Goal: Task Accomplishment & Management: Use online tool/utility

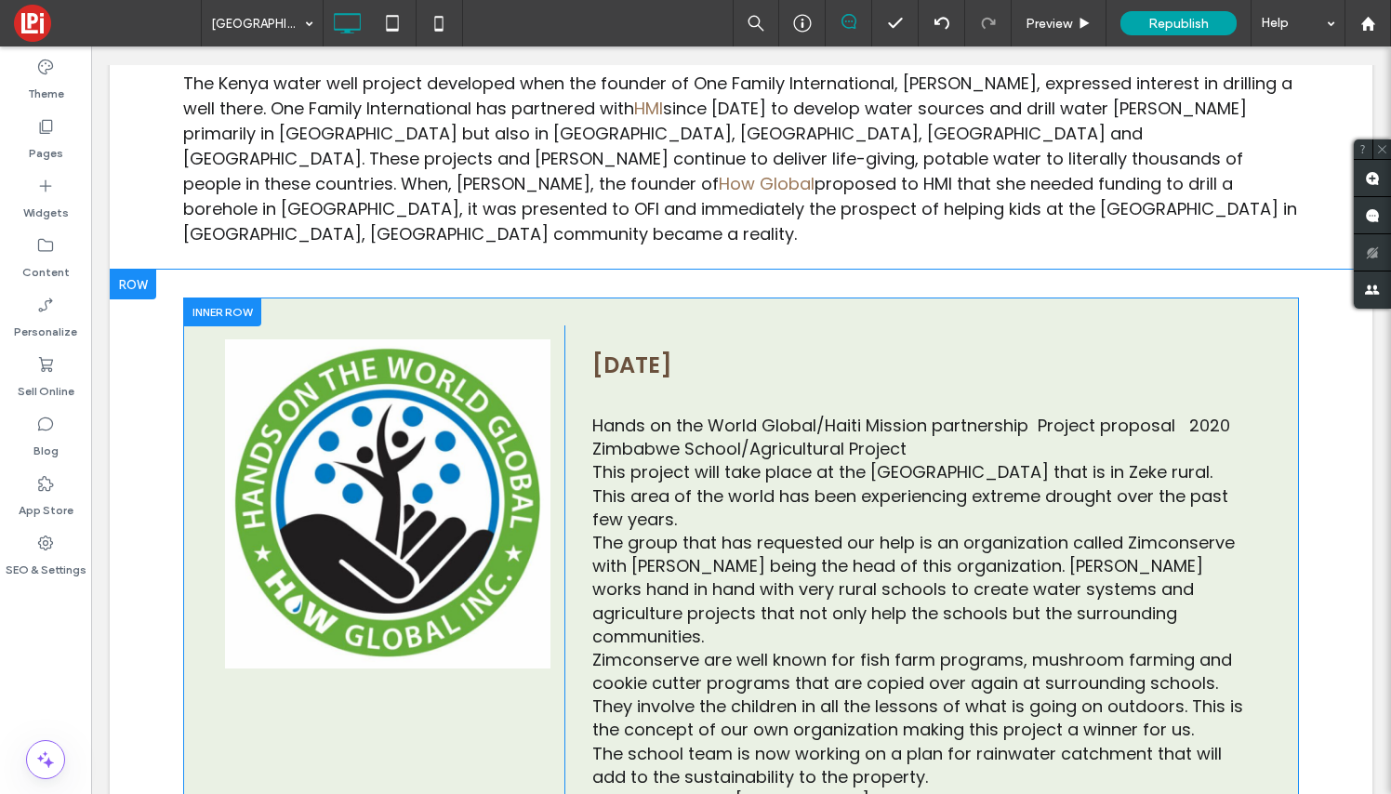
scroll to position [499, 0]
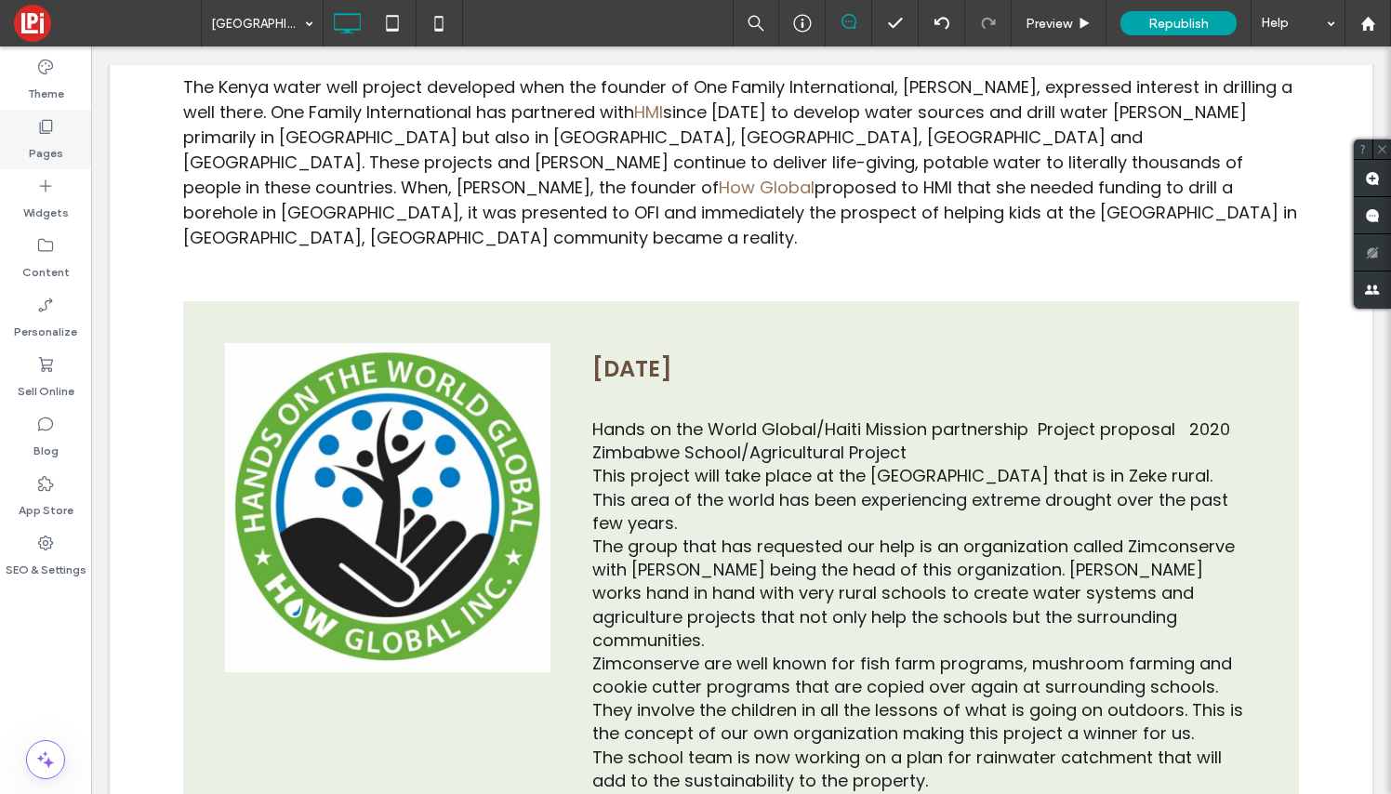
click at [40, 123] on use at bounding box center [46, 127] width 13 height 14
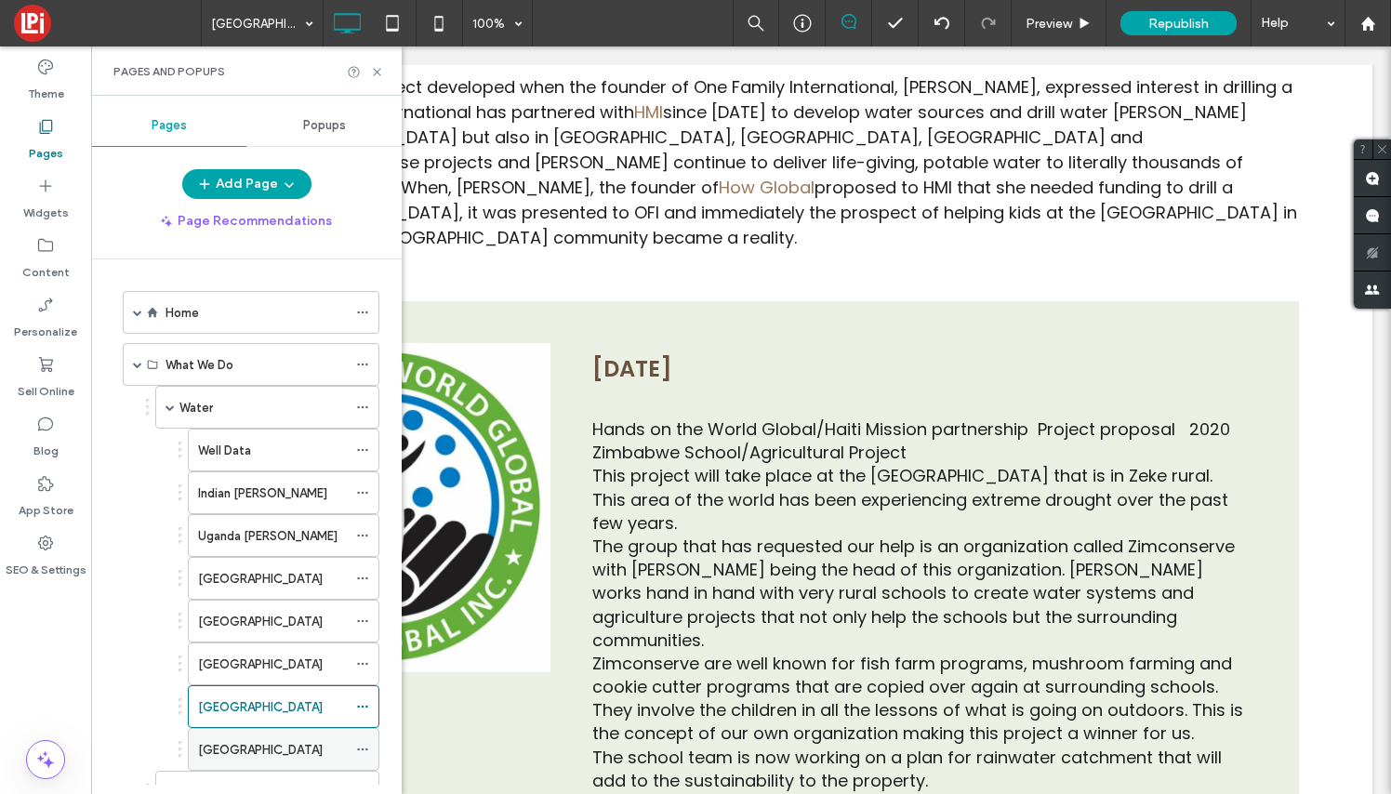
click at [290, 754] on div "[GEOGRAPHIC_DATA]" at bounding box center [272, 750] width 149 height 20
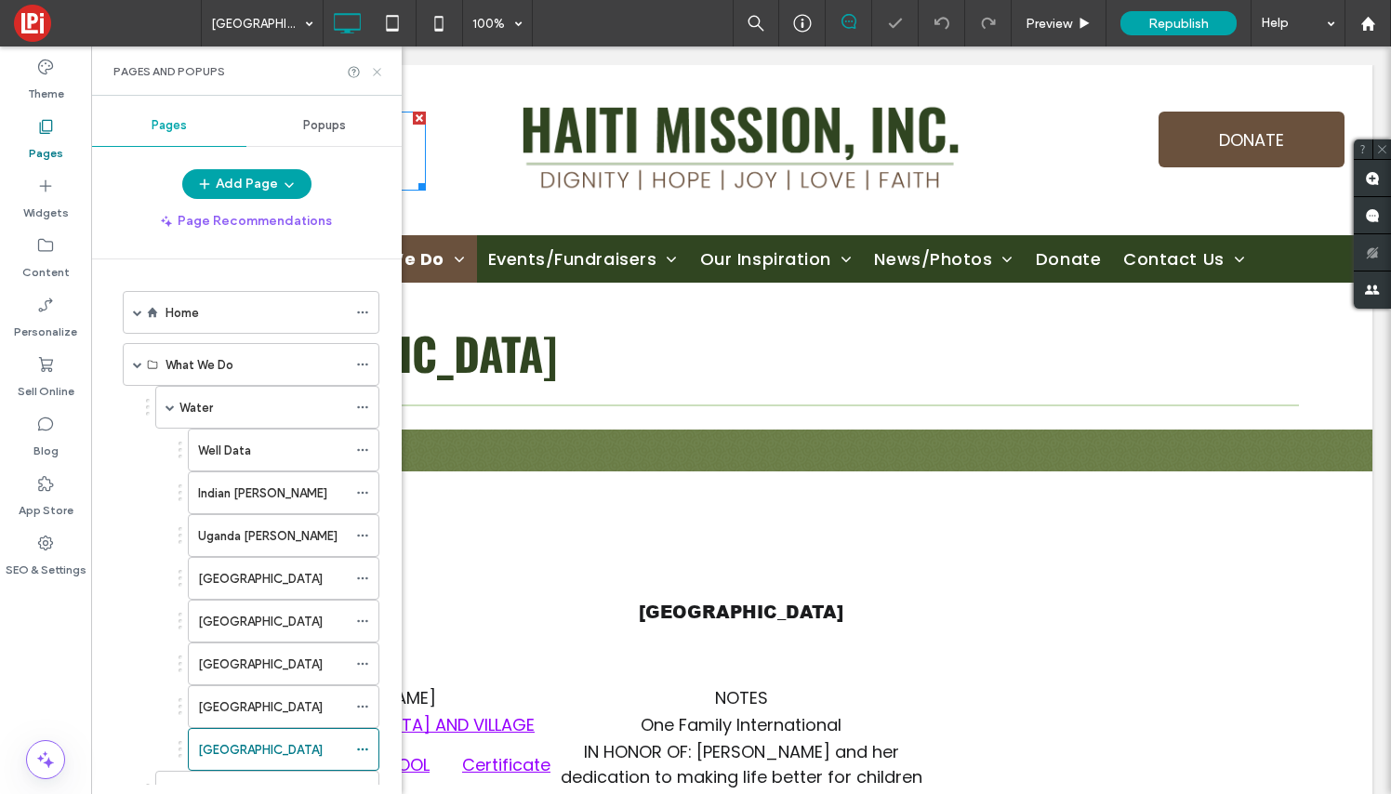
click at [375, 67] on icon at bounding box center [377, 72] width 14 height 14
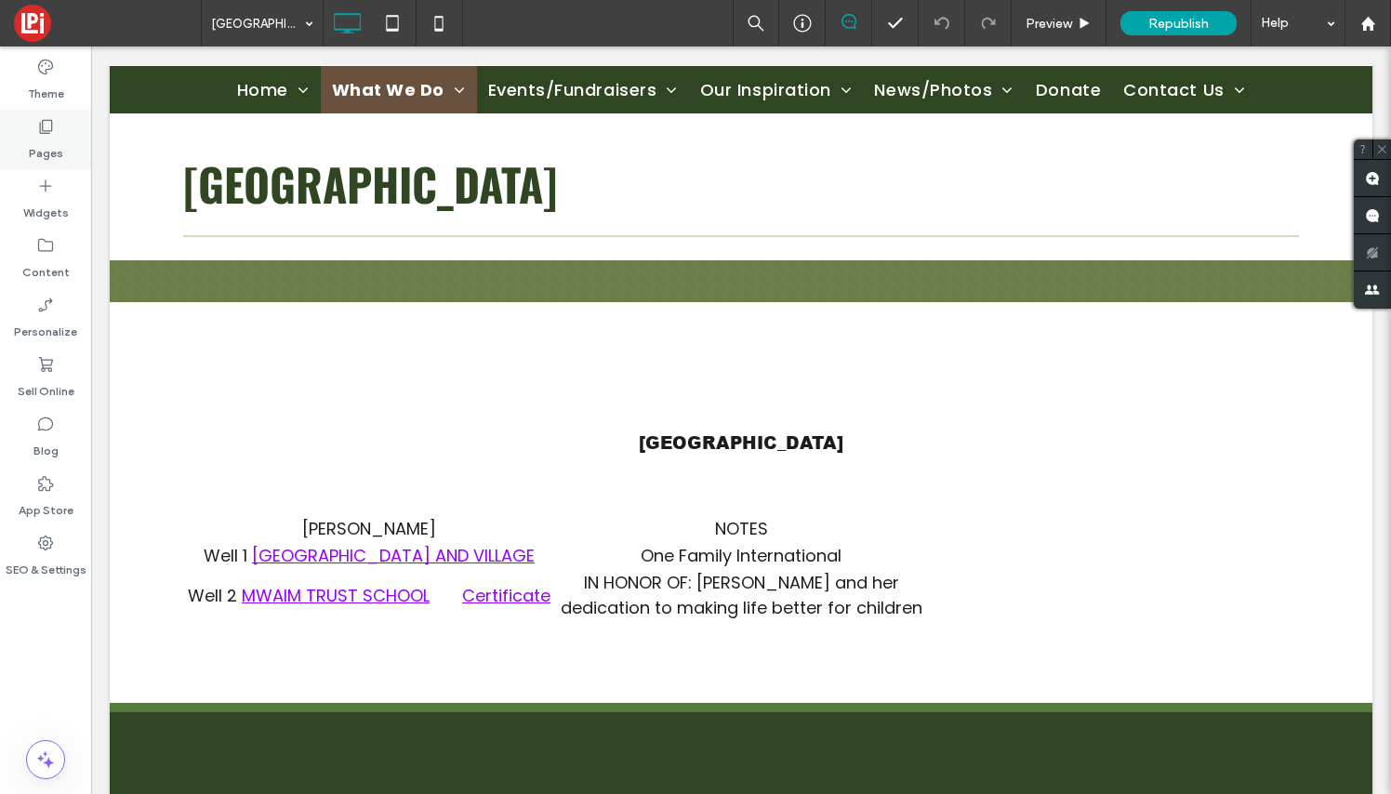
click at [47, 141] on label "Pages" at bounding box center [46, 149] width 34 height 26
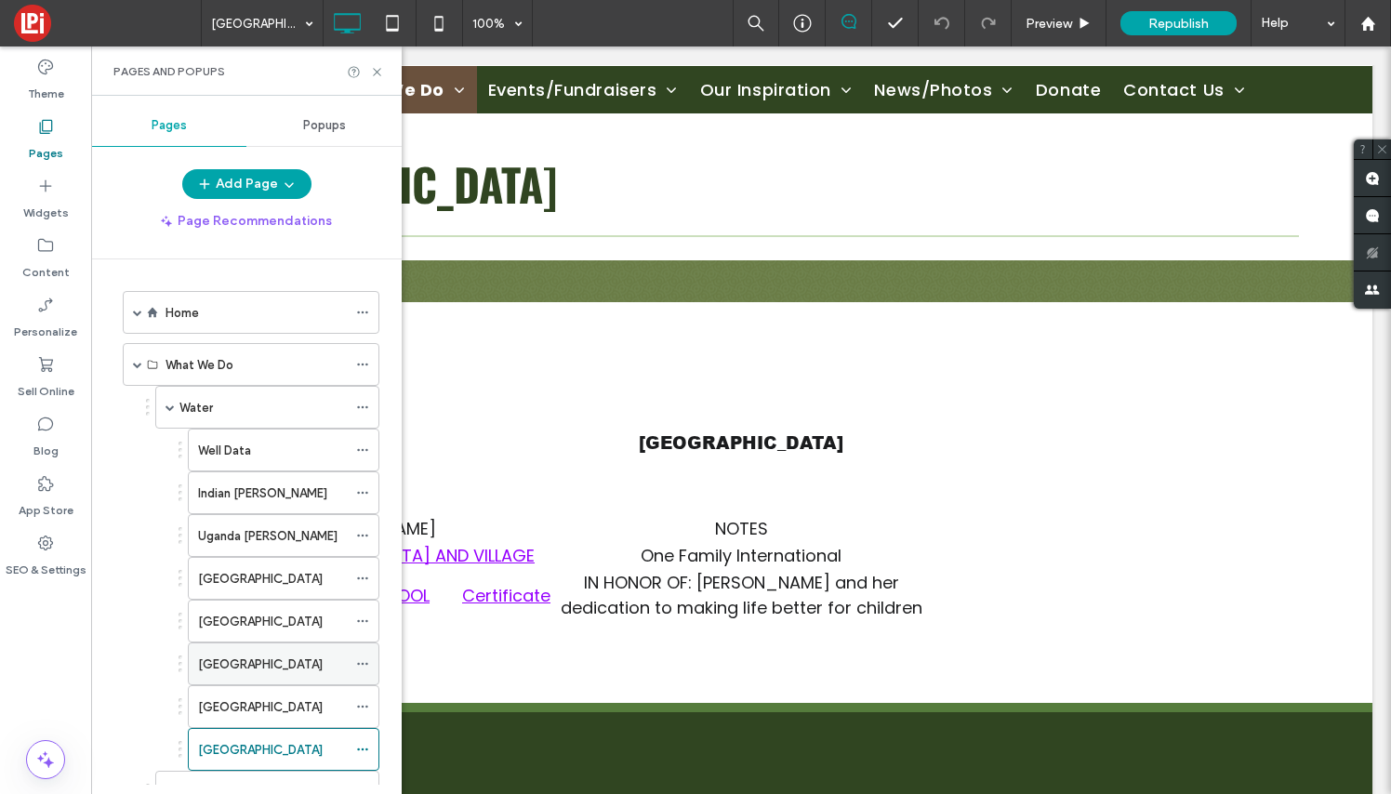
click at [243, 662] on label "[GEOGRAPHIC_DATA]" at bounding box center [260, 664] width 125 height 33
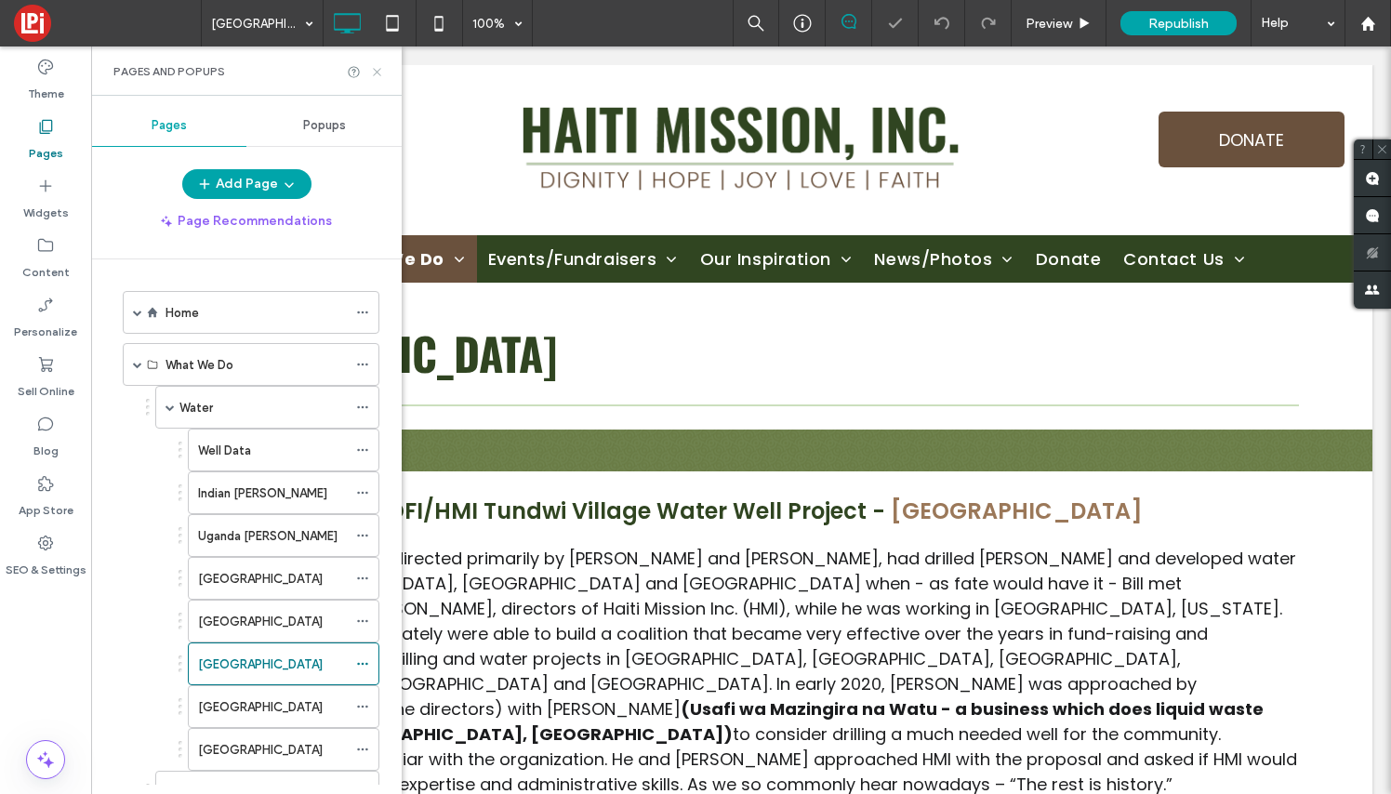
click at [378, 69] on icon at bounding box center [377, 72] width 14 height 14
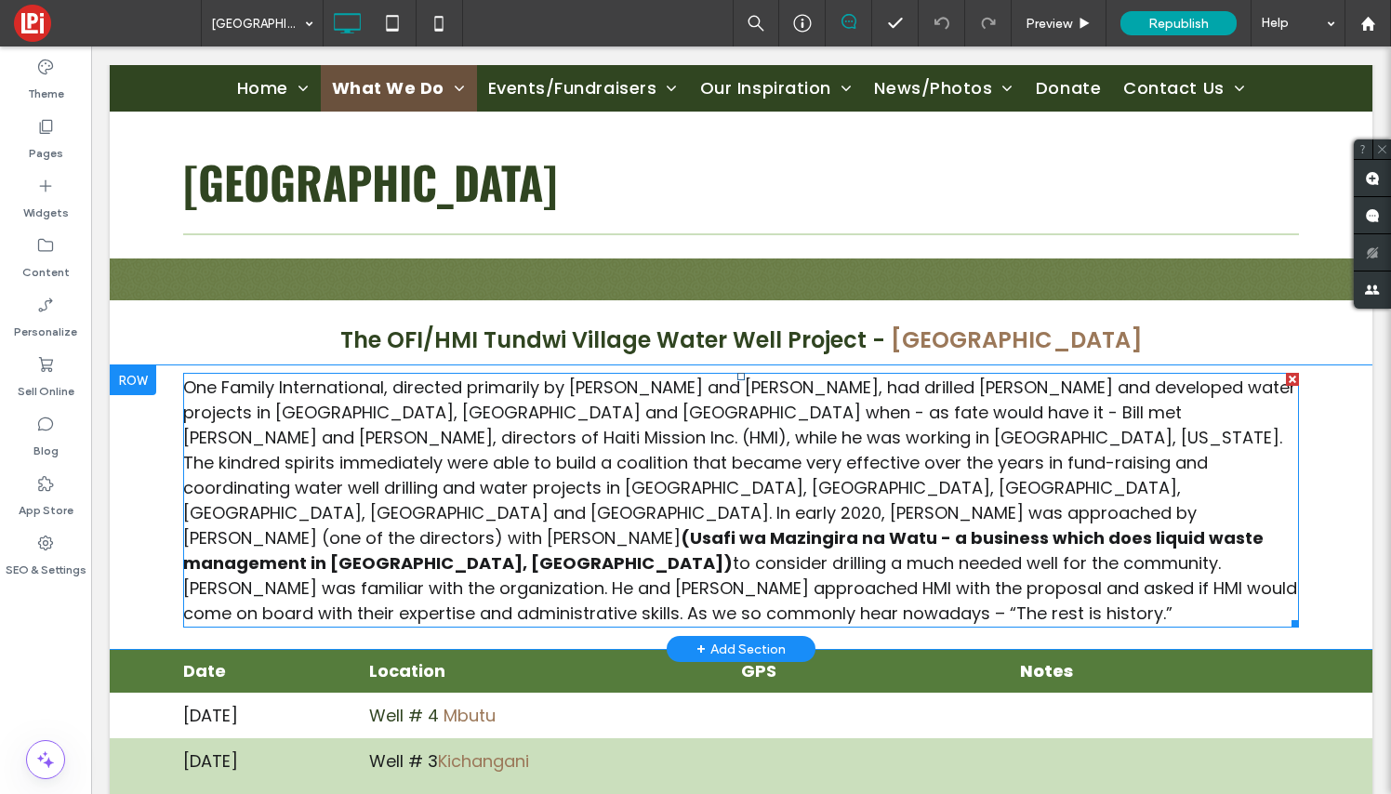
scroll to position [162, 0]
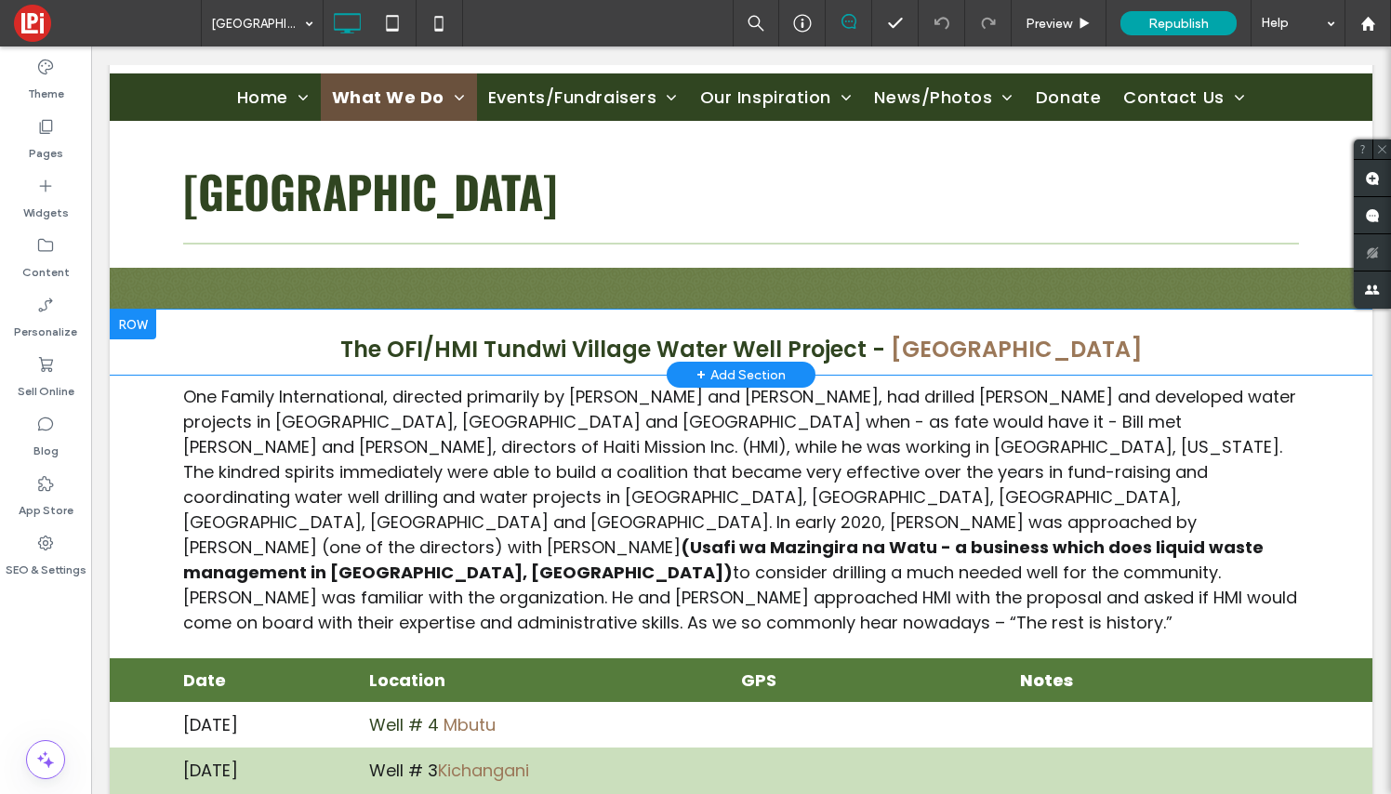
click at [138, 325] on div at bounding box center [133, 325] width 46 height 30
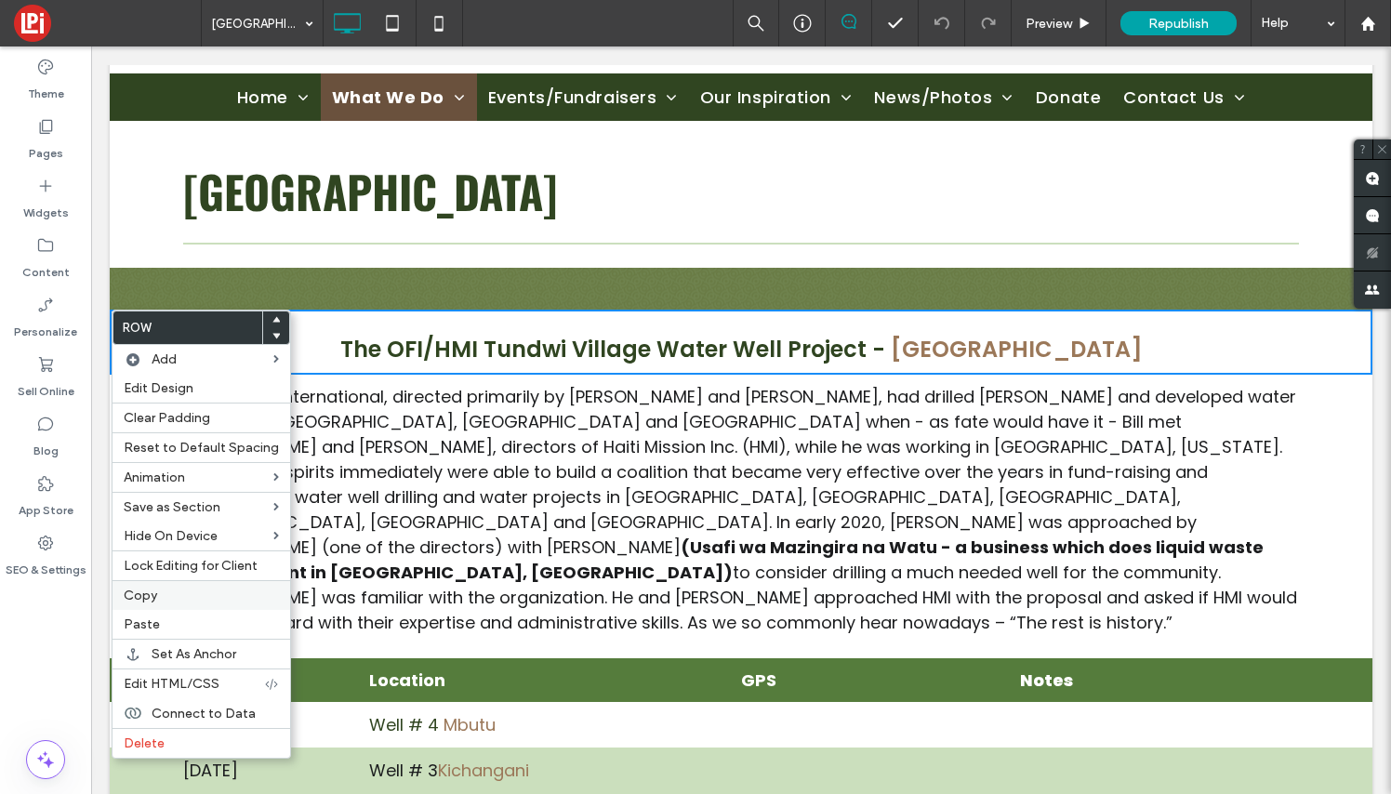
click at [158, 589] on label "Copy" at bounding box center [201, 596] width 155 height 16
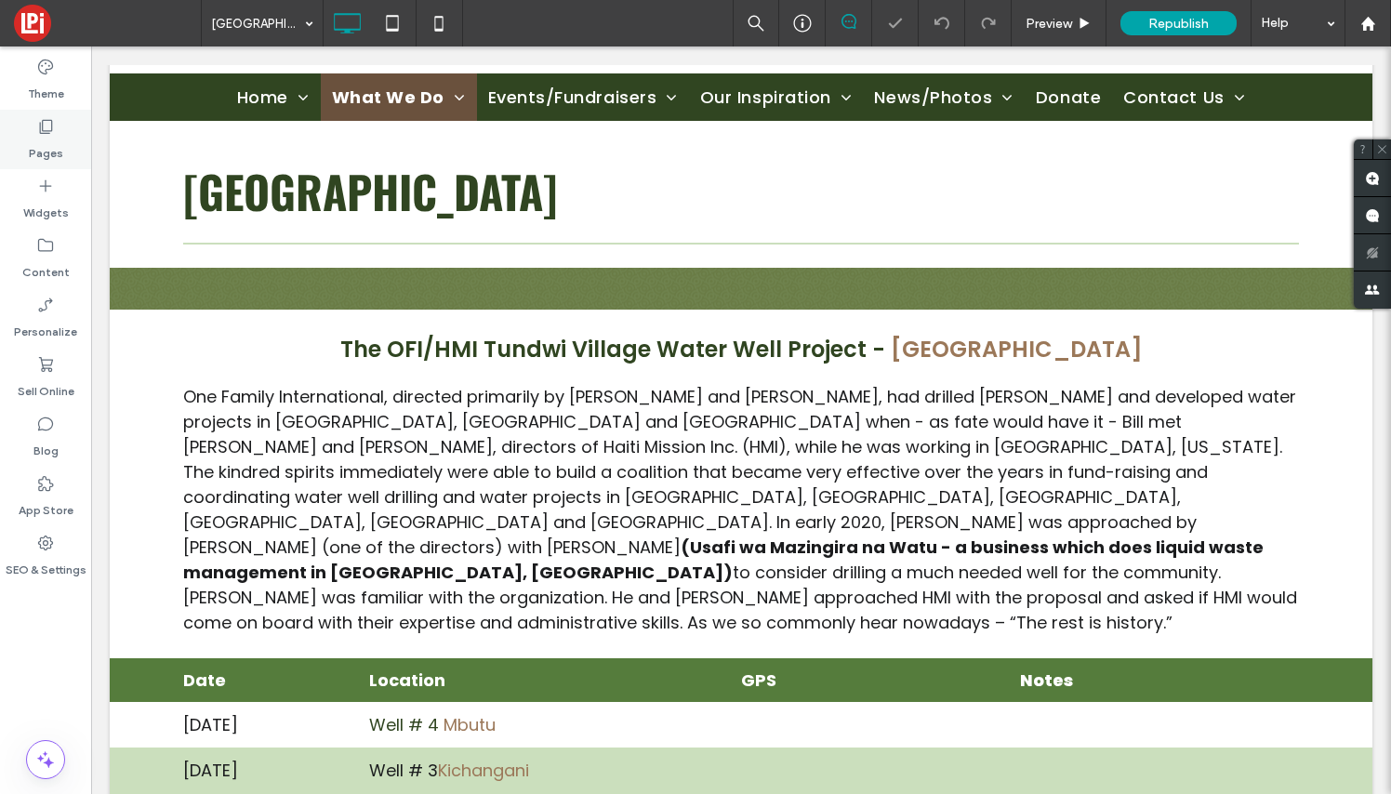
click at [46, 138] on label "Pages" at bounding box center [46, 149] width 34 height 26
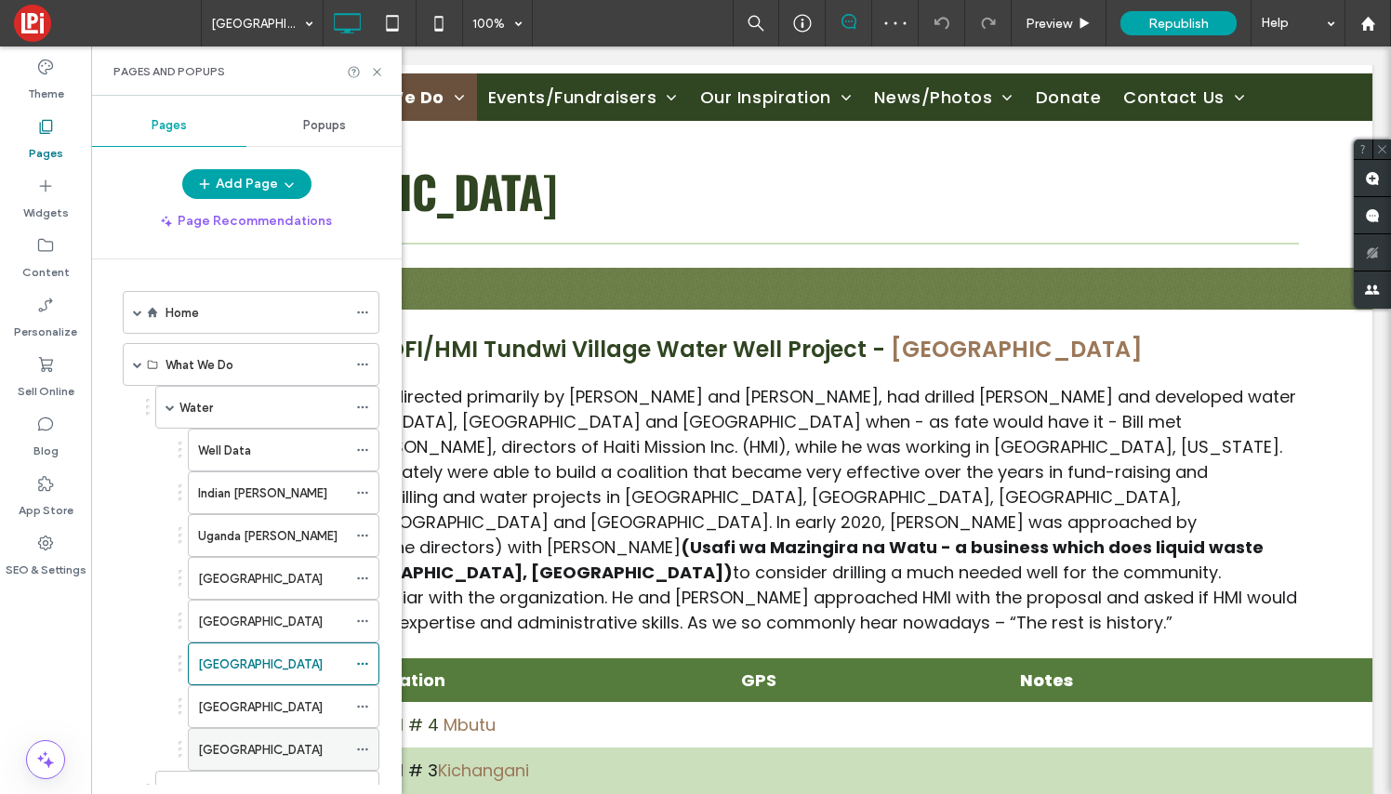
click at [248, 758] on div "[GEOGRAPHIC_DATA]" at bounding box center [272, 750] width 149 height 20
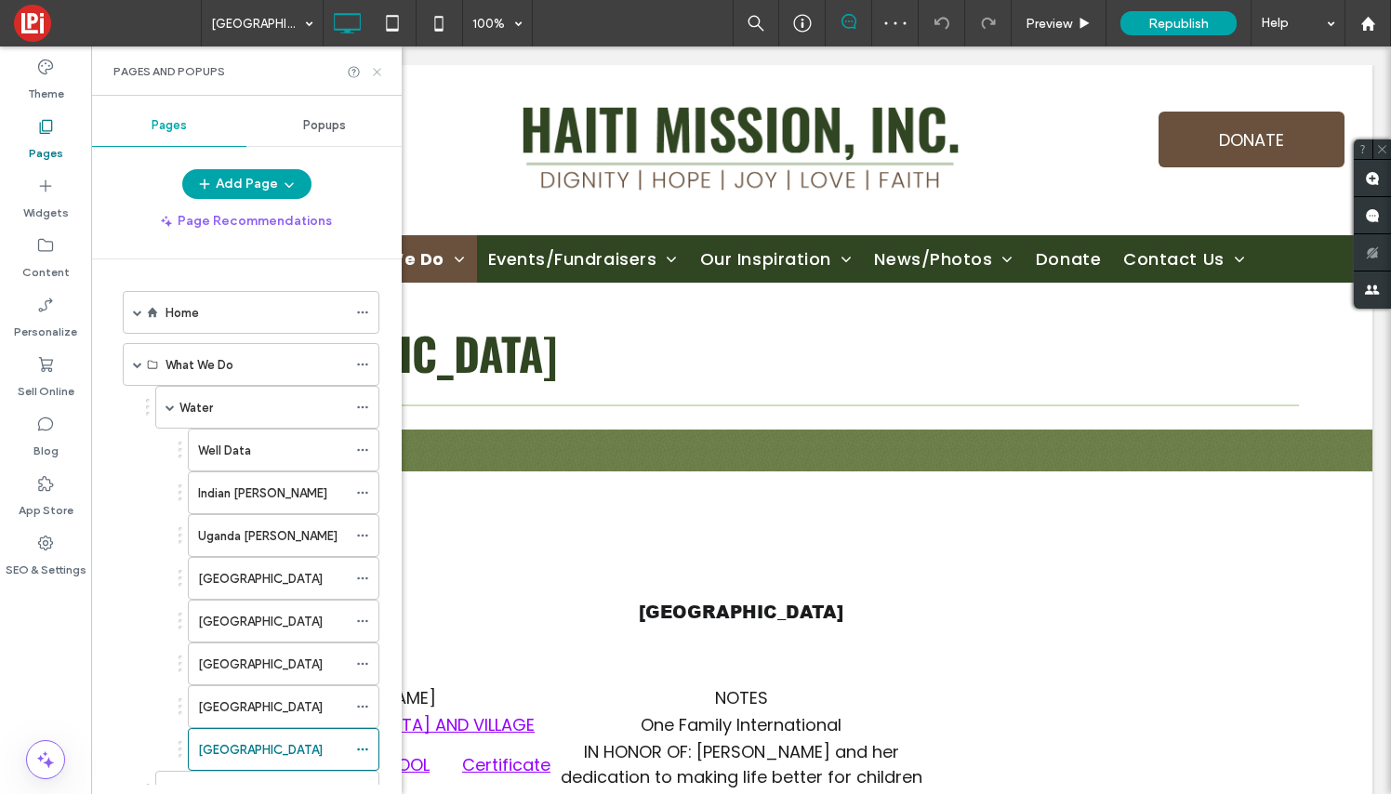
click at [378, 65] on icon at bounding box center [377, 72] width 14 height 14
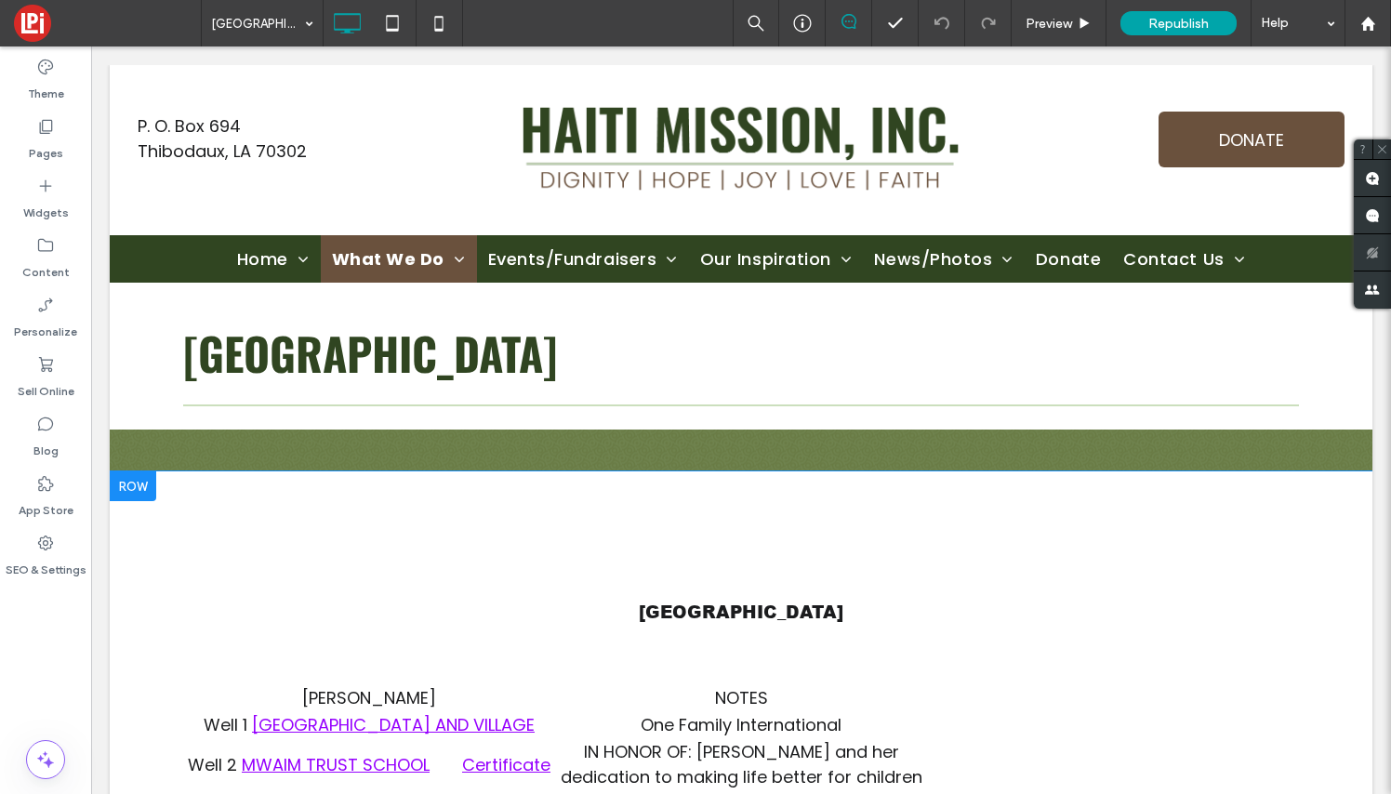
click at [137, 487] on div at bounding box center [133, 486] width 46 height 30
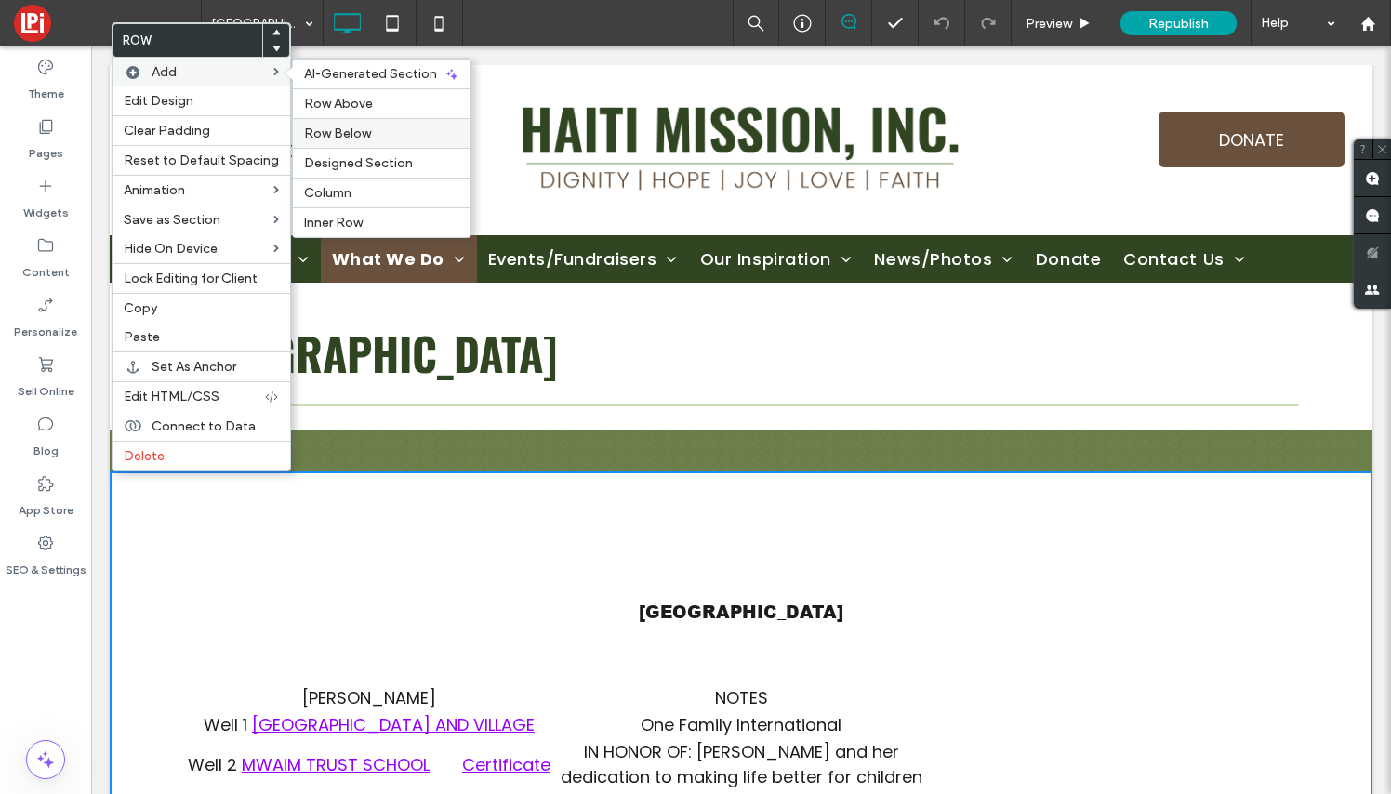
click at [326, 131] on span "Row Below" at bounding box center [337, 134] width 67 height 16
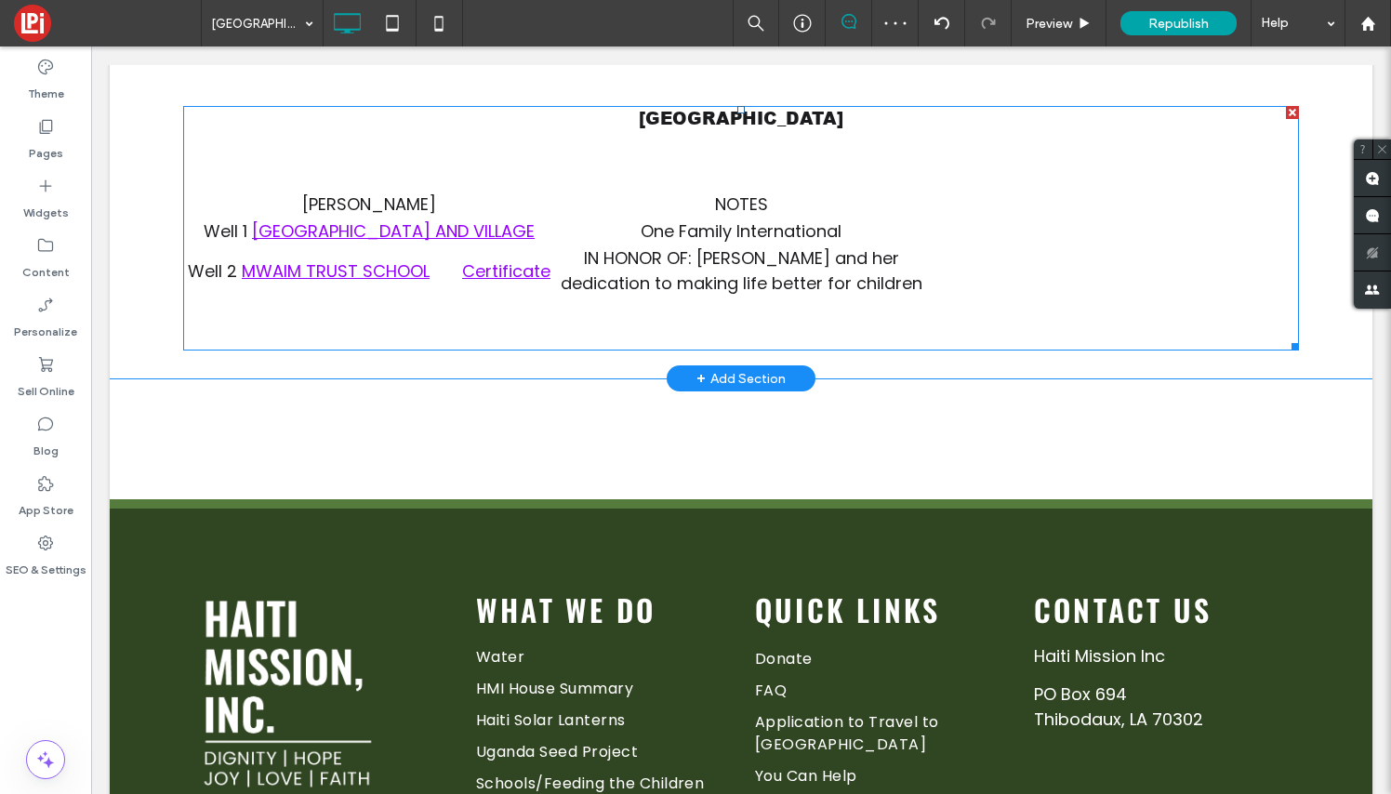
scroll to position [571, 0]
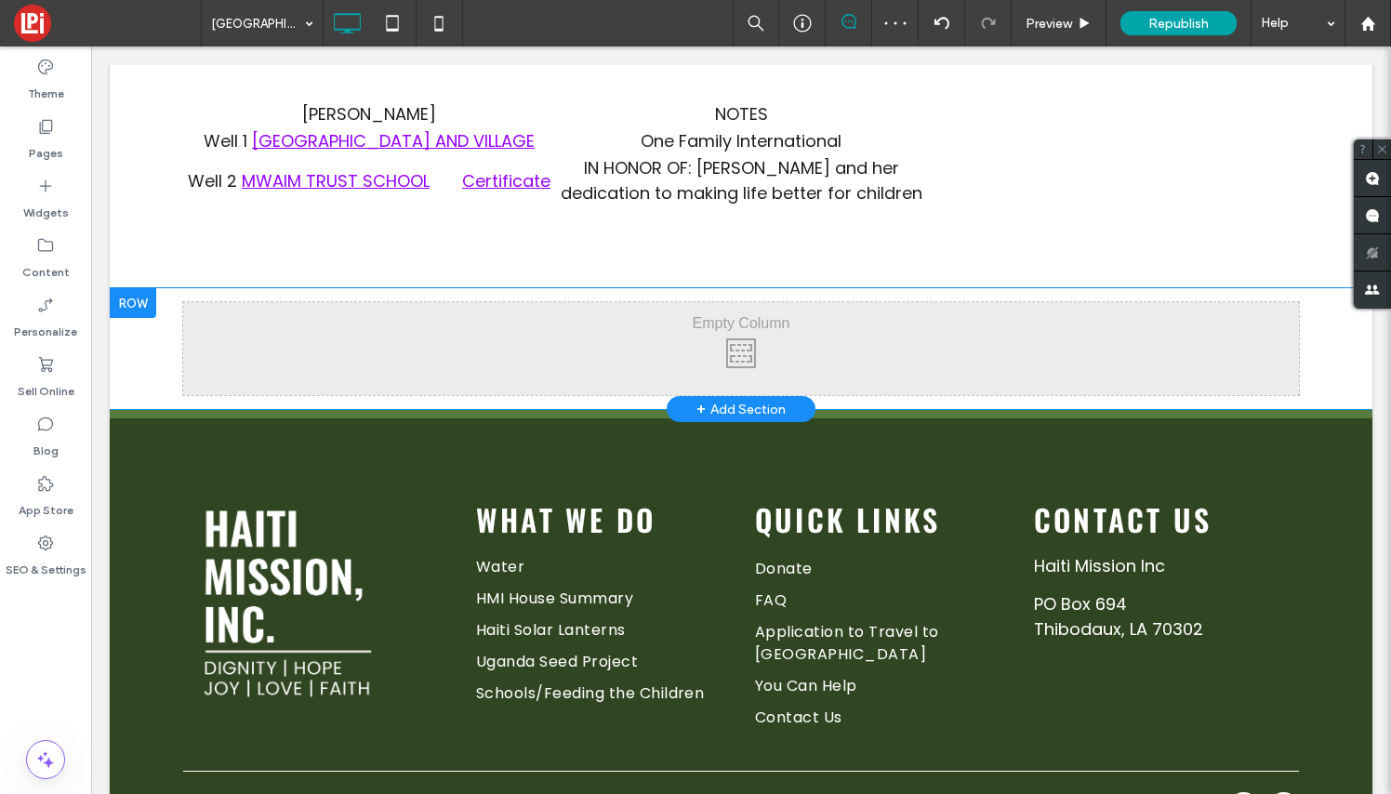
click at [139, 311] on div at bounding box center [133, 303] width 46 height 30
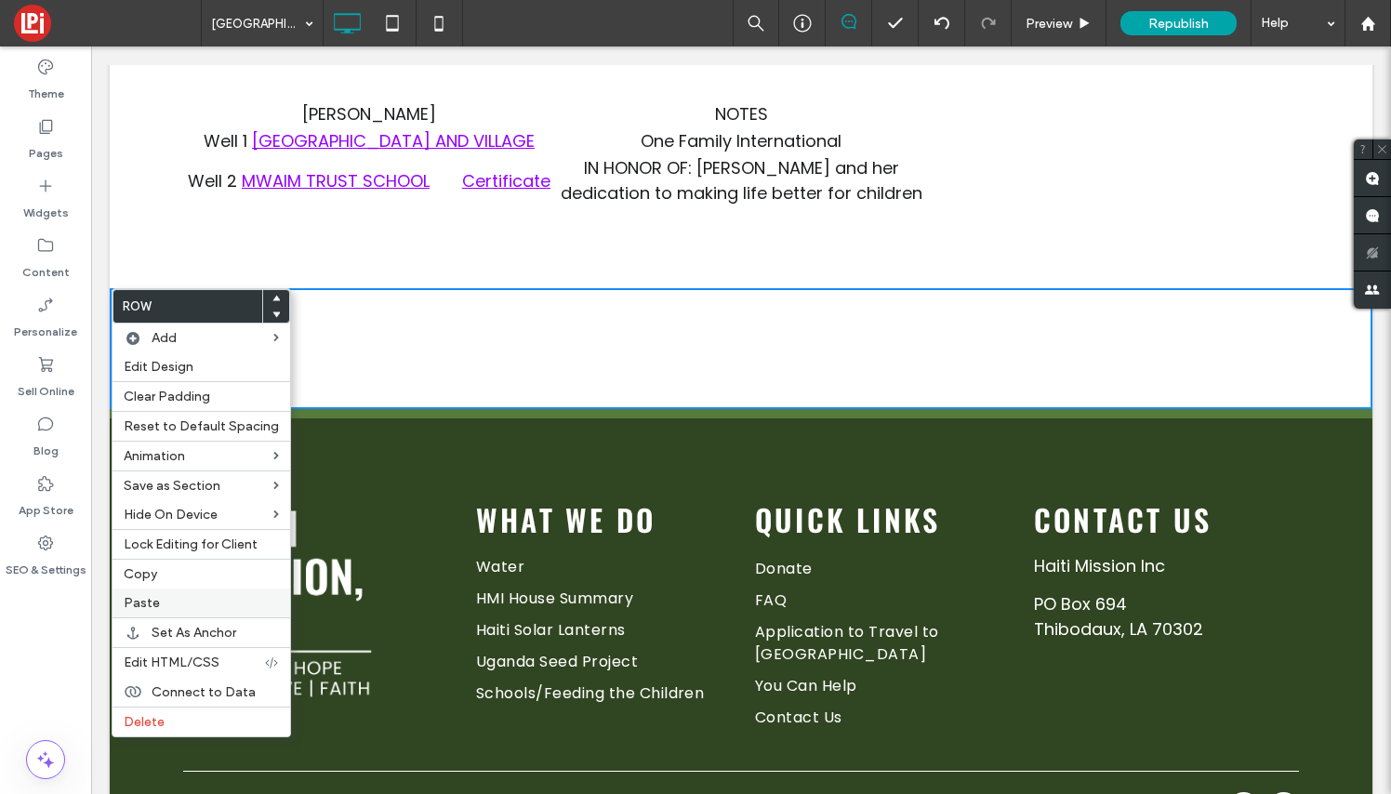
click at [160, 599] on label "Paste" at bounding box center [201, 603] width 155 height 16
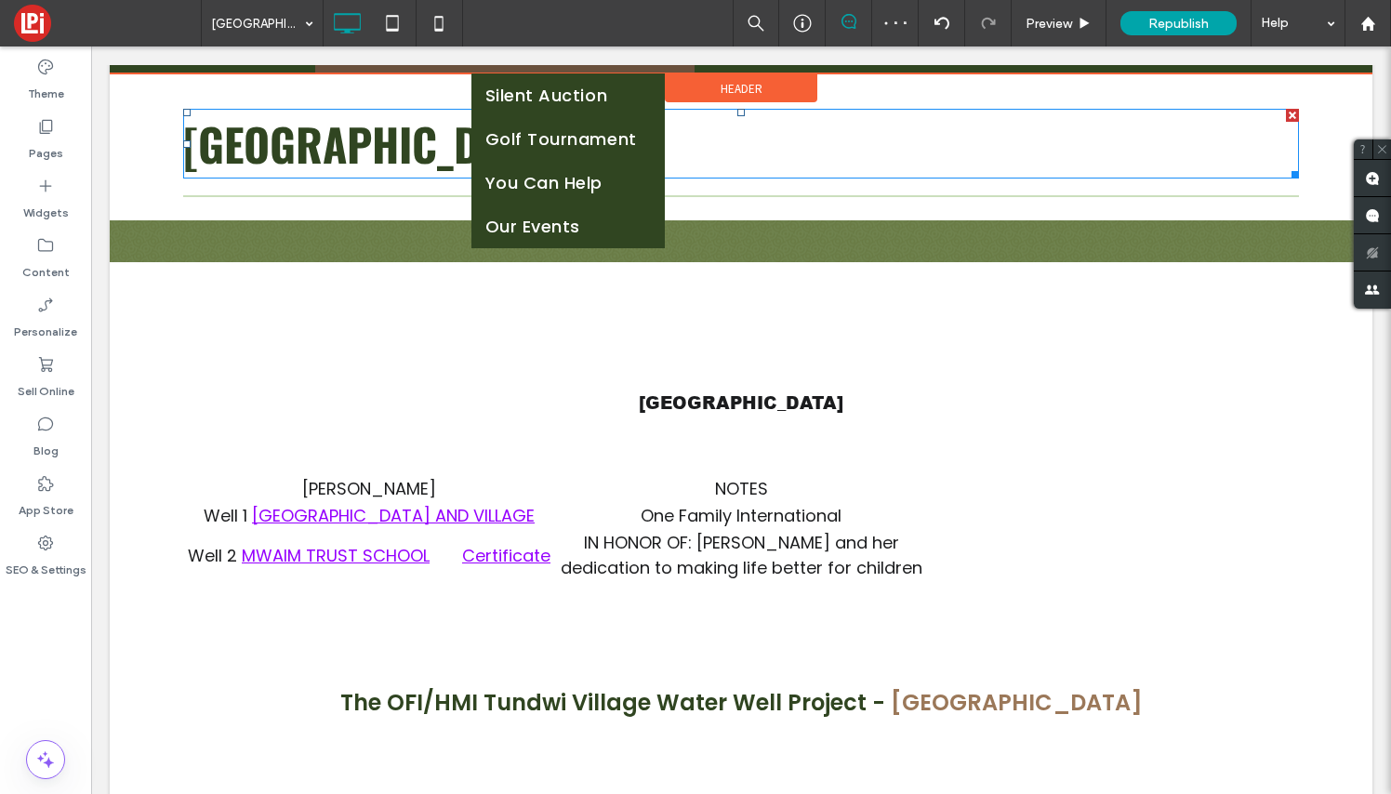
scroll to position [206, 0]
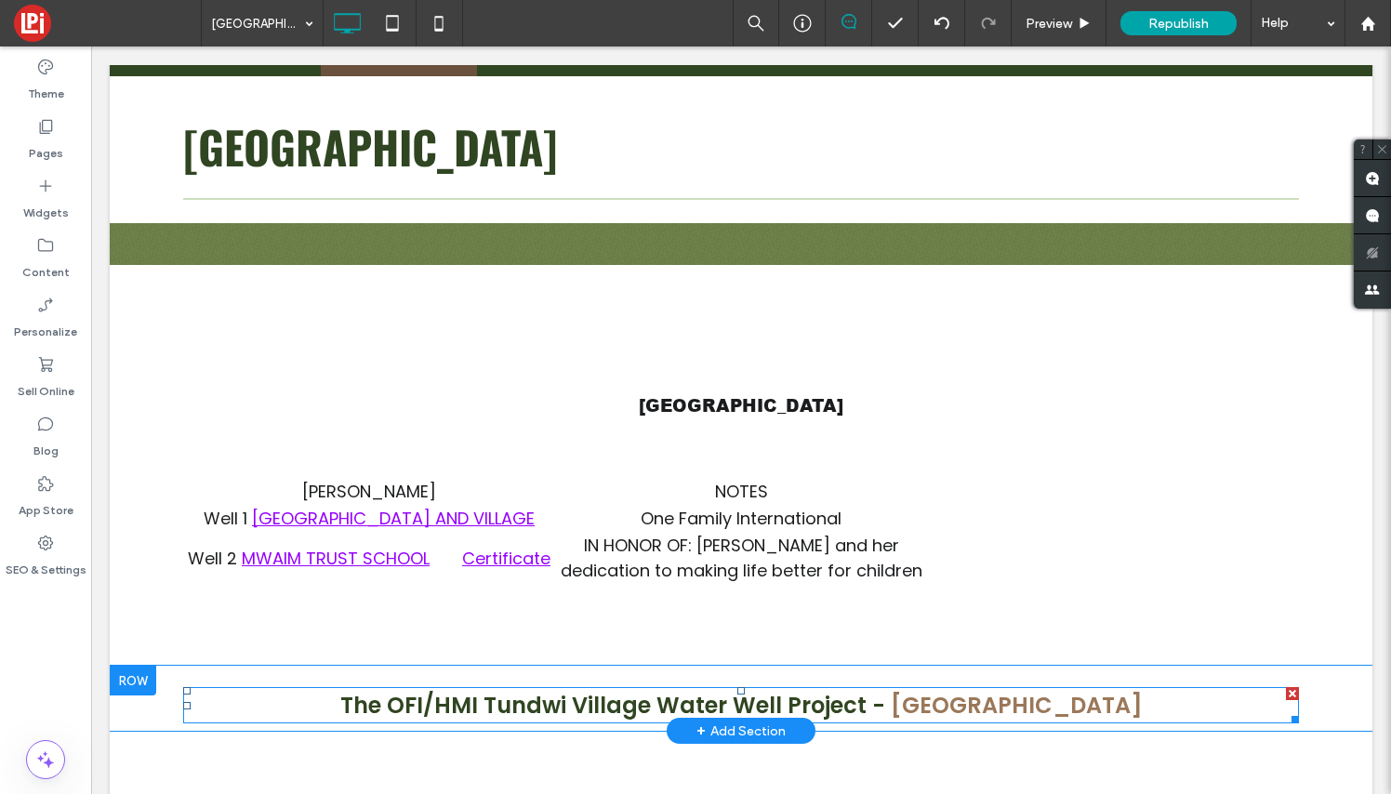
click at [749, 698] on link "The OFI/HMI Tundwi Village Water Well Project -" at bounding box center [612, 705] width 545 height 31
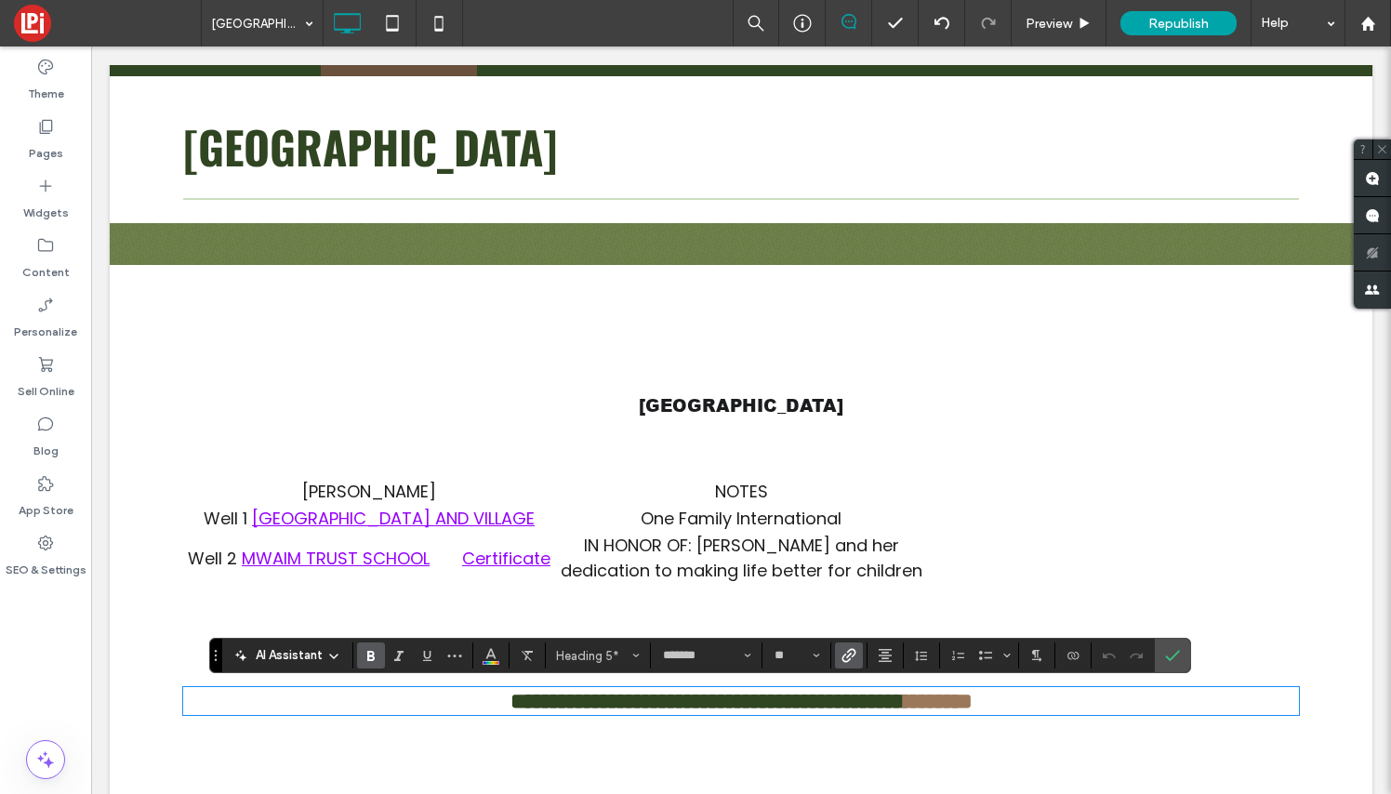
type input "**"
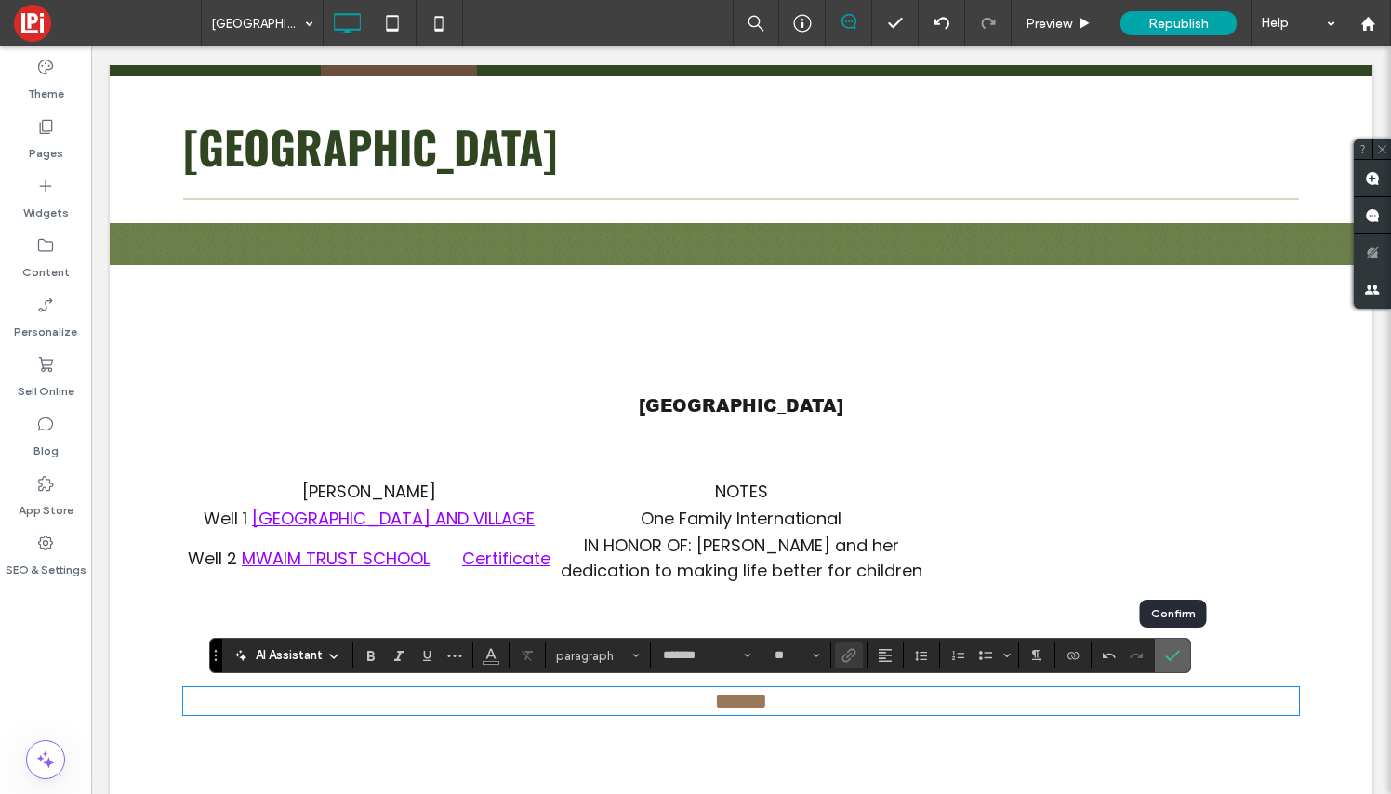
click at [1171, 652] on icon "Confirm" at bounding box center [1172, 655] width 15 height 15
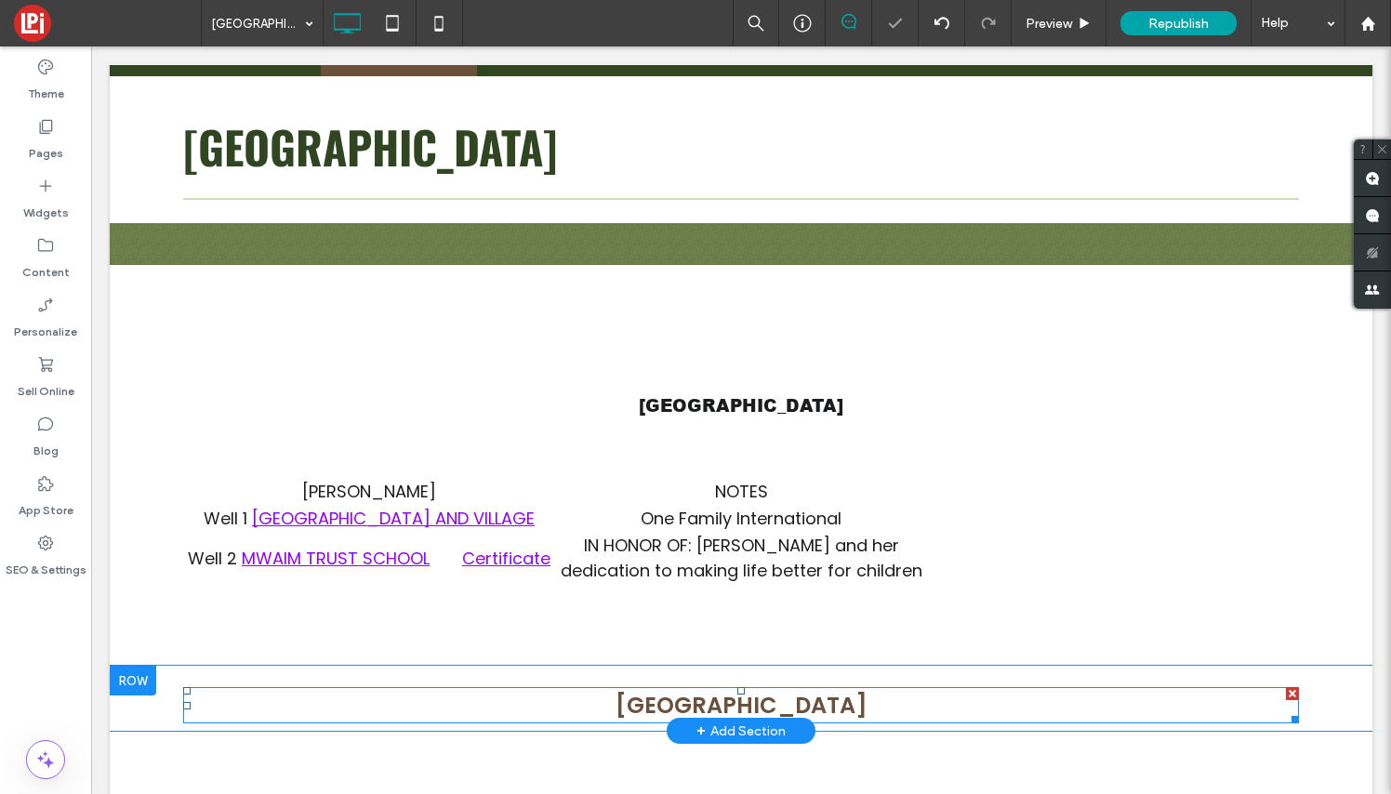
click at [768, 709] on link "[GEOGRAPHIC_DATA]" at bounding box center [742, 705] width 252 height 31
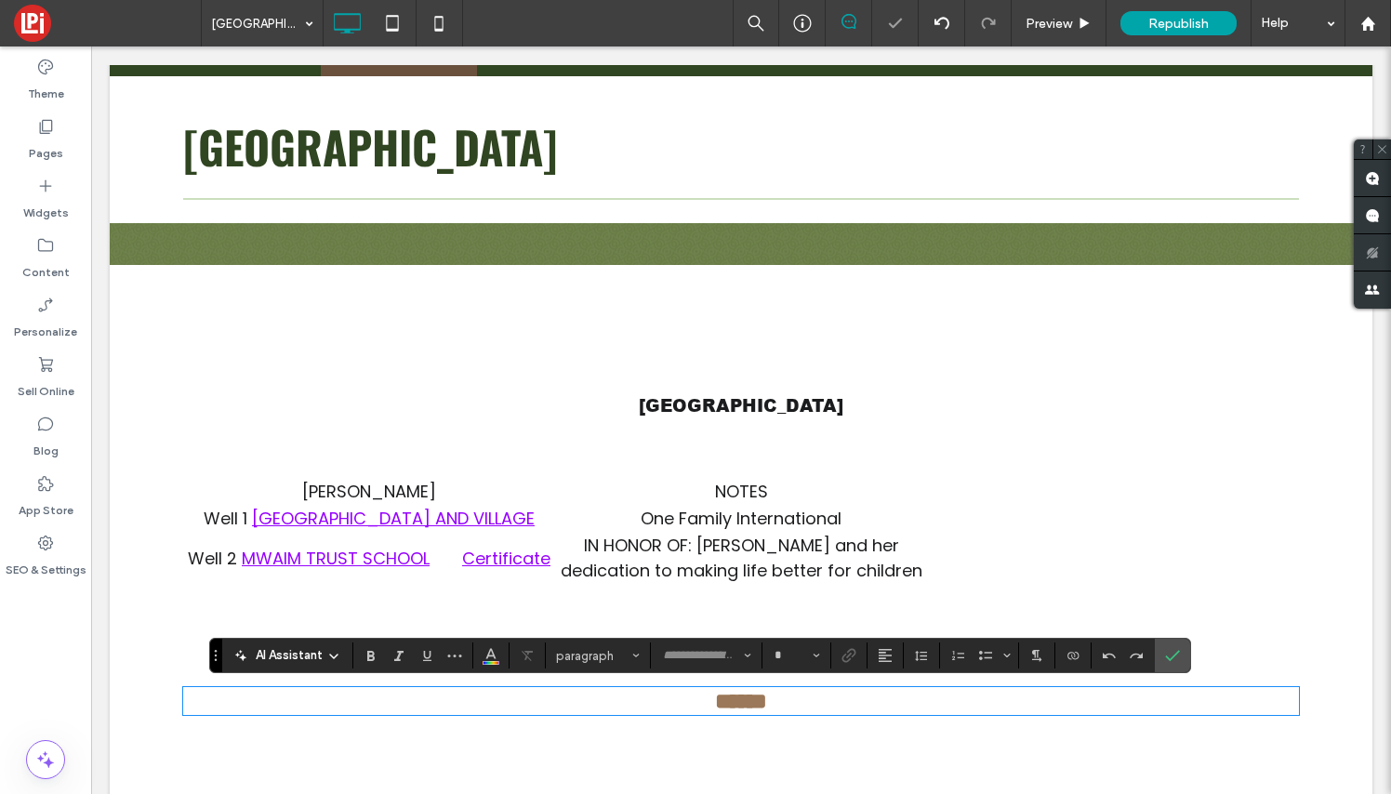
type input "*******"
type input "**"
click at [851, 654] on div at bounding box center [849, 655] width 28 height 26
click at [852, 659] on div at bounding box center [849, 655] width 28 height 26
drag, startPoint x: 789, startPoint y: 709, endPoint x: 690, endPoint y: 708, distance: 99.5
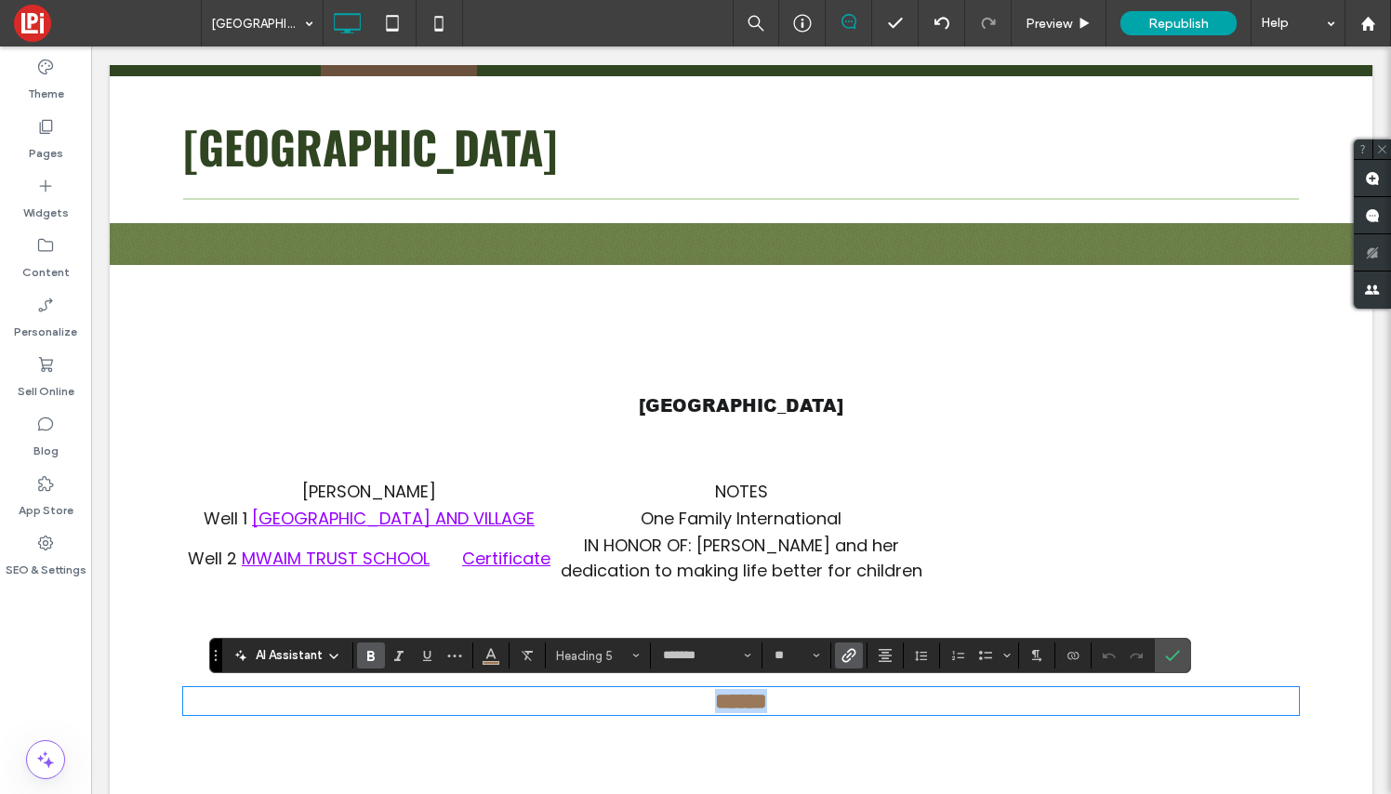
click at [690, 708] on h5 "******" at bounding box center [741, 701] width 1116 height 24
click at [847, 652] on use "Link" at bounding box center [848, 655] width 14 height 14
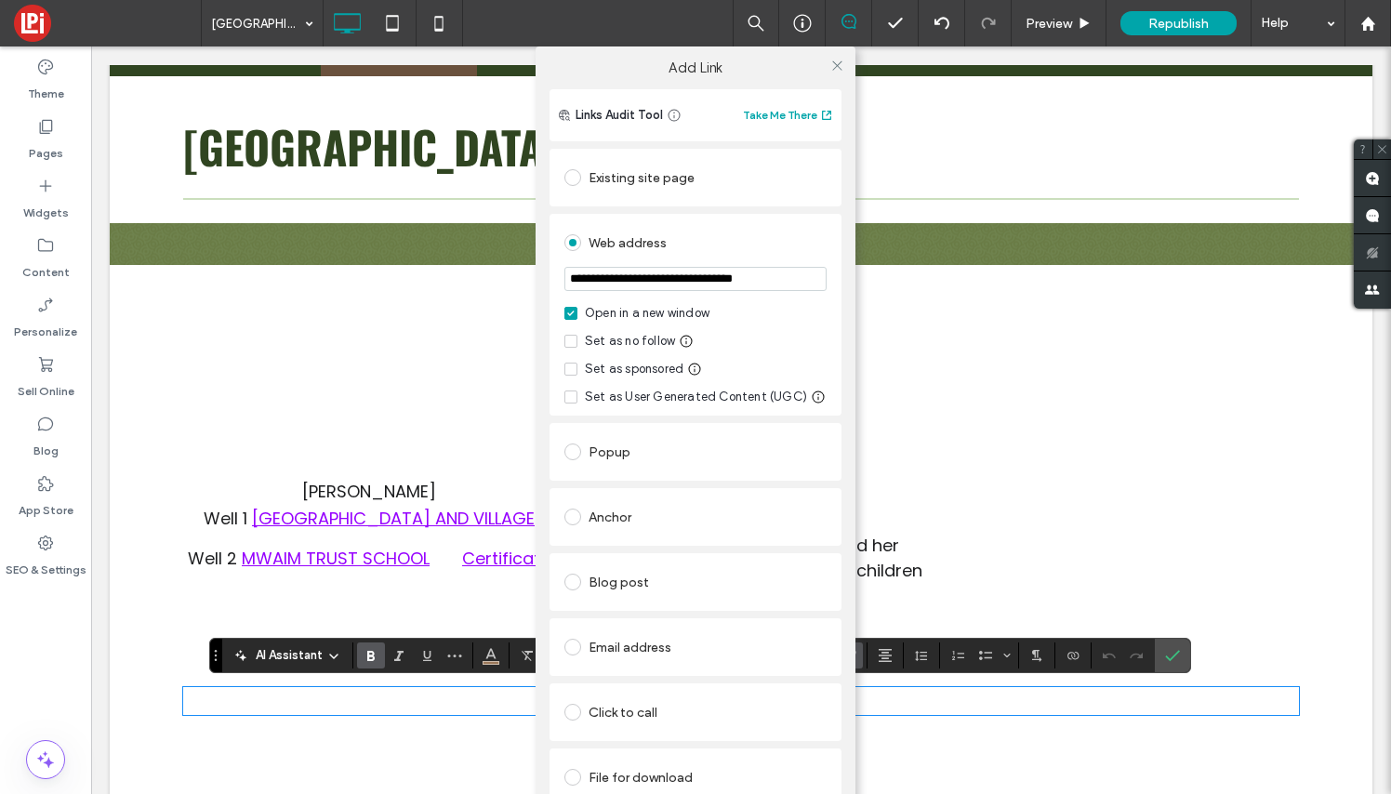
click at [775, 279] on input "**********" at bounding box center [695, 279] width 262 height 24
drag, startPoint x: 775, startPoint y: 280, endPoint x: 549, endPoint y: 258, distance: 228.0
click at [549, 258] on div "**********" at bounding box center [696, 473] width 320 height 769
click at [573, 244] on span at bounding box center [572, 242] width 17 height 17
click at [698, 245] on div "Web address" at bounding box center [695, 243] width 262 height 30
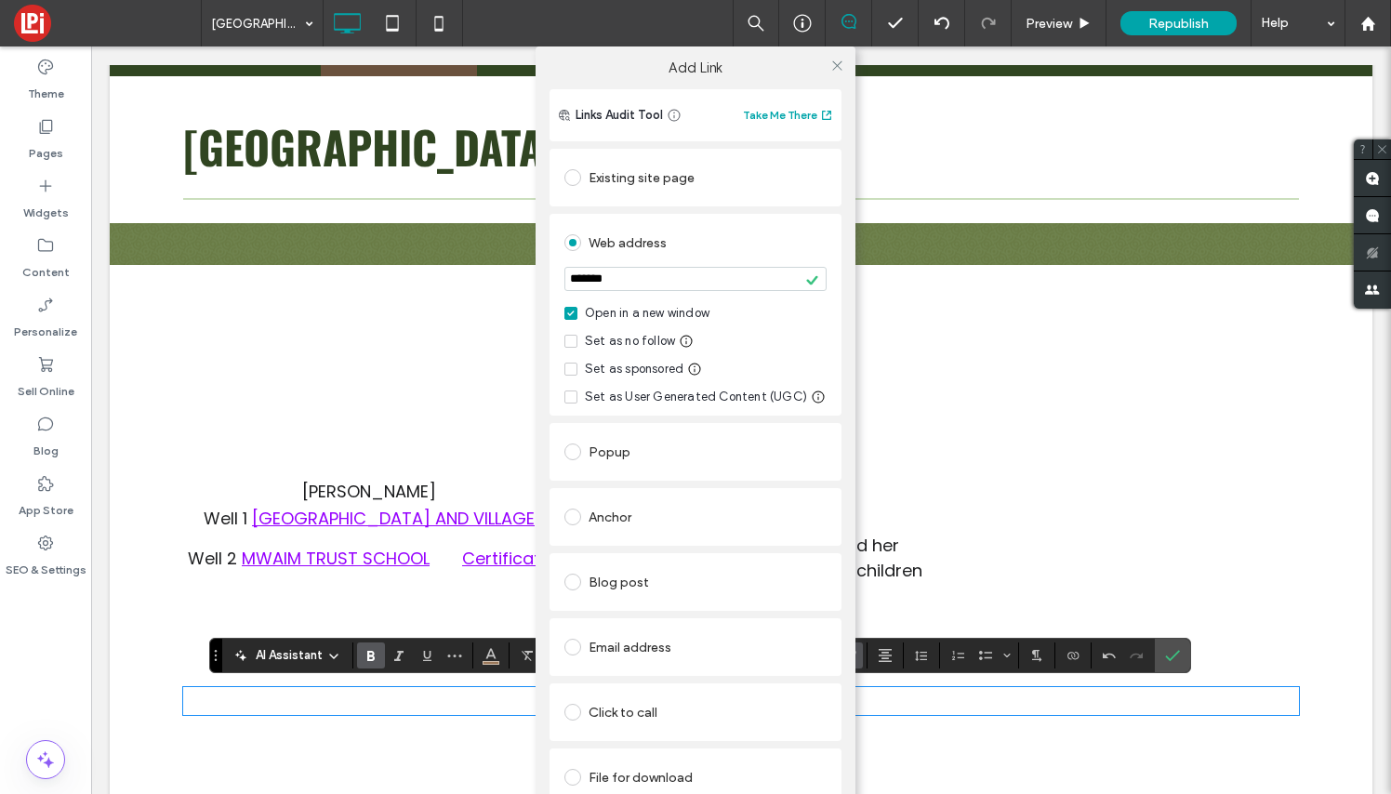
click at [720, 288] on input "*******" at bounding box center [695, 279] width 262 height 24
type input "*"
click at [704, 770] on div "File for download" at bounding box center [695, 777] width 262 height 30
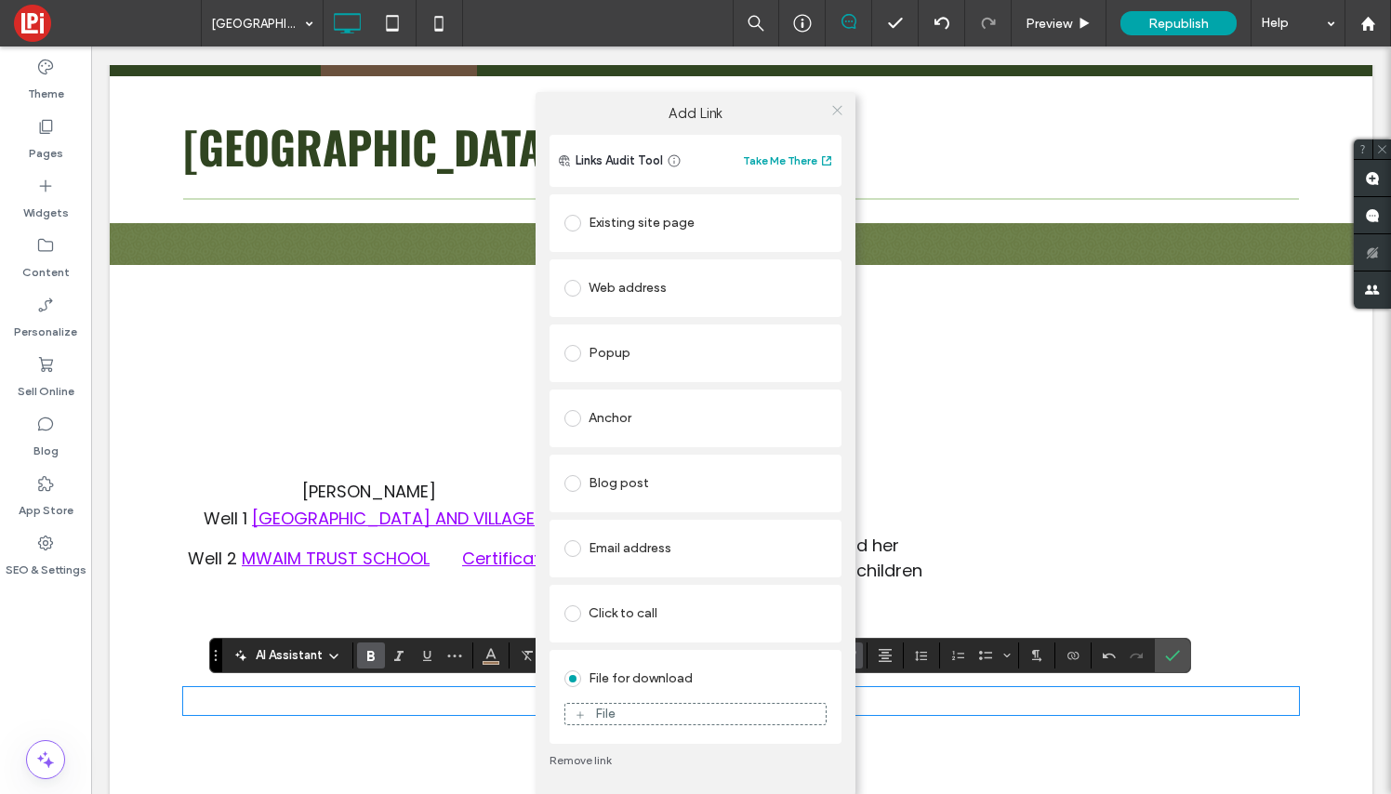
click at [837, 103] on icon at bounding box center [837, 110] width 14 height 14
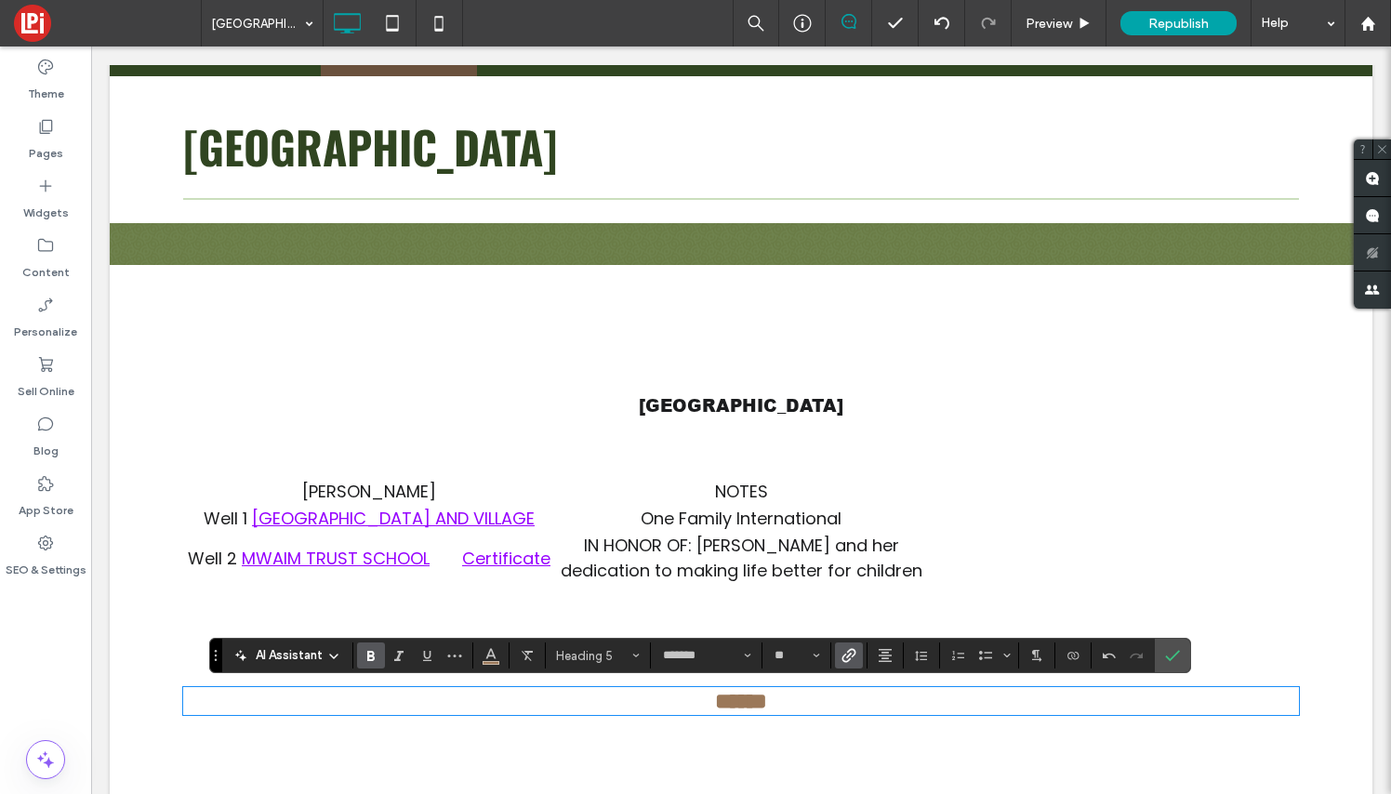
click at [976, 535] on td at bounding box center [1113, 558] width 372 height 52
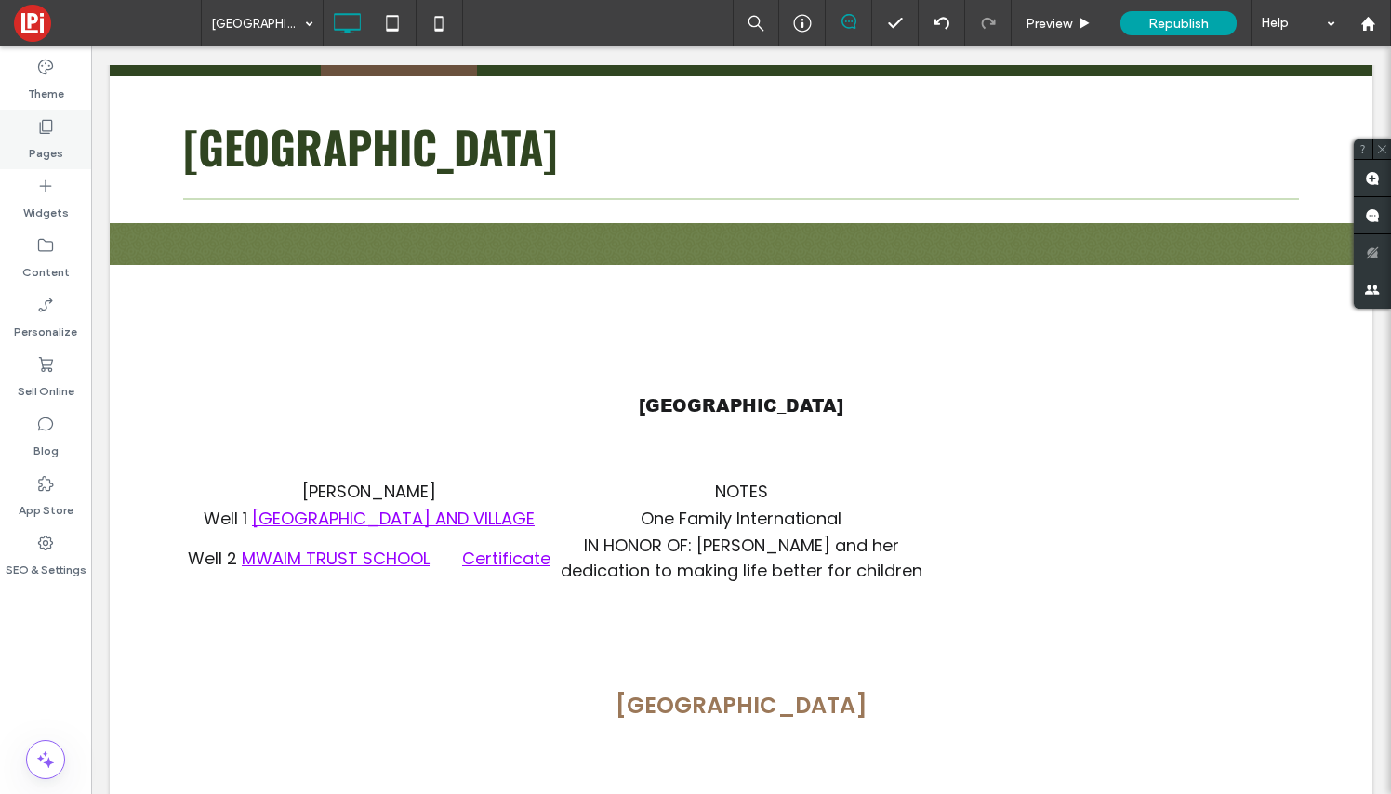
click at [39, 136] on label "Pages" at bounding box center [46, 149] width 34 height 26
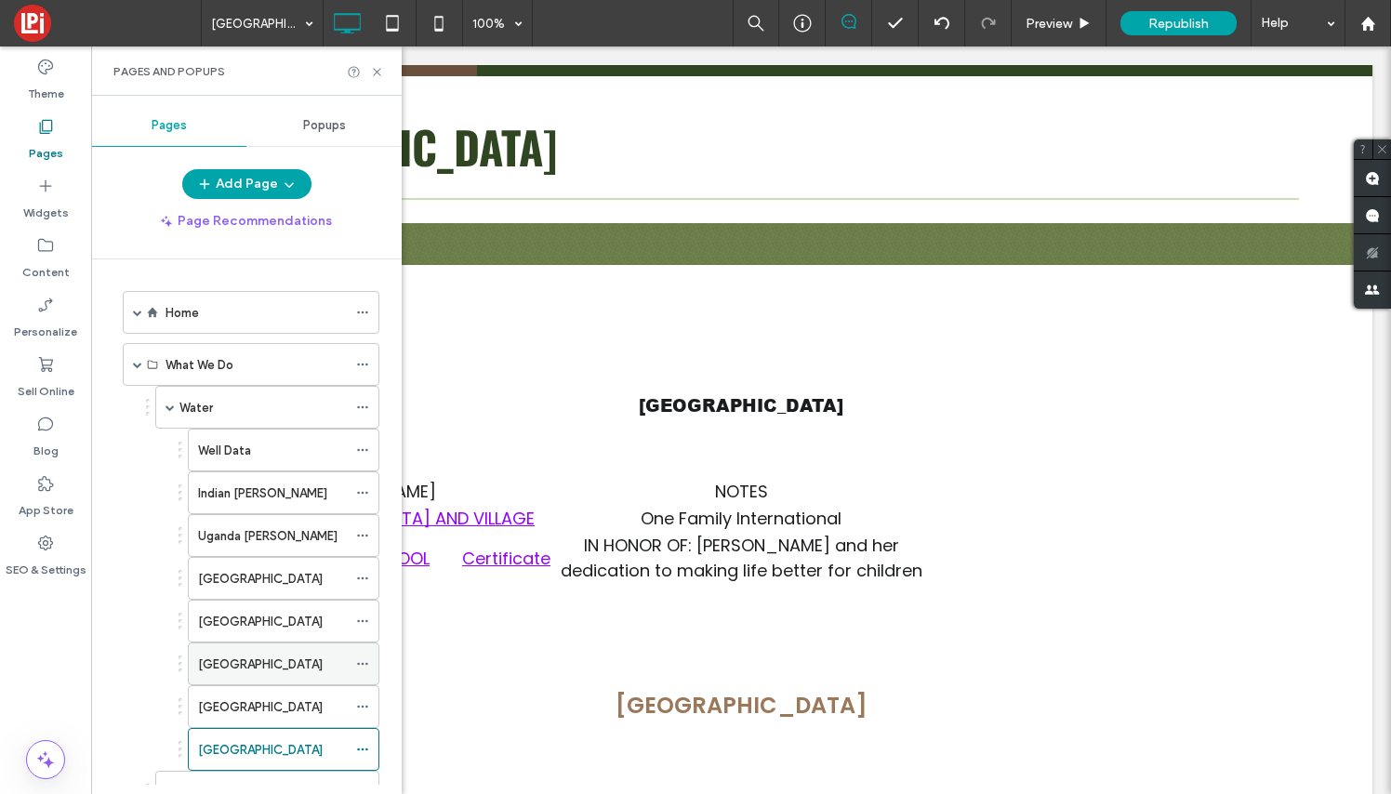
click at [243, 667] on label "[GEOGRAPHIC_DATA]" at bounding box center [260, 664] width 125 height 33
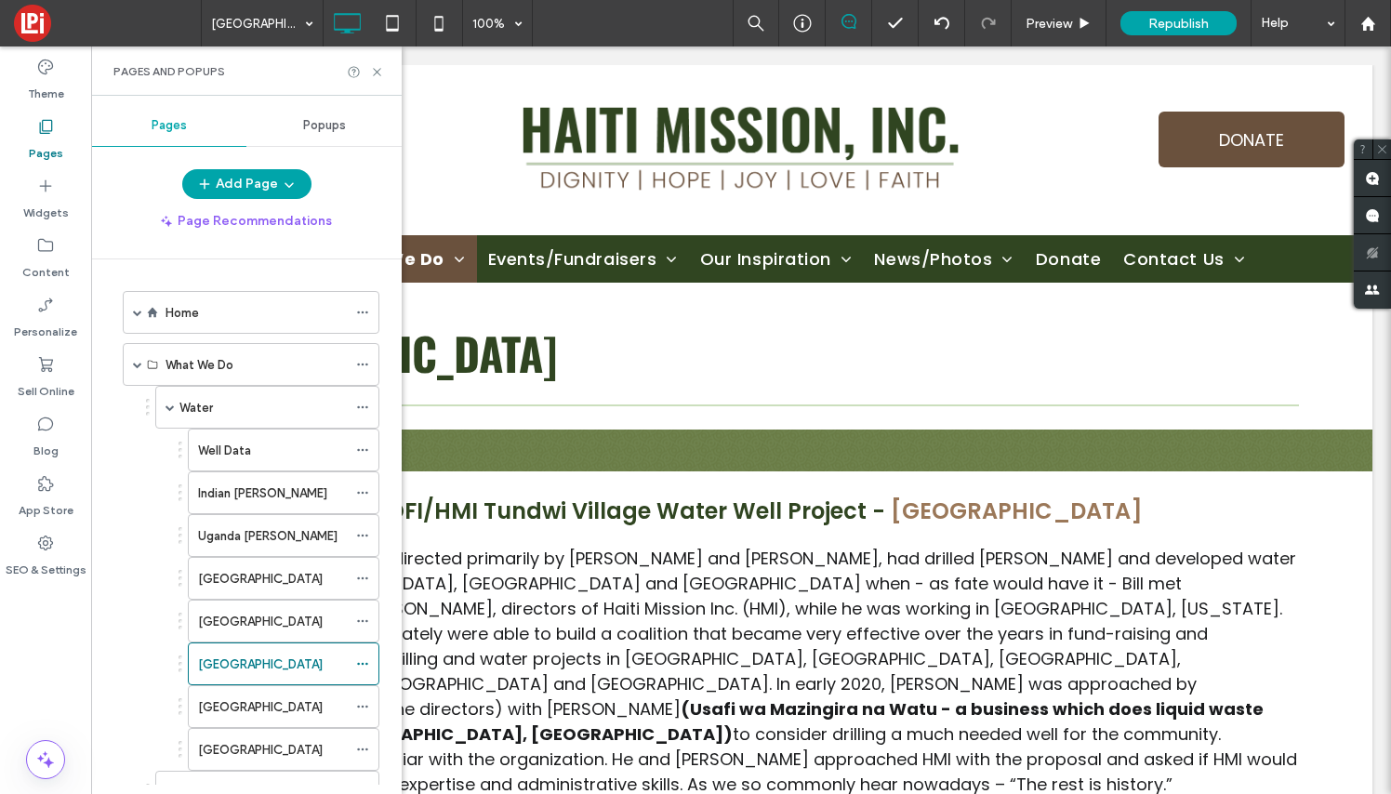
scroll to position [0, 0]
click at [378, 63] on div "Pages and Popups" at bounding box center [246, 70] width 311 height 49
click at [377, 75] on icon at bounding box center [377, 72] width 14 height 14
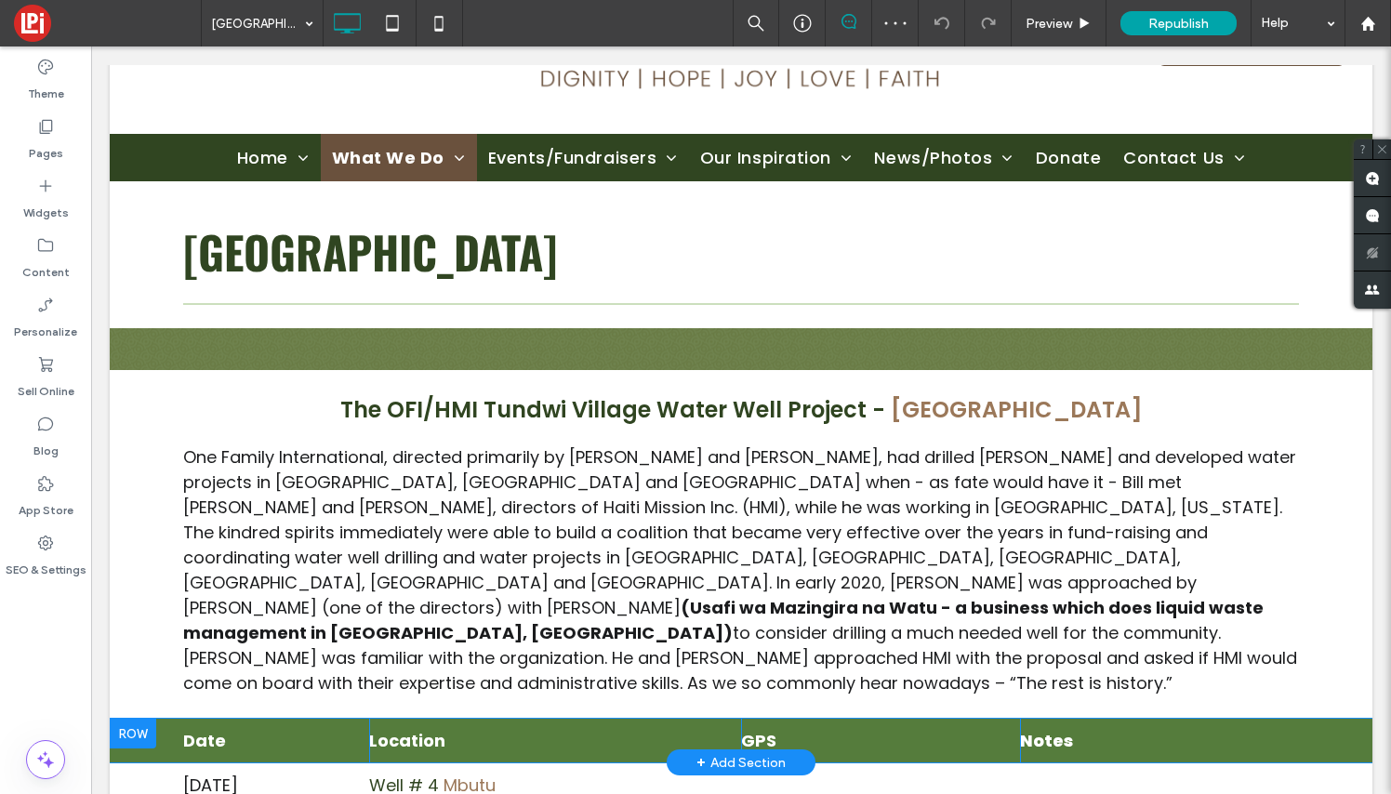
scroll to position [108, 0]
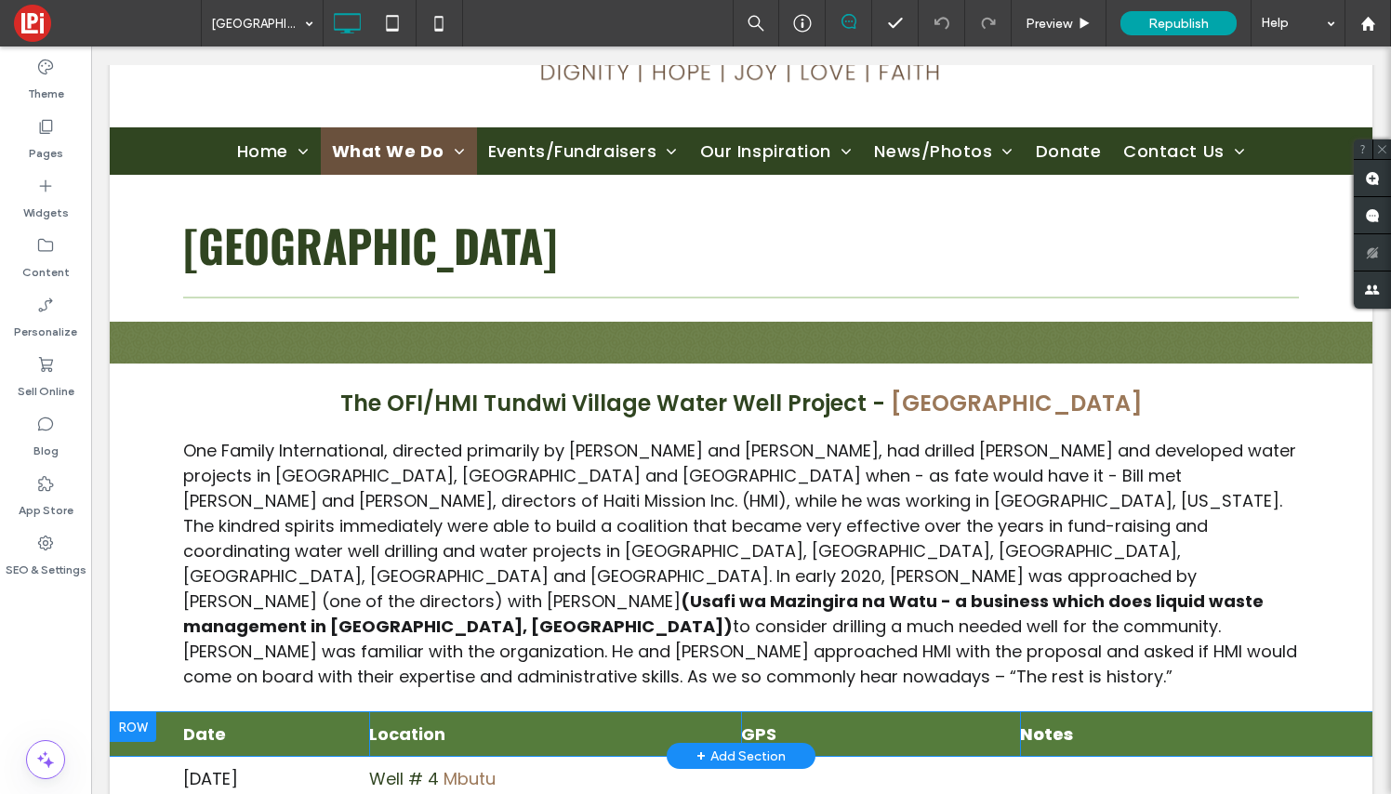
click at [134, 712] on div at bounding box center [133, 727] width 46 height 30
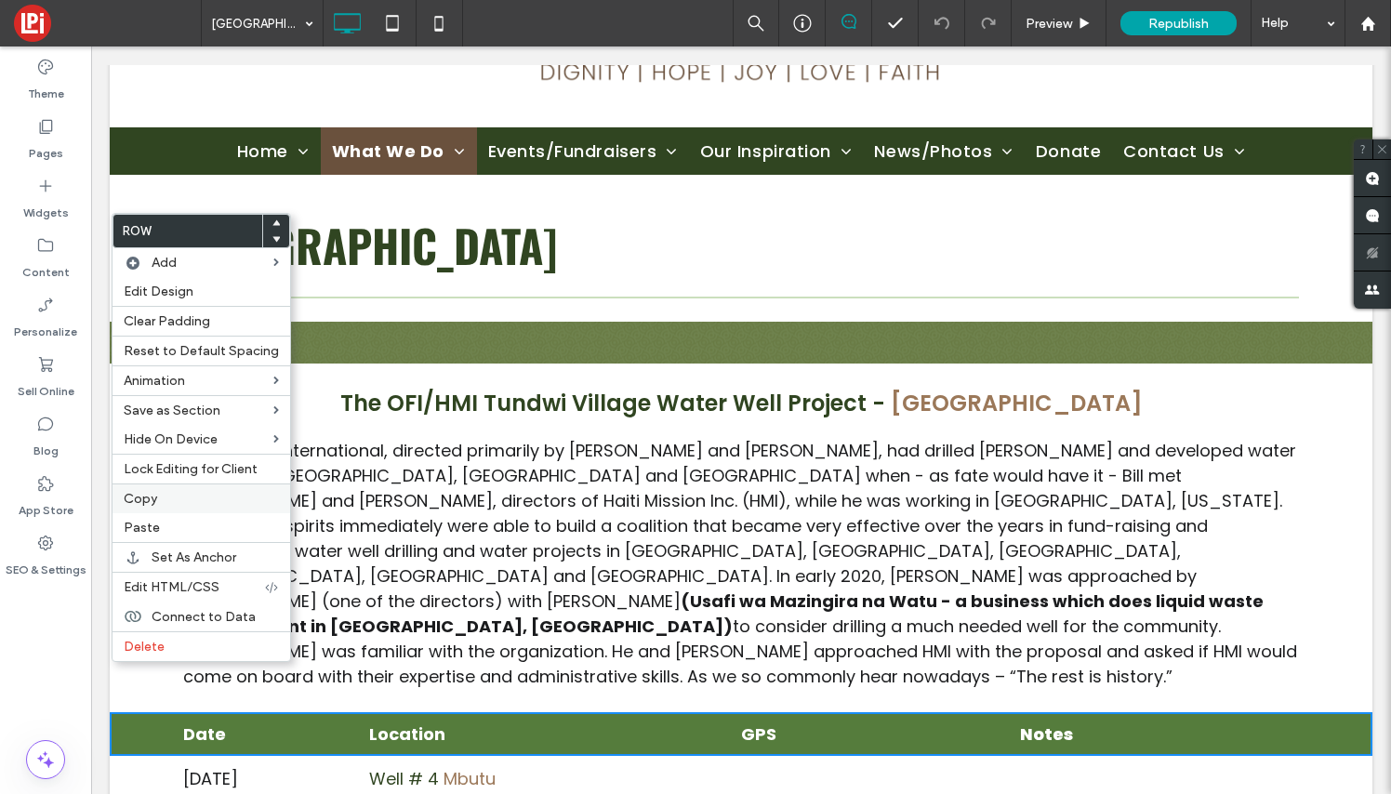
click at [154, 497] on span "Copy" at bounding box center [140, 499] width 33 height 16
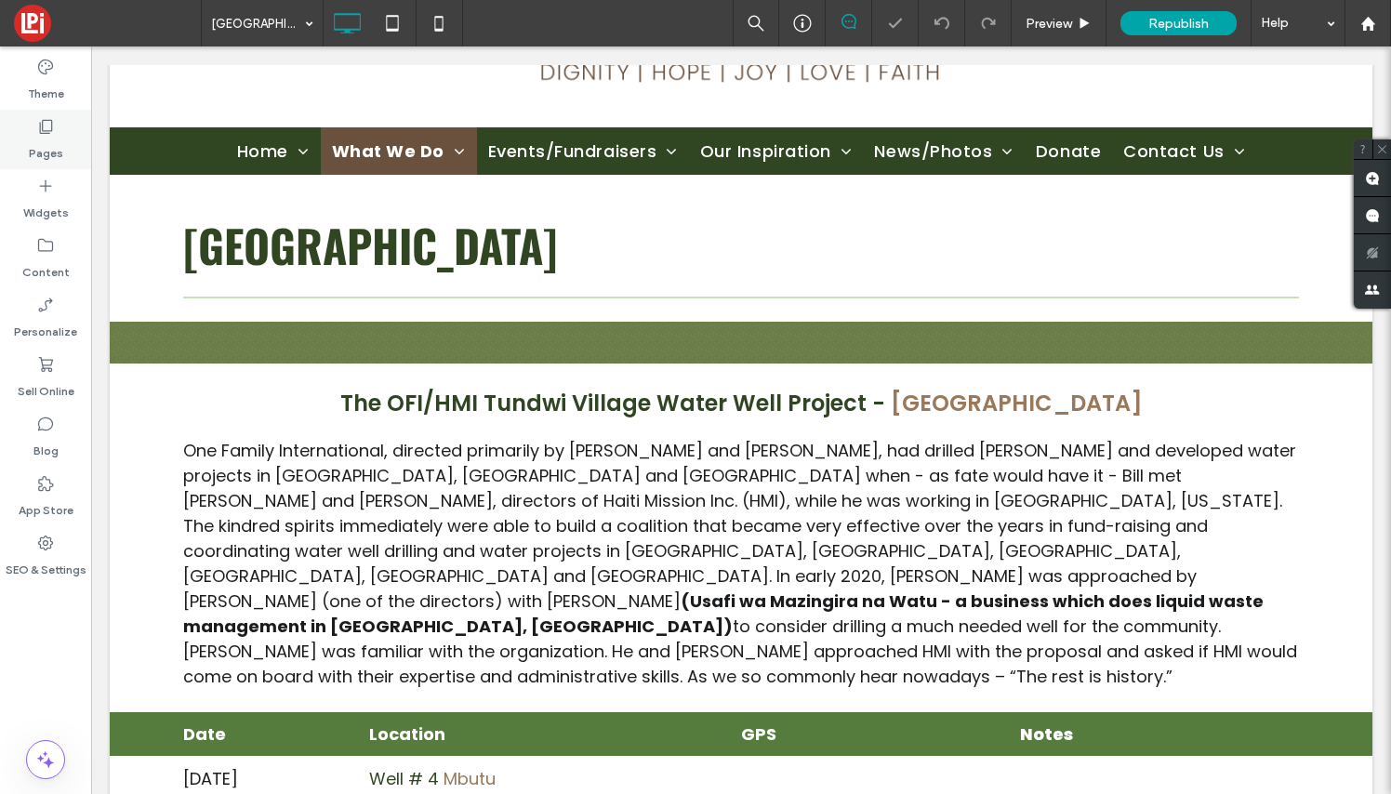
click at [47, 123] on icon at bounding box center [45, 126] width 19 height 19
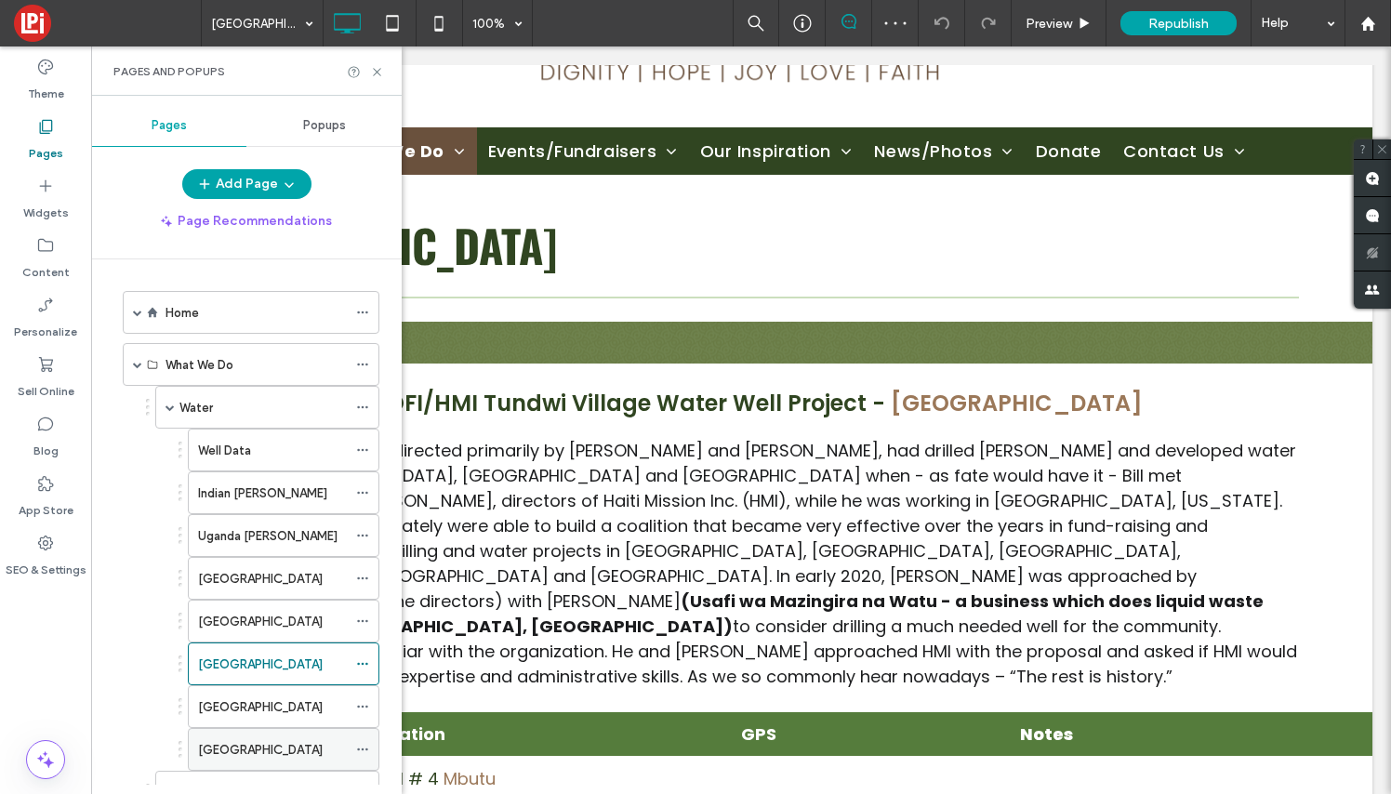
click at [290, 743] on div "[GEOGRAPHIC_DATA]" at bounding box center [272, 750] width 149 height 20
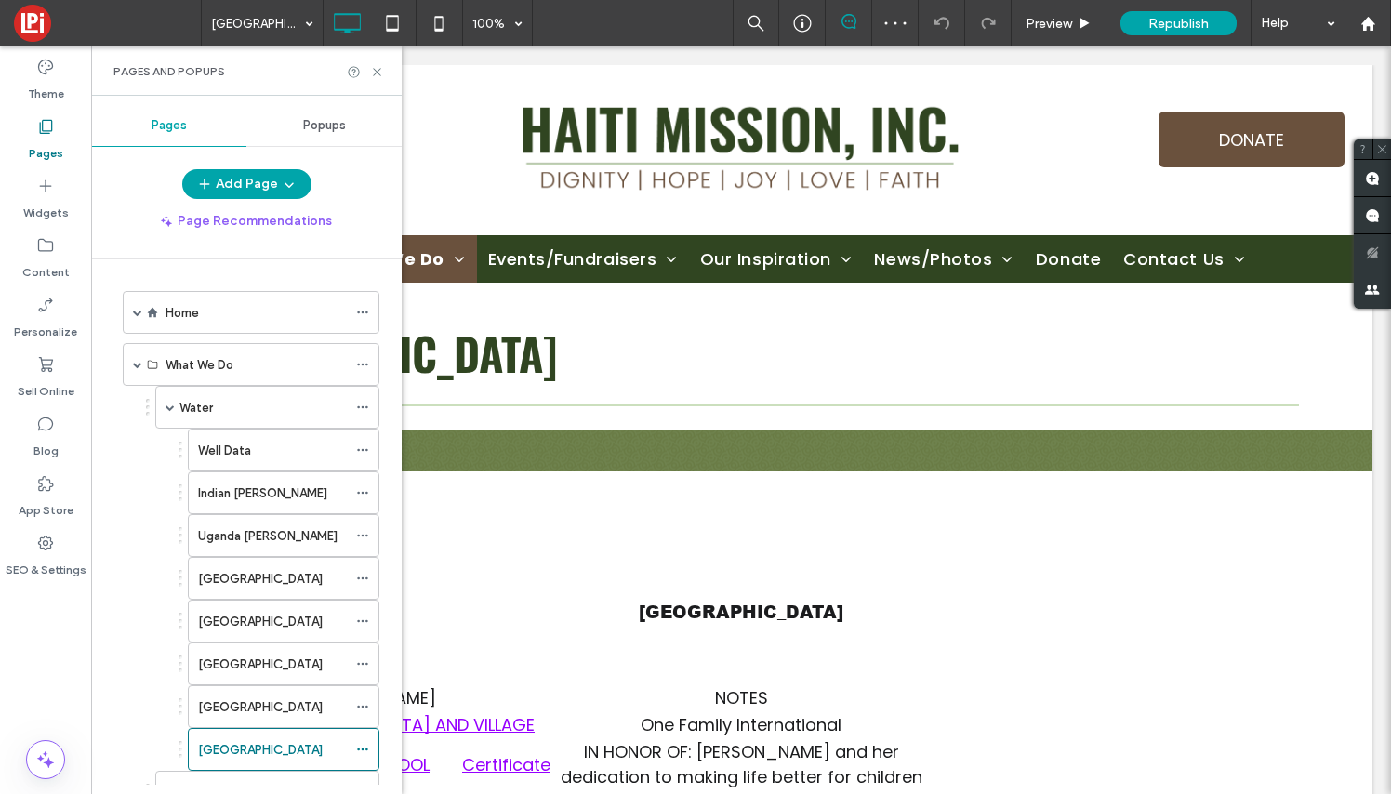
scroll to position [0, 0]
click at [380, 62] on div "Pages and Popups" at bounding box center [246, 70] width 311 height 49
click at [374, 69] on use at bounding box center [376, 71] width 7 height 7
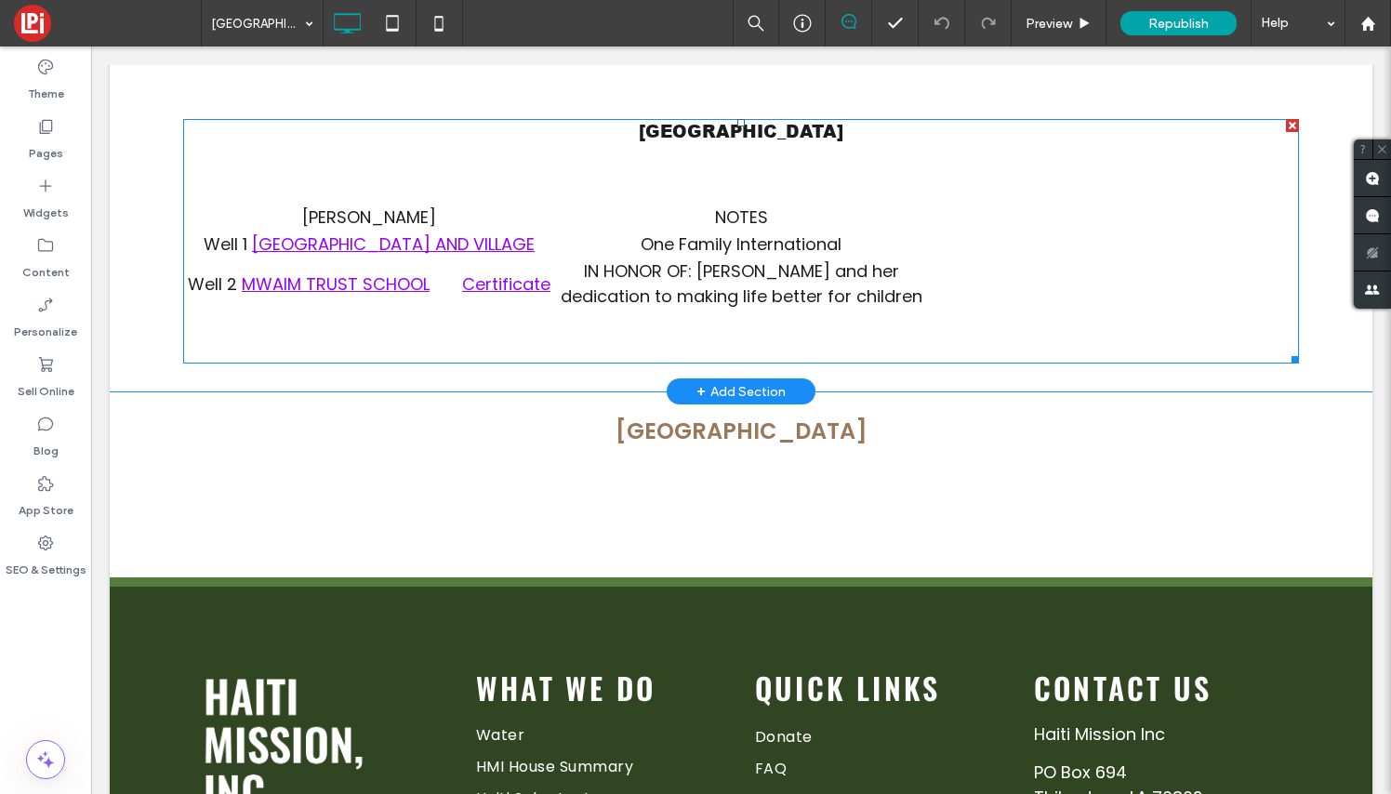
scroll to position [500, 0]
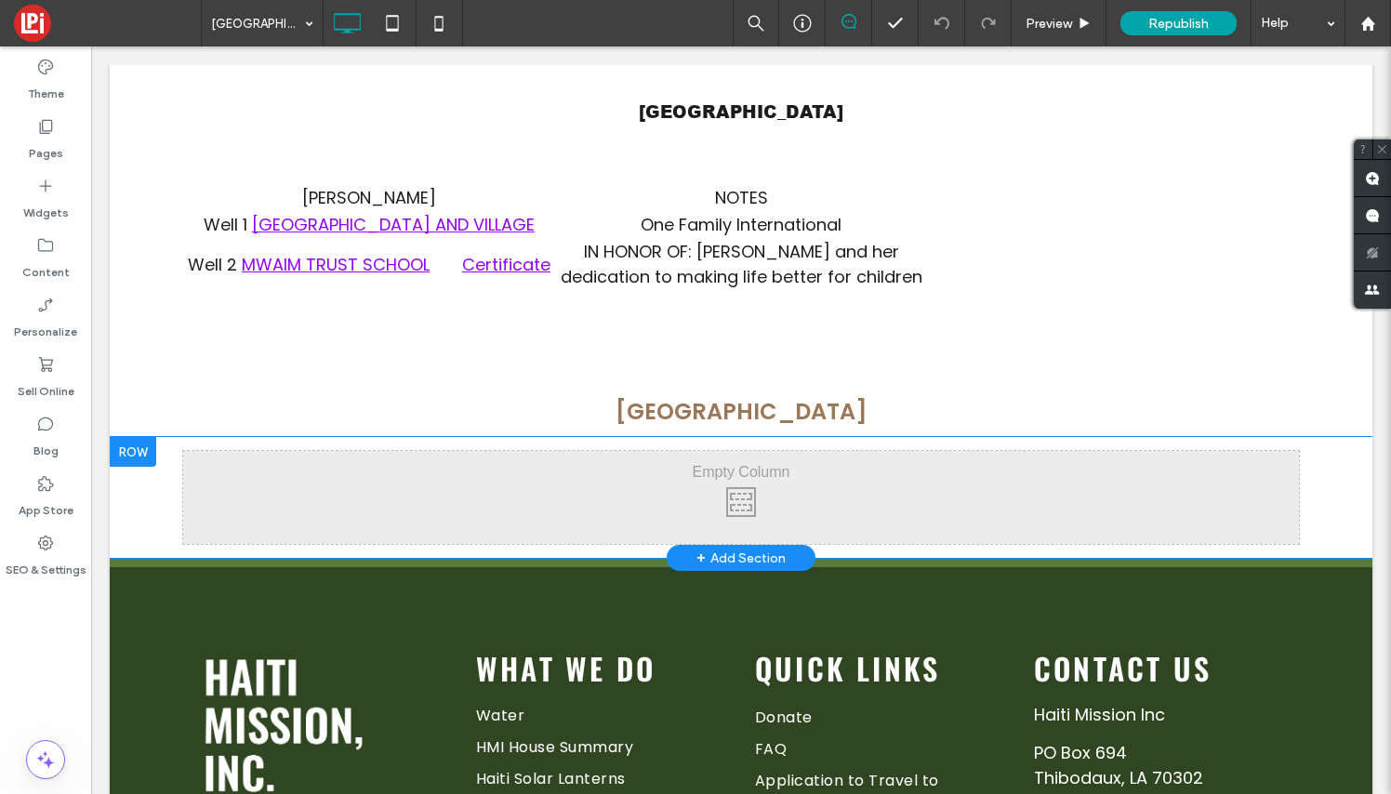
click at [133, 447] on div at bounding box center [133, 452] width 46 height 30
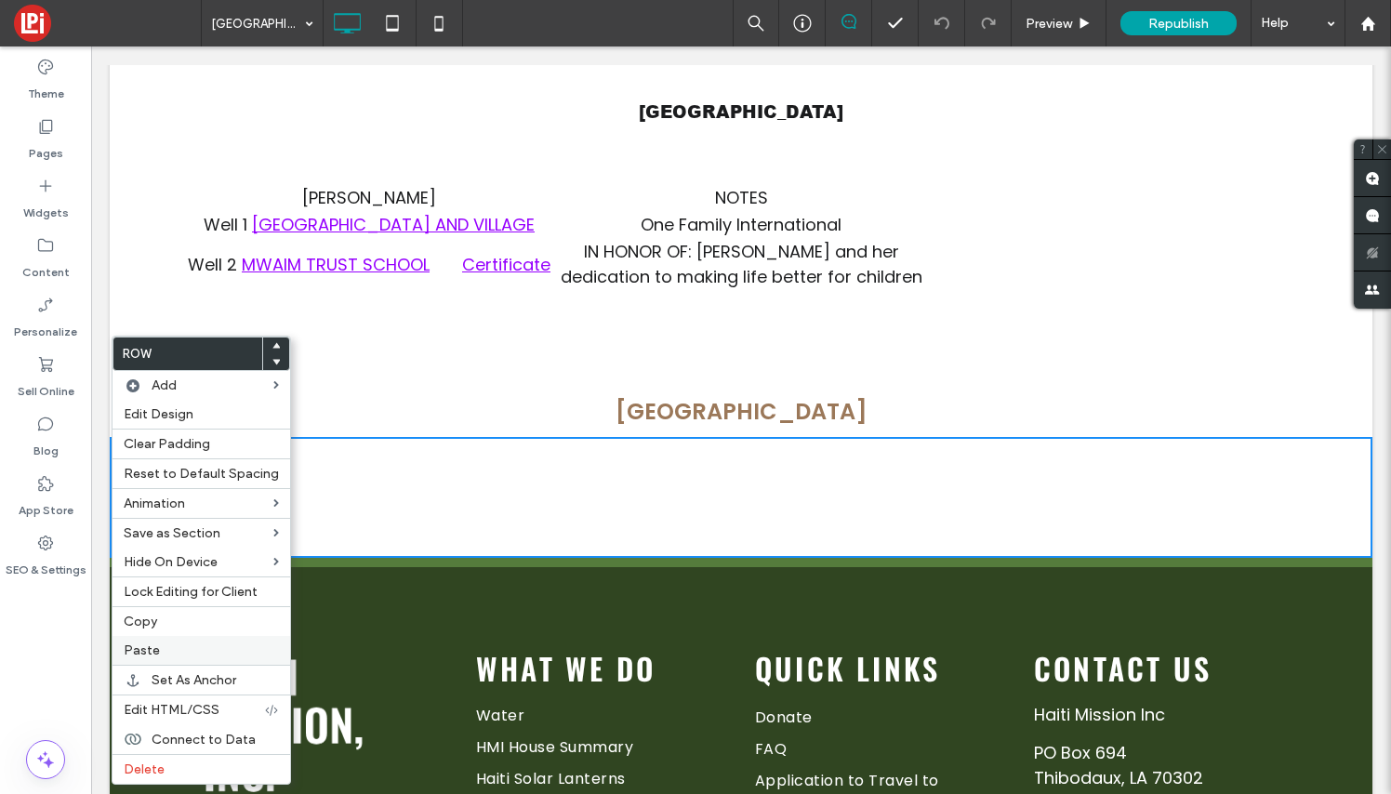
click at [162, 651] on label "Paste" at bounding box center [201, 650] width 155 height 16
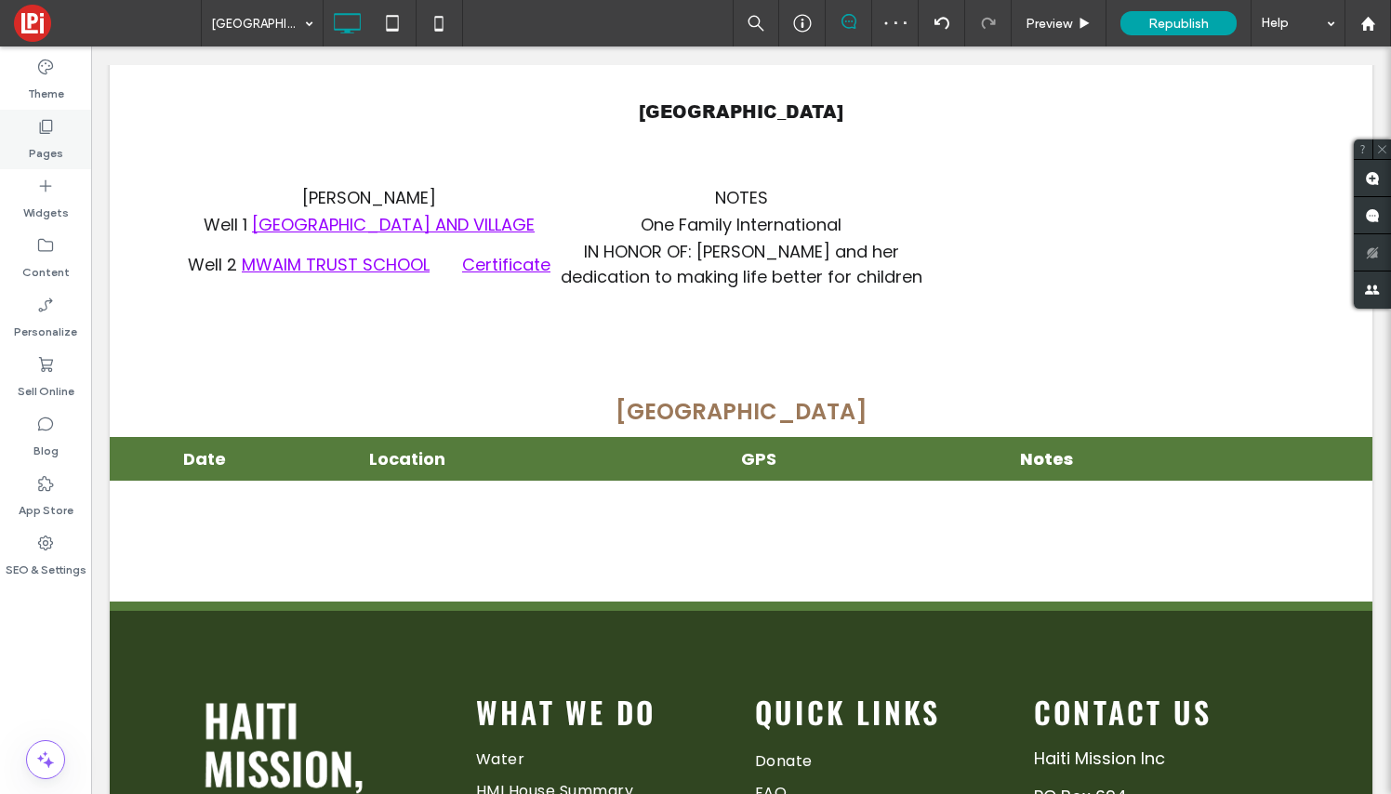
click at [47, 126] on icon at bounding box center [45, 126] width 19 height 19
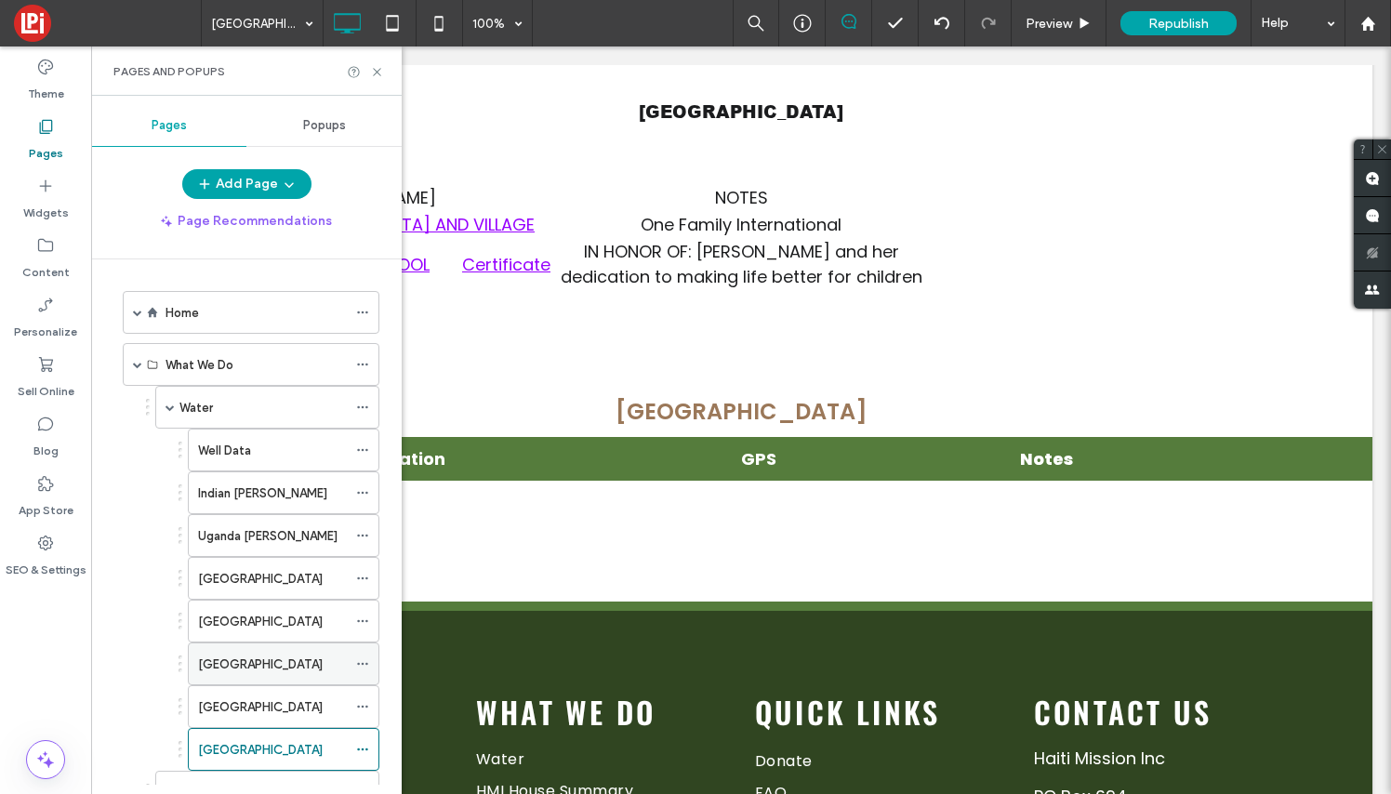
click at [281, 662] on div "[GEOGRAPHIC_DATA]" at bounding box center [272, 665] width 149 height 20
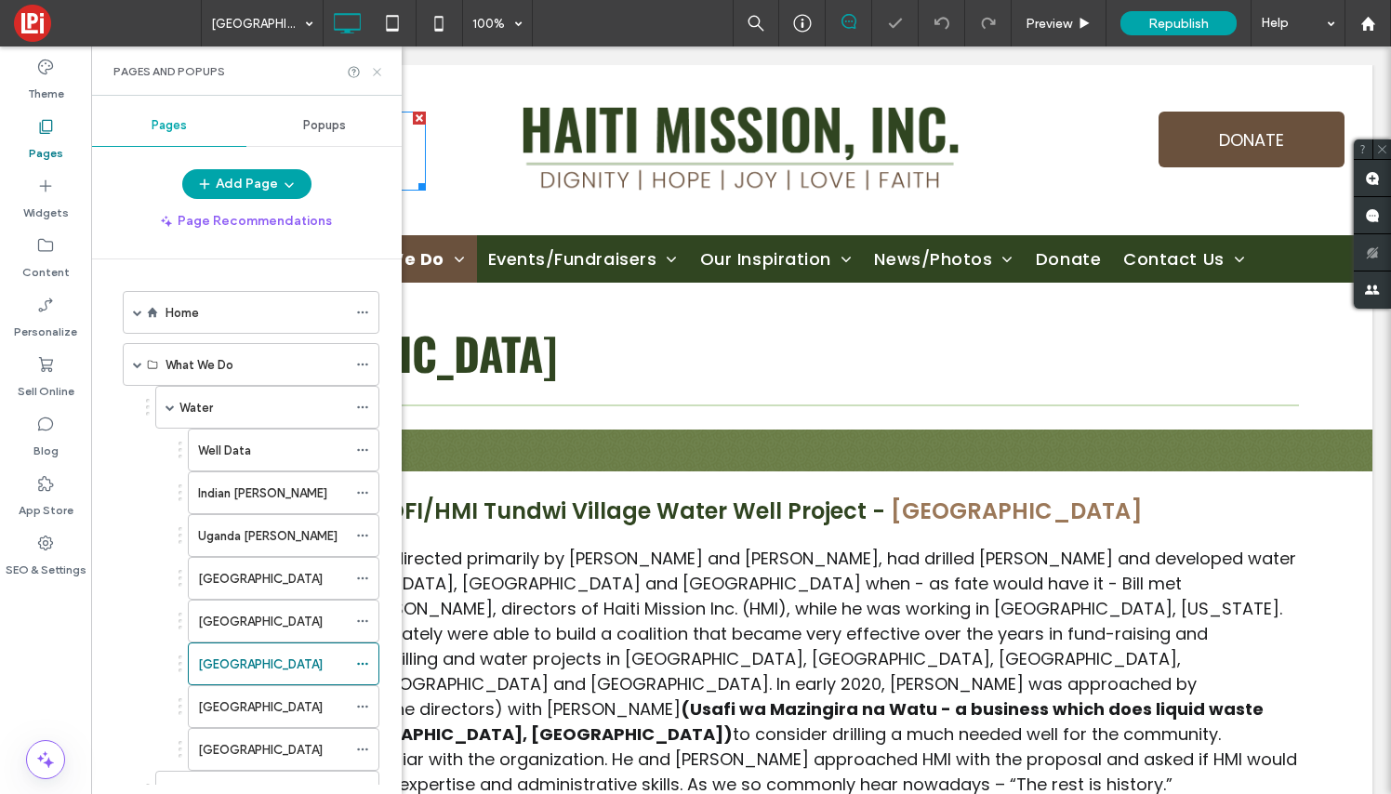
click at [379, 69] on use at bounding box center [376, 71] width 7 height 7
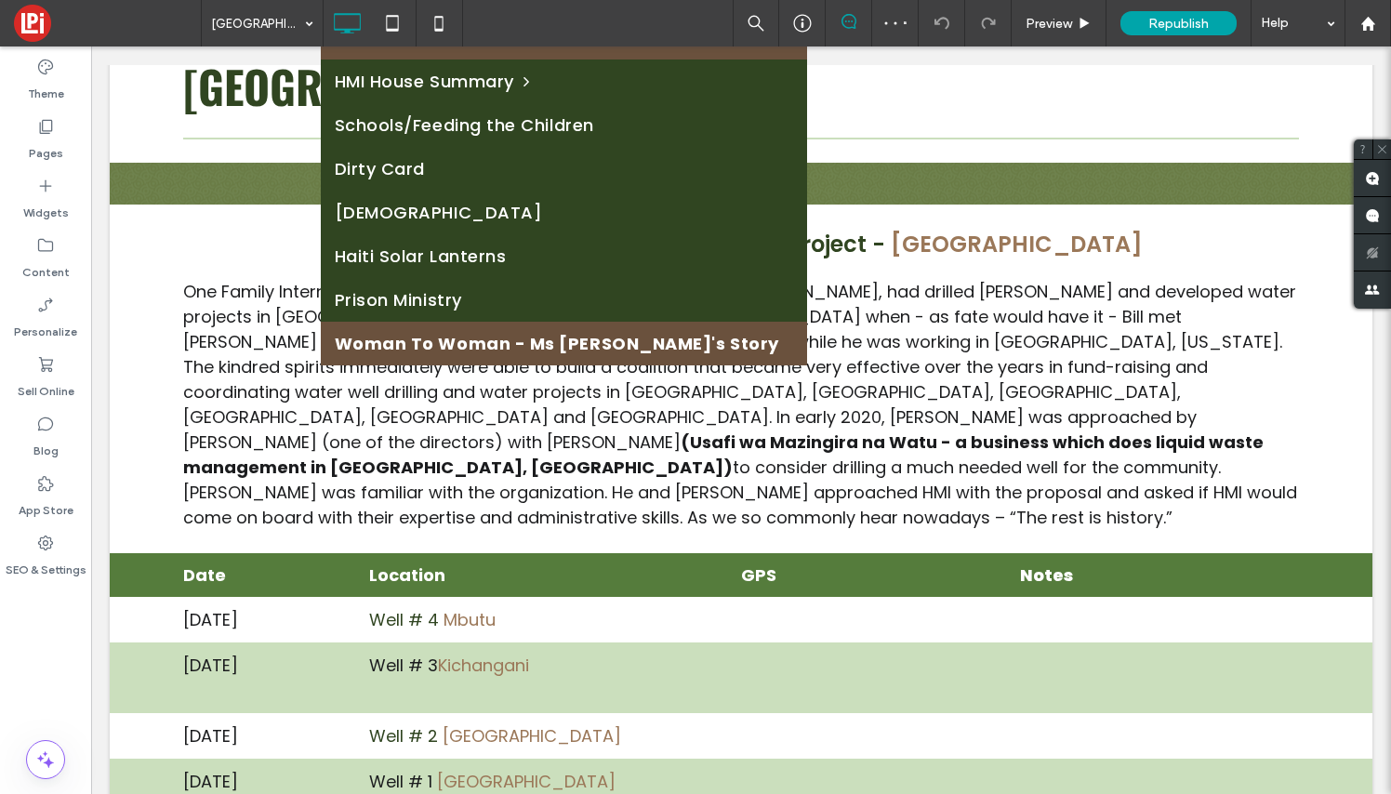
scroll to position [274, 0]
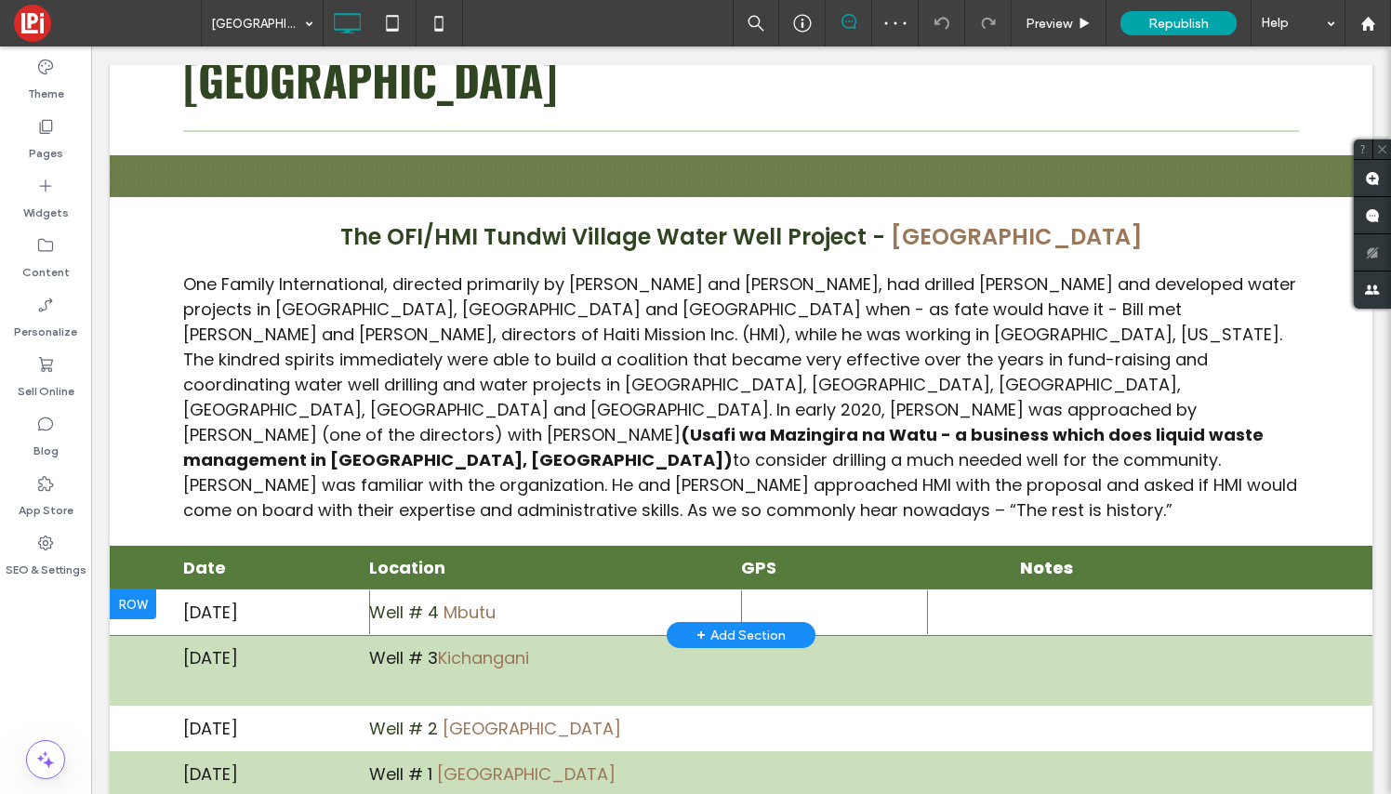
click at [139, 589] on div at bounding box center [133, 604] width 46 height 30
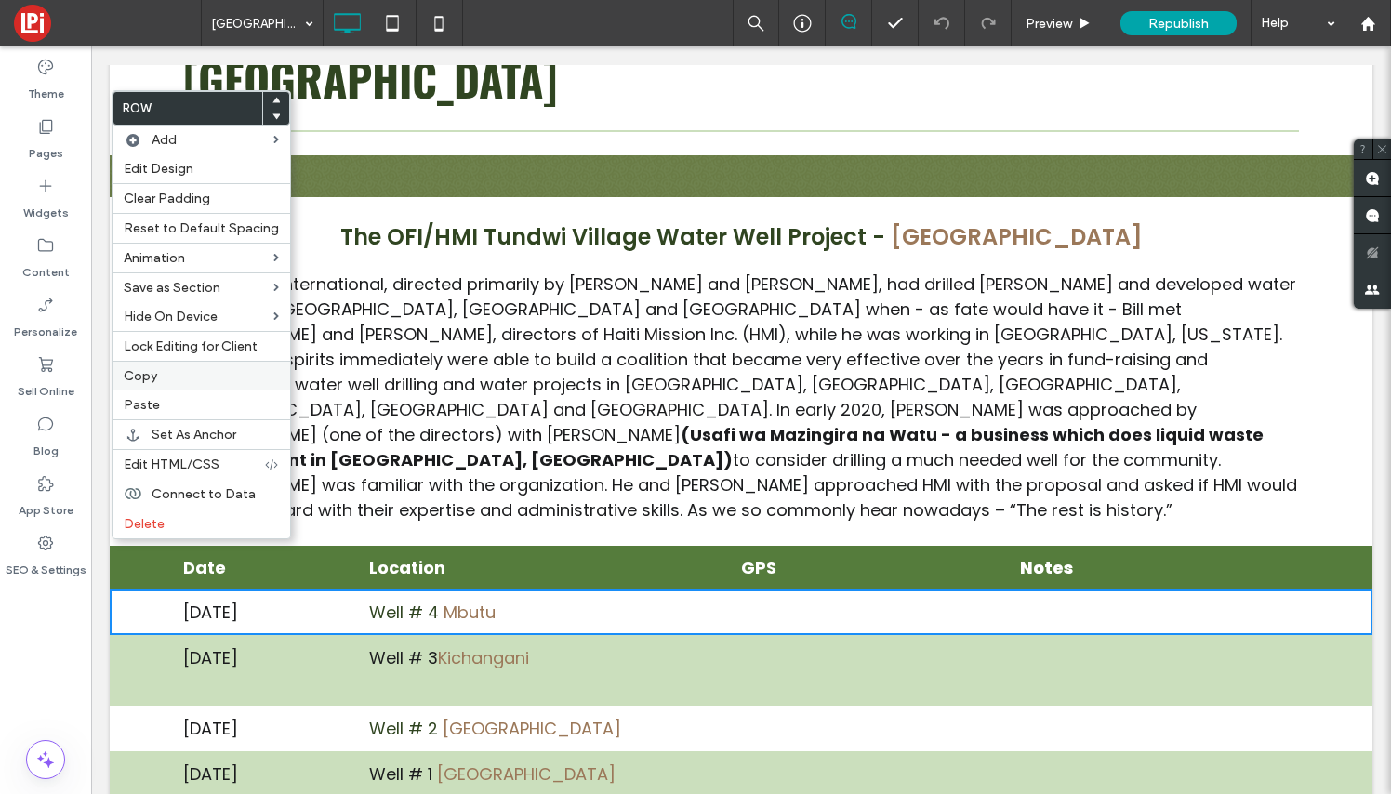
click at [160, 376] on label "Copy" at bounding box center [201, 376] width 155 height 16
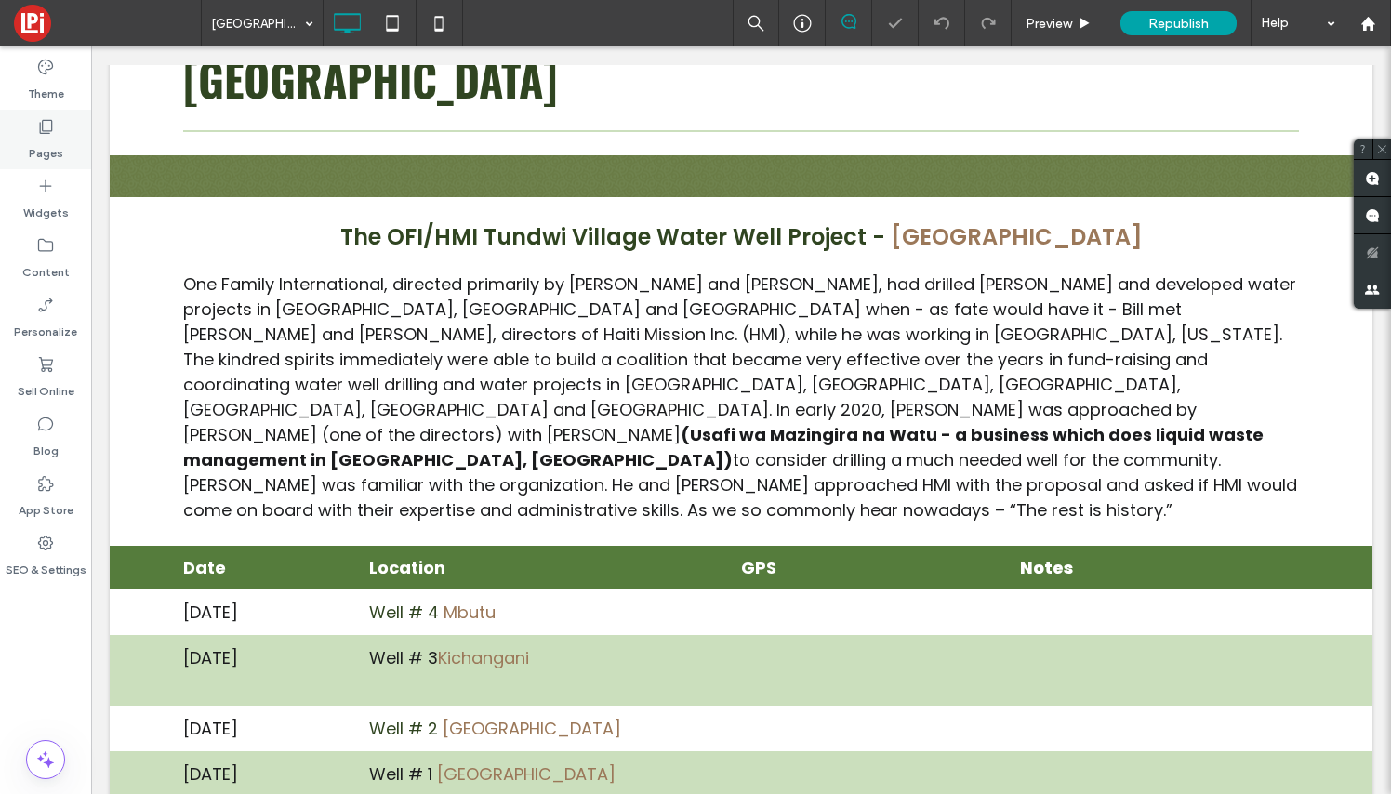
click at [56, 127] on div "Pages" at bounding box center [45, 140] width 91 height 60
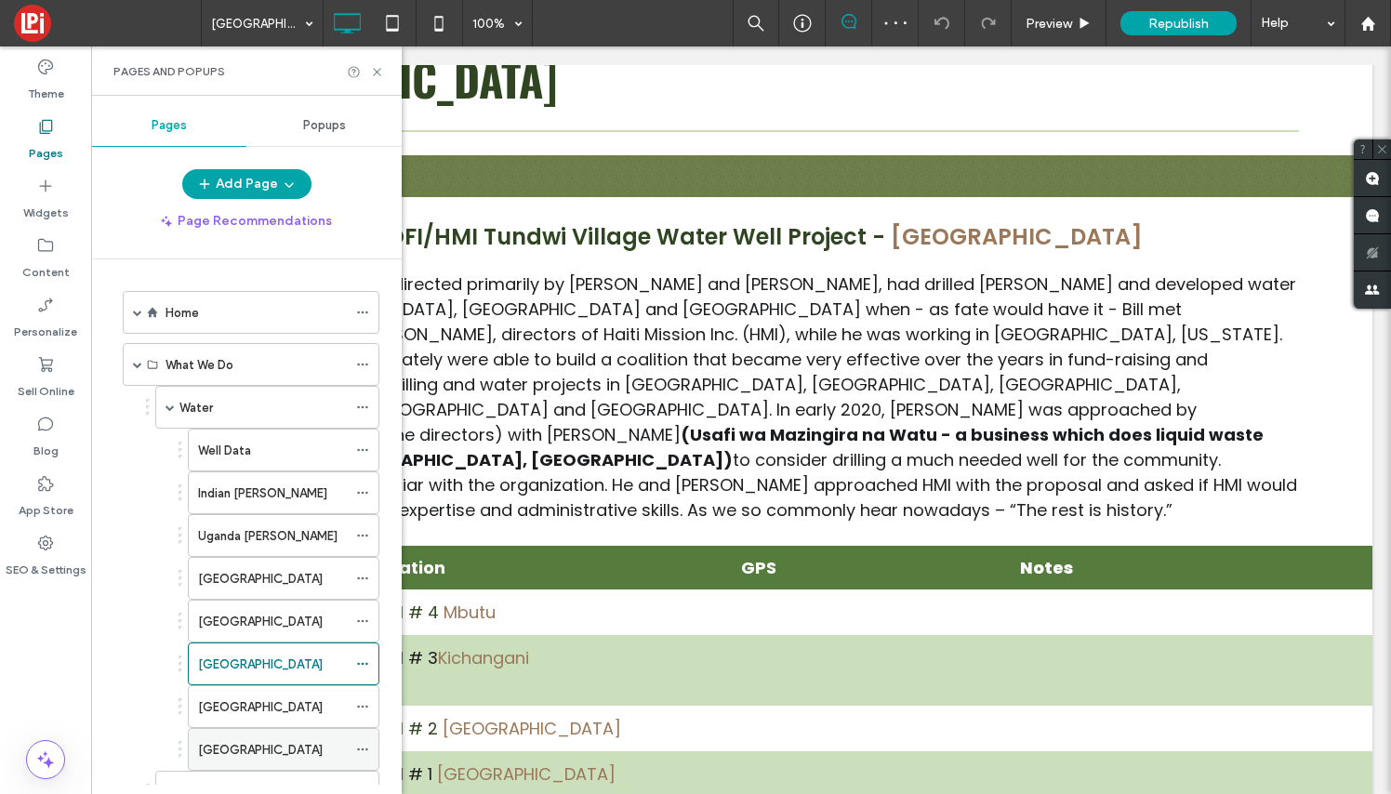
click at [238, 754] on label "[GEOGRAPHIC_DATA]" at bounding box center [260, 750] width 125 height 33
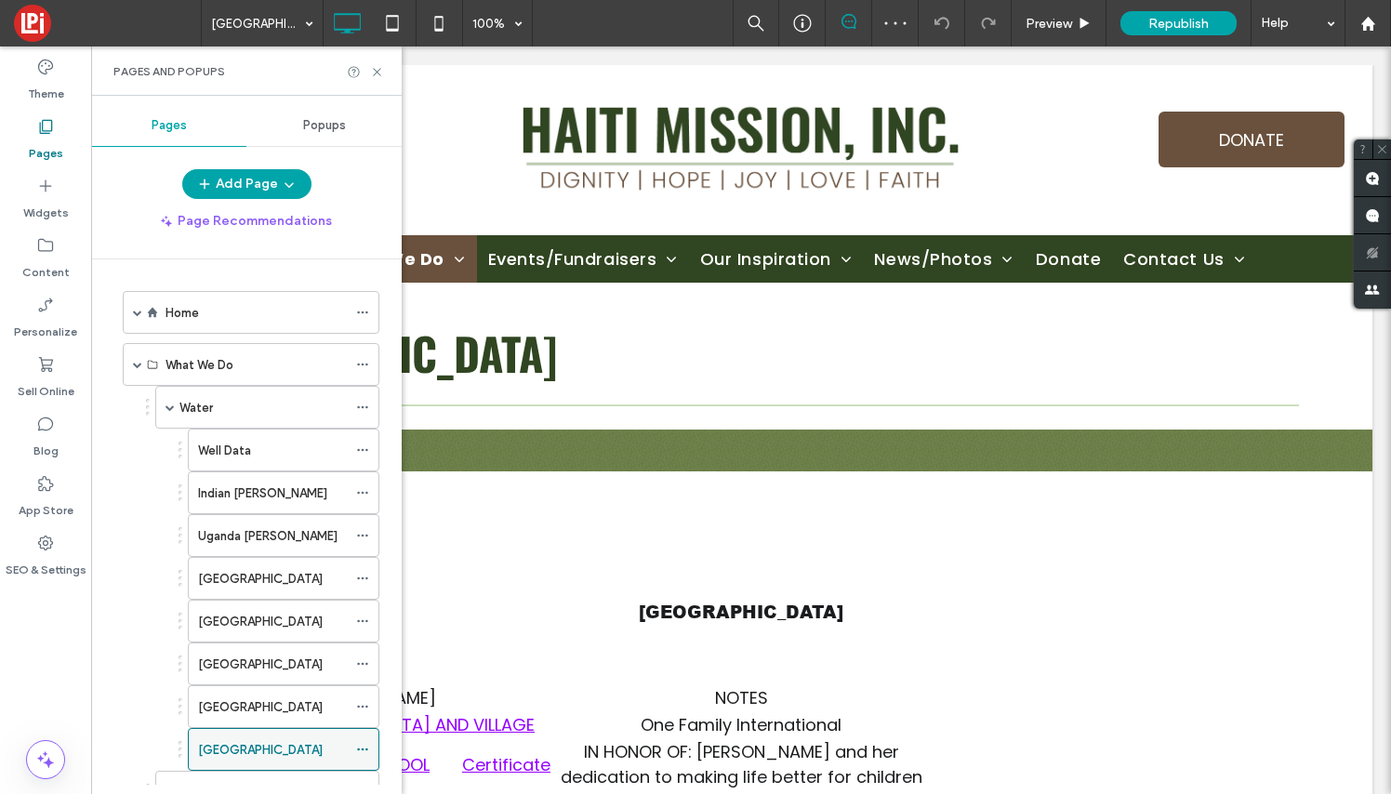
scroll to position [0, 0]
click at [377, 80] on div "Pages and Popups" at bounding box center [246, 70] width 311 height 49
click at [377, 76] on icon at bounding box center [377, 72] width 14 height 14
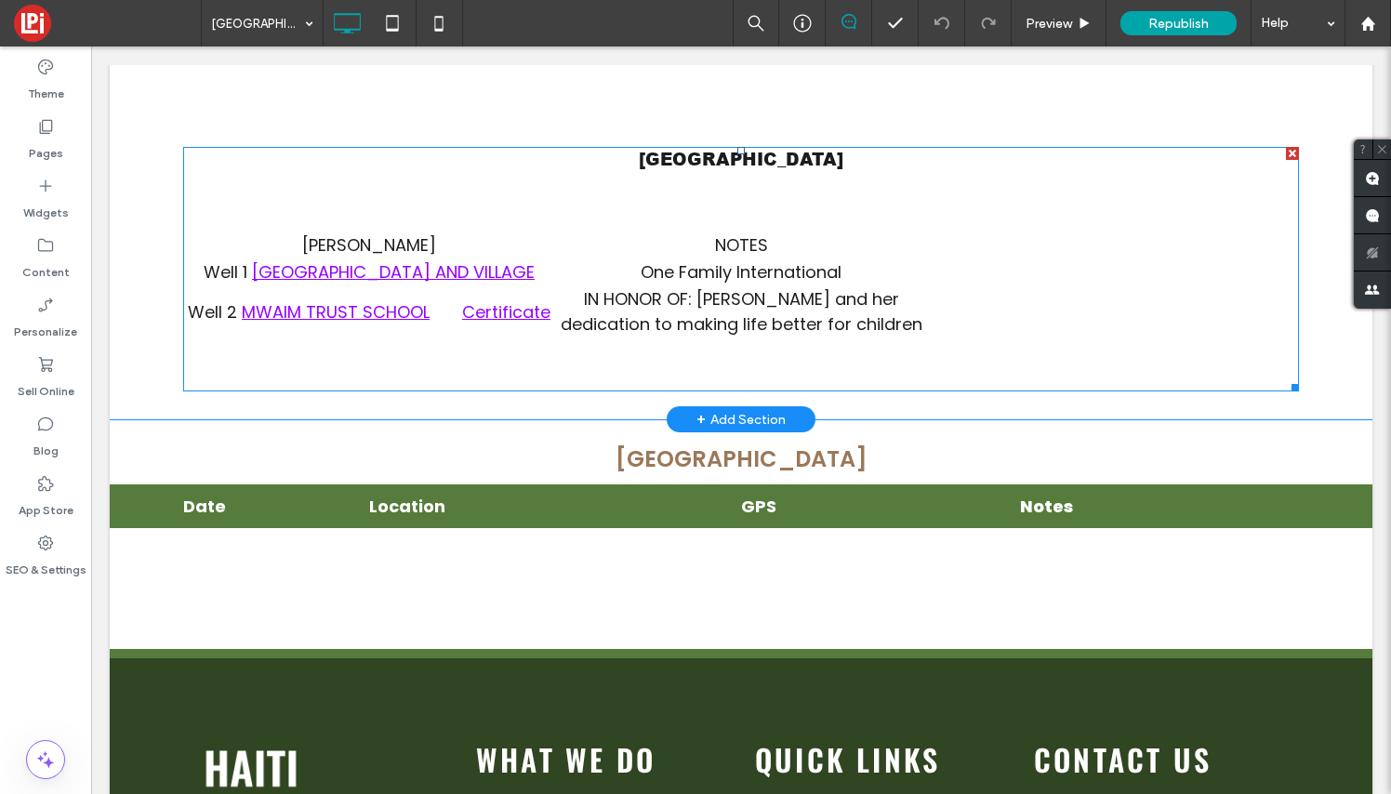
scroll to position [469, 0]
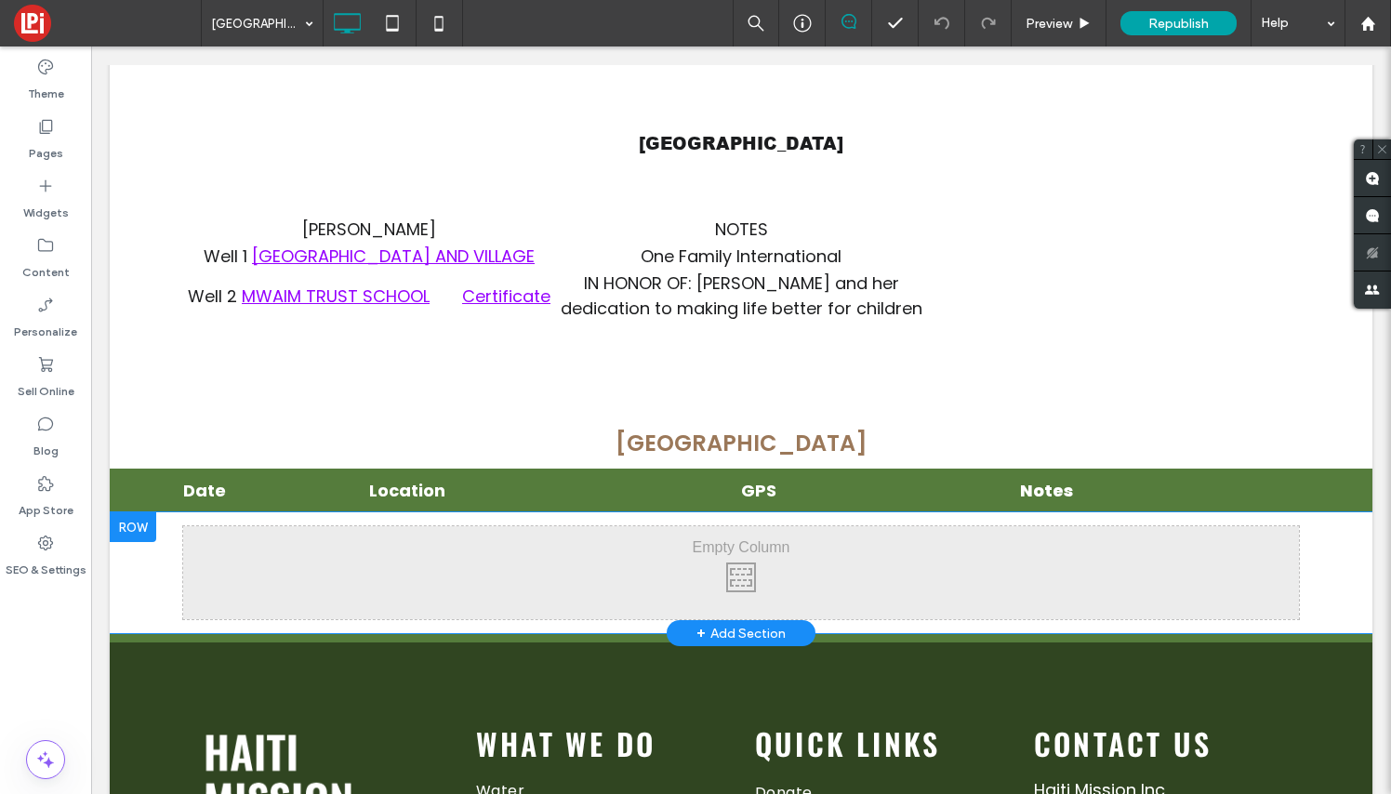
click at [144, 532] on div at bounding box center [133, 527] width 46 height 30
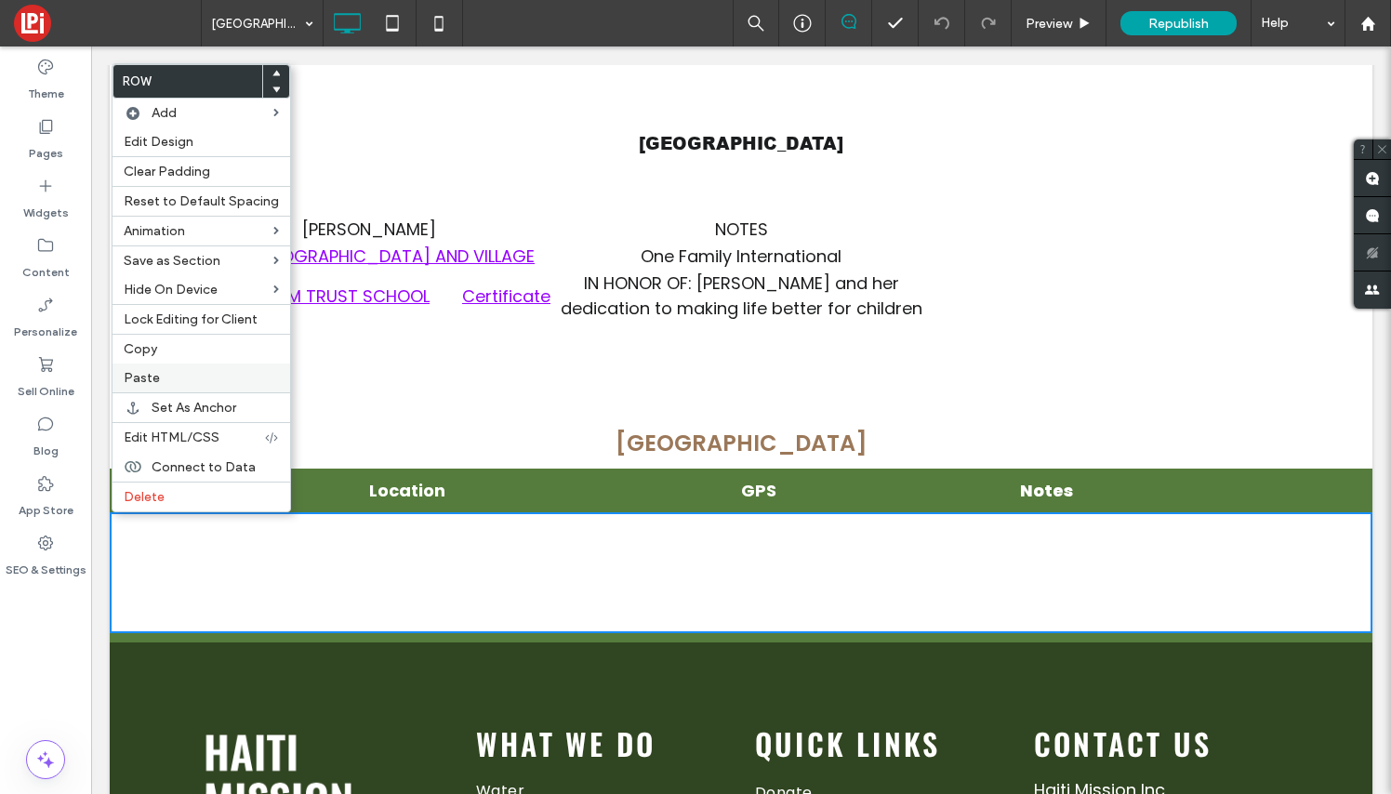
click at [162, 369] on div "Paste" at bounding box center [202, 378] width 178 height 29
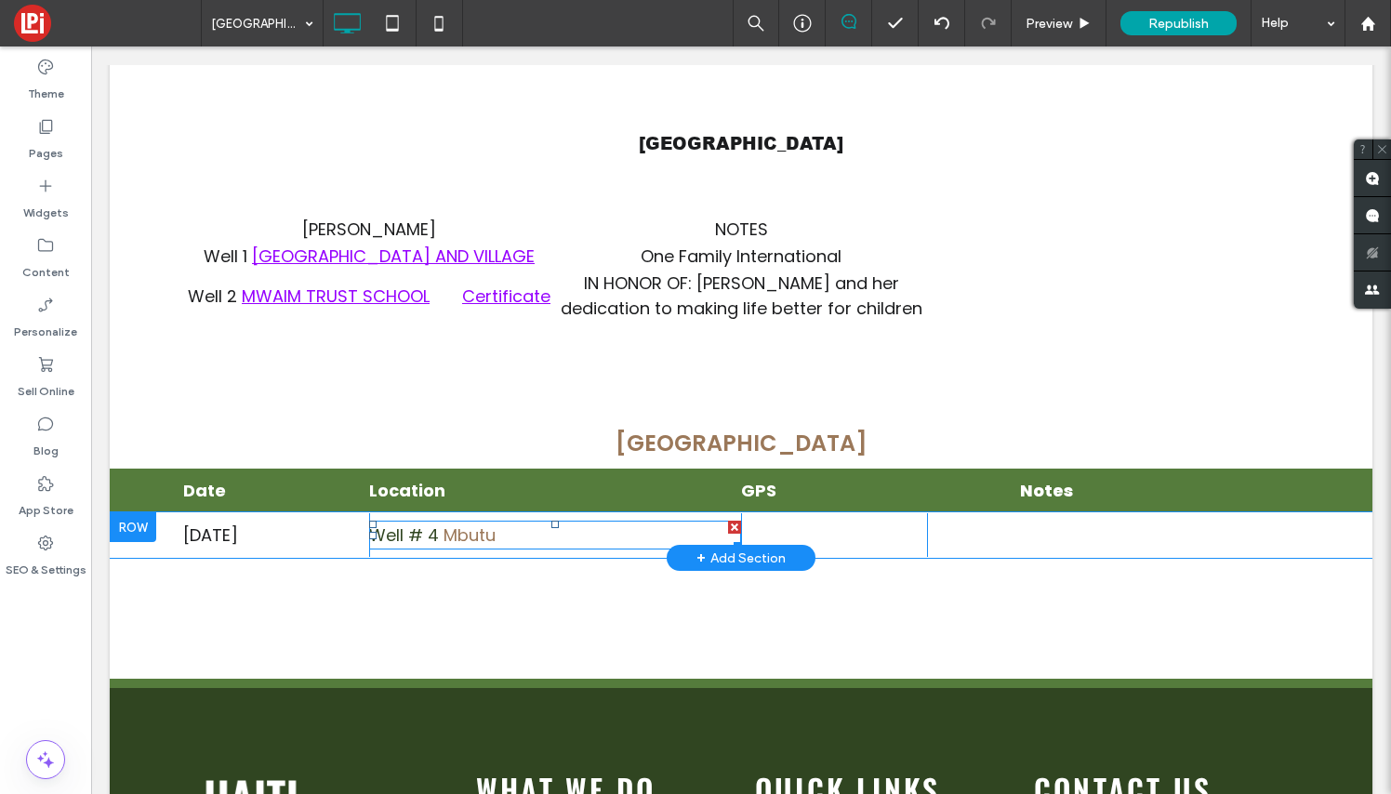
click at [512, 536] on p "Well # 4 Mbutu" at bounding box center [555, 535] width 372 height 25
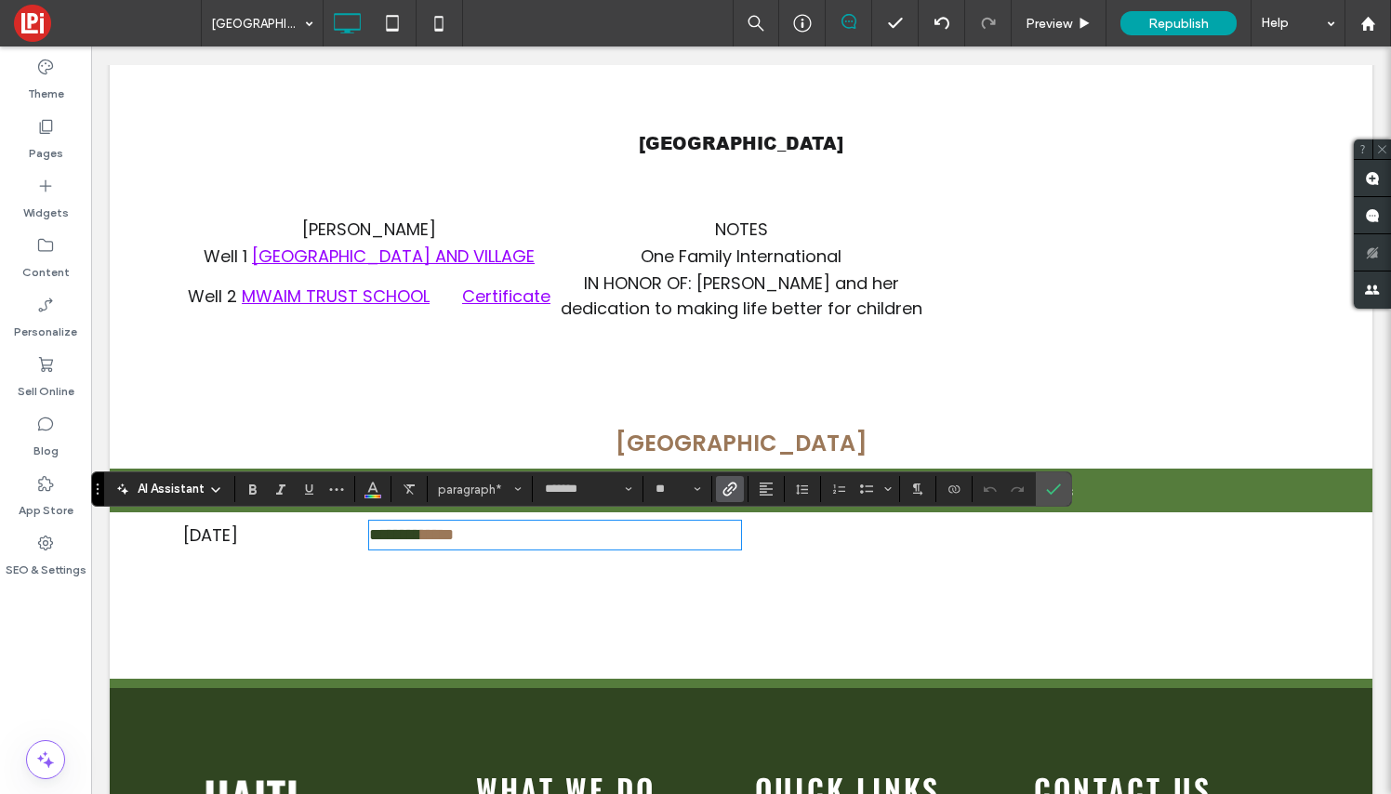
scroll to position [14, 1]
drag, startPoint x: 415, startPoint y: 529, endPoint x: 364, endPoint y: 525, distance: 50.3
click at [364, 525] on div "**********" at bounding box center [741, 535] width 1116 height 44
click at [376, 486] on icon "Color" at bounding box center [372, 487] width 15 height 15
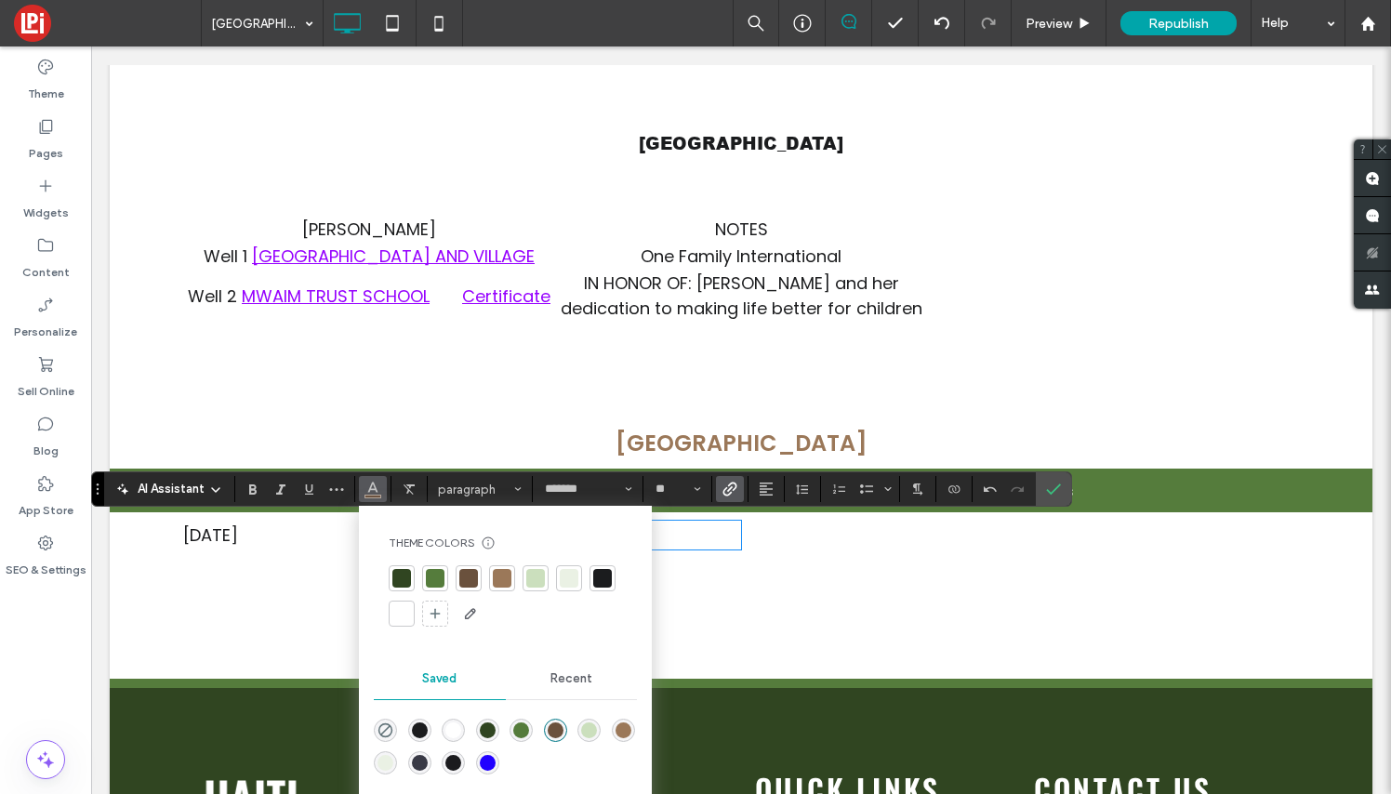
click at [401, 576] on div at bounding box center [401, 578] width 19 height 19
click at [741, 606] on div "Click To Paste" at bounding box center [741, 618] width 1116 height 93
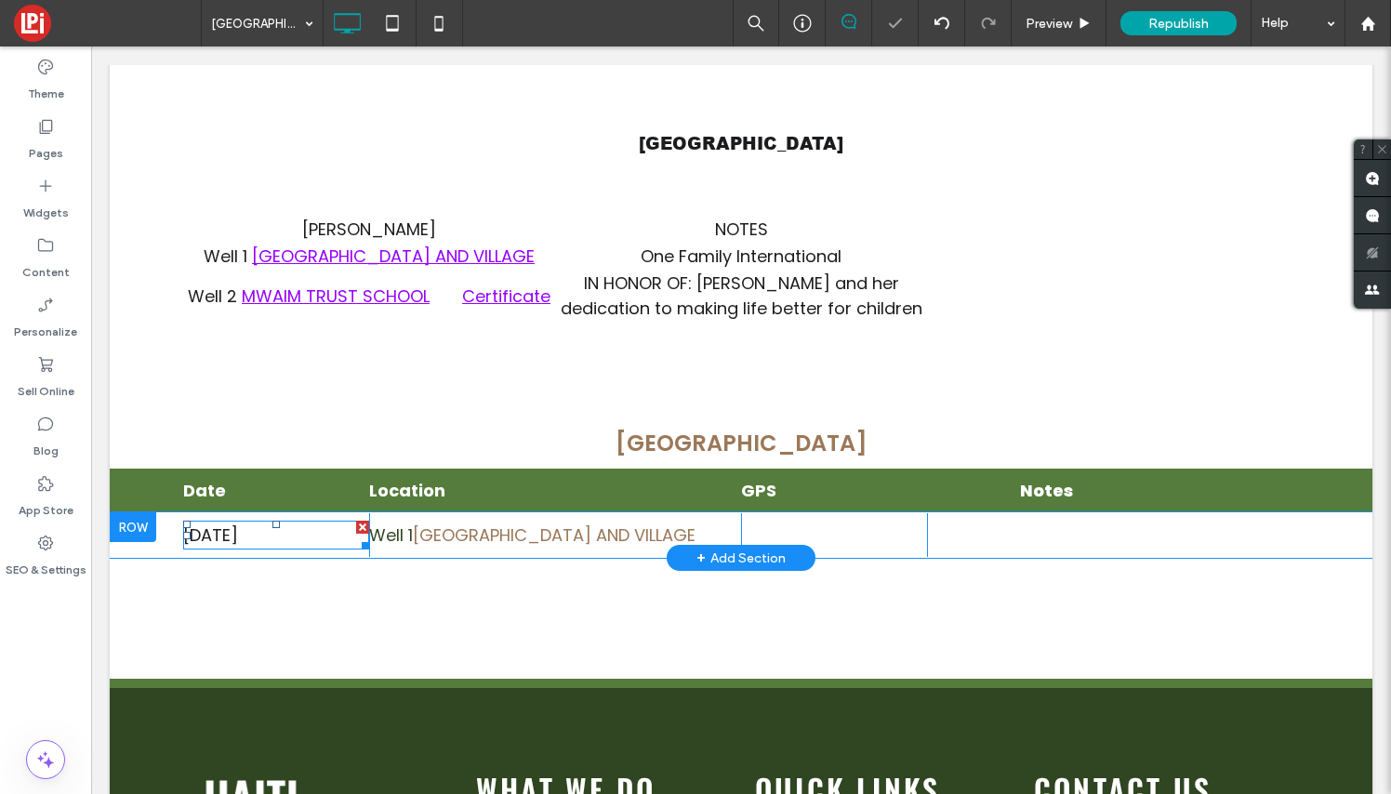
click at [238, 537] on span "[DATE]" at bounding box center [210, 534] width 55 height 23
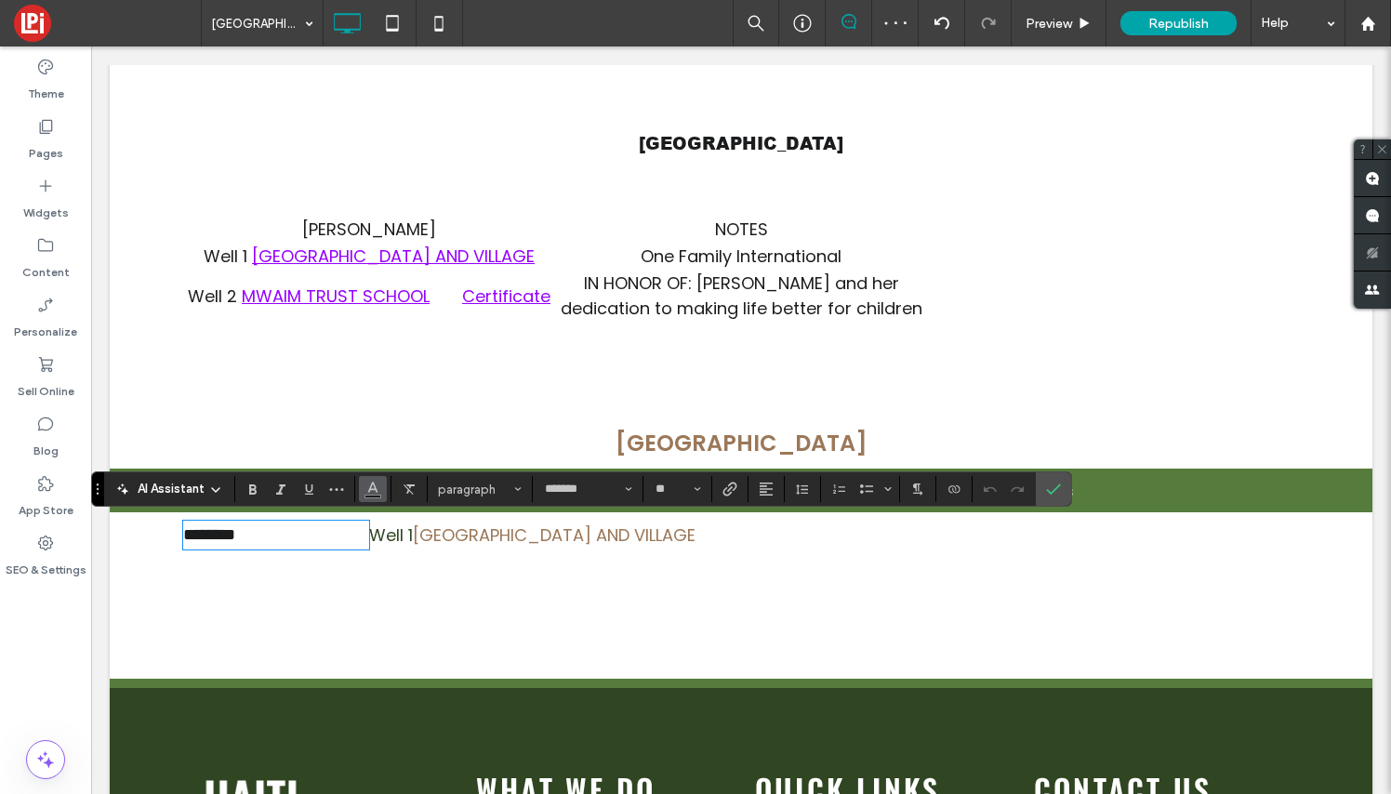
click at [373, 490] on use "Color" at bounding box center [373, 488] width 10 height 10
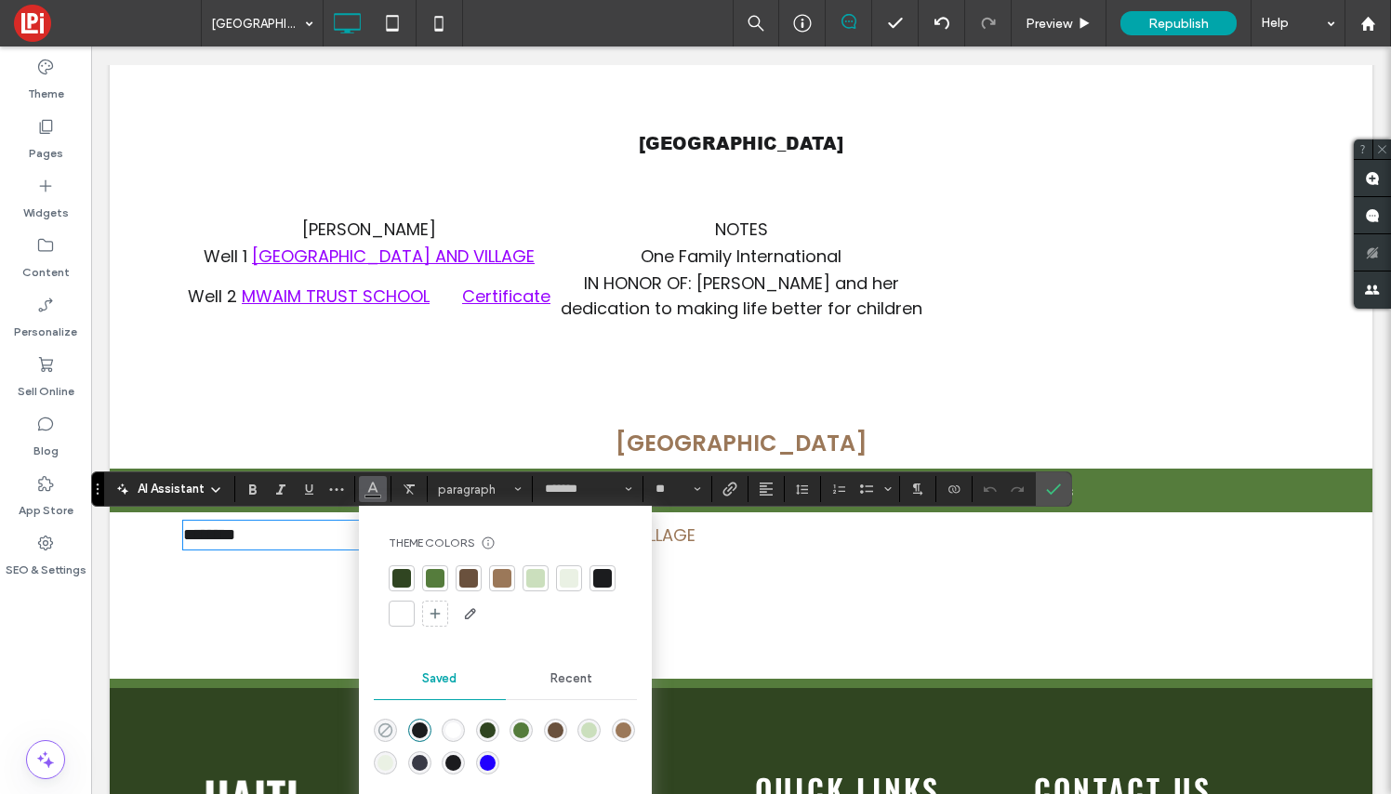
drag, startPoint x: 388, startPoint y: 729, endPoint x: 297, endPoint y: 682, distance: 102.3
click at [388, 729] on icon "rgba(0,0,0,0)" at bounding box center [386, 730] width 16 height 16
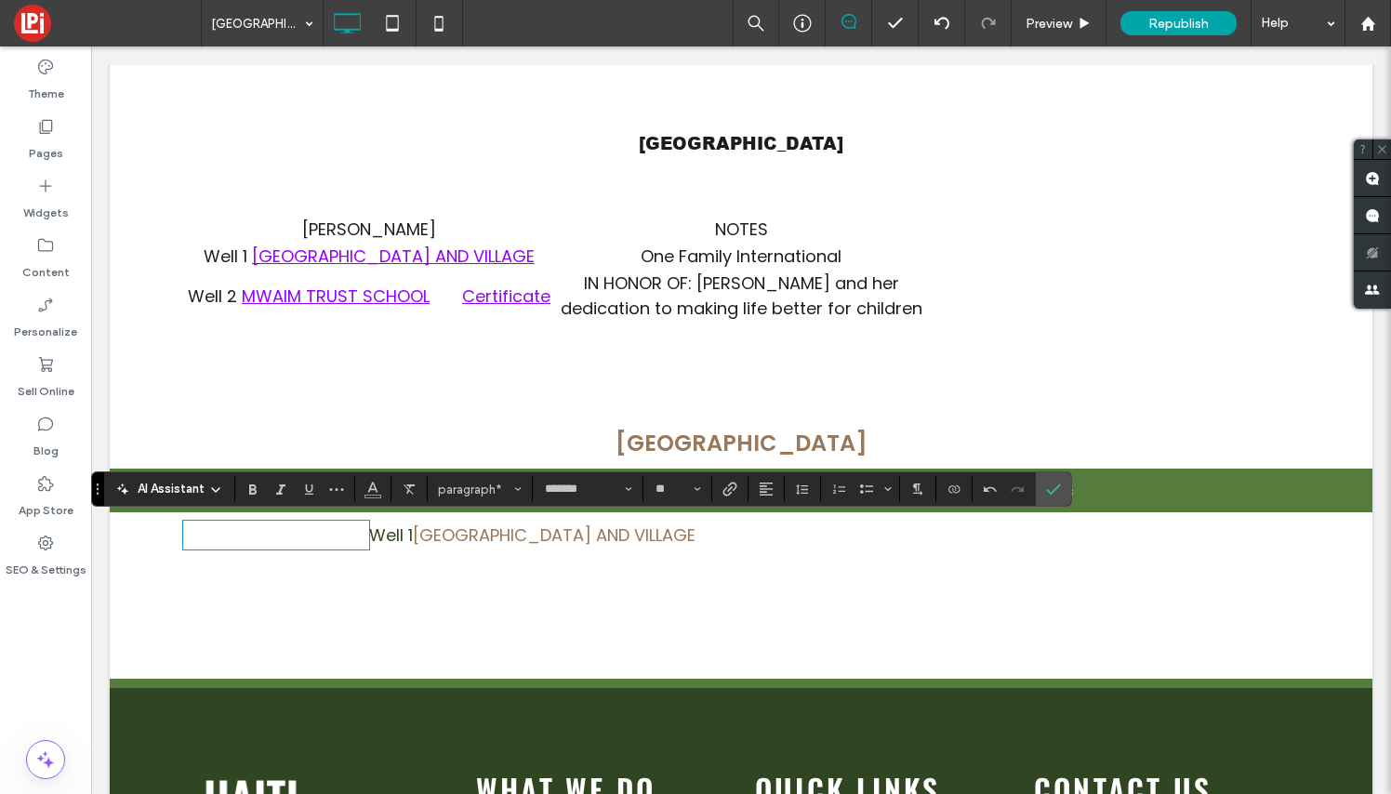
click at [674, 544] on p "Well 1 [GEOGRAPHIC_DATA] AND VILLAGE" at bounding box center [555, 535] width 372 height 25
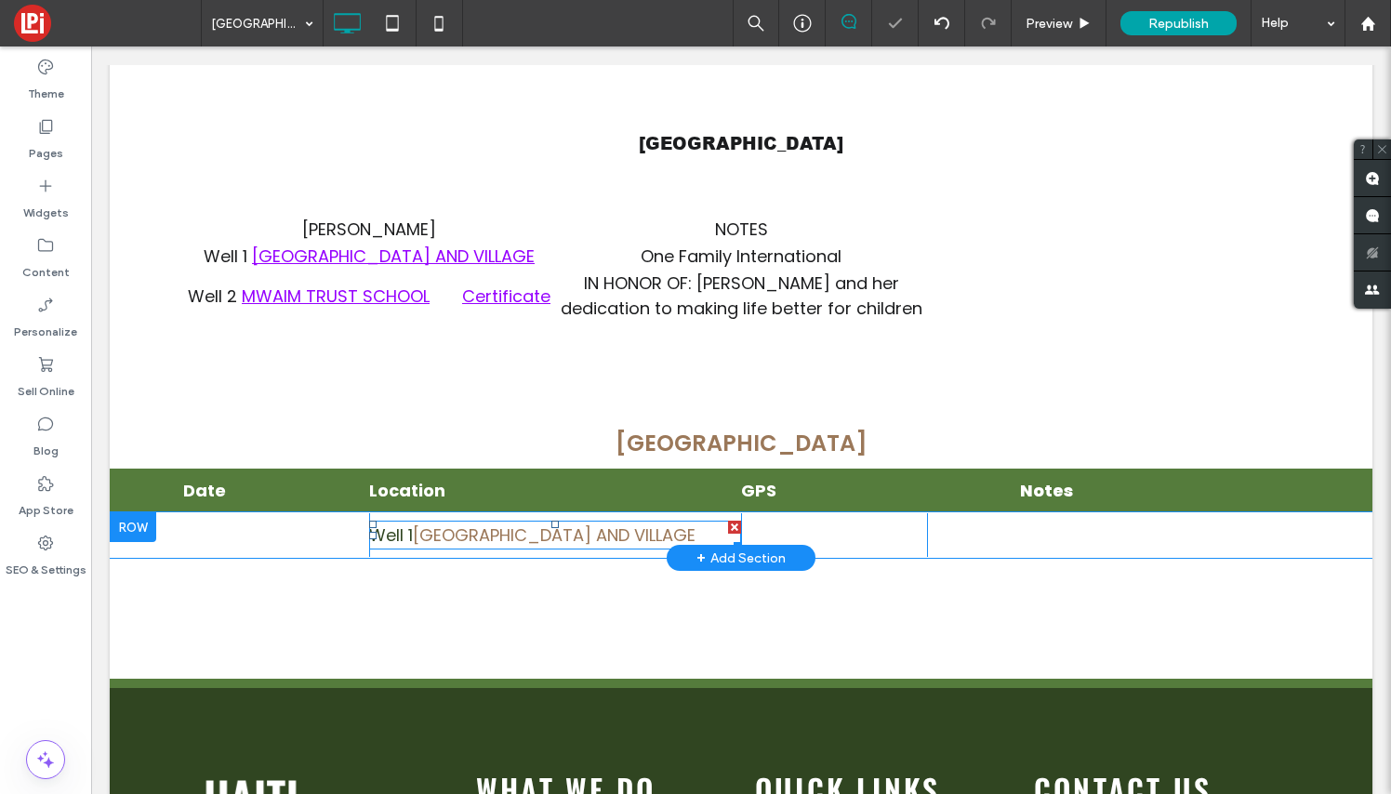
click at [670, 534] on p "Well 1 [GEOGRAPHIC_DATA] AND VILLAGE" at bounding box center [555, 535] width 372 height 25
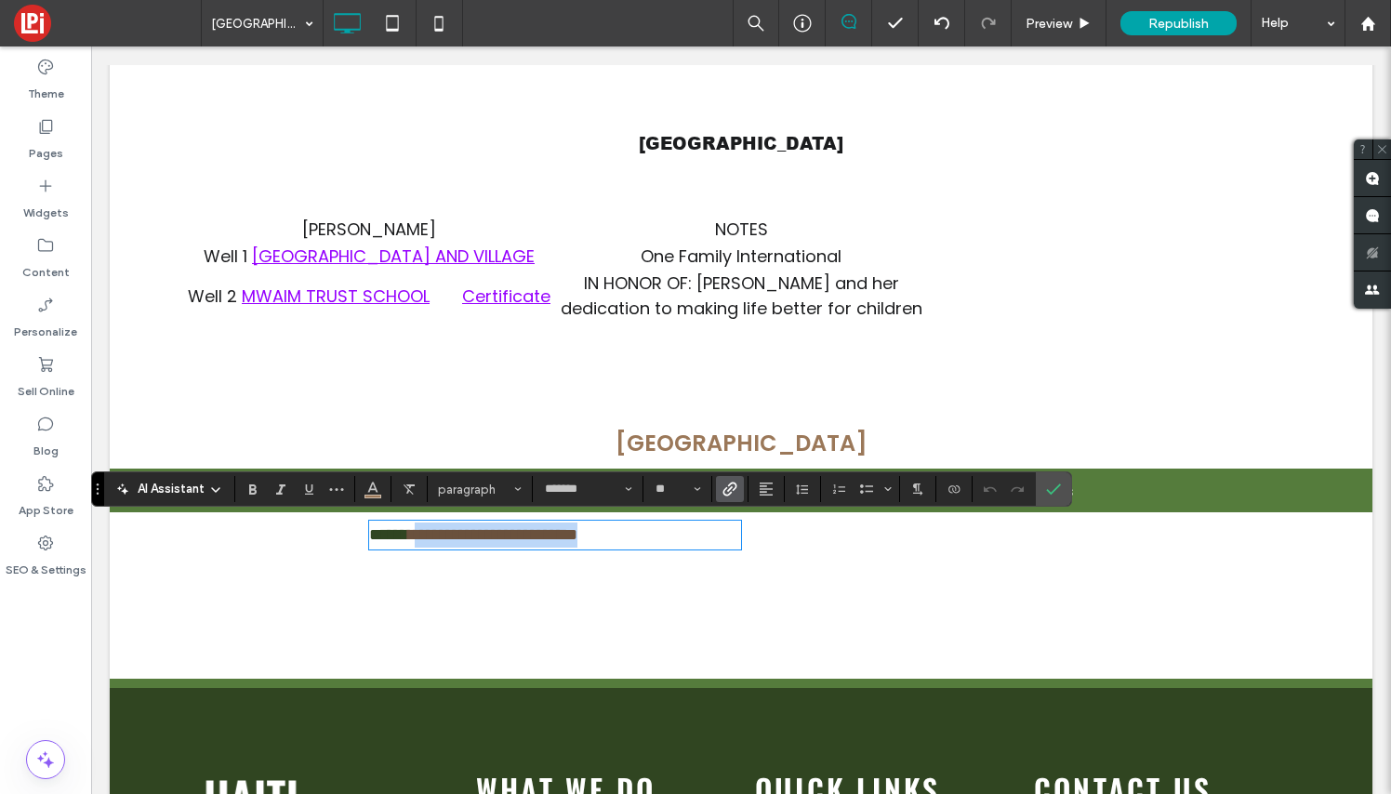
drag, startPoint x: 669, startPoint y: 533, endPoint x: 420, endPoint y: 531, distance: 249.2
click at [420, 531] on p "**********" at bounding box center [555, 535] width 372 height 25
click at [728, 486] on icon "Link" at bounding box center [729, 489] width 15 height 15
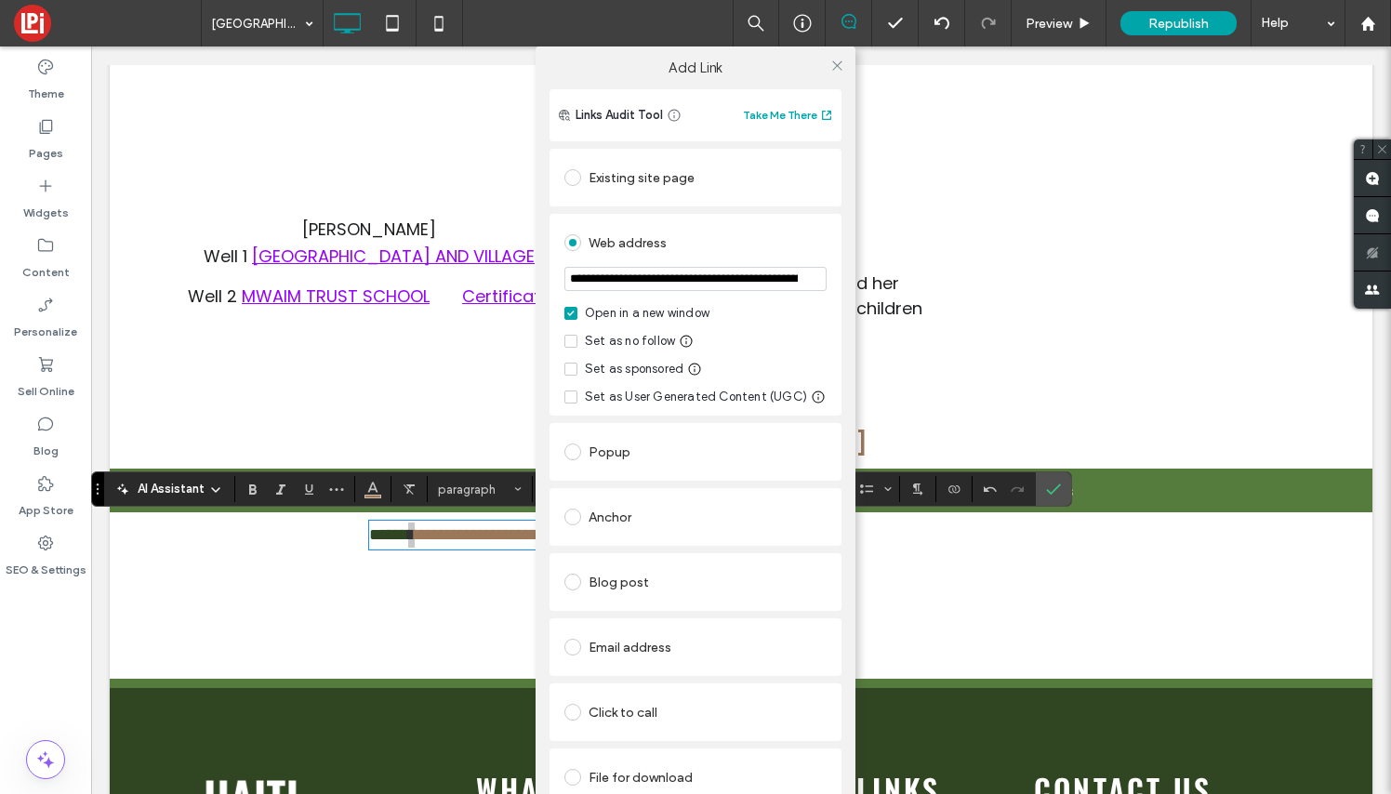
click at [617, 771] on div "File for download" at bounding box center [695, 777] width 262 height 30
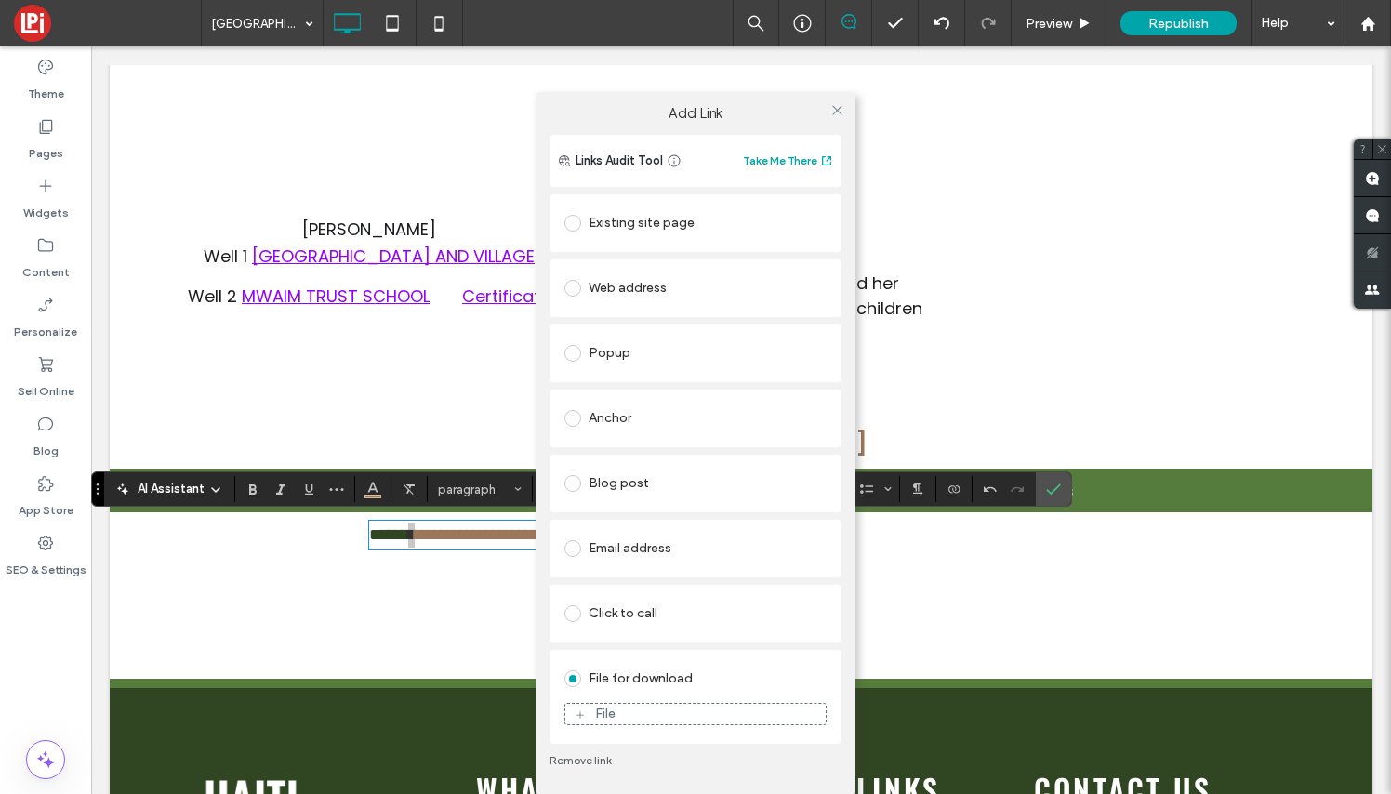
click at [640, 681] on div "File for download" at bounding box center [695, 679] width 262 height 30
click at [639, 714] on div "File" at bounding box center [695, 714] width 260 height 17
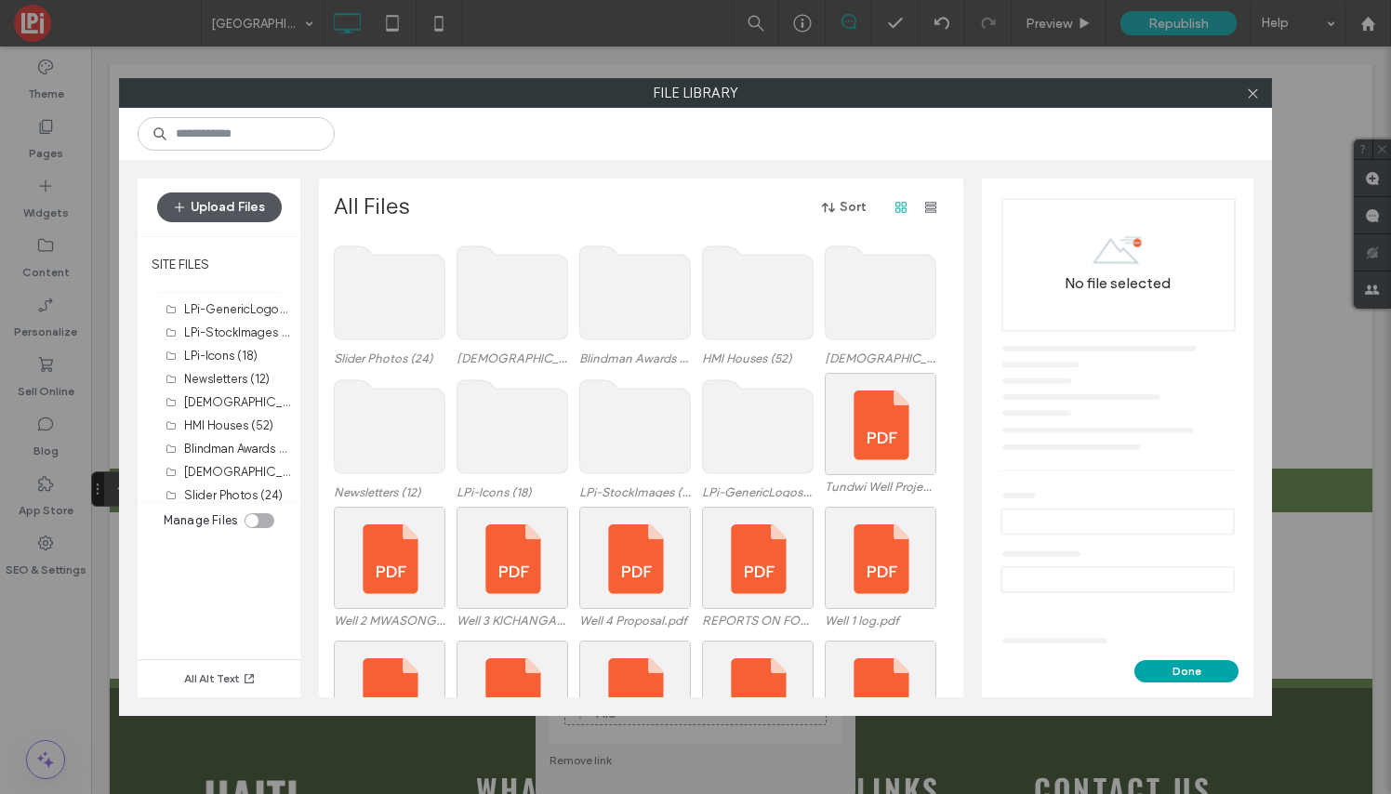
click at [248, 208] on button "Upload Files" at bounding box center [219, 207] width 125 height 30
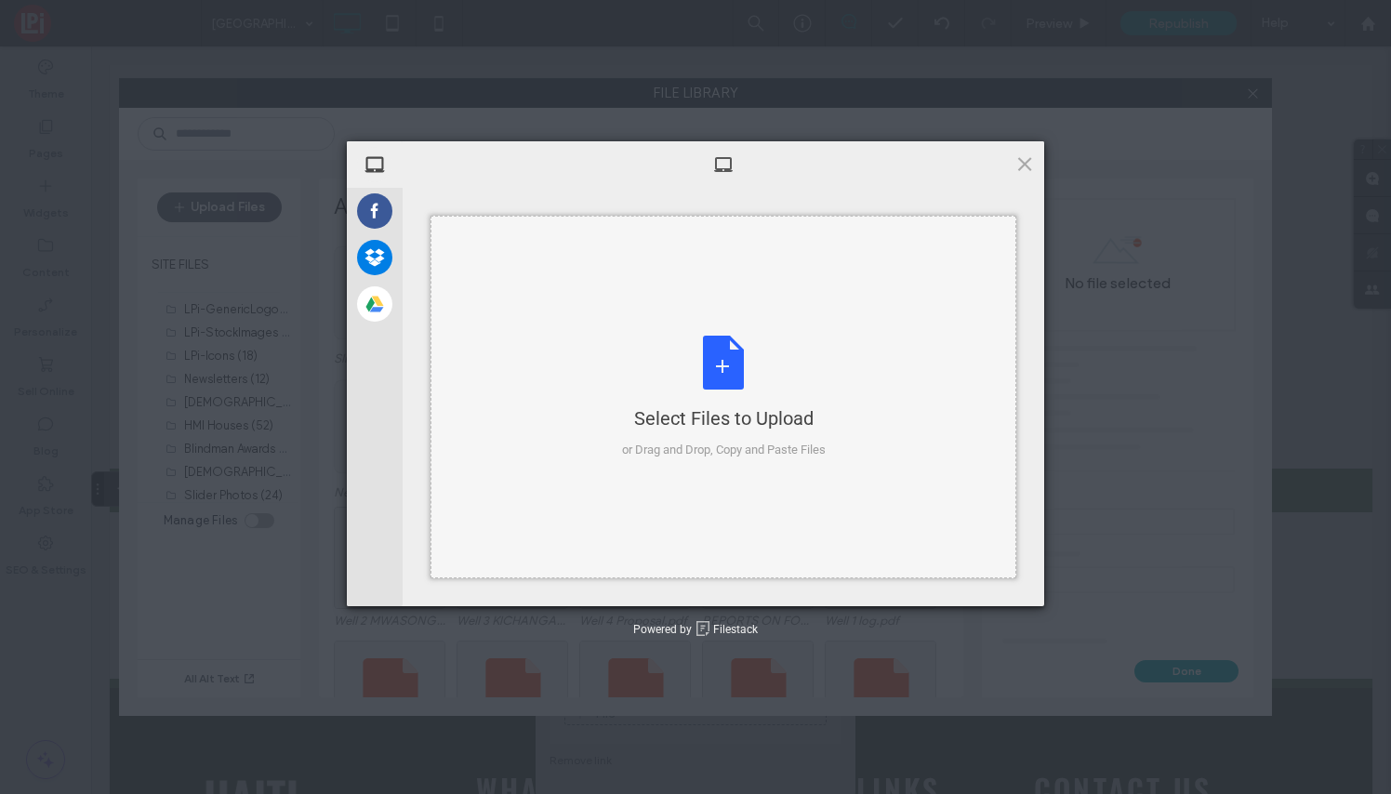
click at [715, 363] on div "Select Files to Upload or Drag and Drop, Copy and Paste Files" at bounding box center [724, 398] width 204 height 124
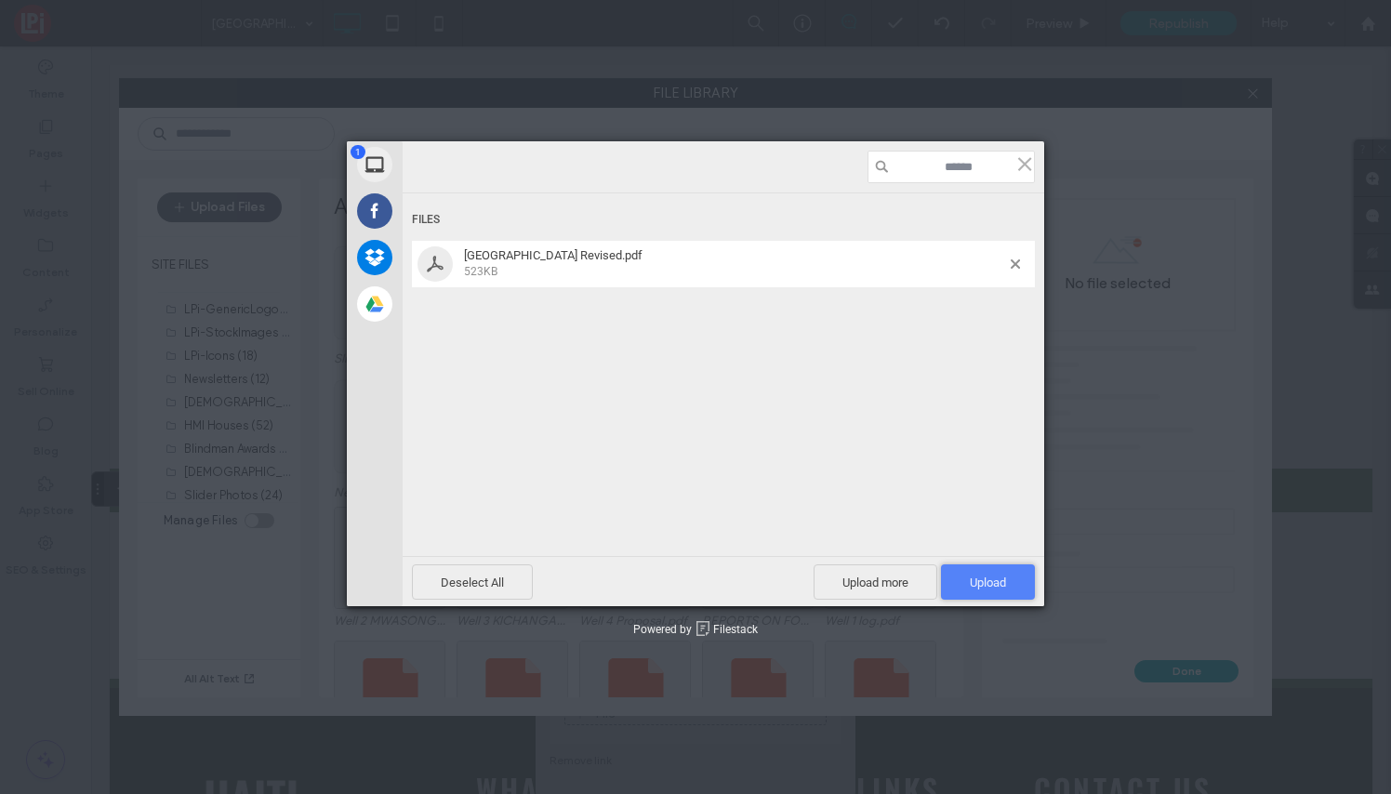
click at [1005, 578] on span "Upload 1" at bounding box center [988, 583] width 36 height 14
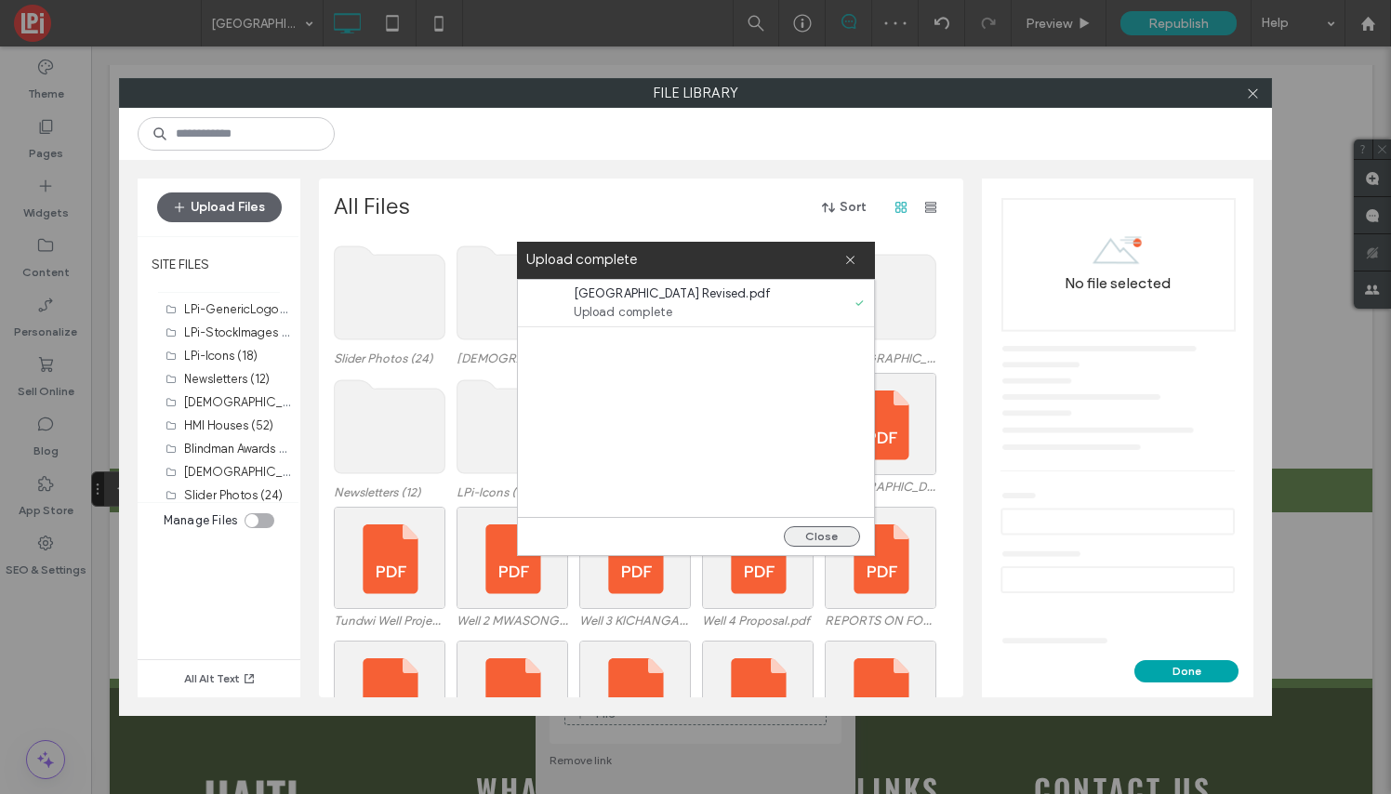
click at [832, 537] on button "Close" at bounding box center [822, 536] width 76 height 20
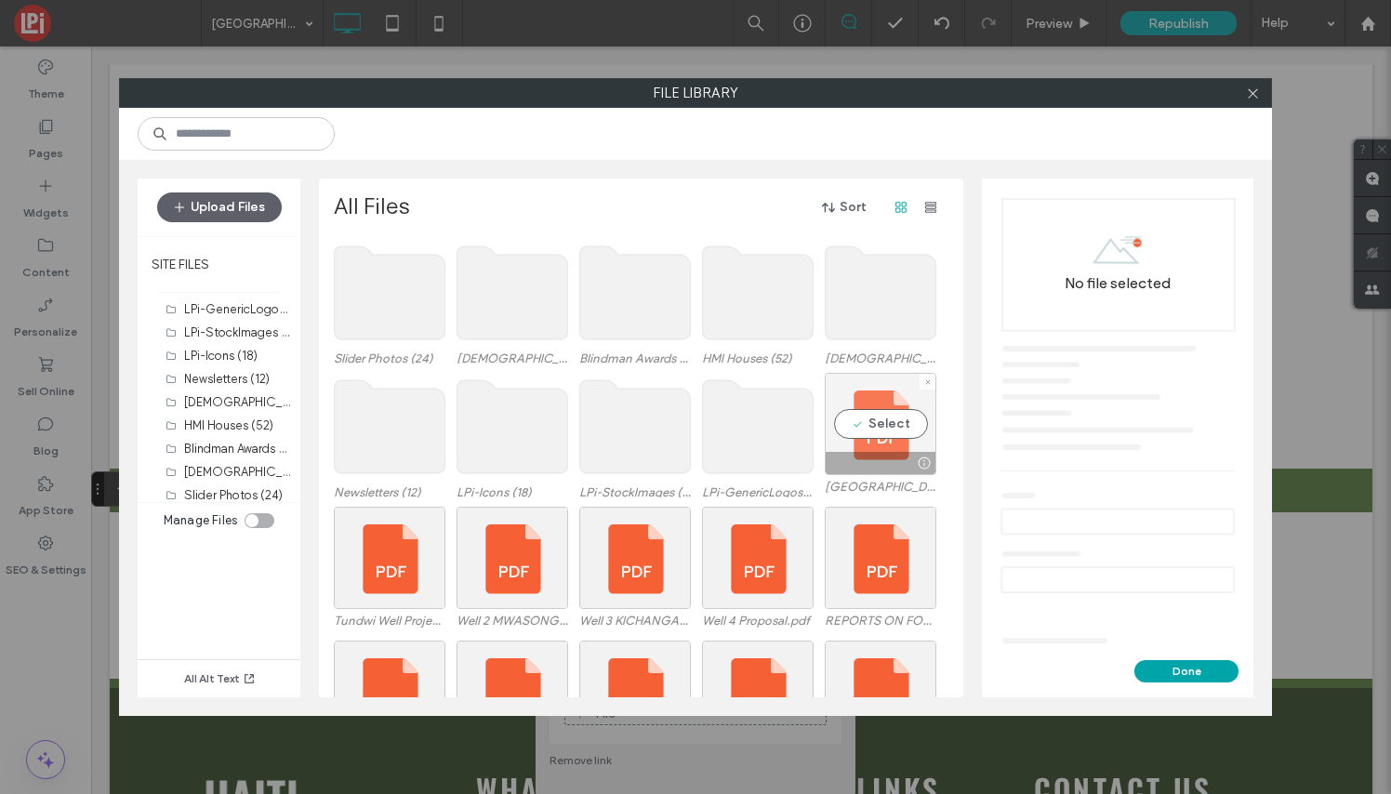
click at [886, 425] on div "Select" at bounding box center [881, 424] width 112 height 102
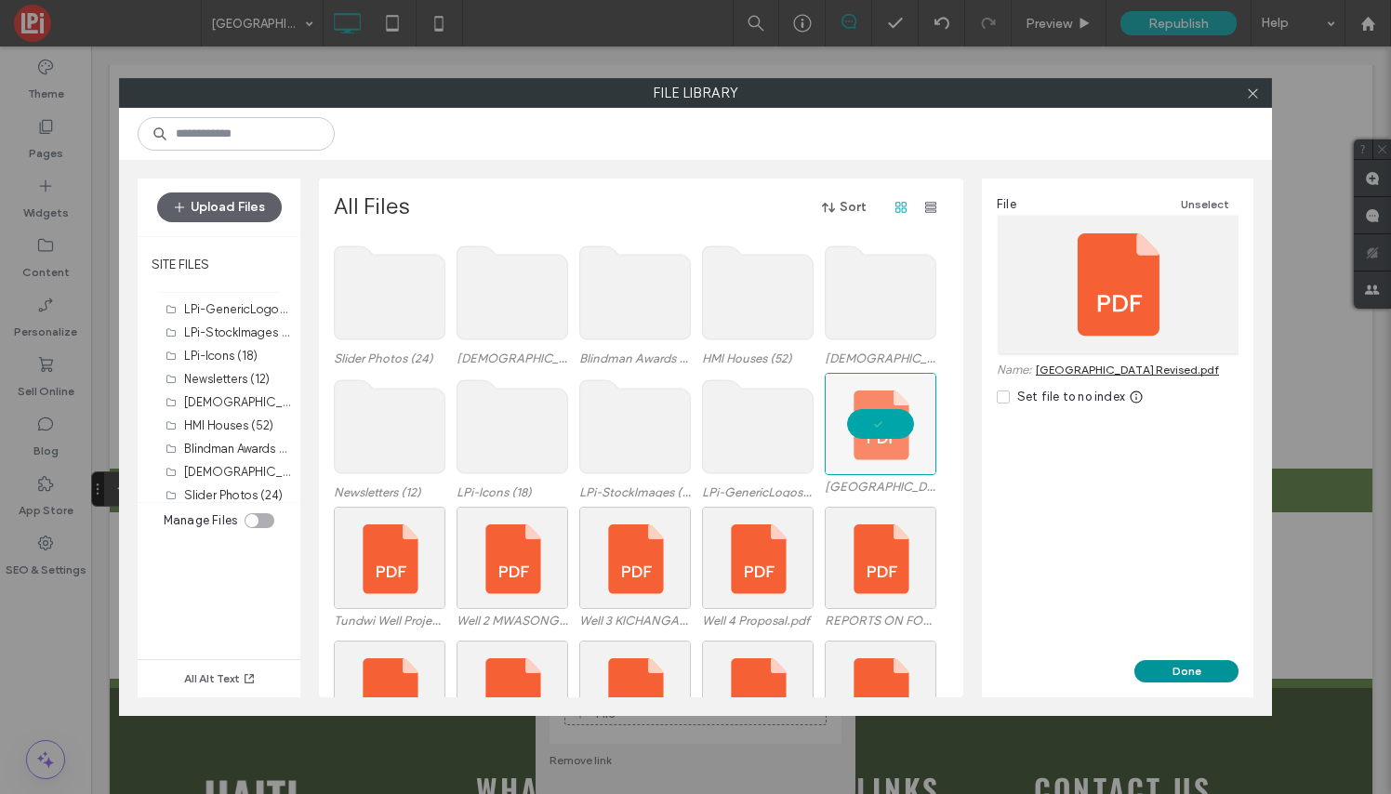
click at [1205, 669] on button "Done" at bounding box center [1186, 671] width 104 height 22
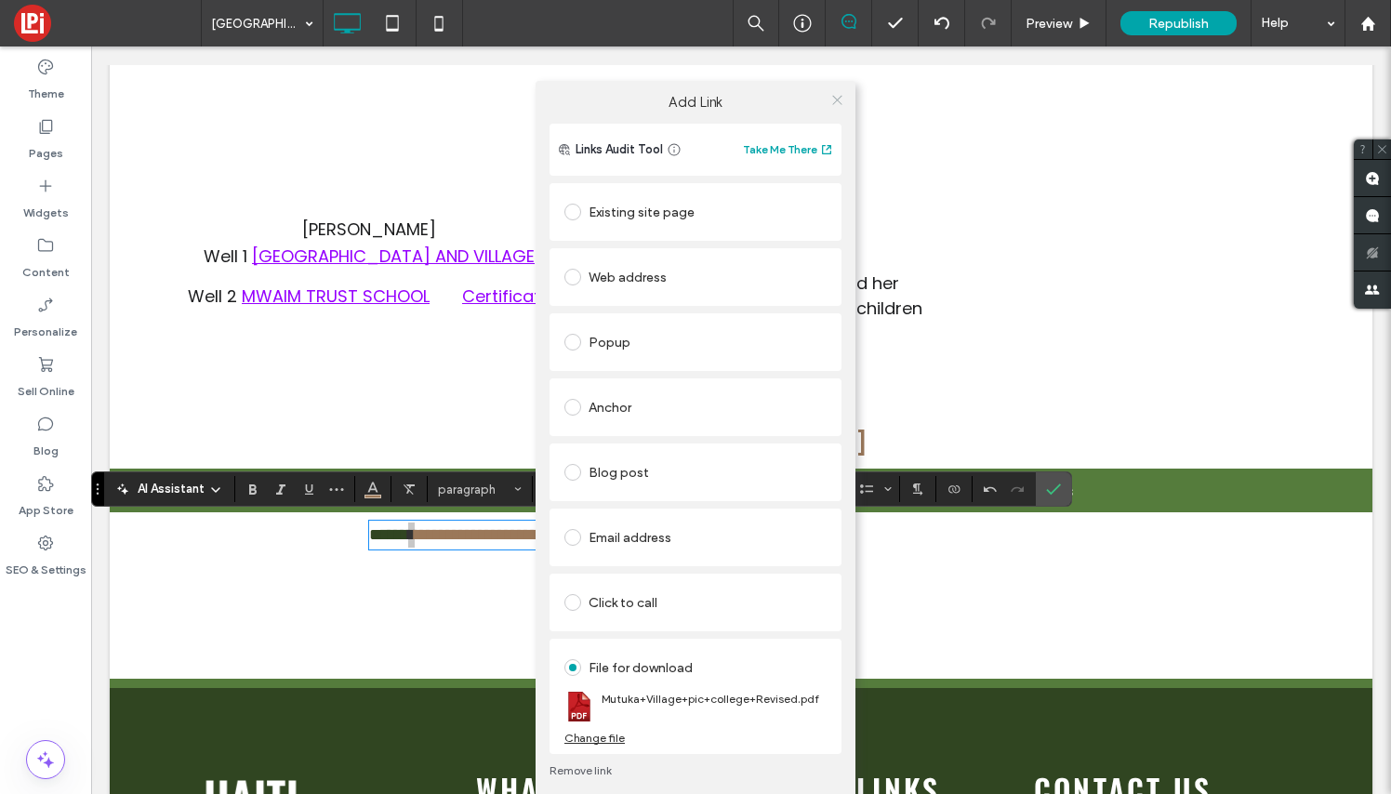
click at [838, 94] on icon at bounding box center [837, 100] width 14 height 14
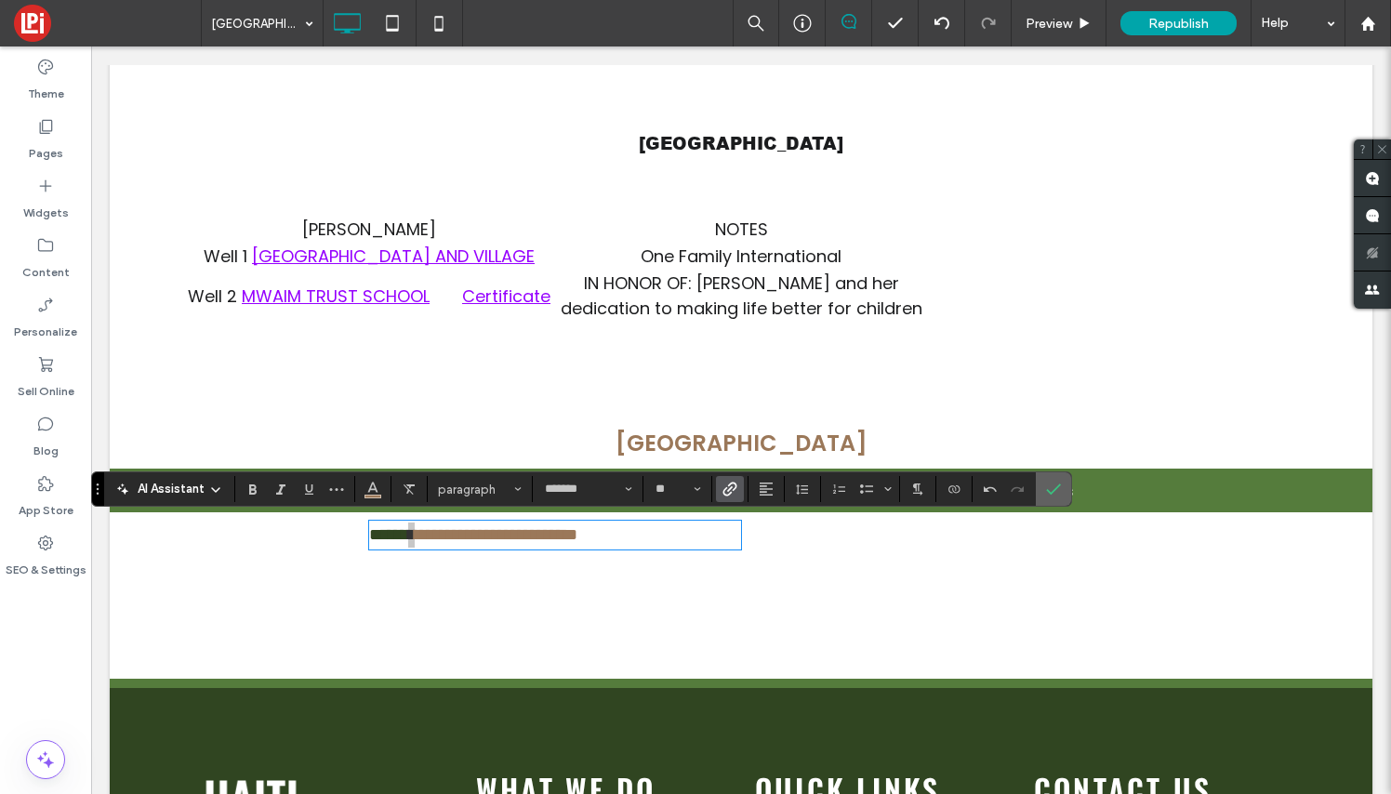
click at [1062, 483] on label "Confirm" at bounding box center [1054, 488] width 28 height 33
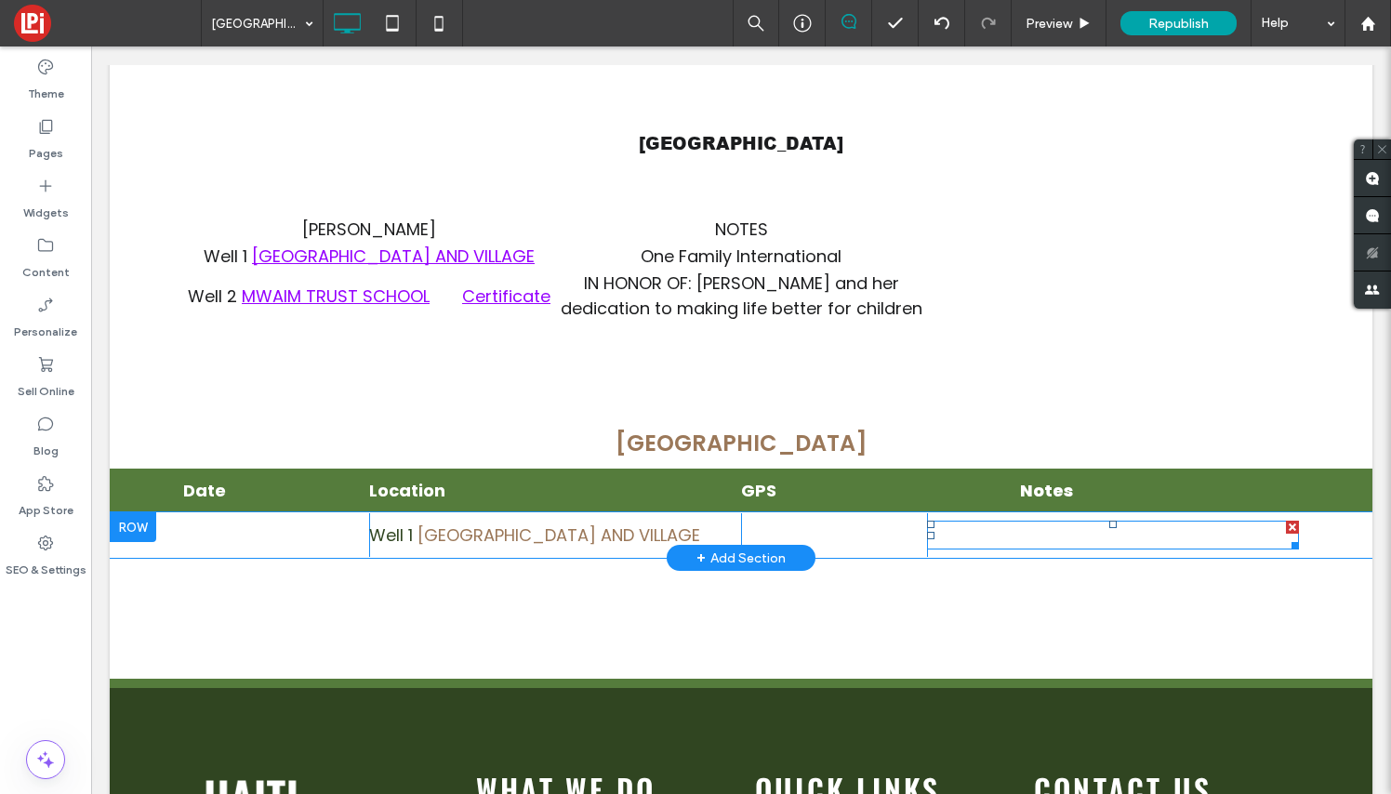
click at [1035, 530] on span "Dedicated to Msgr. [PERSON_NAME]" at bounding box center [1074, 534] width 295 height 23
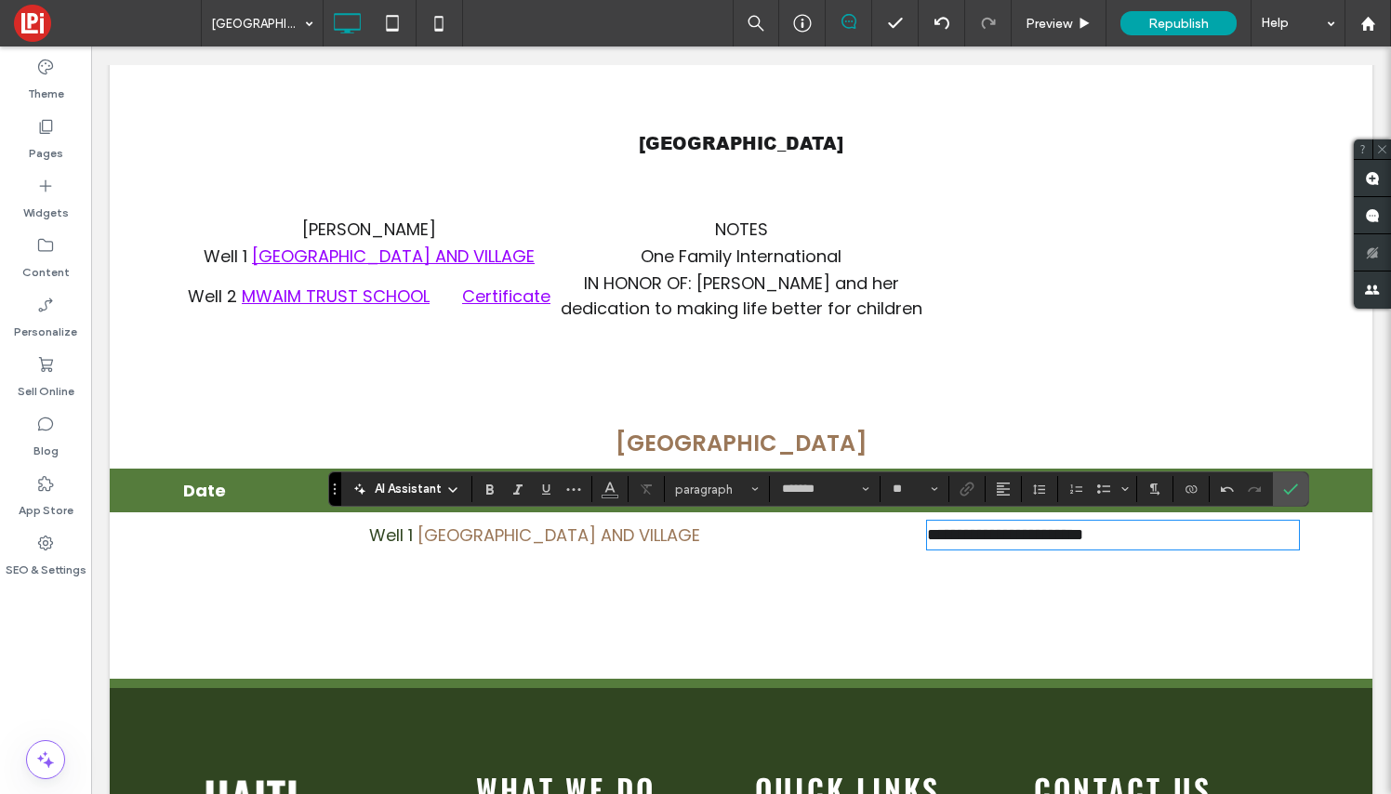
scroll to position [14, 0]
click at [1292, 487] on icon "Confirm" at bounding box center [1290, 489] width 15 height 15
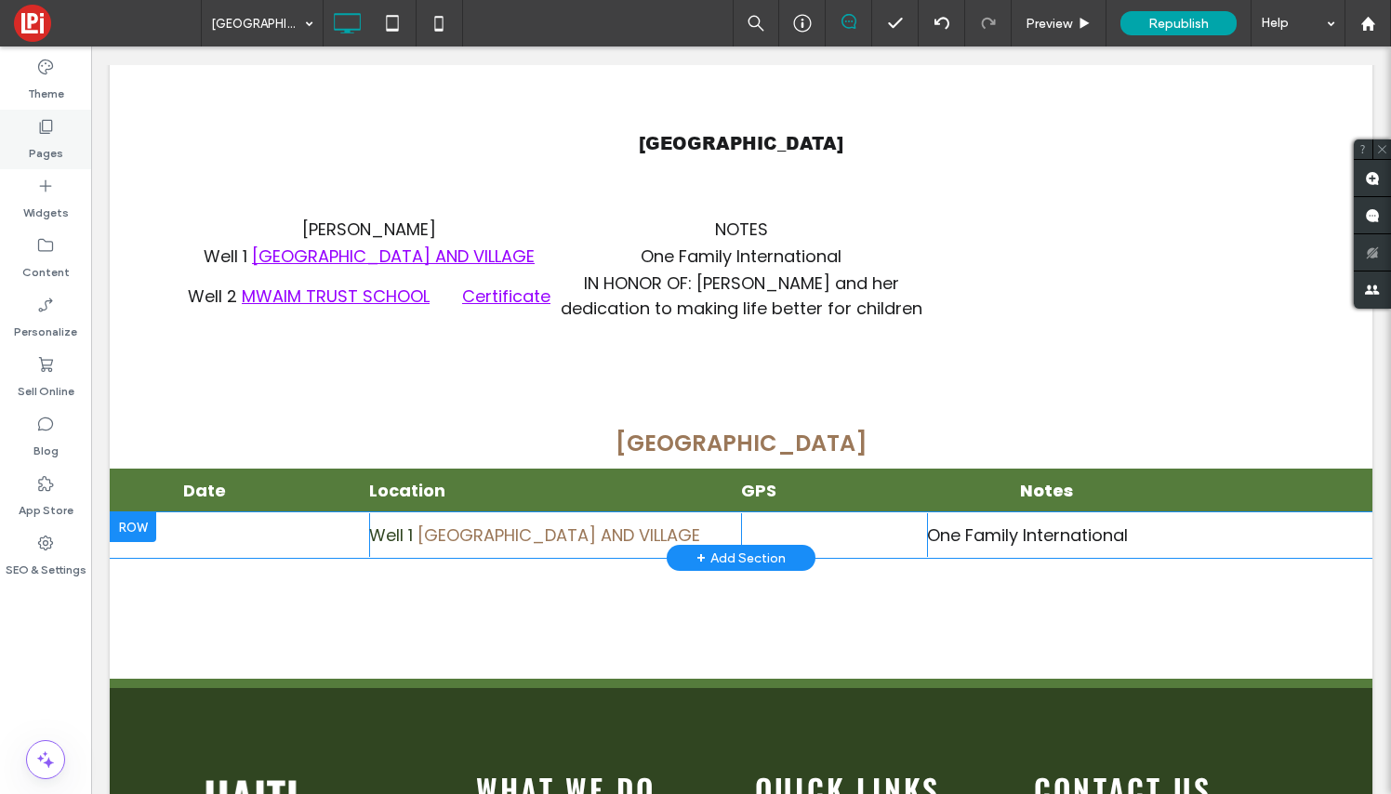
click at [46, 132] on icon at bounding box center [45, 126] width 19 height 19
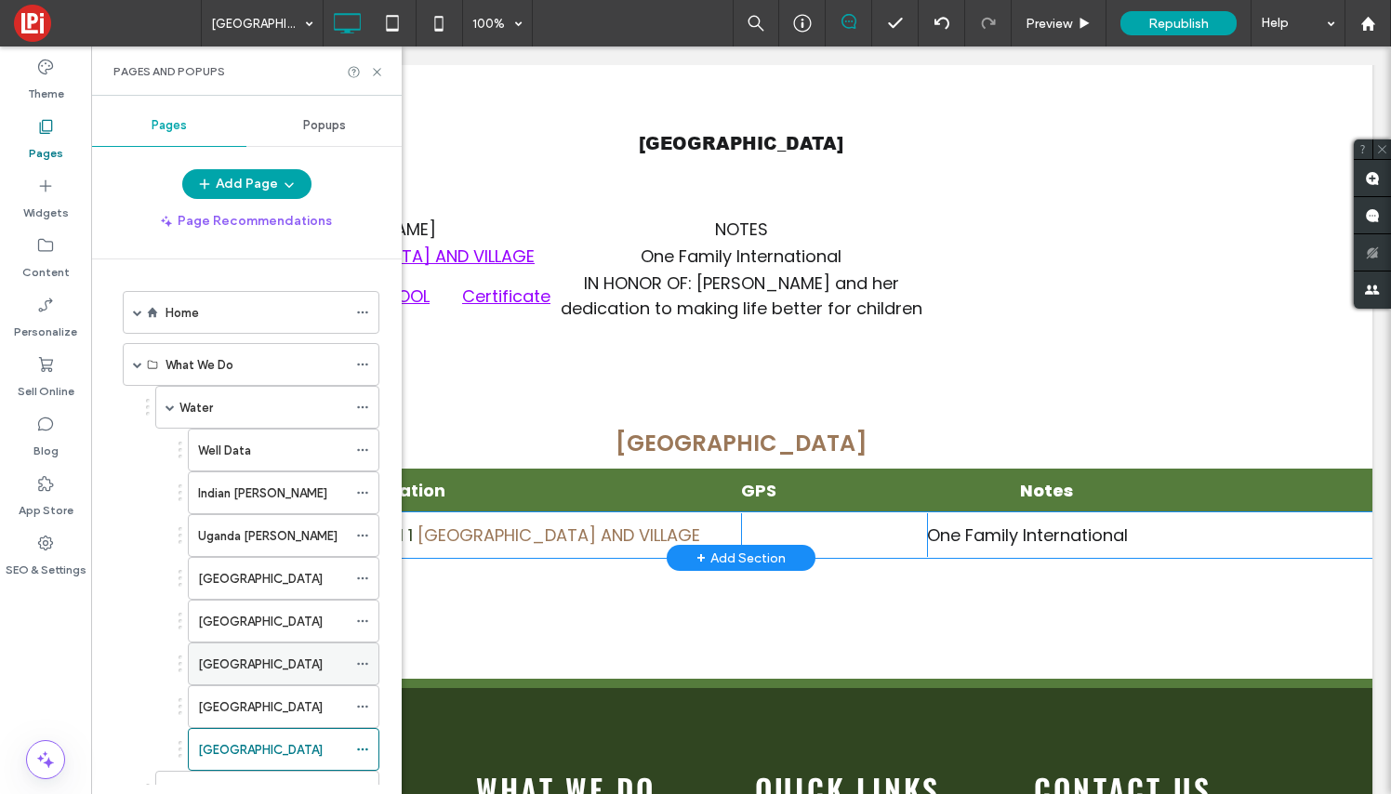
click at [280, 667] on div "[GEOGRAPHIC_DATA]" at bounding box center [272, 665] width 149 height 20
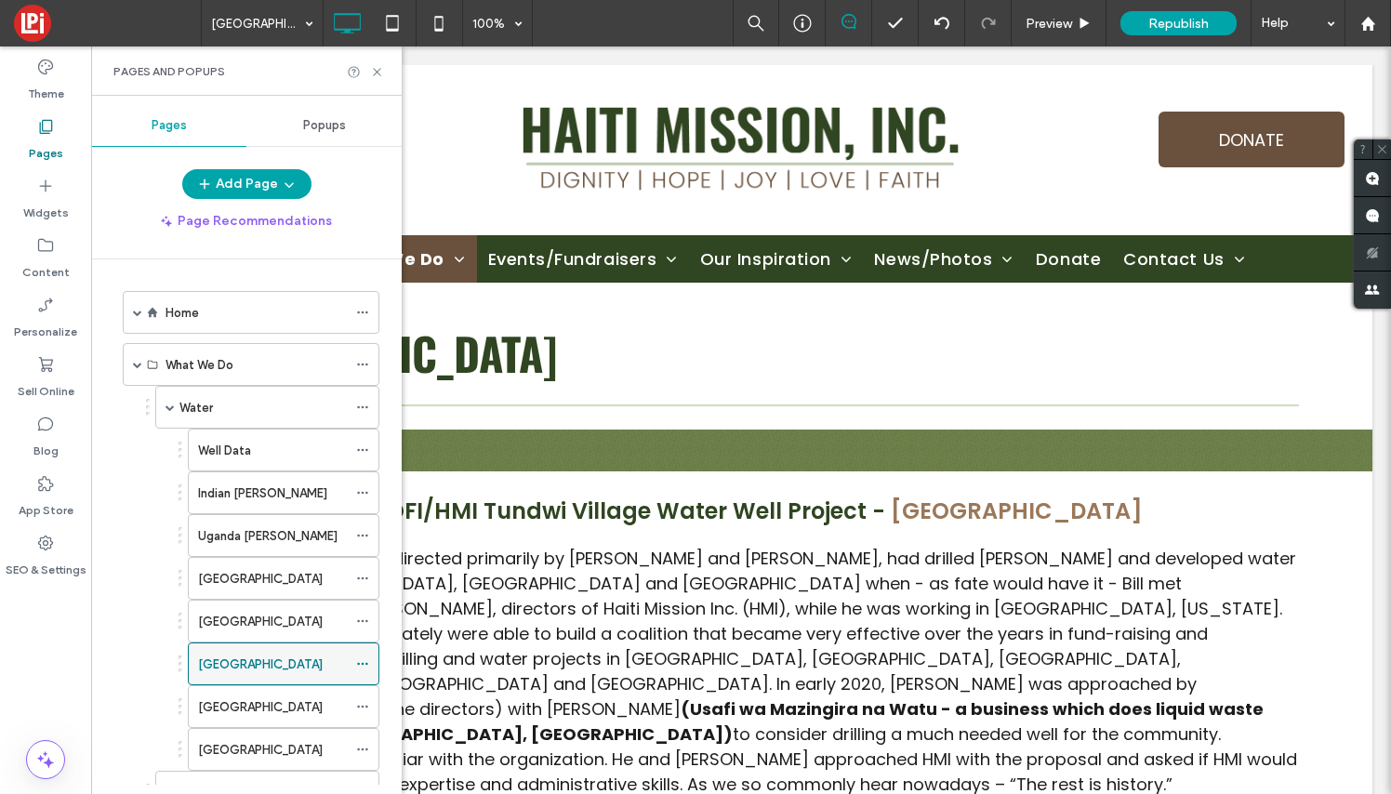
scroll to position [0, 0]
click at [378, 65] on icon at bounding box center [377, 72] width 14 height 14
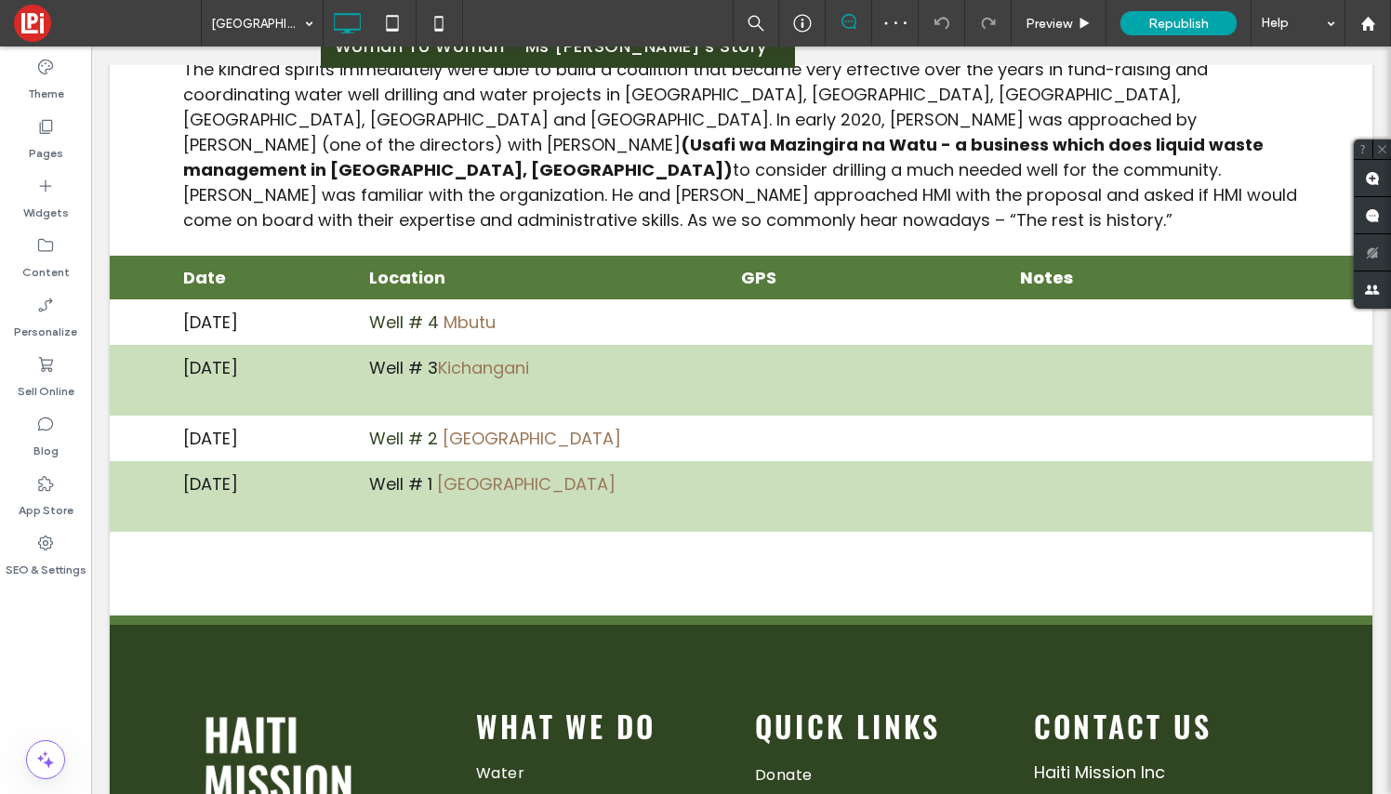
scroll to position [574, 0]
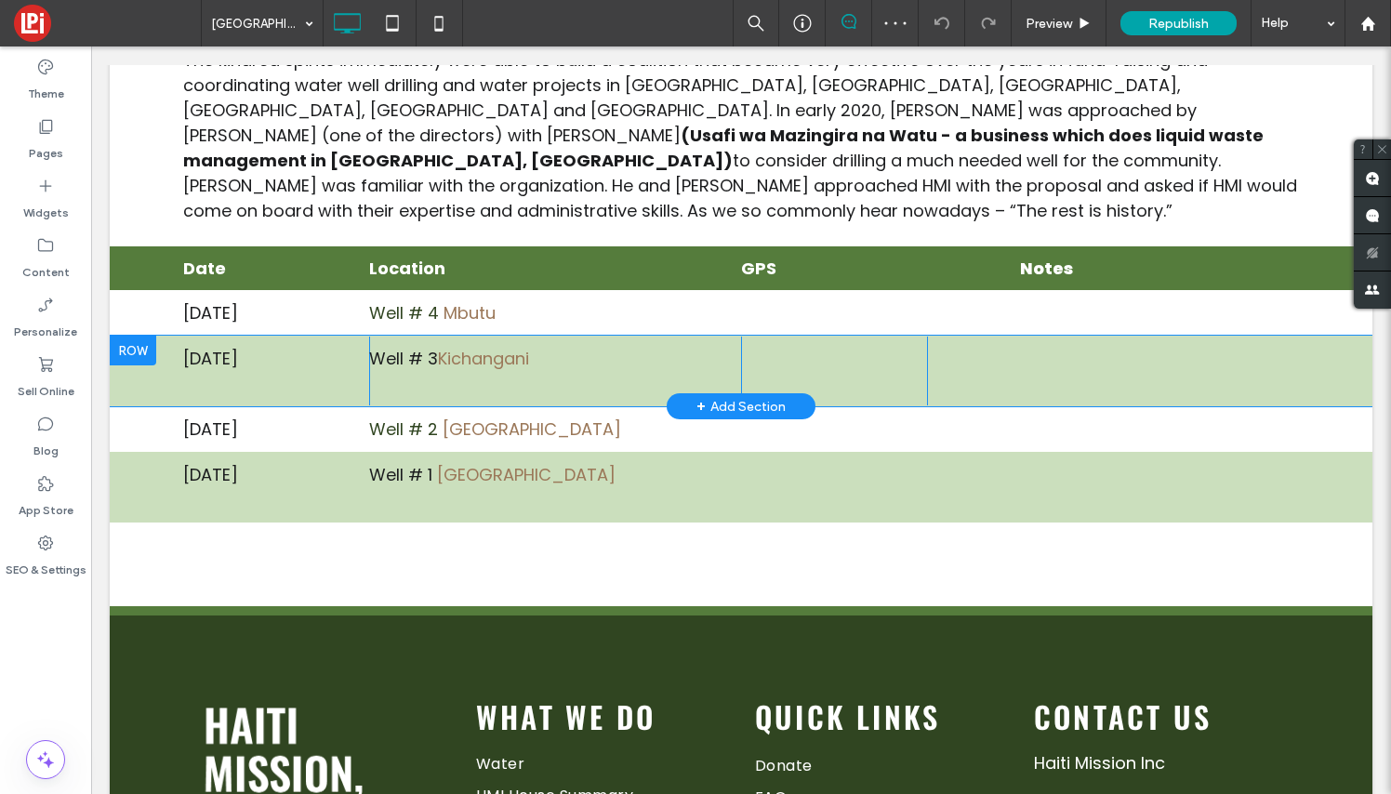
click at [126, 336] on div at bounding box center [133, 351] width 46 height 30
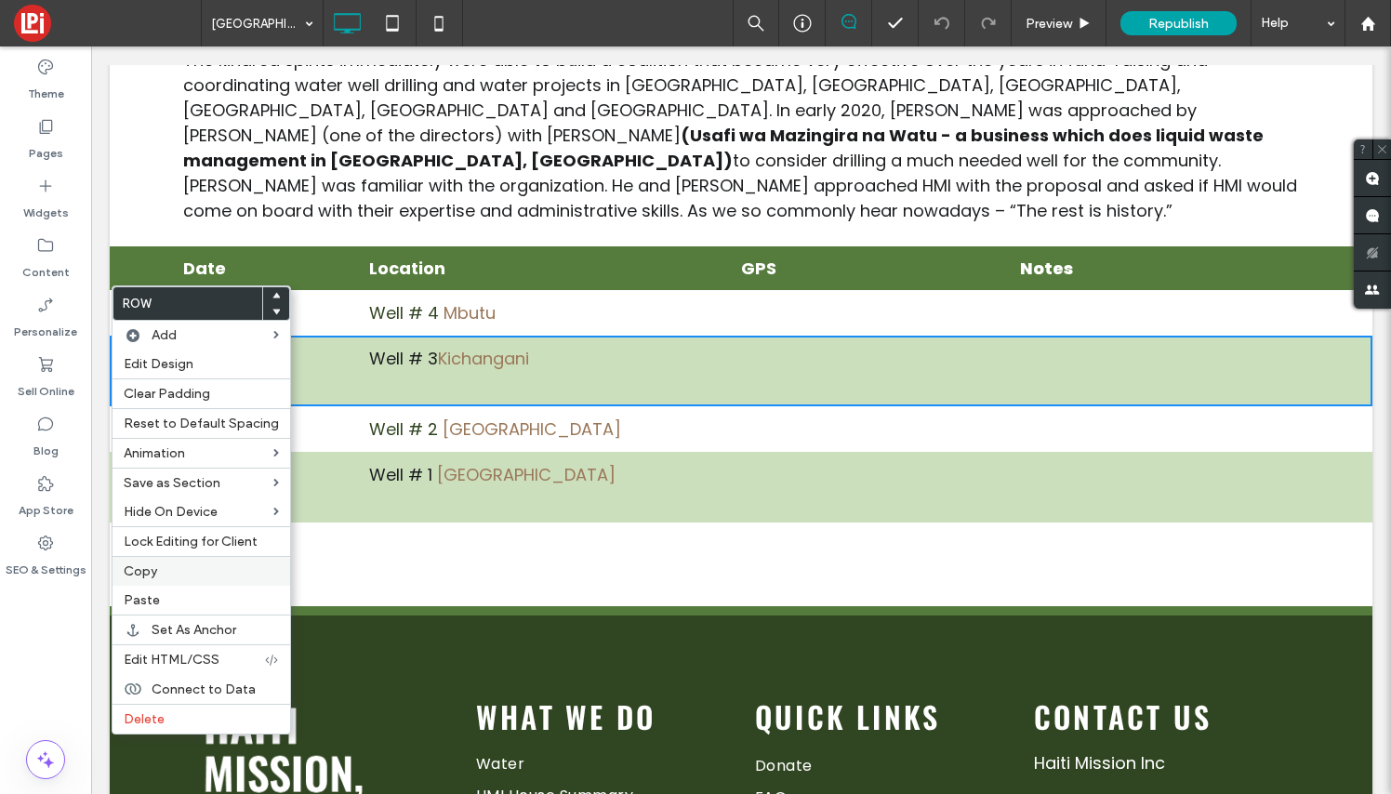
click at [133, 569] on span "Copy" at bounding box center [140, 571] width 33 height 16
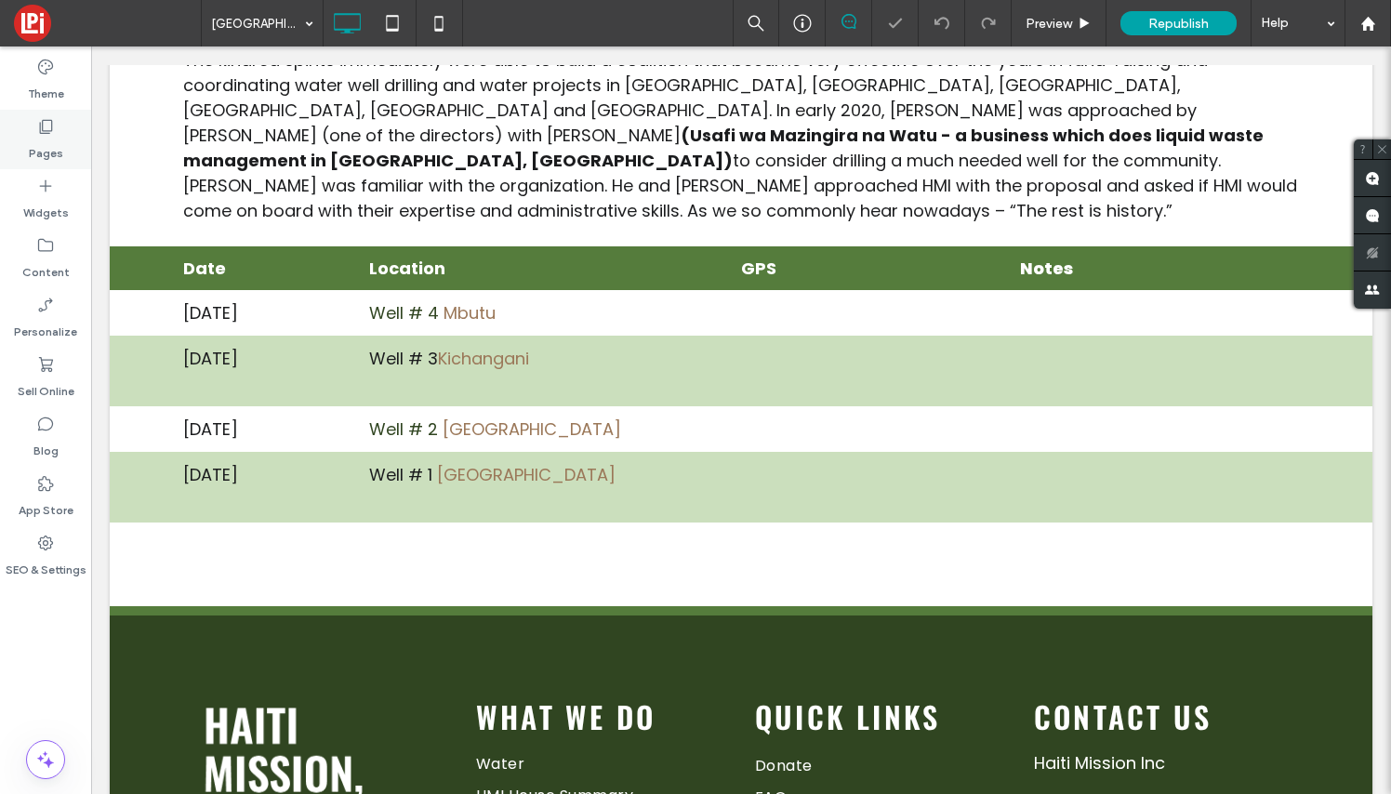
click at [46, 135] on icon at bounding box center [45, 126] width 19 height 19
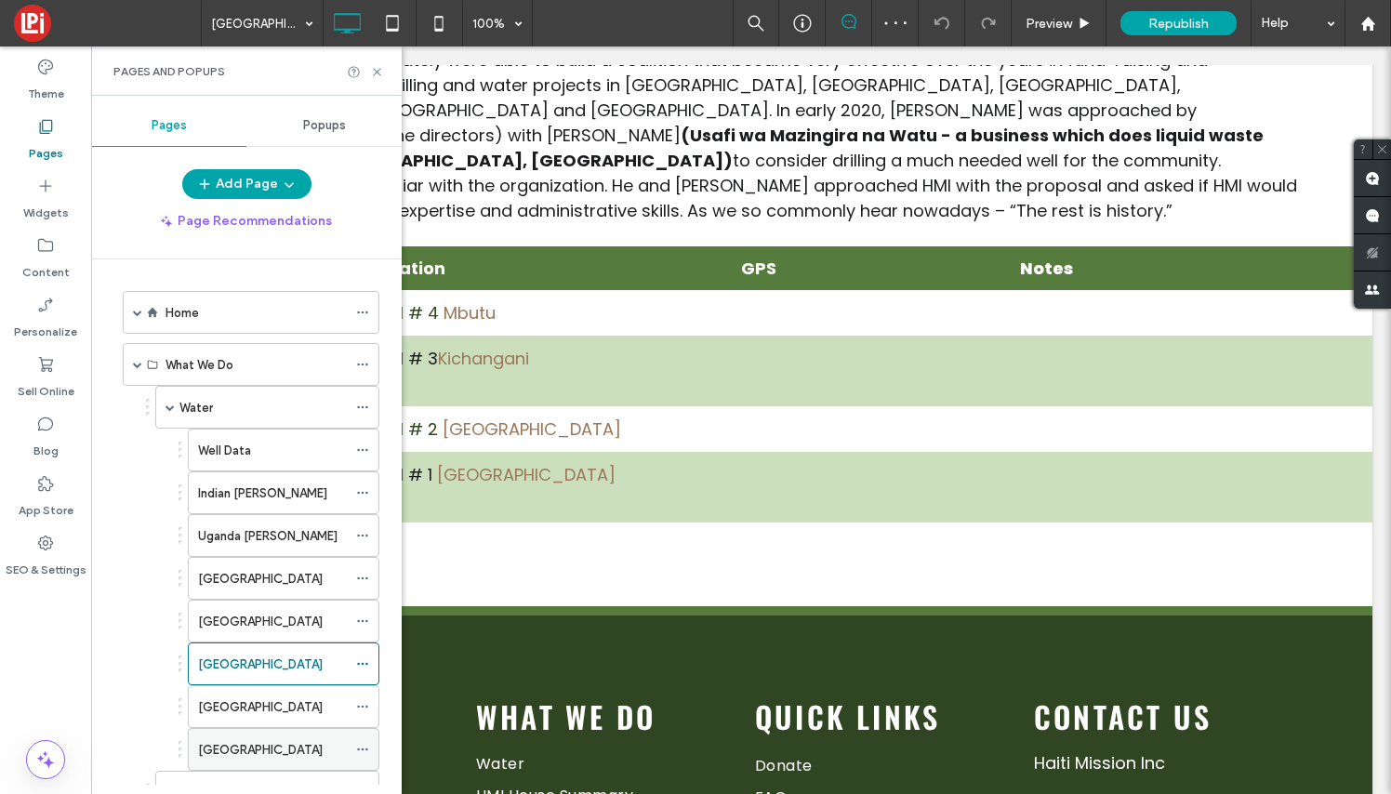
click at [233, 746] on label "[GEOGRAPHIC_DATA]" at bounding box center [260, 750] width 125 height 33
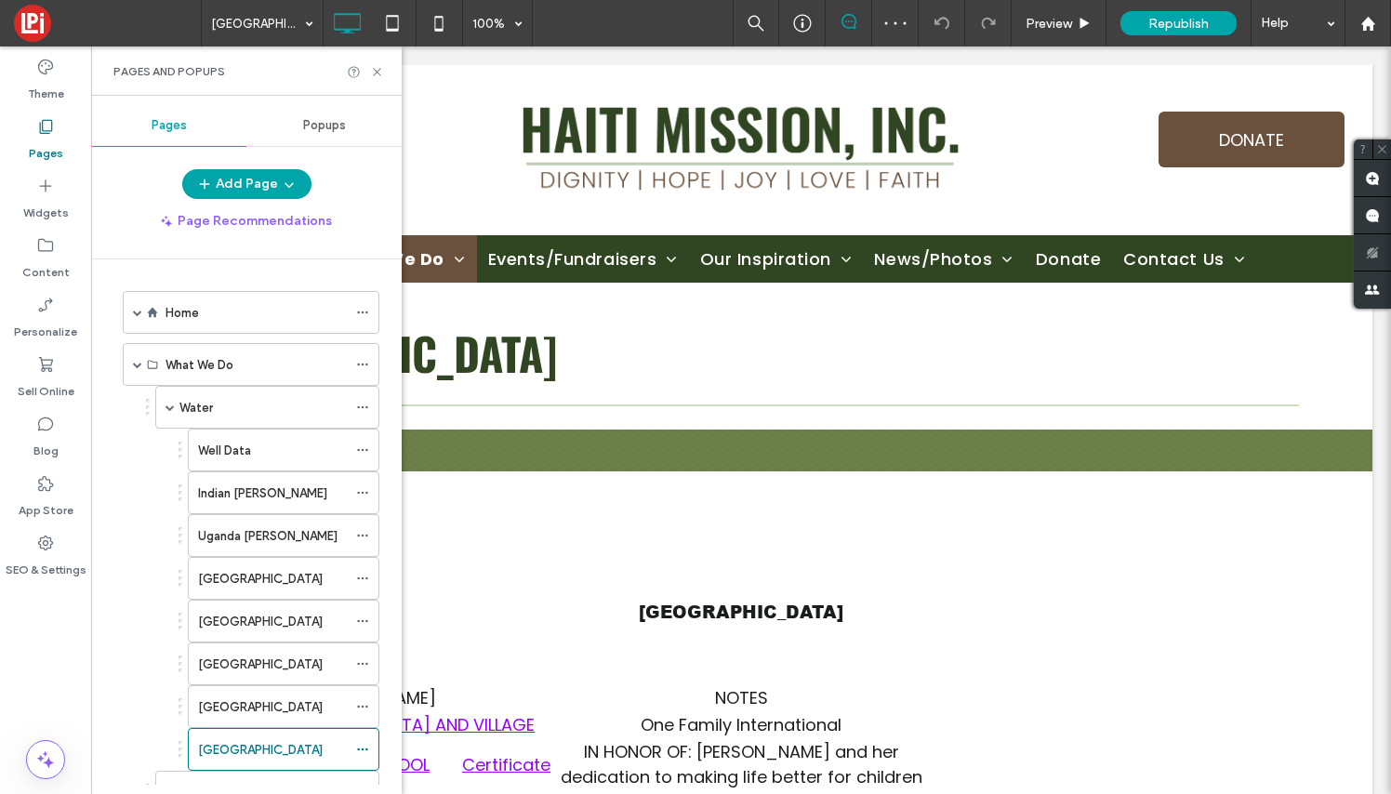
scroll to position [0, 0]
click at [378, 70] on use at bounding box center [376, 71] width 7 height 7
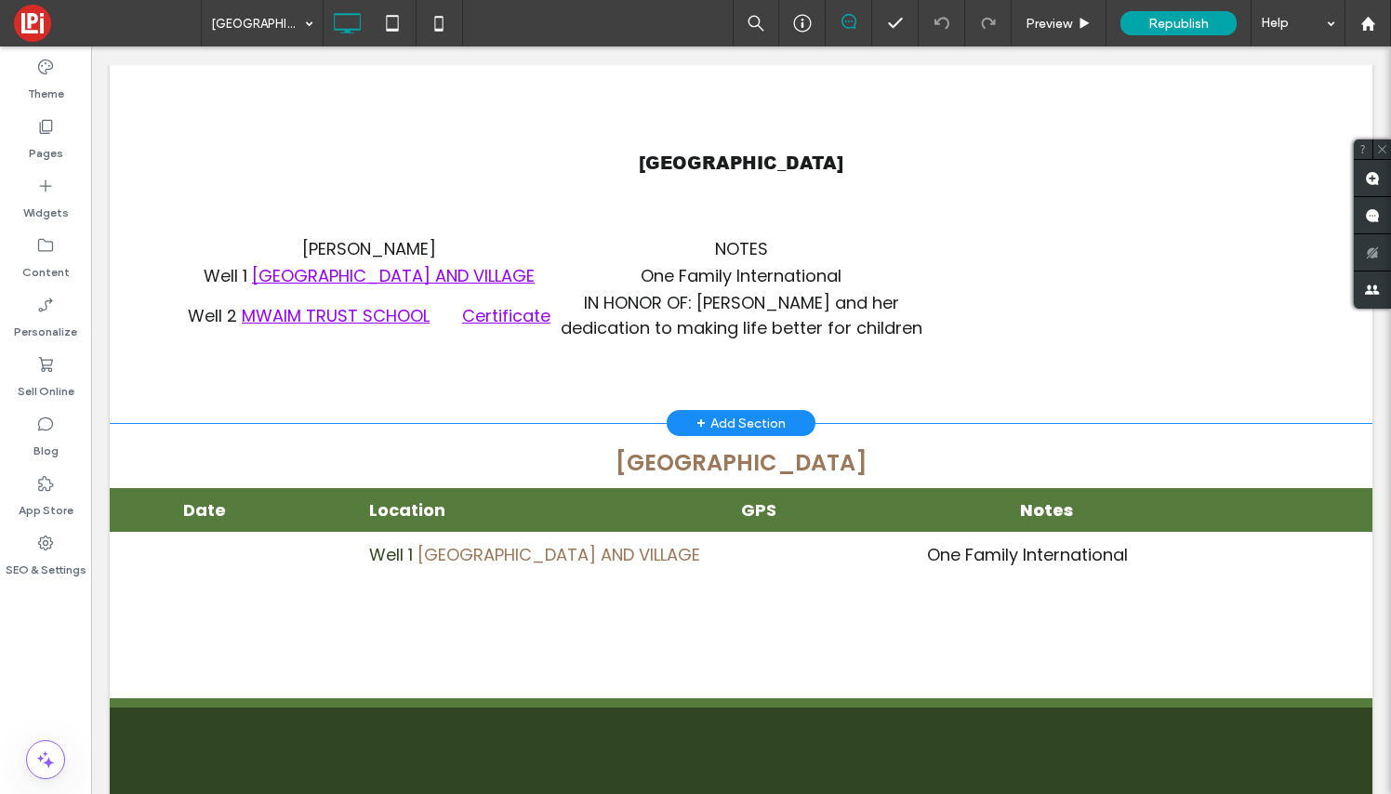
scroll to position [451, 0]
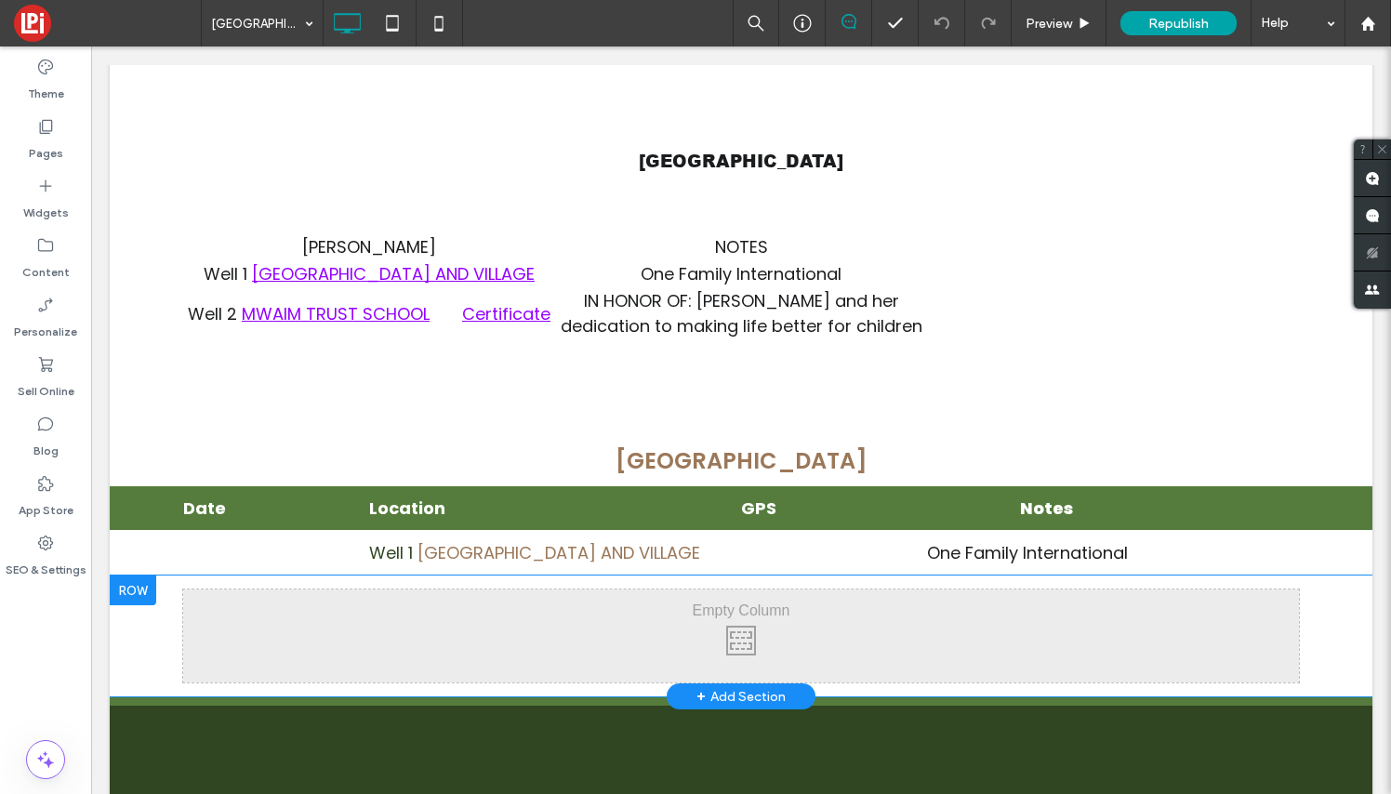
click at [142, 595] on div at bounding box center [133, 591] width 46 height 30
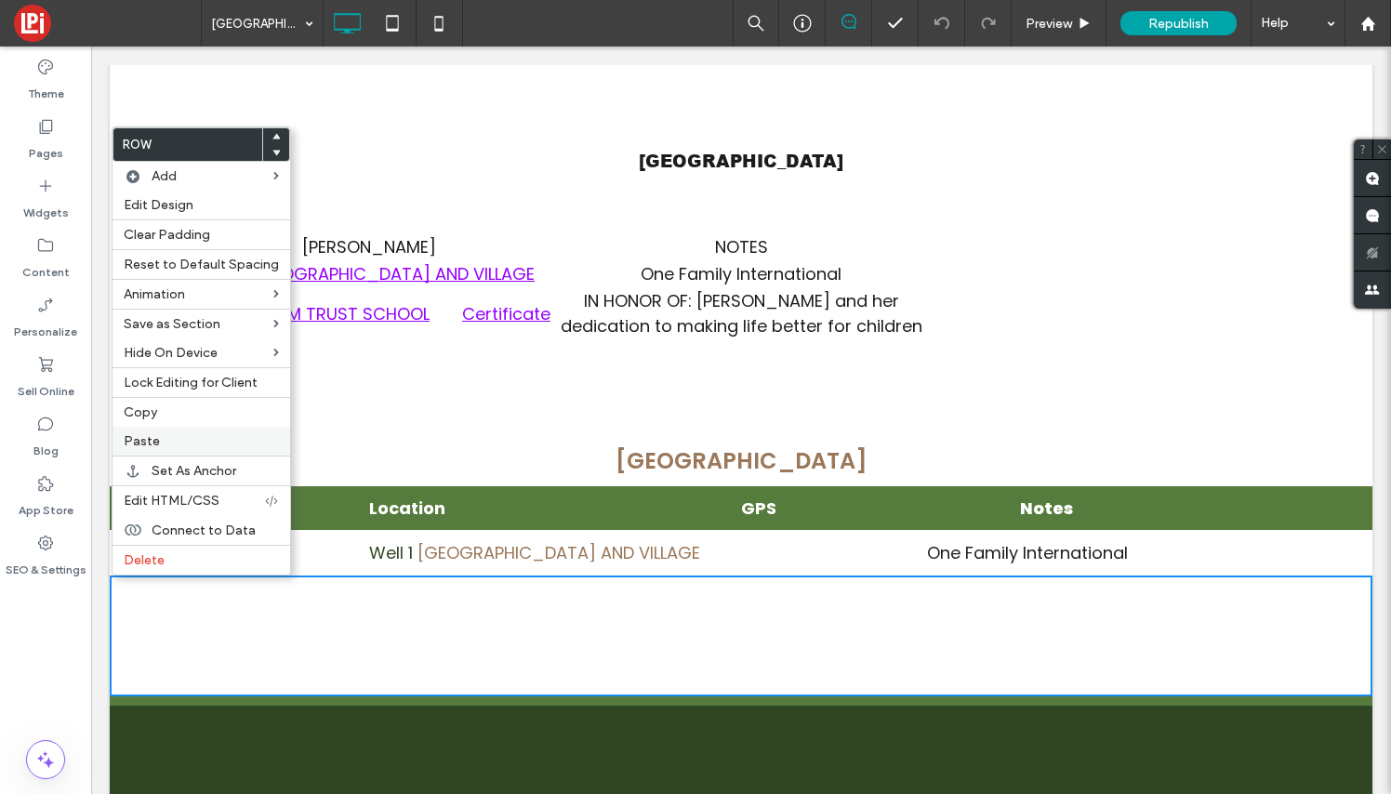
click at [157, 443] on span "Paste" at bounding box center [142, 441] width 36 height 16
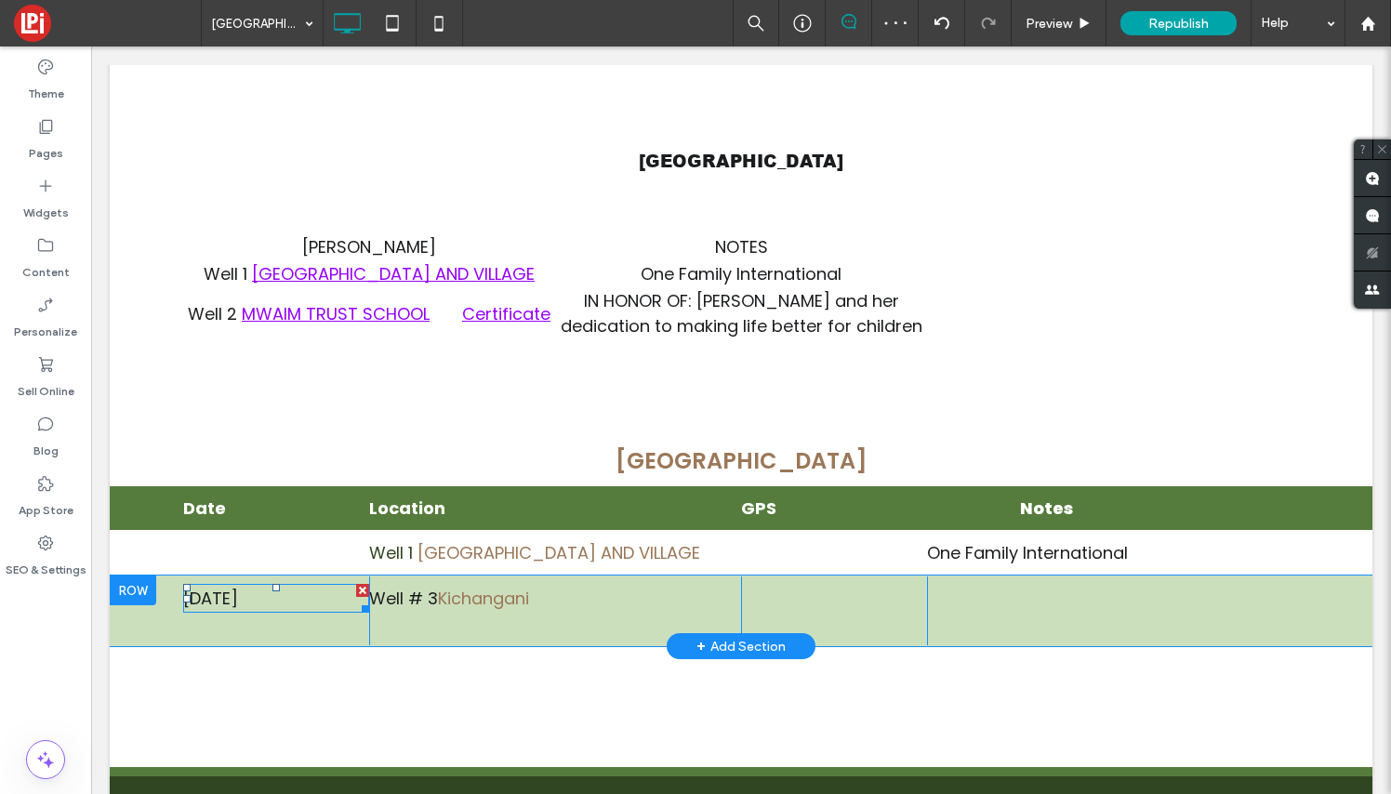
click at [238, 604] on span "[DATE]" at bounding box center [210, 598] width 55 height 23
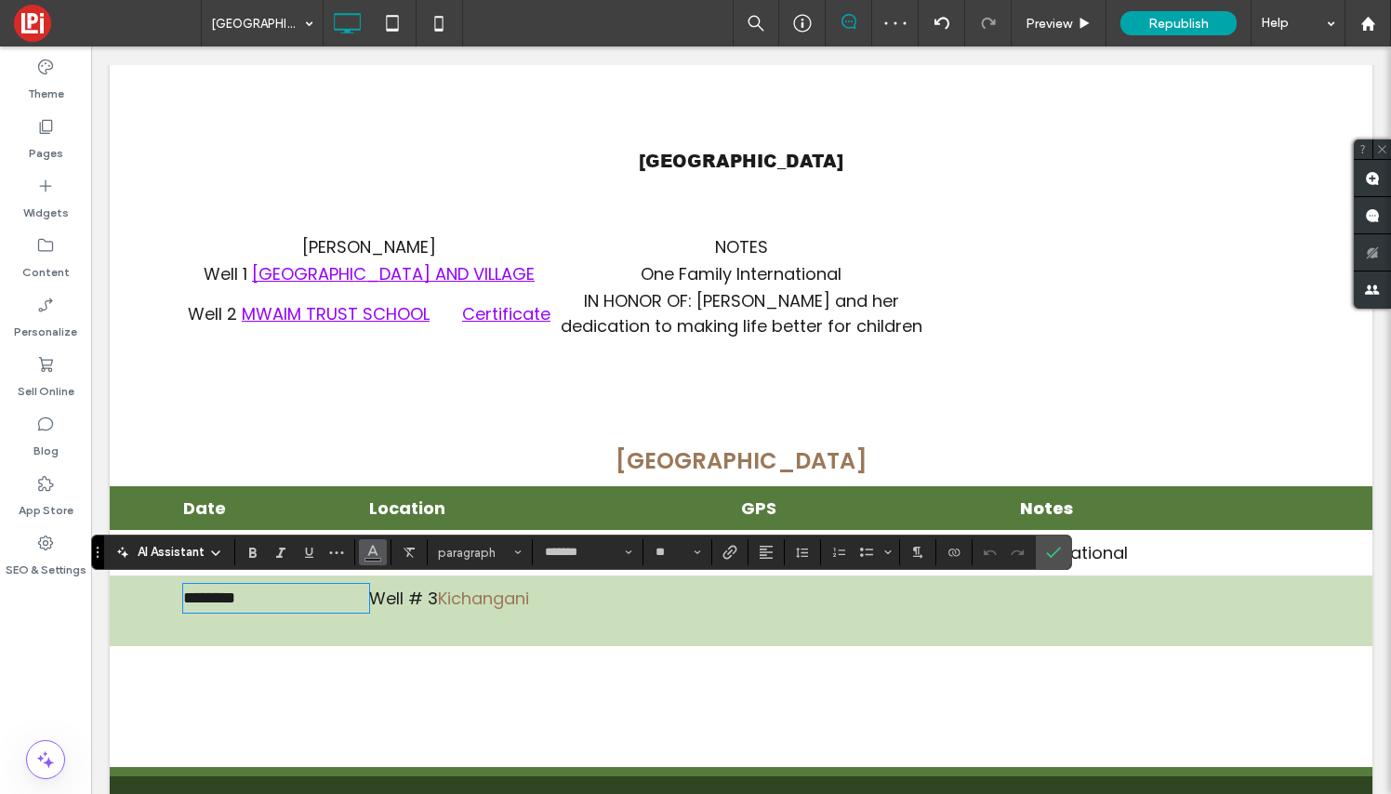
click at [375, 551] on use "Color" at bounding box center [373, 551] width 10 height 10
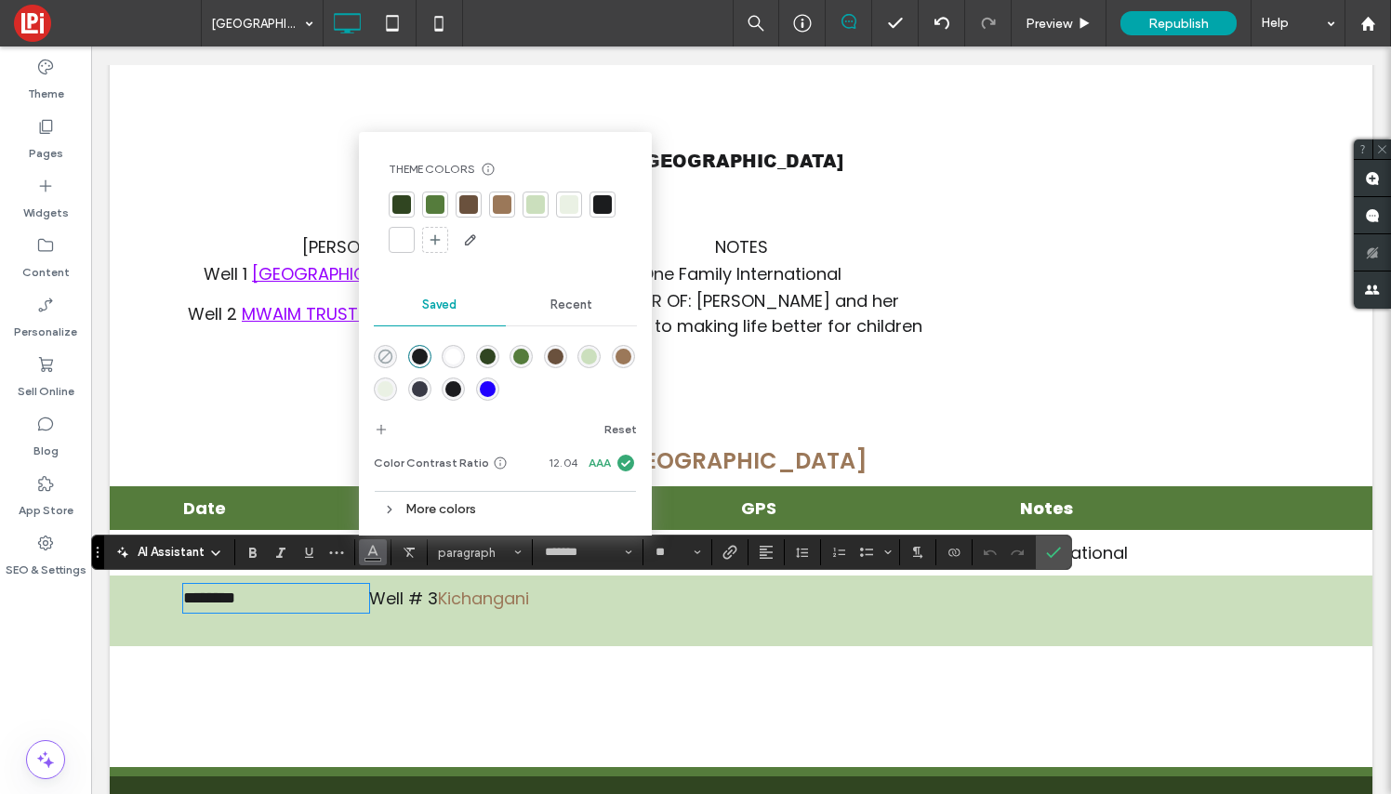
click at [391, 354] on use "rgba(0,0,0,0)" at bounding box center [385, 357] width 14 height 14
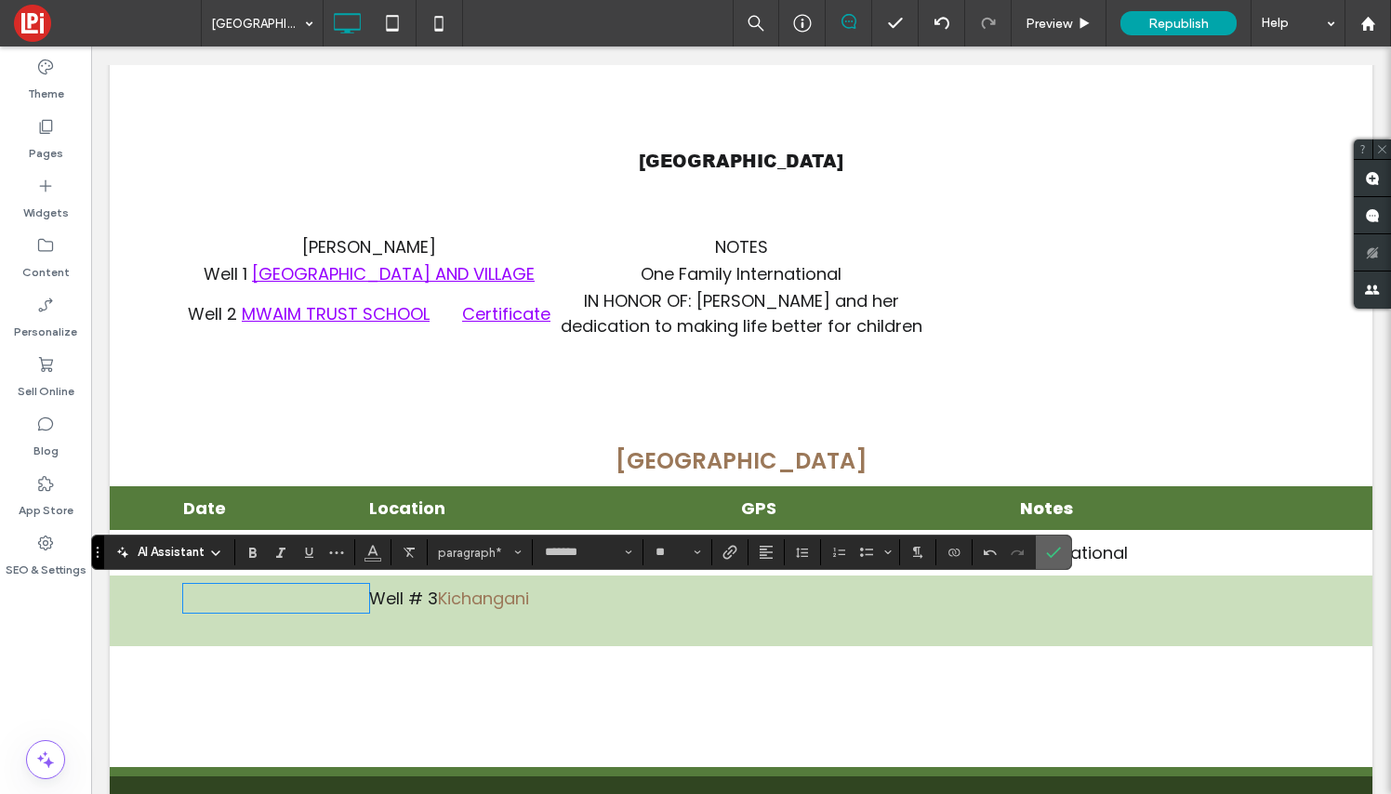
click at [1056, 552] on use "Confirm" at bounding box center [1054, 552] width 15 height 11
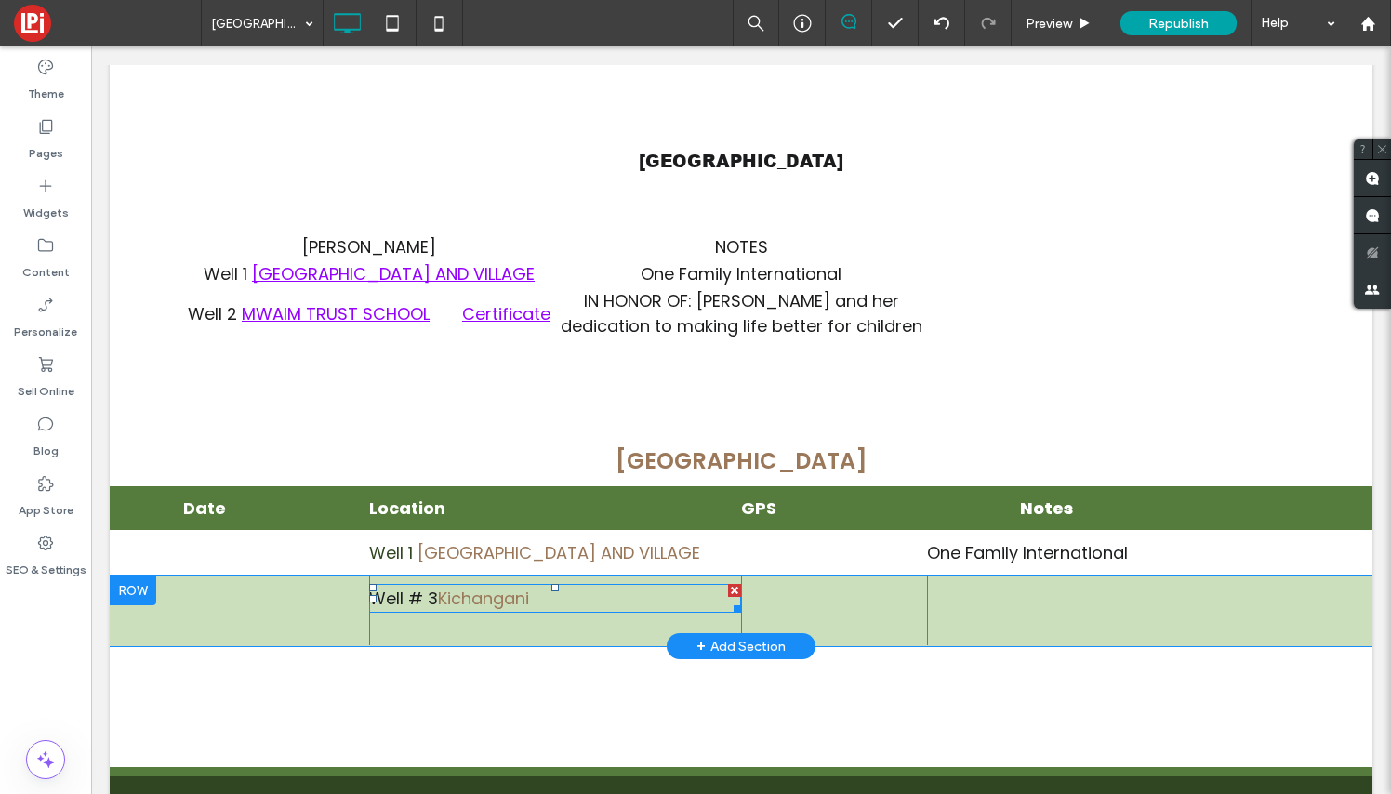
click at [549, 597] on p "Well # 3 Kichangani" at bounding box center [555, 598] width 372 height 25
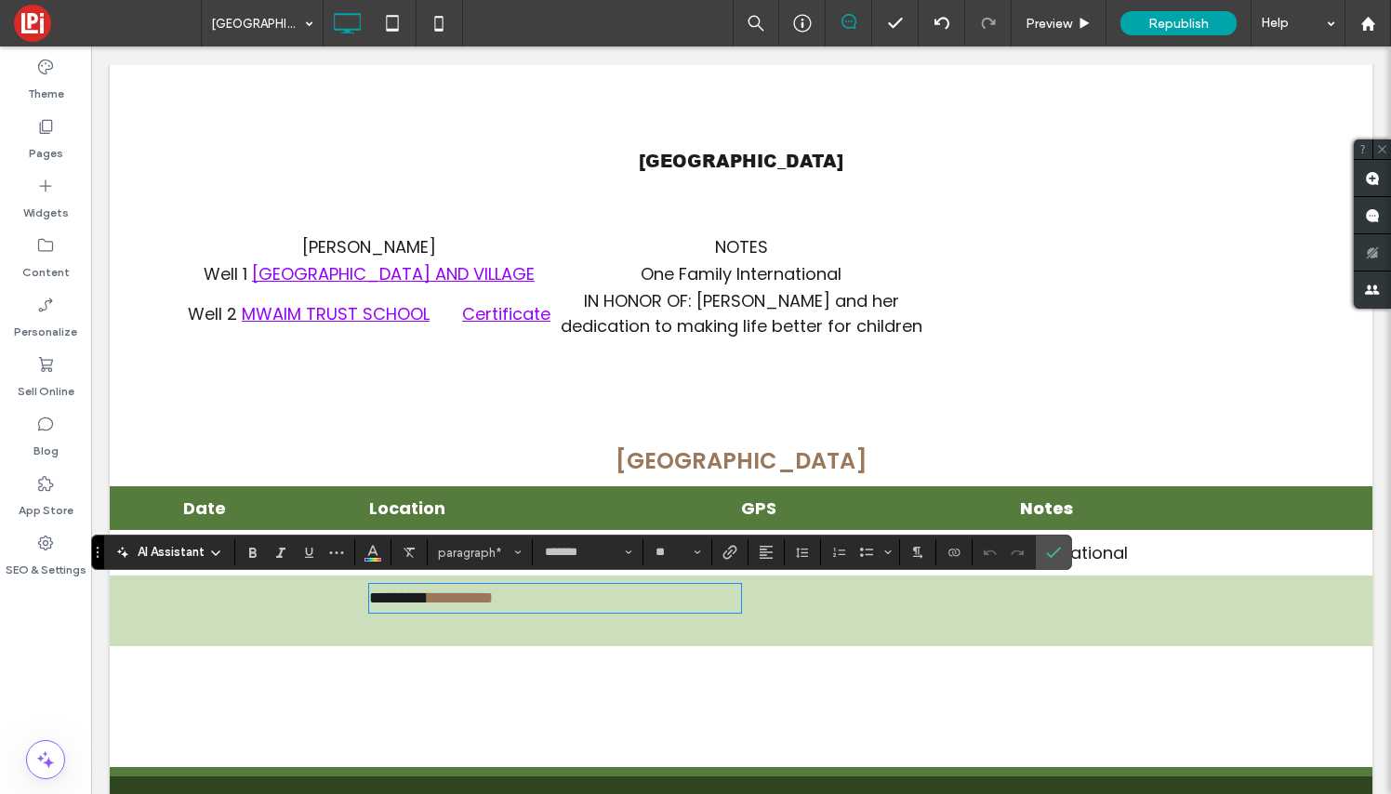
scroll to position [14, 1]
click at [627, 599] on link "**********" at bounding box center [596, 597] width 65 height 17
click at [639, 587] on p "**********" at bounding box center [555, 598] width 372 height 25
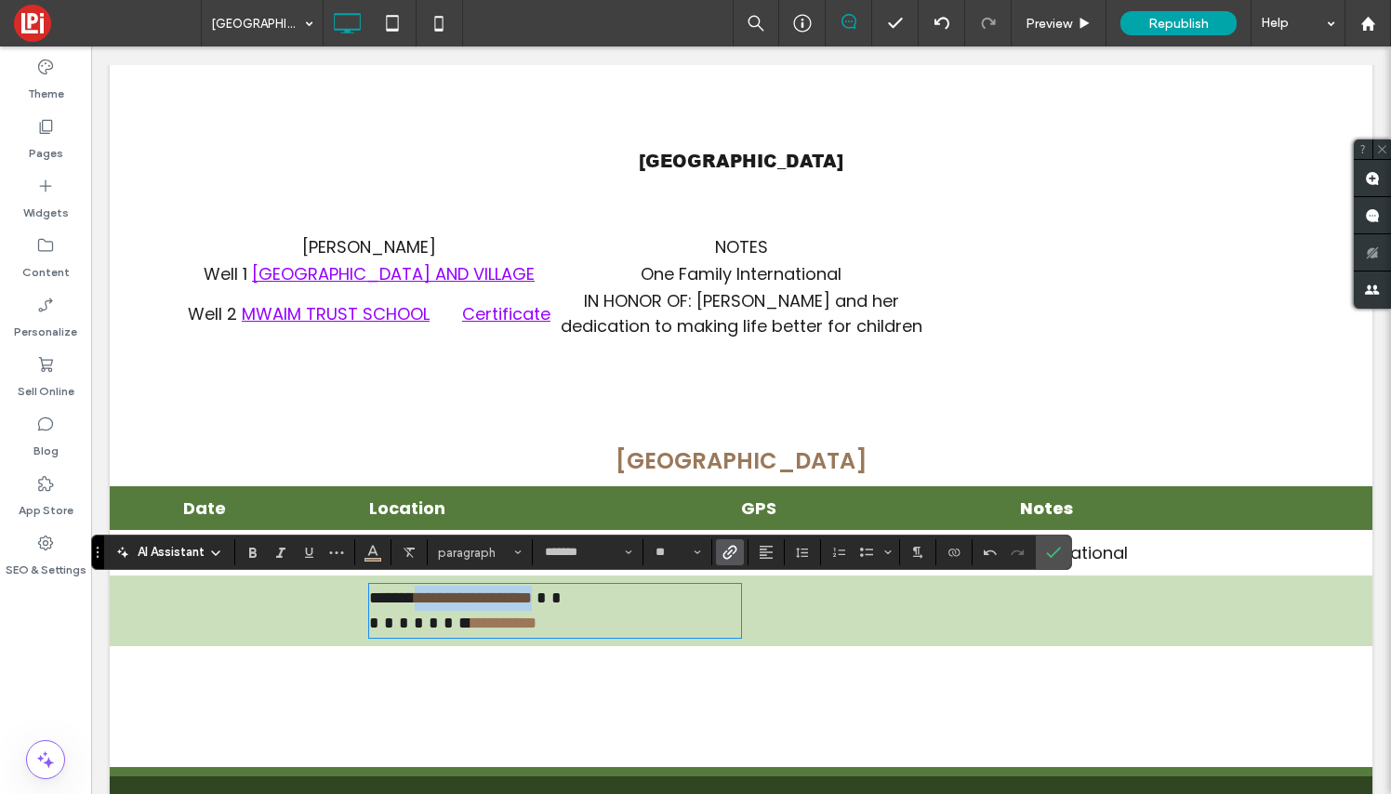
drag, startPoint x: 610, startPoint y: 598, endPoint x: 426, endPoint y: 592, distance: 184.2
click at [426, 592] on p "**********" at bounding box center [555, 598] width 372 height 25
click at [728, 550] on icon "Link" at bounding box center [729, 552] width 15 height 15
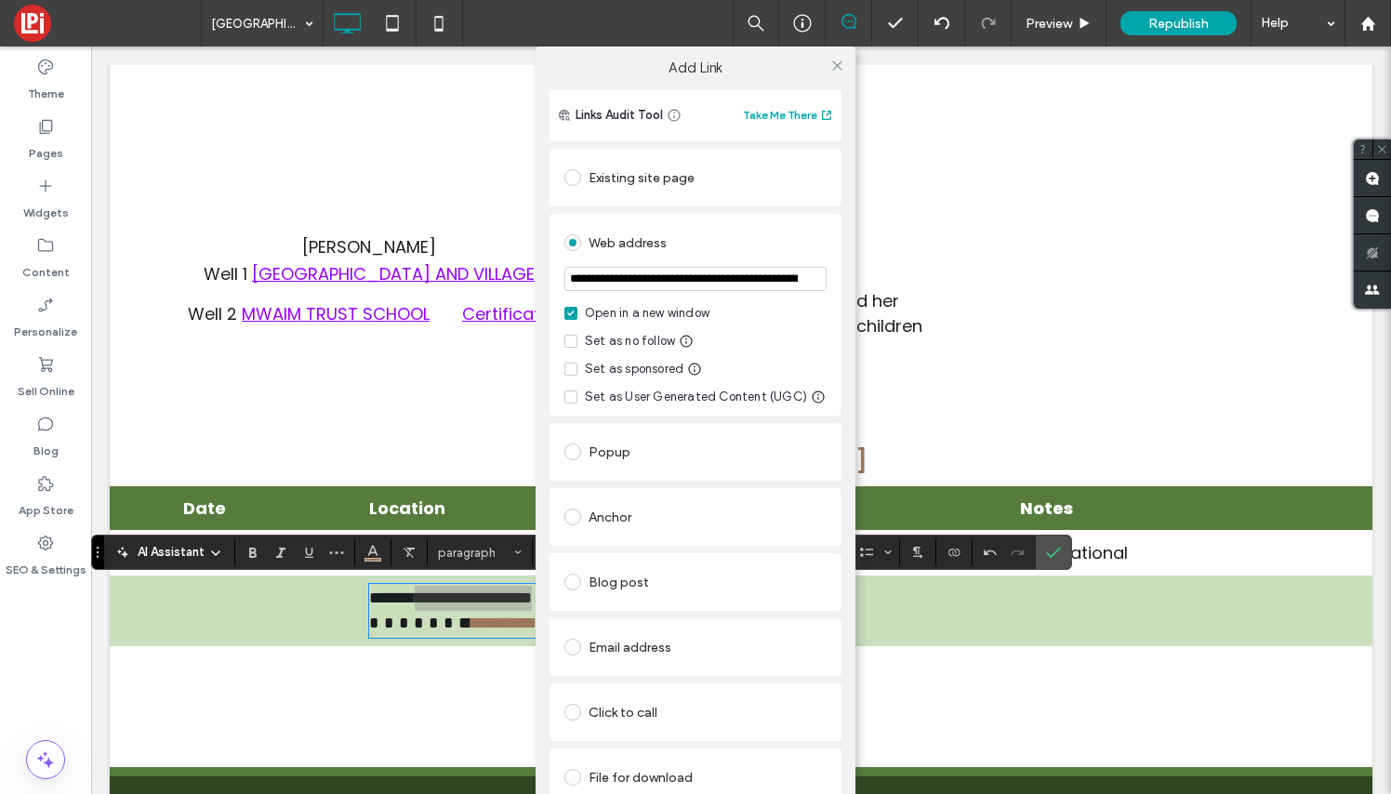
click at [621, 775] on div "File for download" at bounding box center [695, 777] width 262 height 30
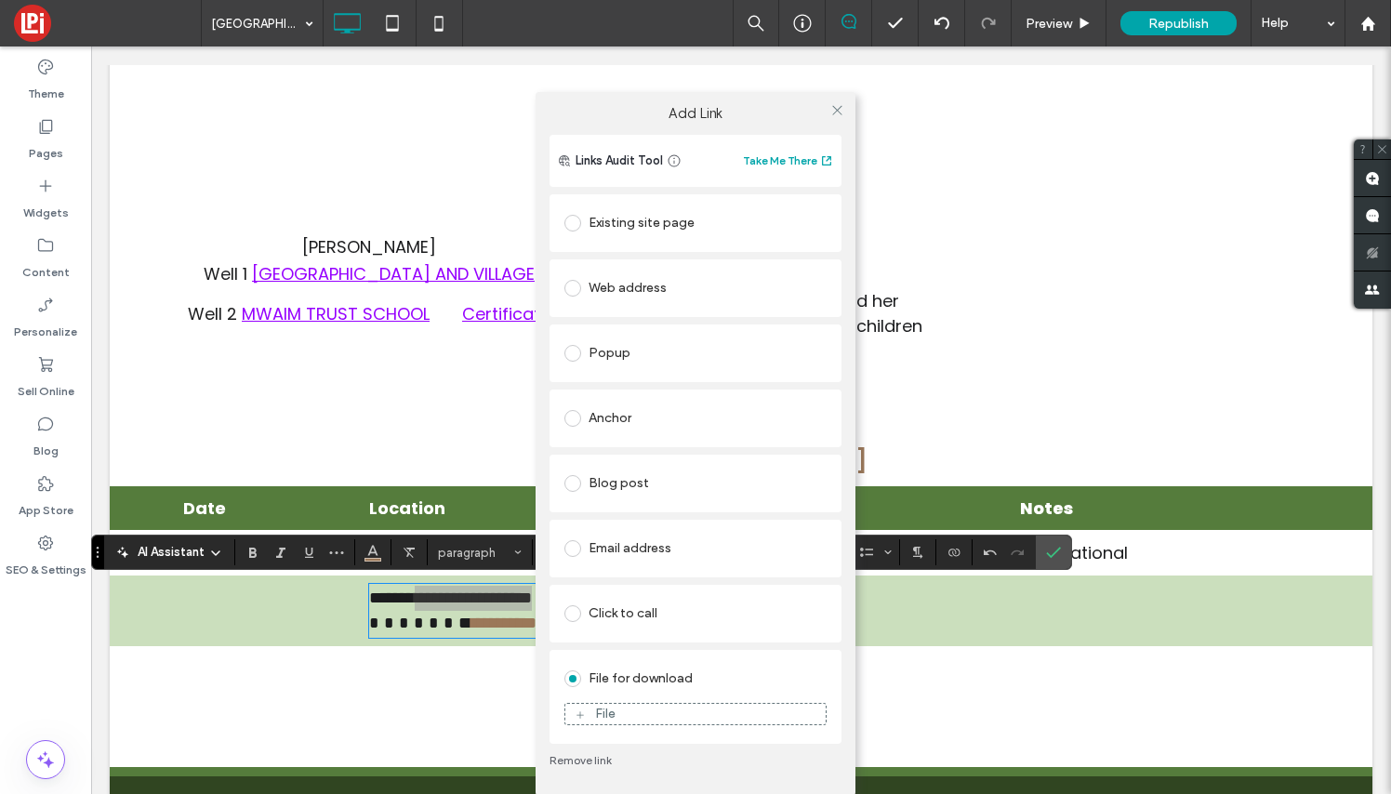
click at [629, 722] on figure "File" at bounding box center [695, 714] width 262 height 22
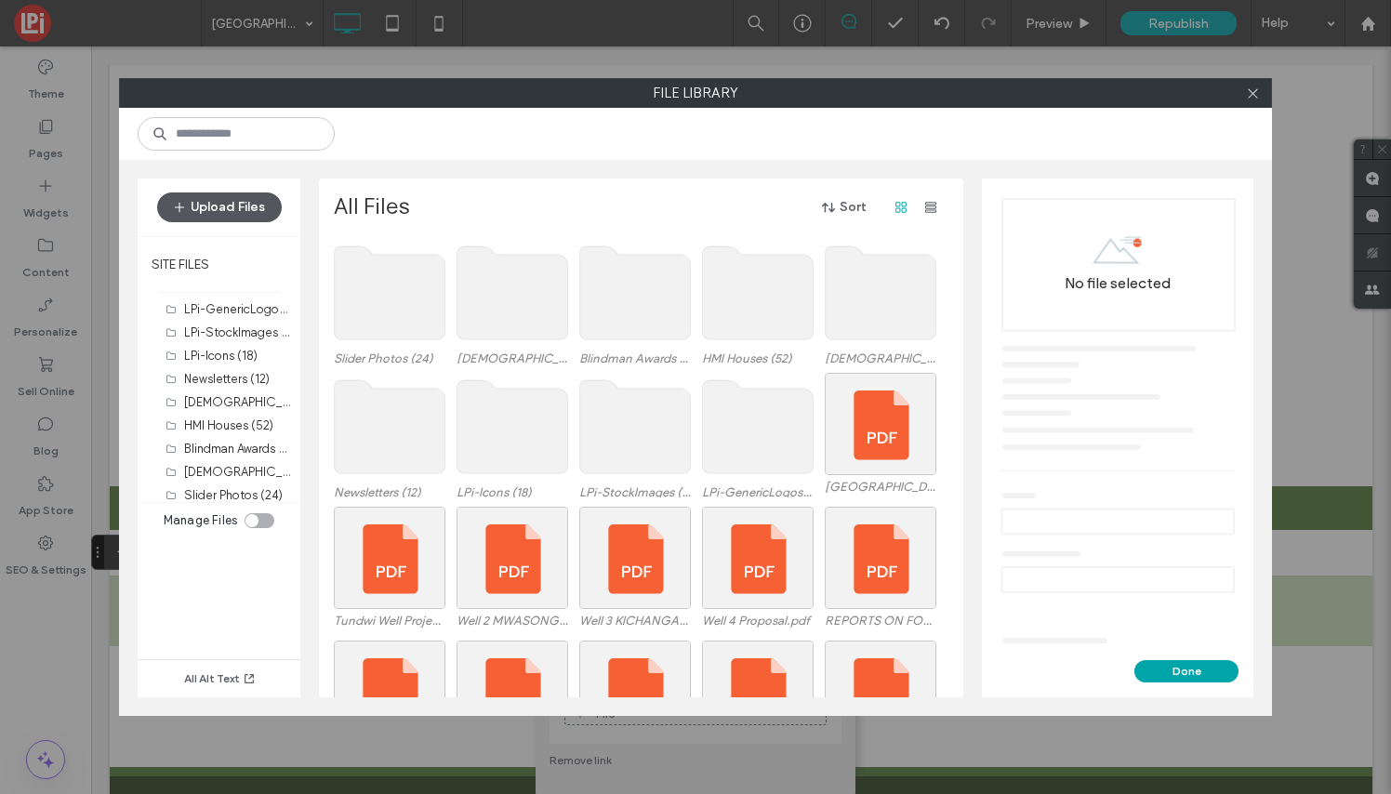
click at [264, 203] on button "Upload Files" at bounding box center [219, 207] width 125 height 30
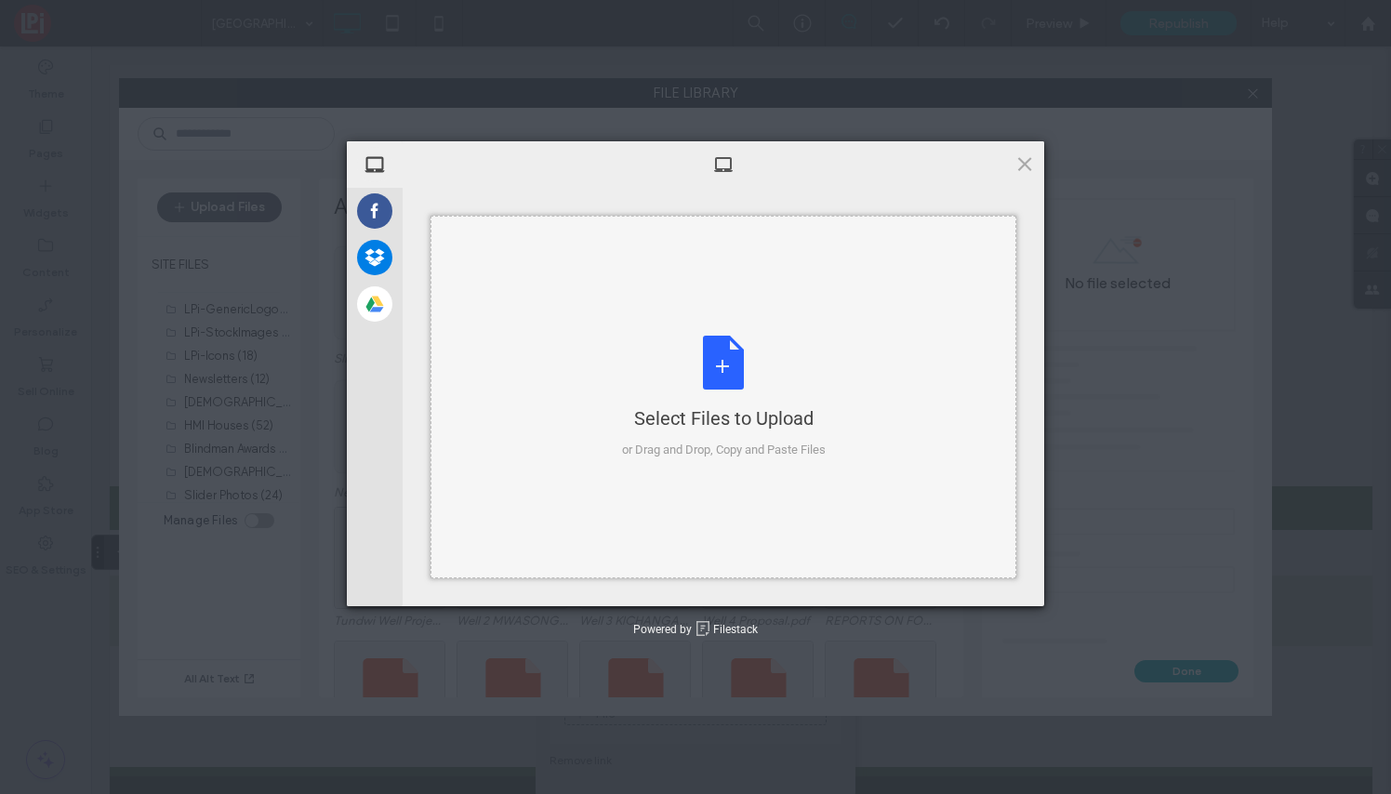
click at [724, 366] on div "Select Files to Upload or Drag and Drop, Copy and Paste Files" at bounding box center [724, 398] width 204 height 124
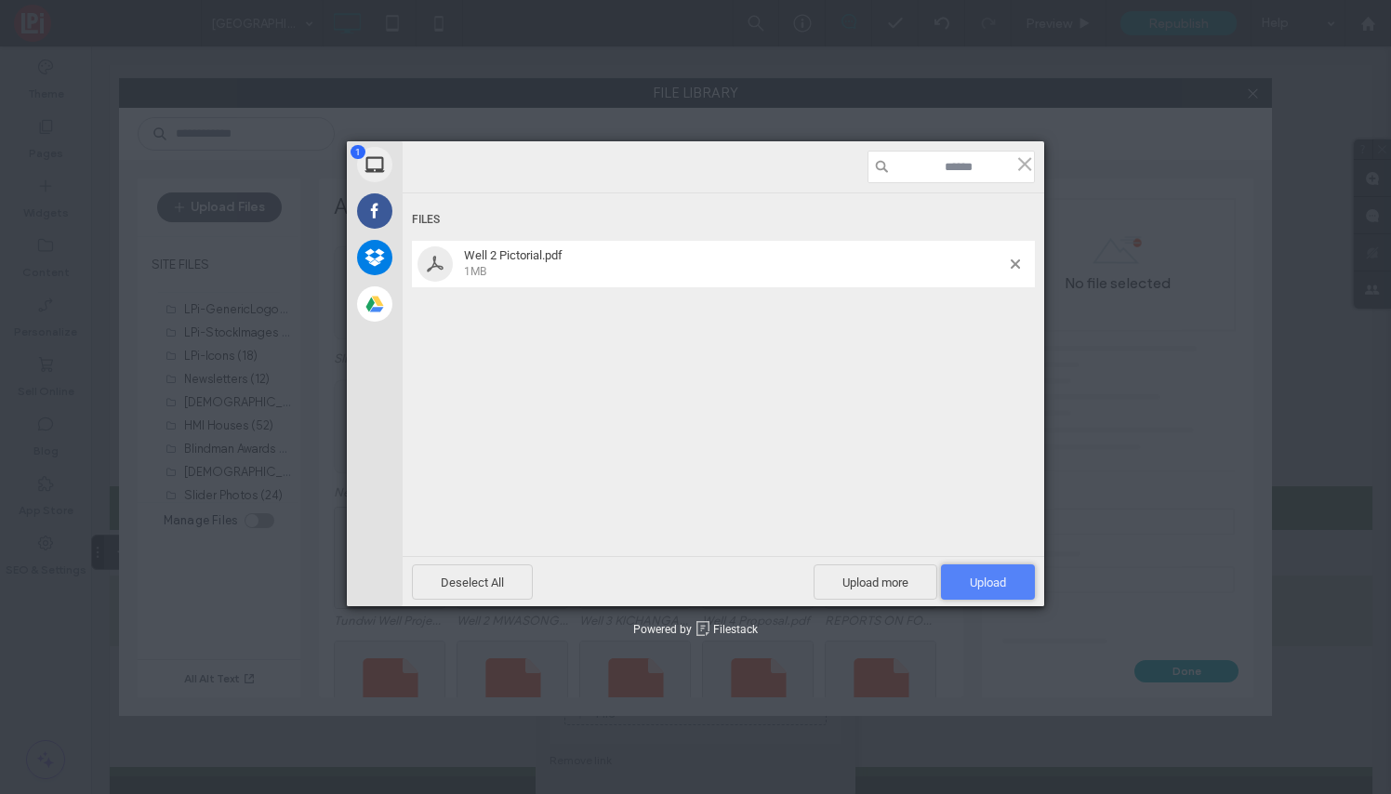
click at [1001, 581] on span "Upload 1" at bounding box center [988, 583] width 36 height 14
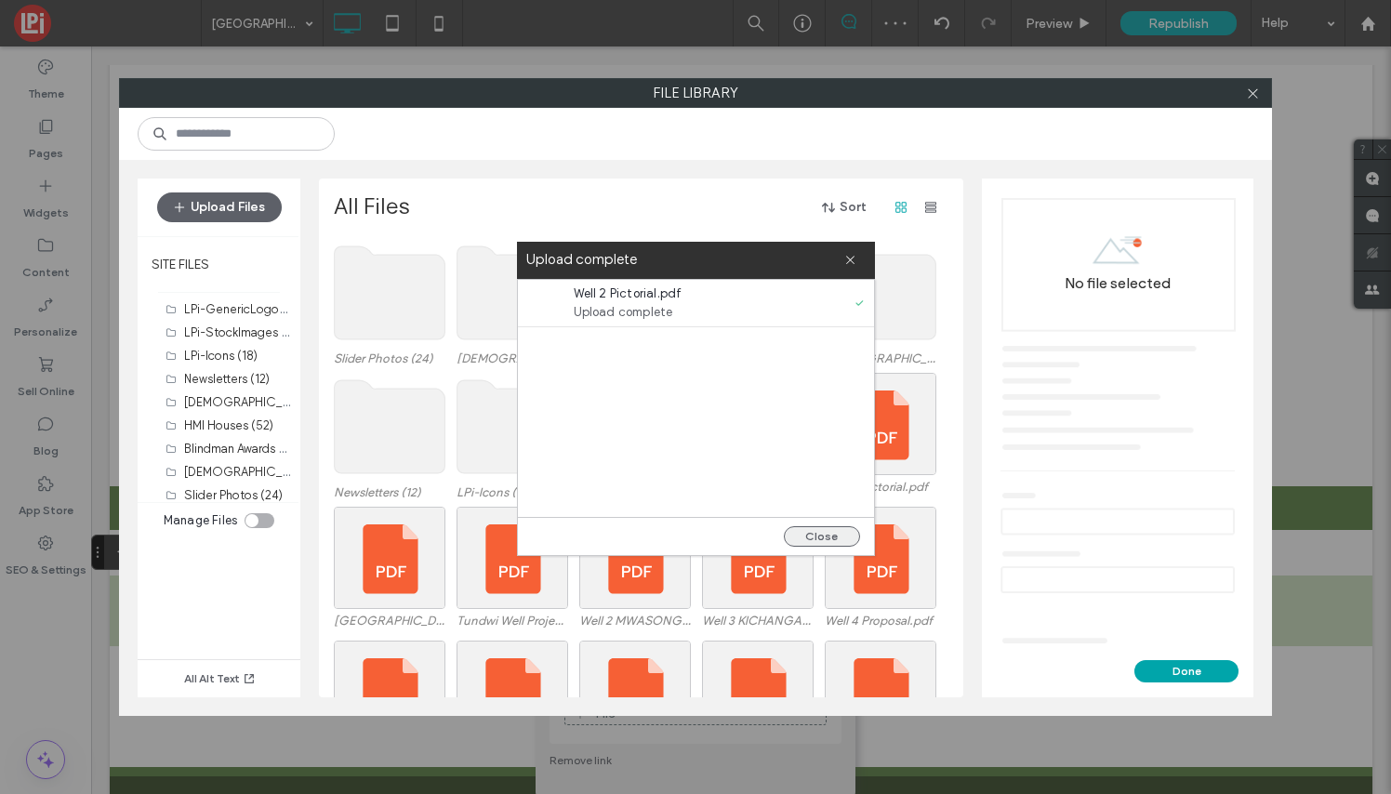
click at [837, 537] on button "Close" at bounding box center [822, 536] width 76 height 20
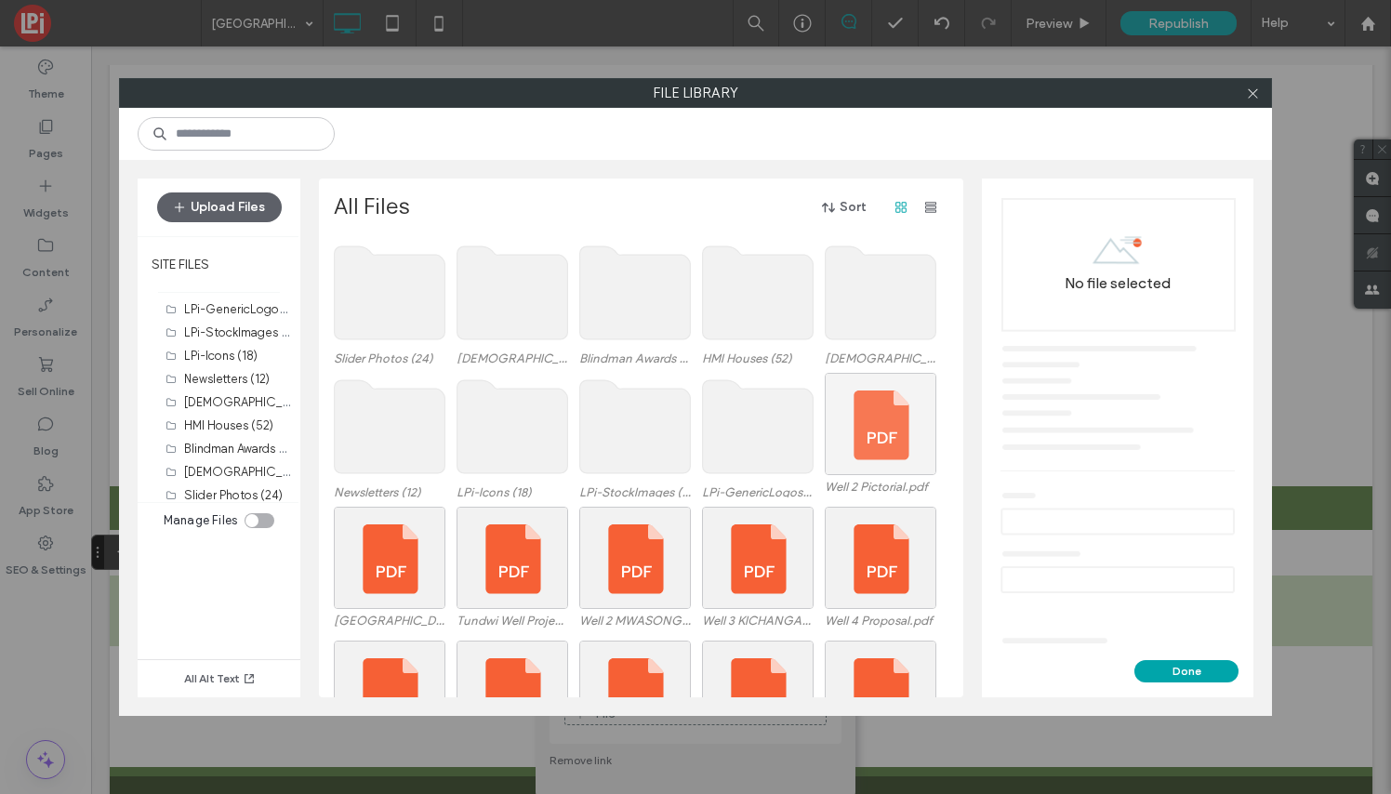
click at [901, 417] on div at bounding box center [881, 424] width 112 height 102
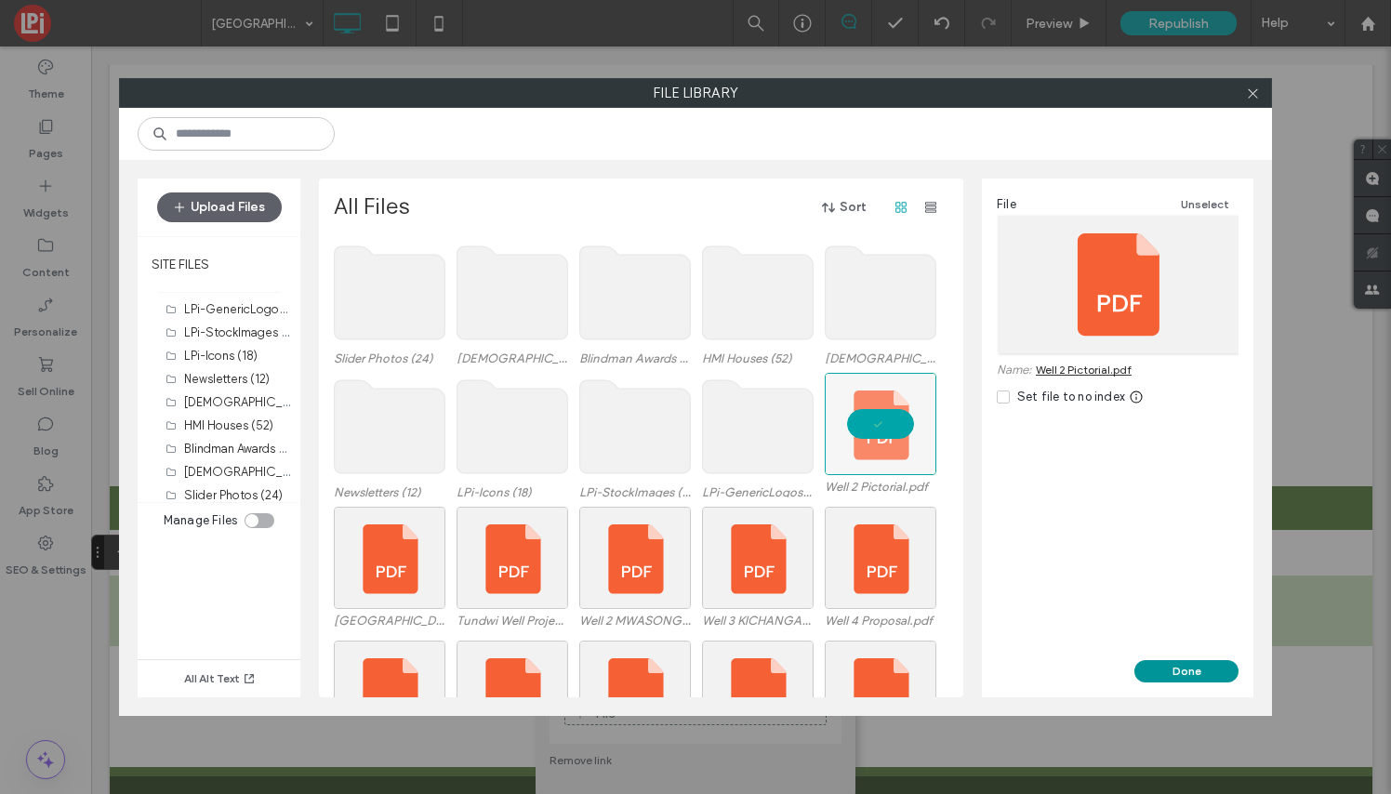
click at [1204, 670] on button "Done" at bounding box center [1186, 671] width 104 height 22
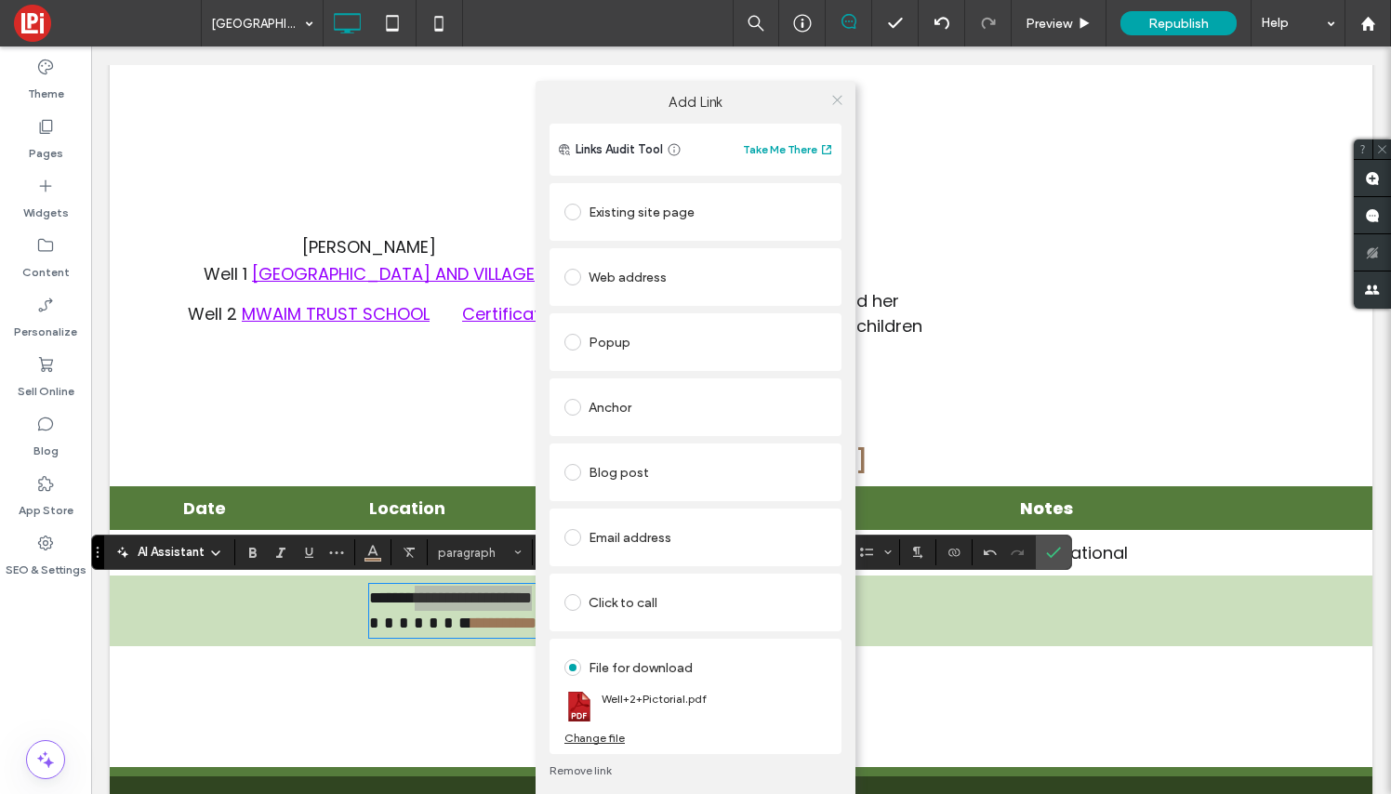
click at [839, 96] on icon at bounding box center [837, 100] width 14 height 14
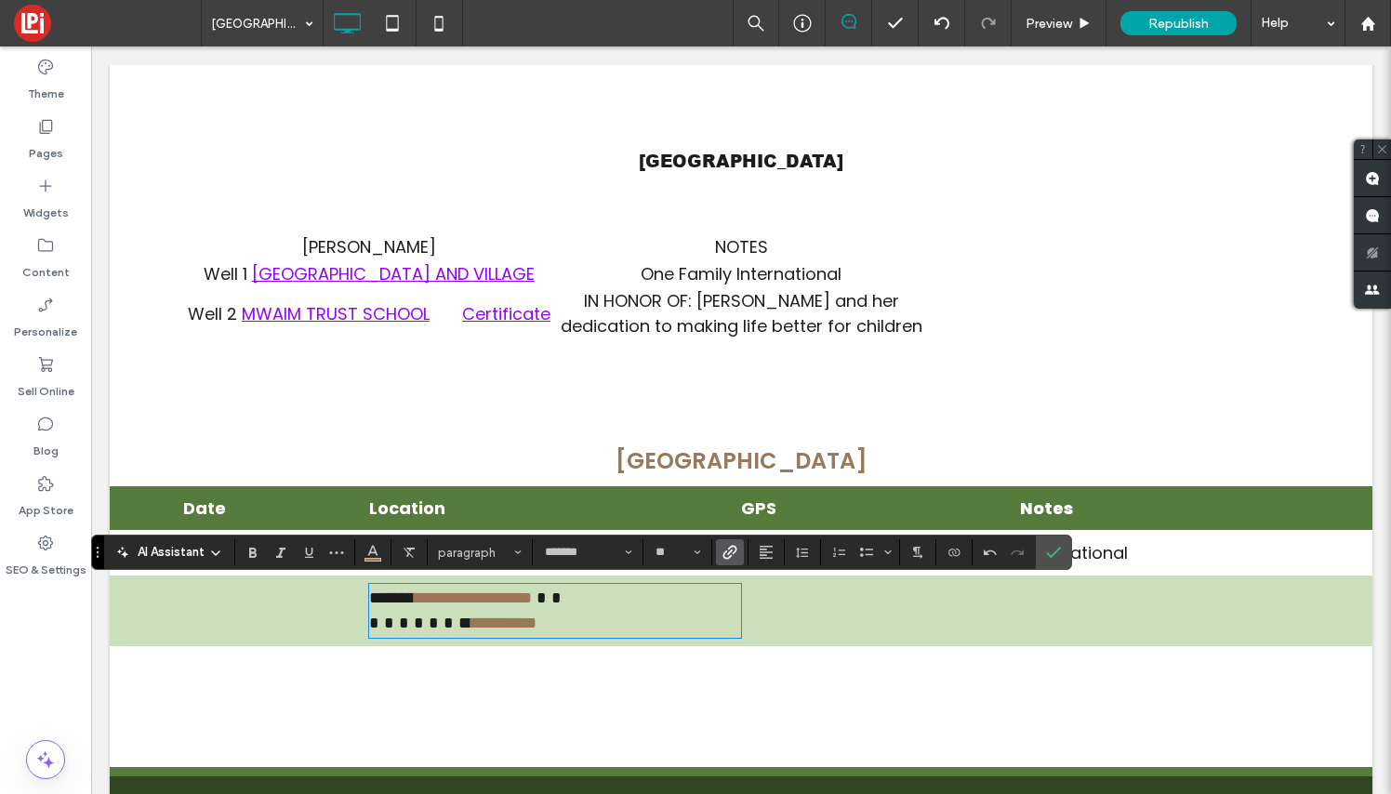
click at [524, 626] on p "**********" at bounding box center [555, 623] width 372 height 25
drag, startPoint x: 523, startPoint y: 628, endPoint x: 426, endPoint y: 620, distance: 97.9
click at [426, 620] on p "**********" at bounding box center [555, 623] width 372 height 25
click at [734, 549] on icon "Link" at bounding box center [729, 552] width 15 height 15
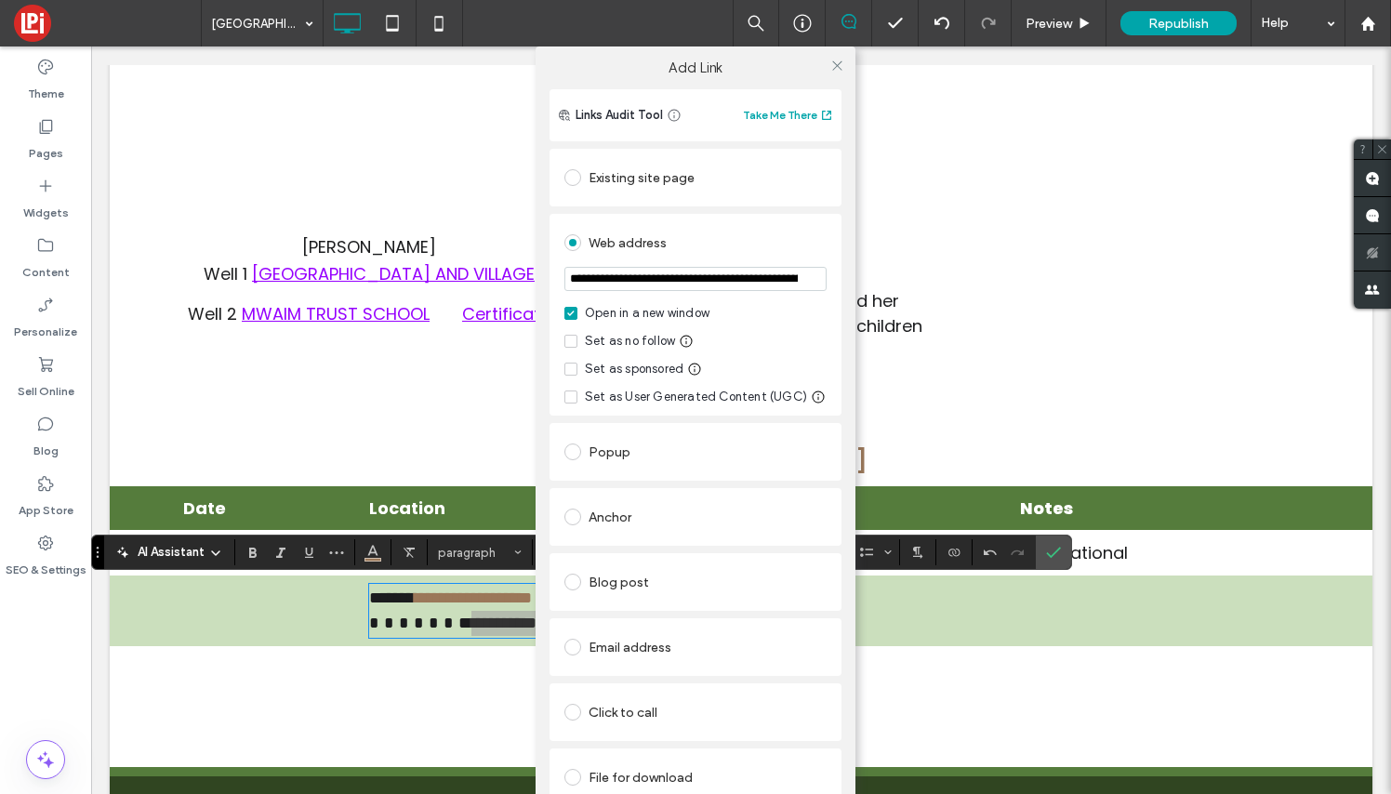
click at [669, 772] on div "File for download" at bounding box center [695, 777] width 262 height 30
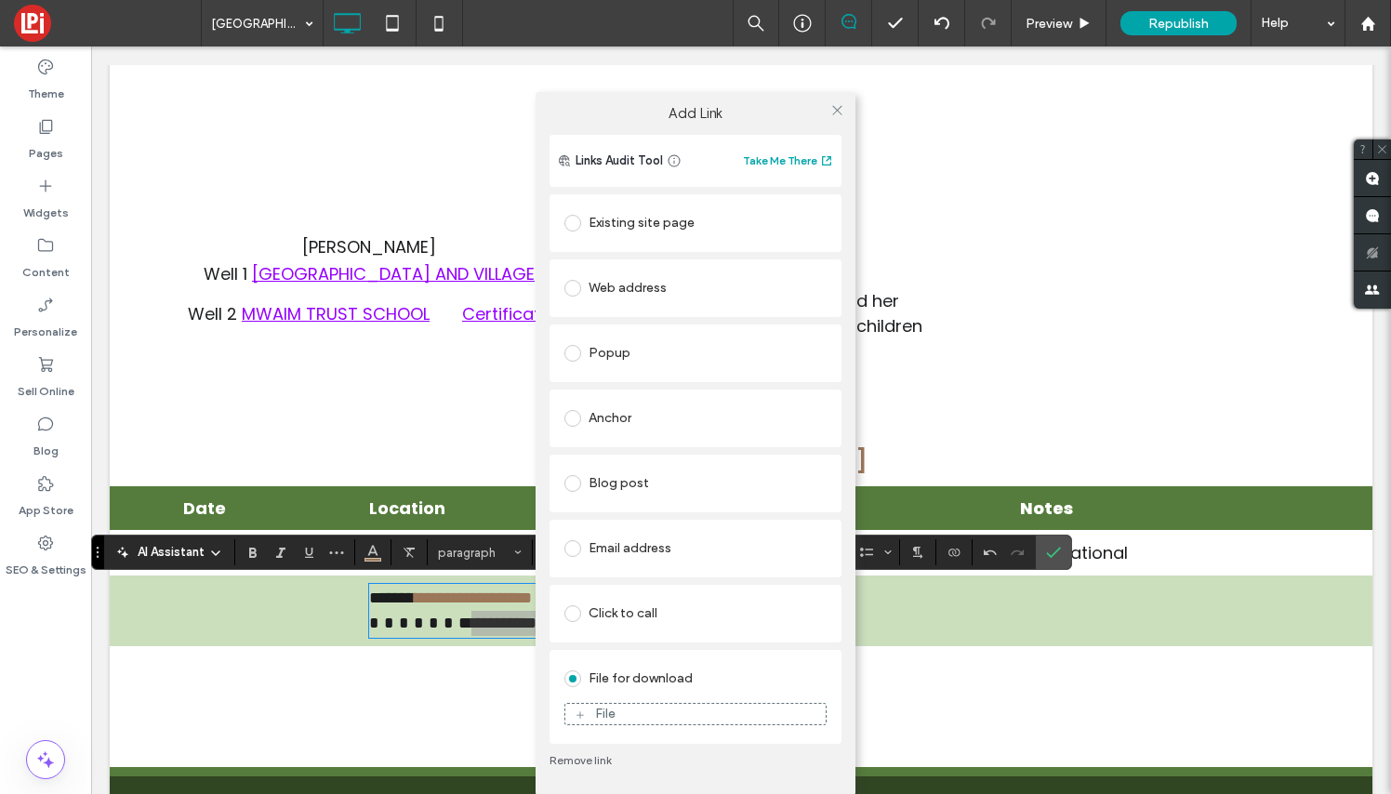
click at [678, 708] on div "File" at bounding box center [695, 714] width 260 height 17
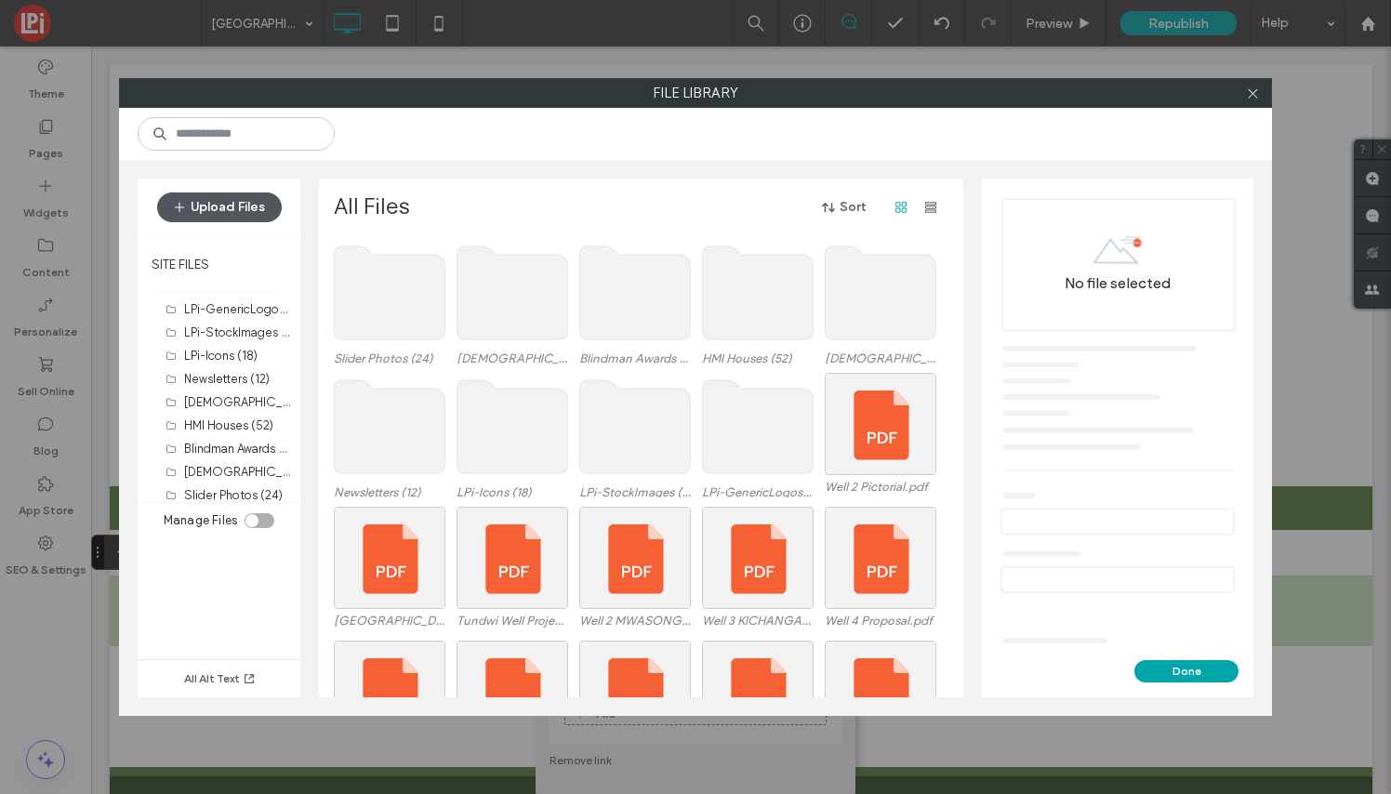
click at [264, 206] on button "Upload Files" at bounding box center [219, 207] width 125 height 30
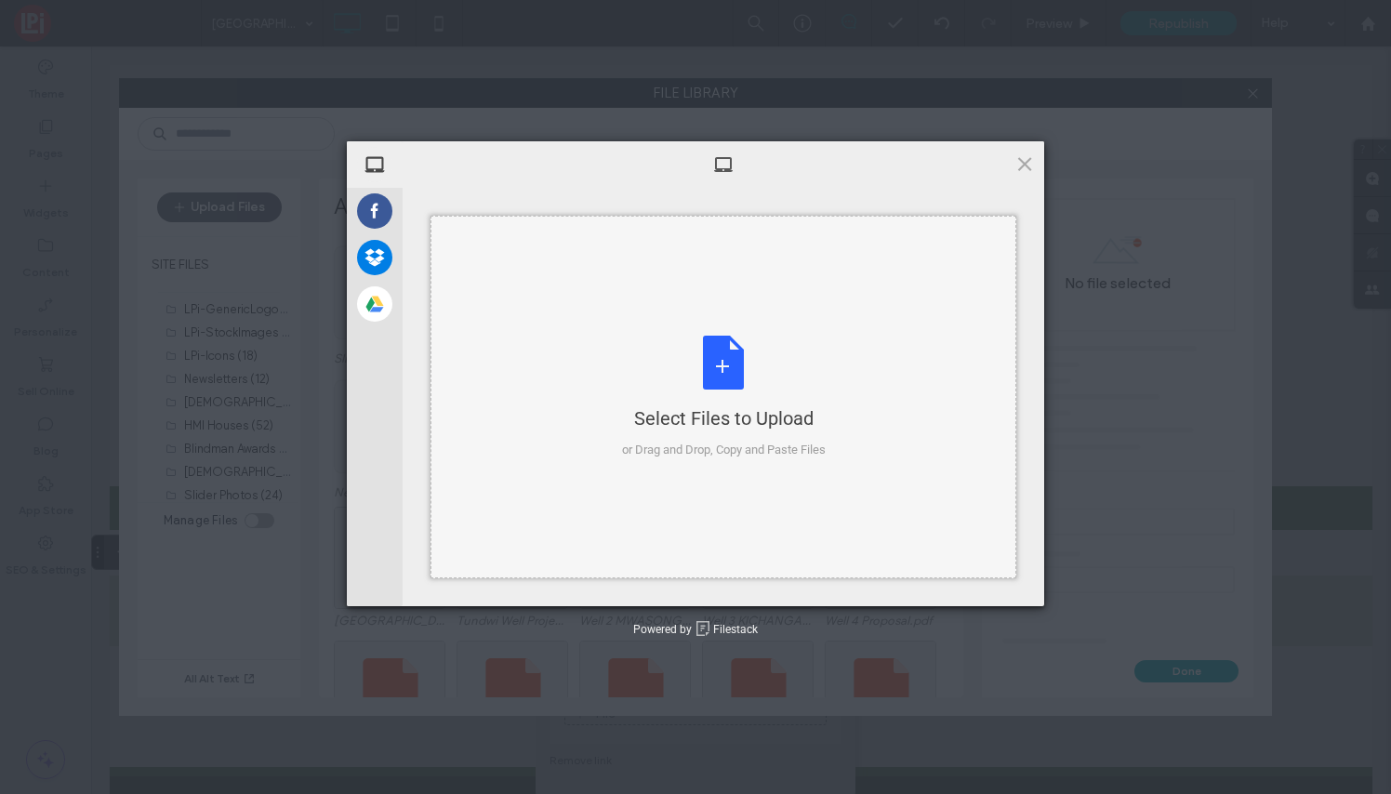
click at [726, 360] on div "Select Files to Upload or Drag and Drop, Copy and Paste Files" at bounding box center [724, 398] width 204 height 124
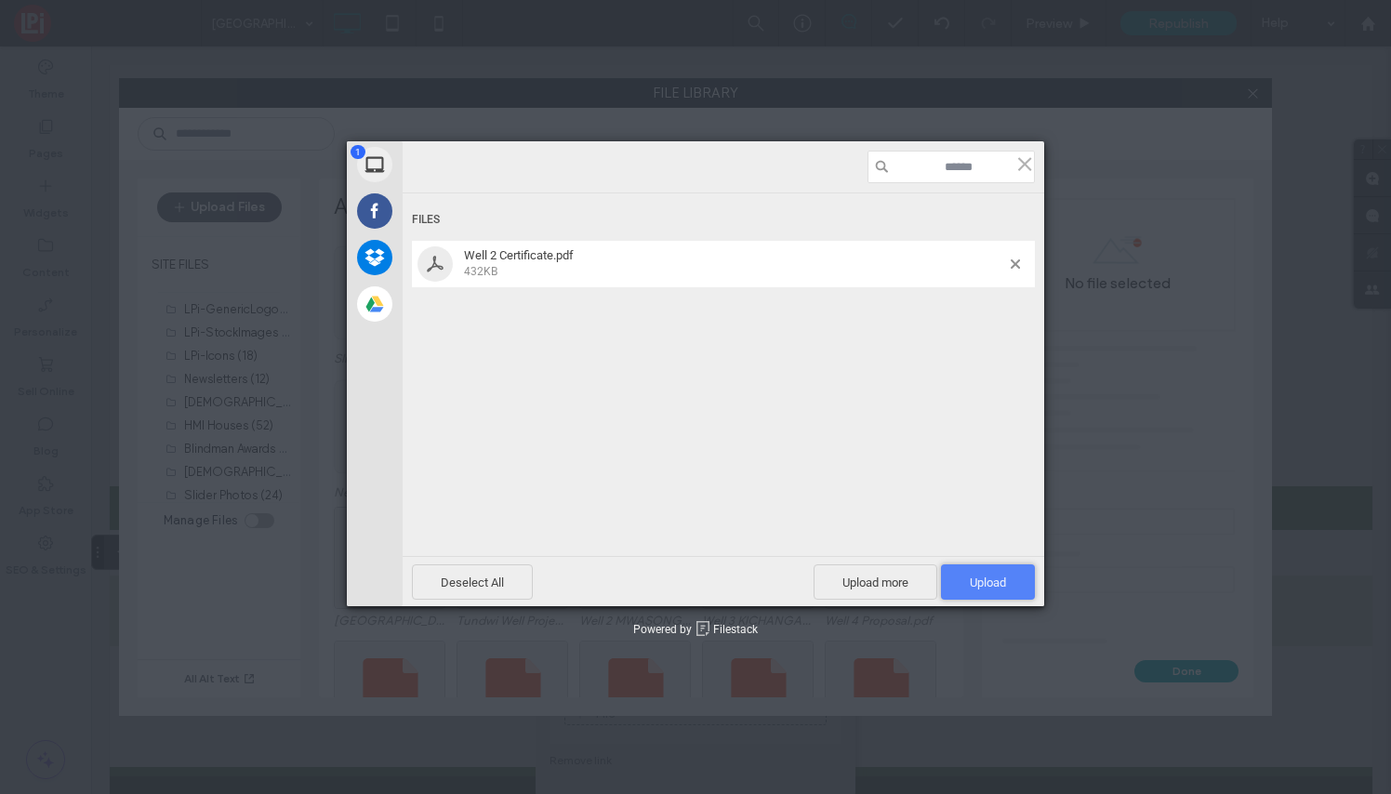
click at [996, 588] on span "Upload 1" at bounding box center [988, 583] width 36 height 14
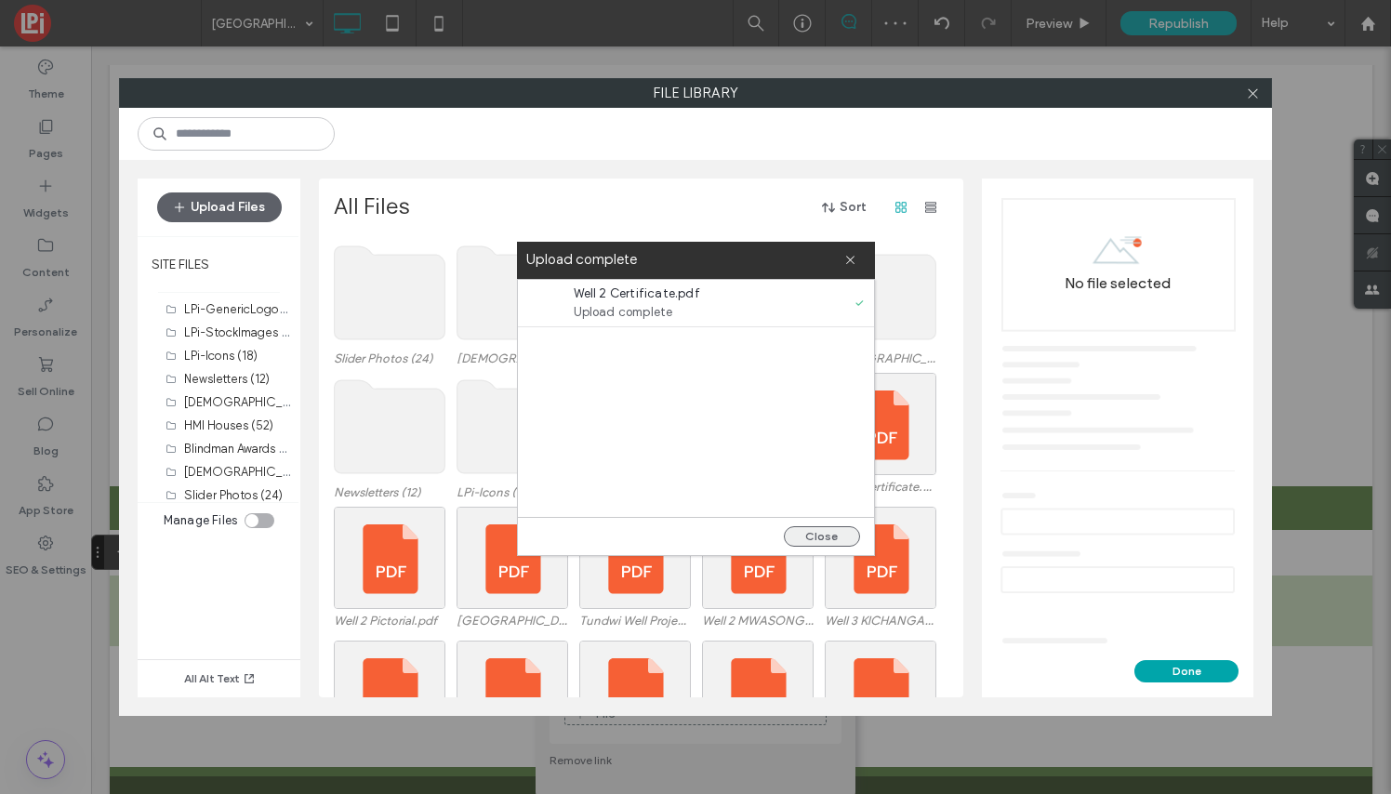
click at [834, 530] on button "Close" at bounding box center [822, 536] width 76 height 20
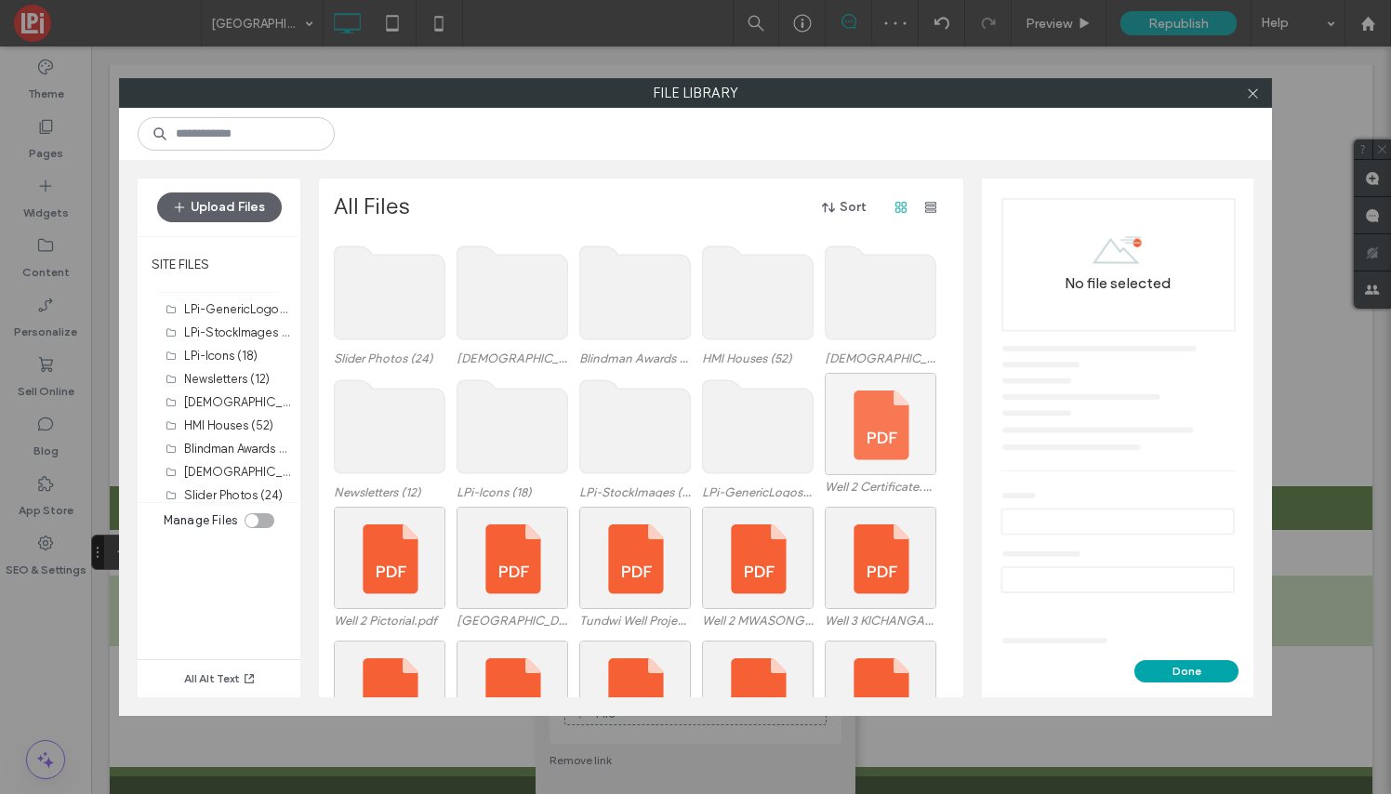
click at [886, 418] on div at bounding box center [881, 424] width 112 height 102
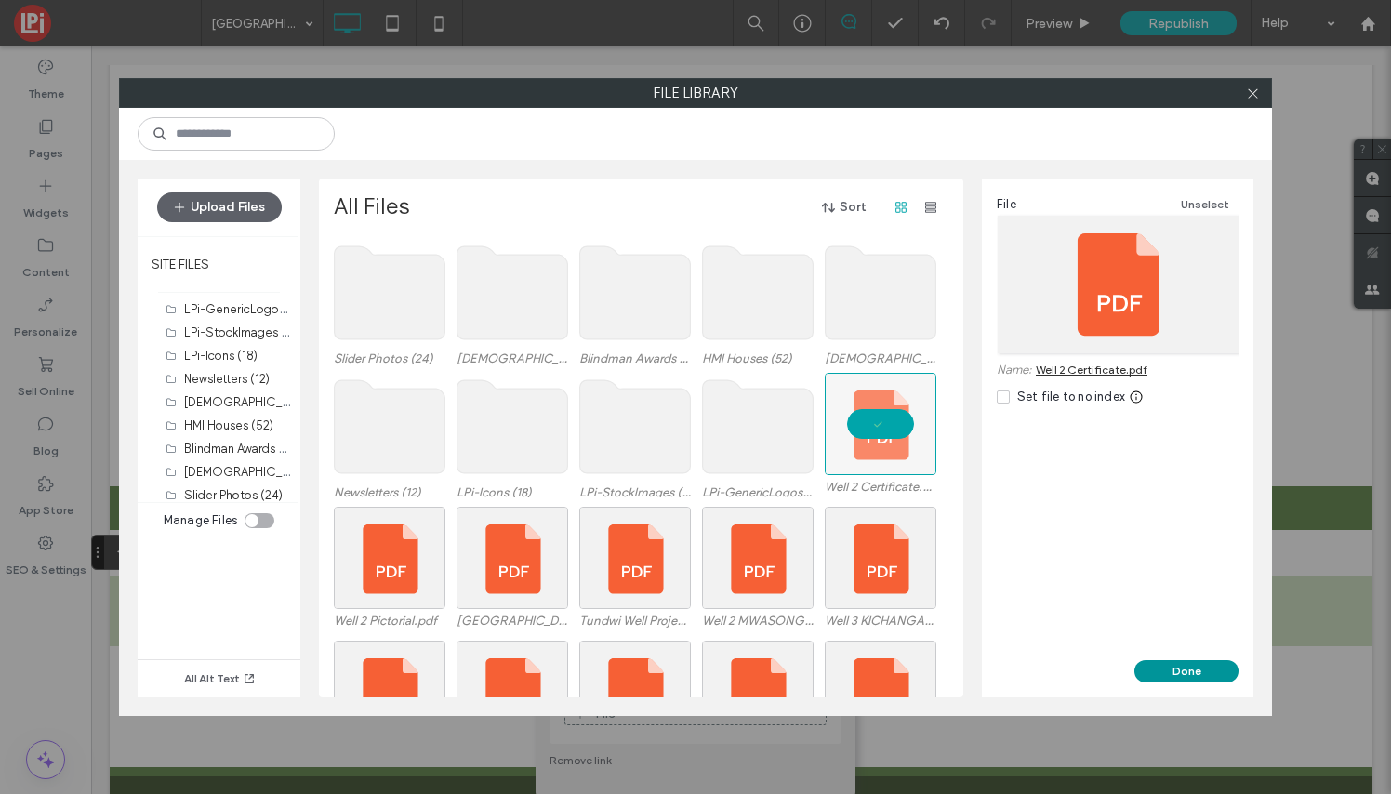
click at [1198, 678] on button "Done" at bounding box center [1186, 671] width 104 height 22
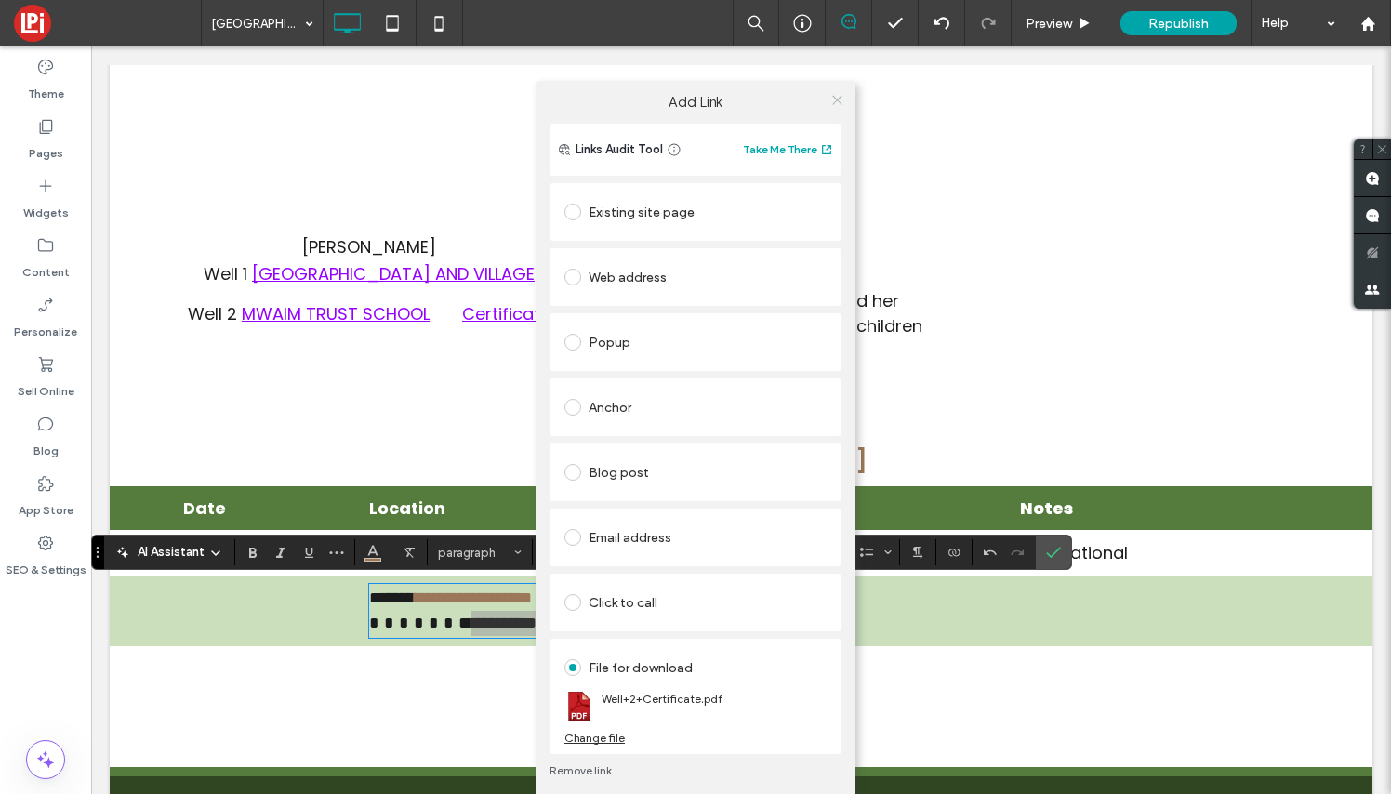
click at [834, 95] on icon at bounding box center [837, 100] width 14 height 14
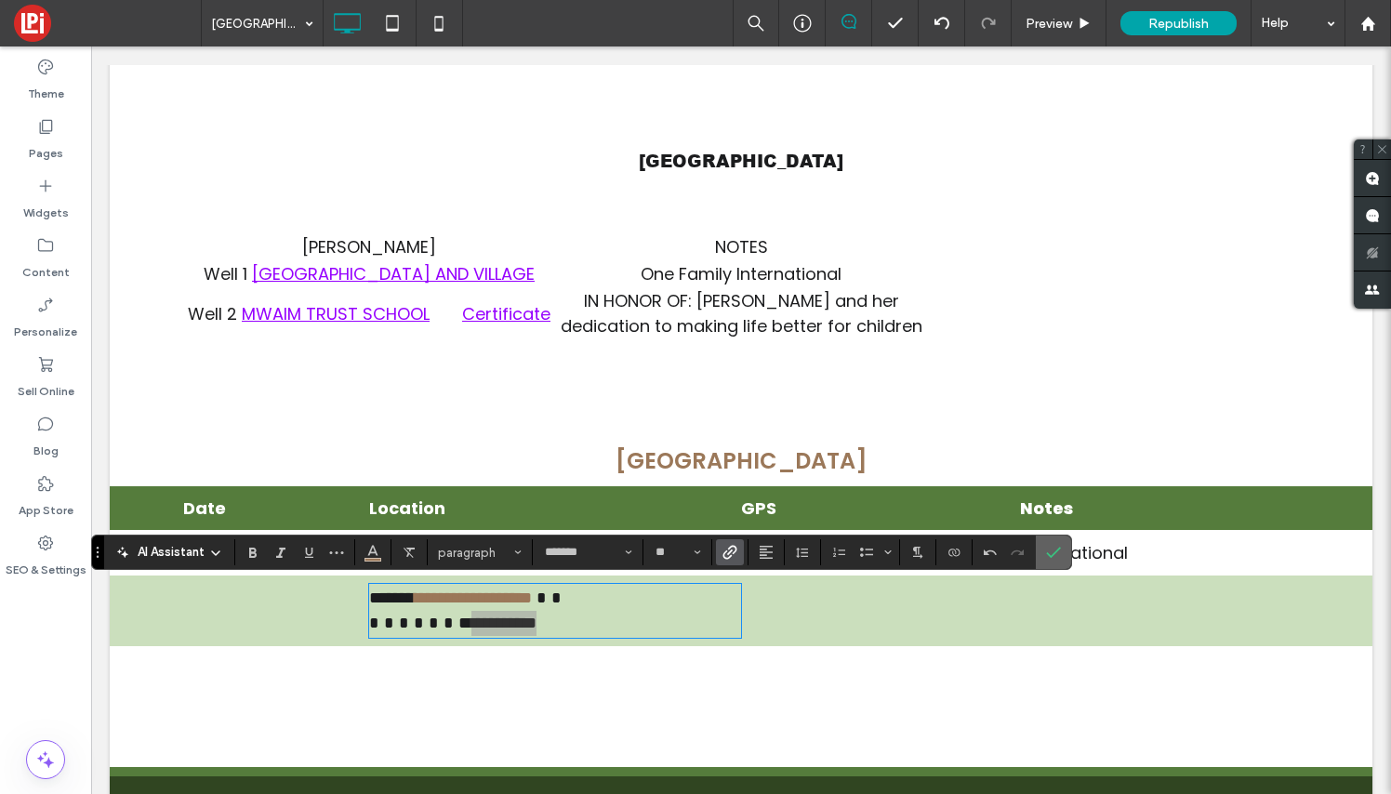
click at [1057, 549] on icon "Confirm" at bounding box center [1053, 552] width 15 height 15
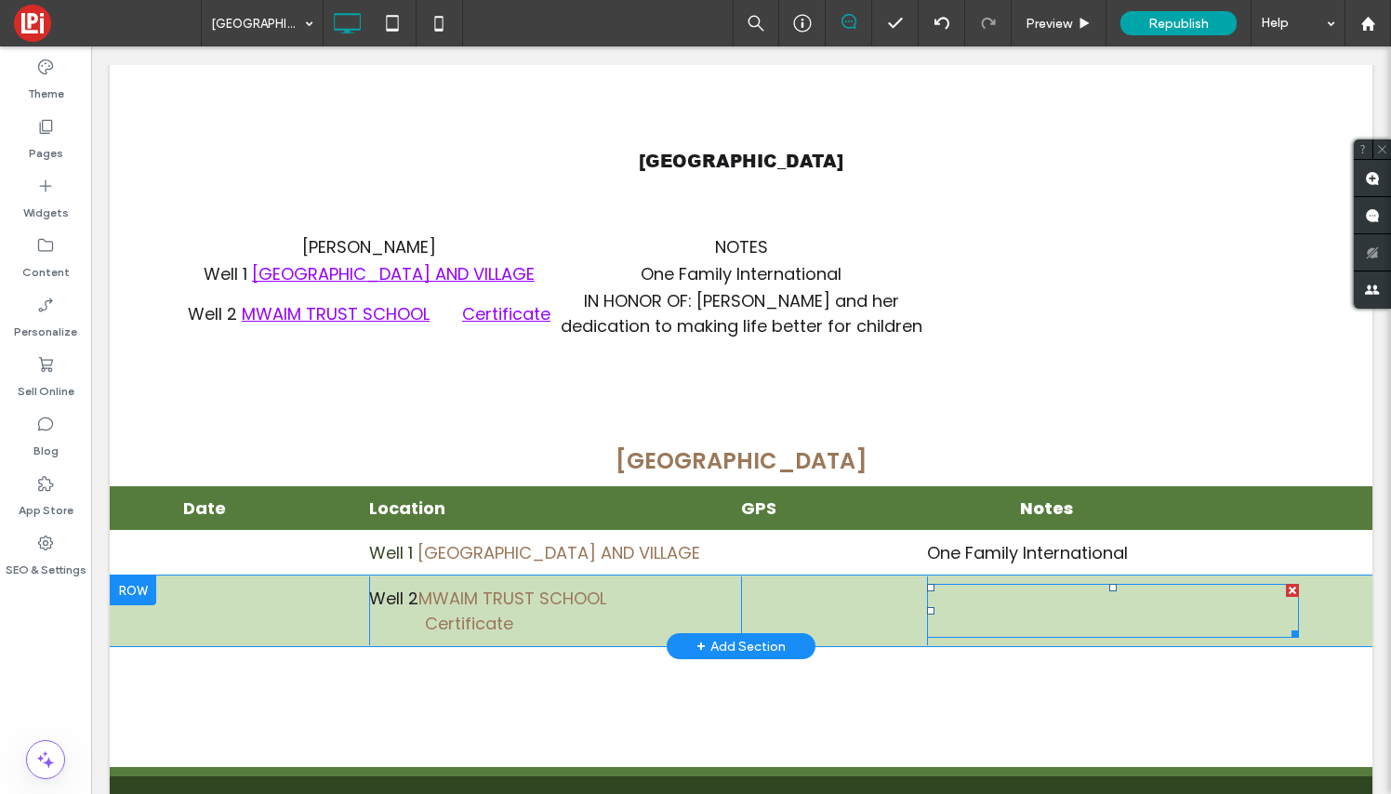
click at [1013, 603] on link "n Honor of [PERSON_NAME] and [PERSON_NAME]" at bounding box center [1060, 611] width 267 height 48
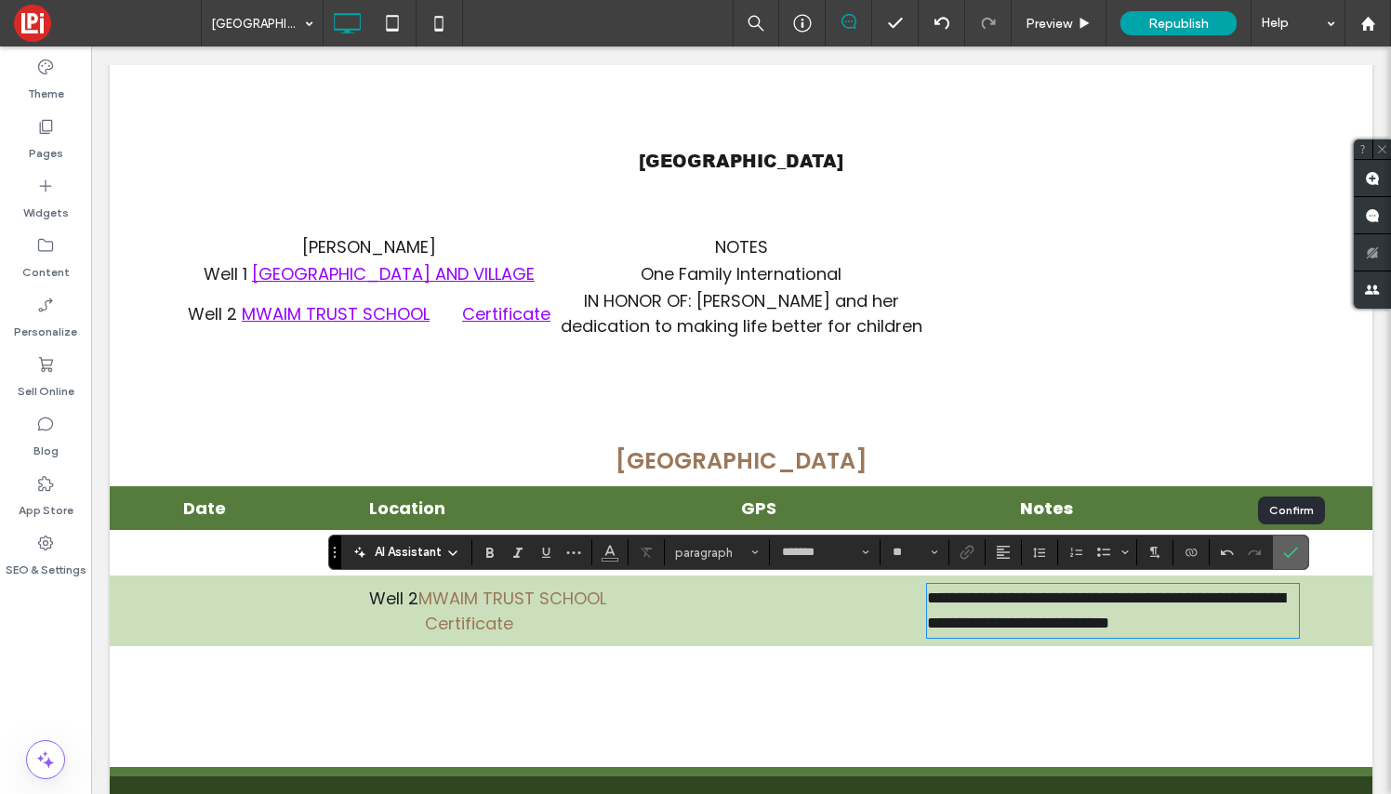
click at [1292, 548] on icon "Confirm" at bounding box center [1290, 552] width 15 height 15
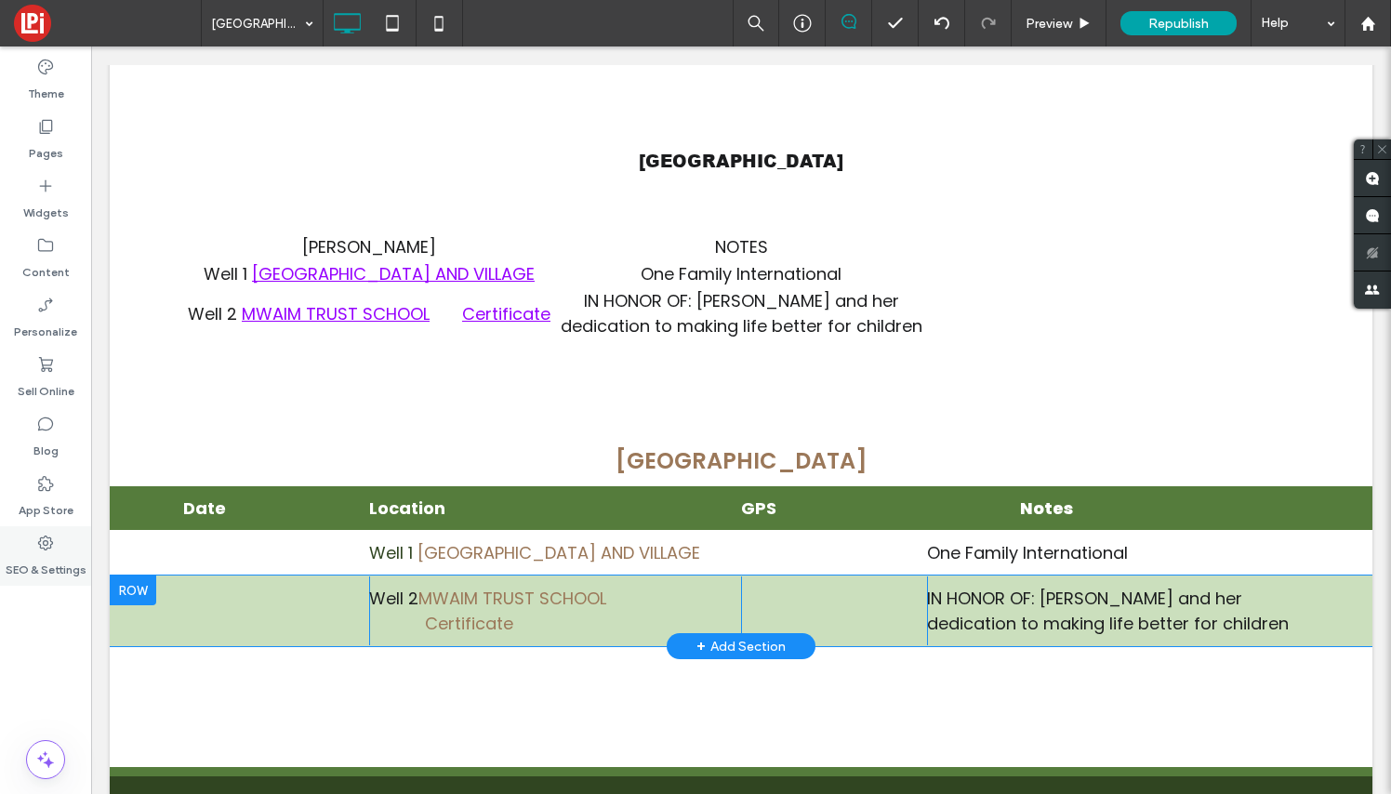
click at [47, 557] on label "SEO & Settings" at bounding box center [46, 565] width 81 height 26
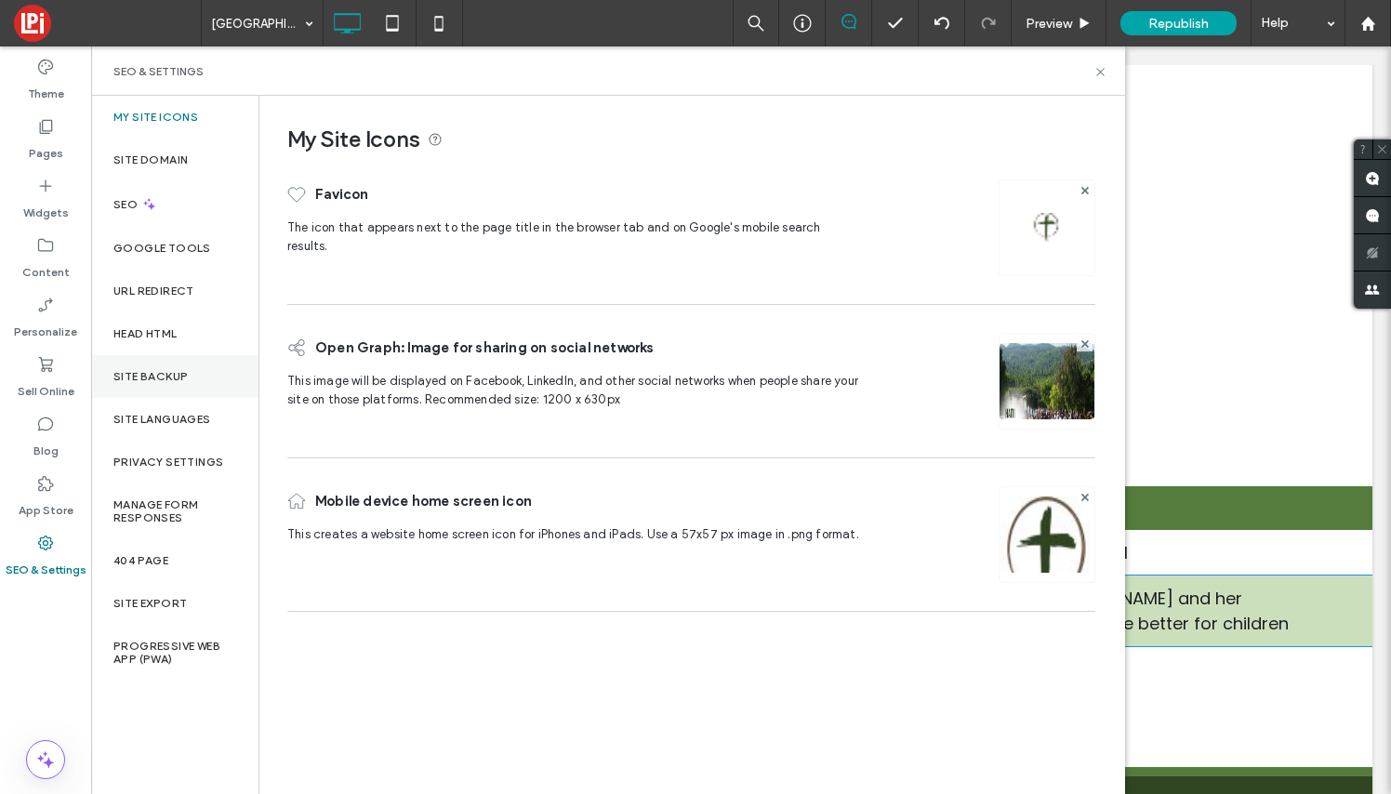
click at [165, 374] on label "Site Backup" at bounding box center [150, 376] width 74 height 13
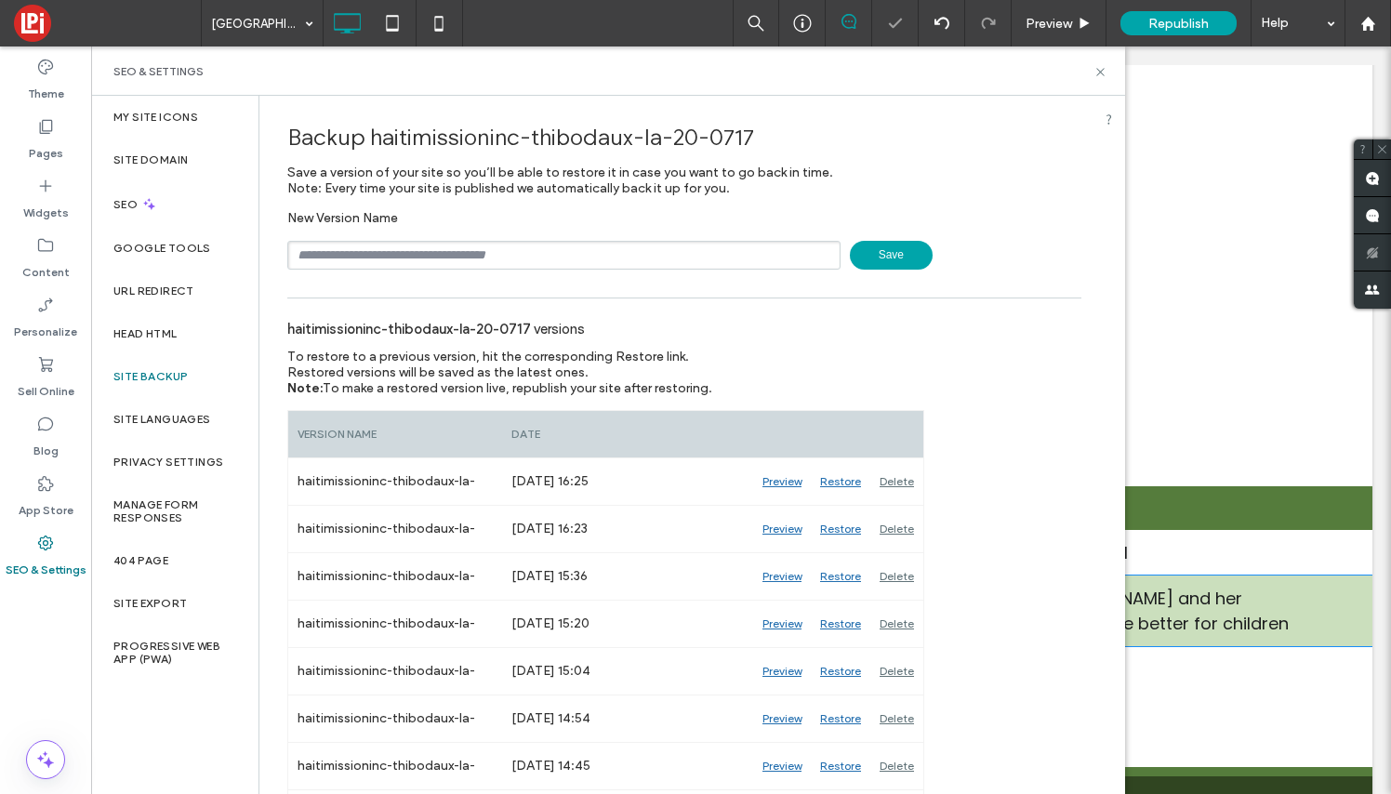
click at [889, 254] on span "Save" at bounding box center [891, 255] width 83 height 29
click at [1100, 72] on use at bounding box center [1099, 71] width 7 height 7
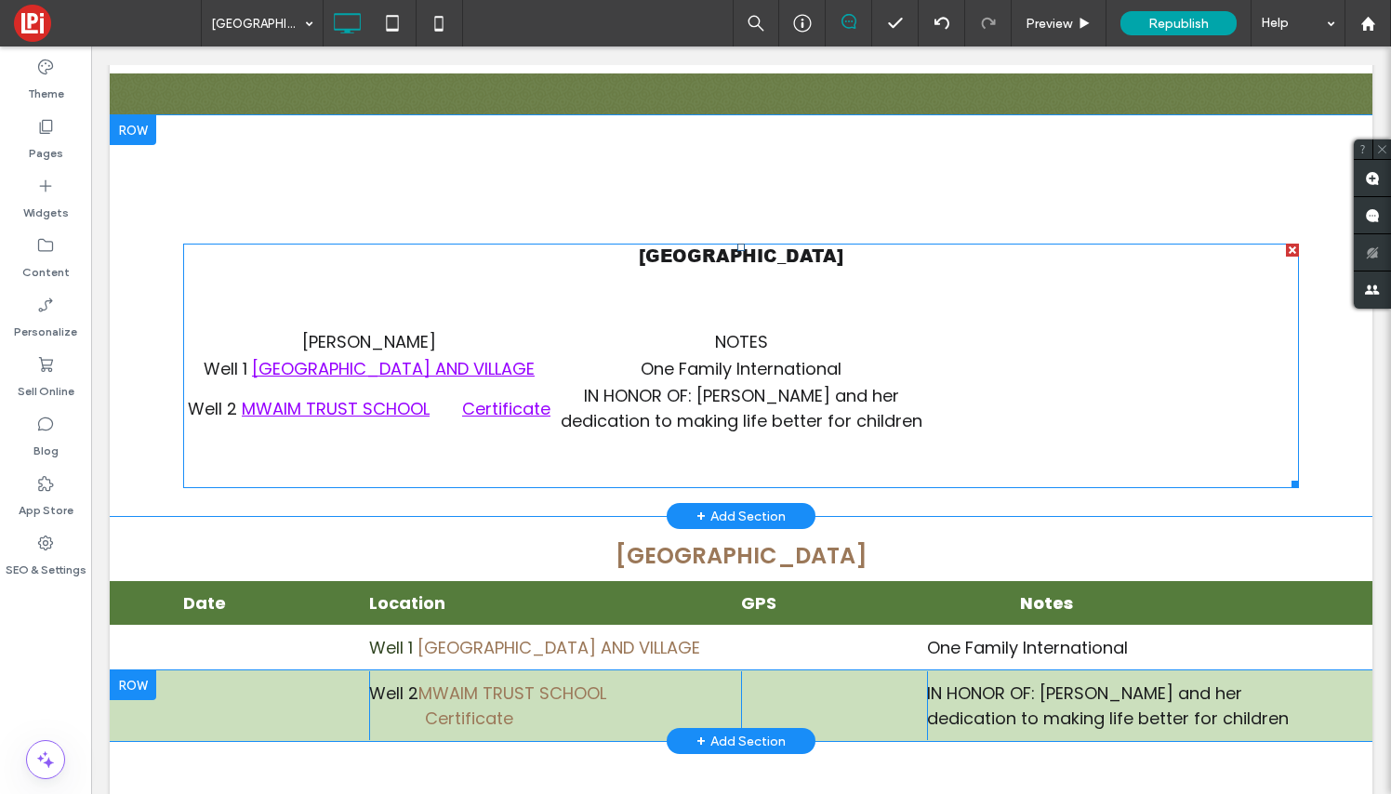
scroll to position [349, 0]
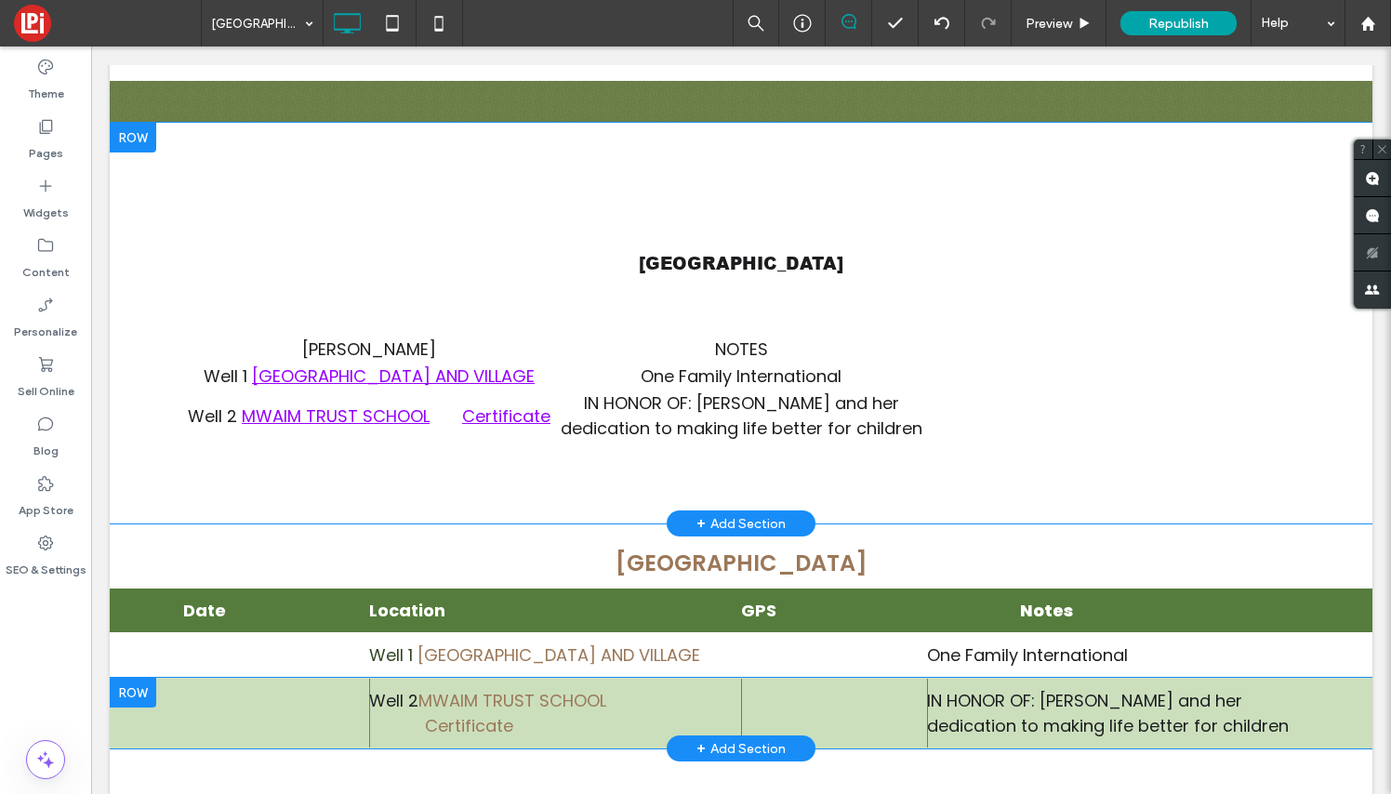
click at [138, 141] on div at bounding box center [133, 138] width 46 height 30
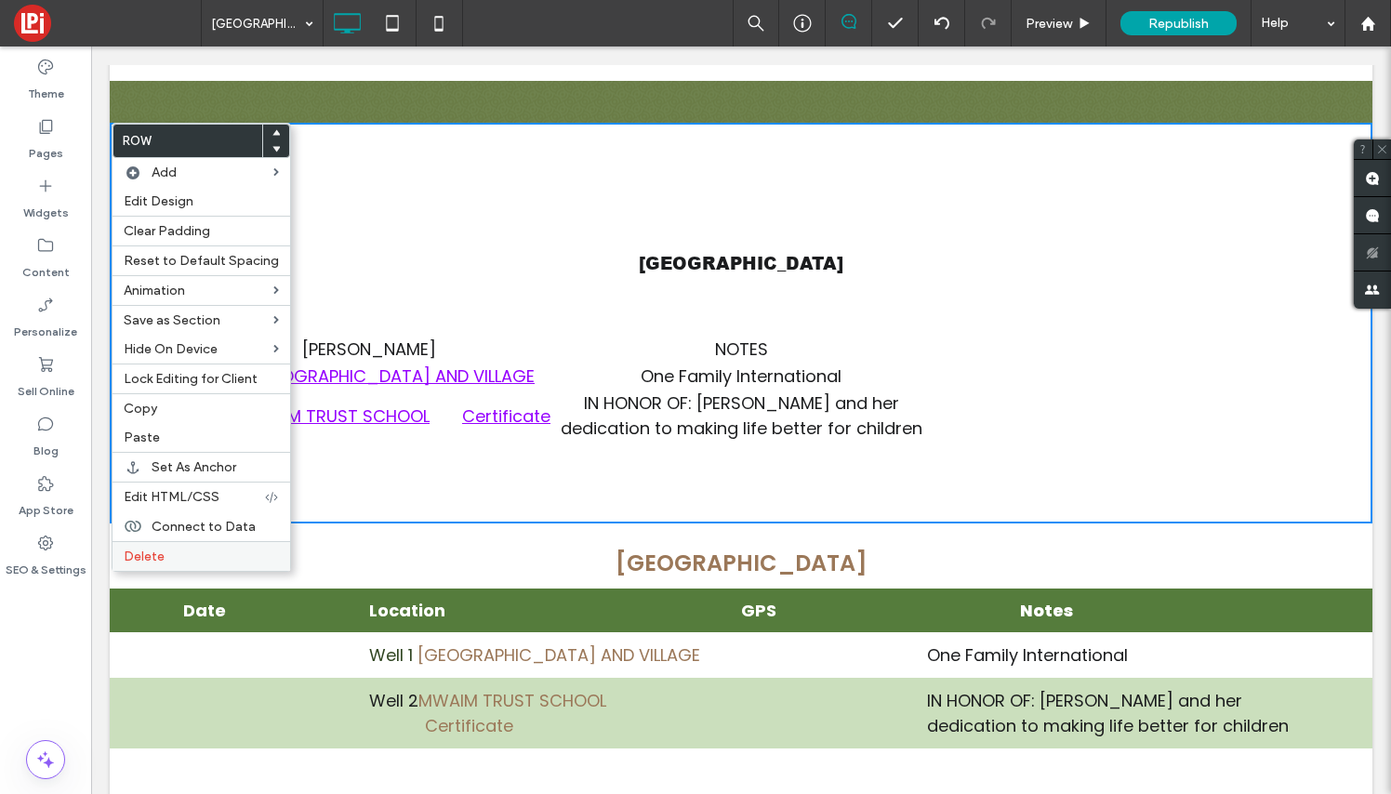
click at [152, 550] on span "Delete" at bounding box center [144, 557] width 41 height 16
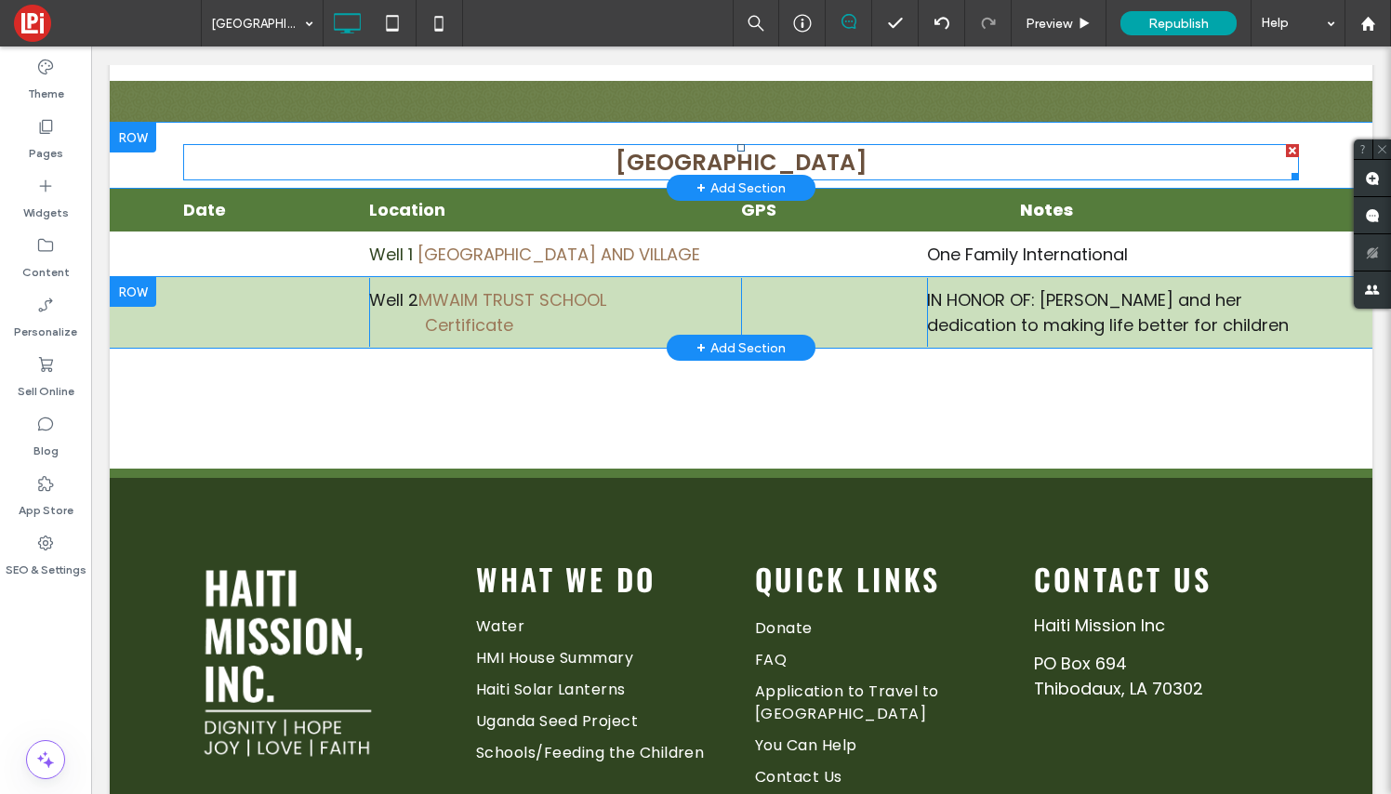
click at [713, 156] on link "[GEOGRAPHIC_DATA]" at bounding box center [742, 162] width 252 height 31
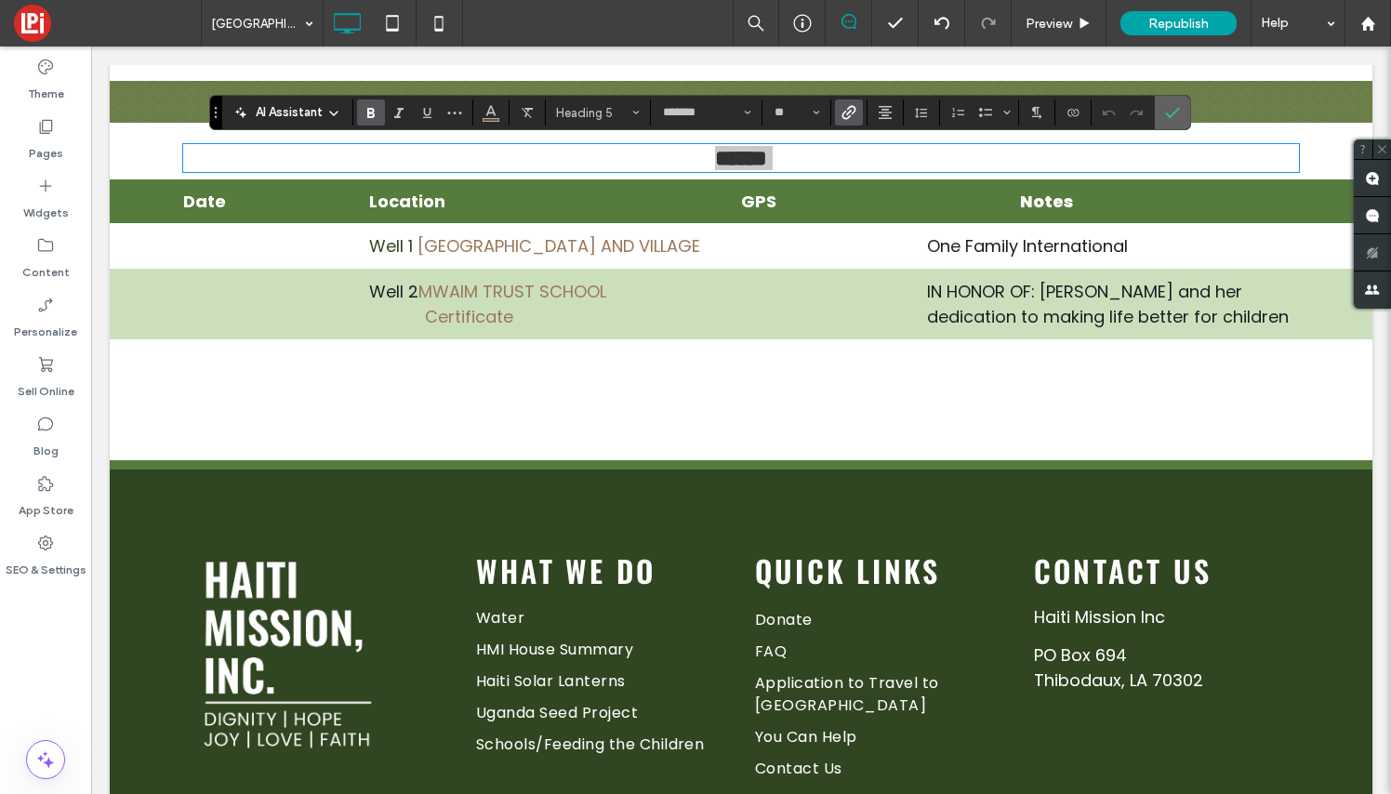
click at [1170, 108] on icon "Confirm" at bounding box center [1172, 112] width 15 height 15
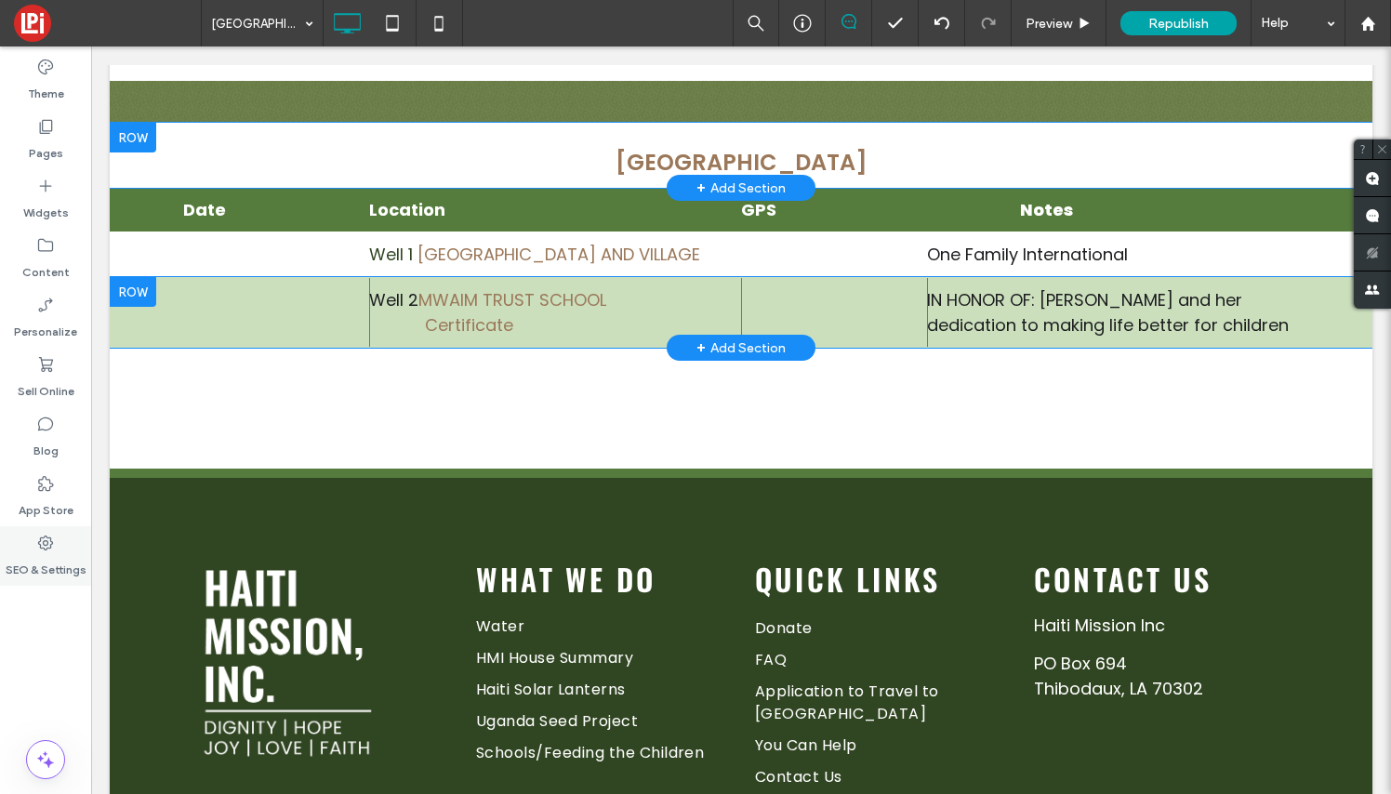
click at [51, 550] on icon at bounding box center [45, 543] width 19 height 19
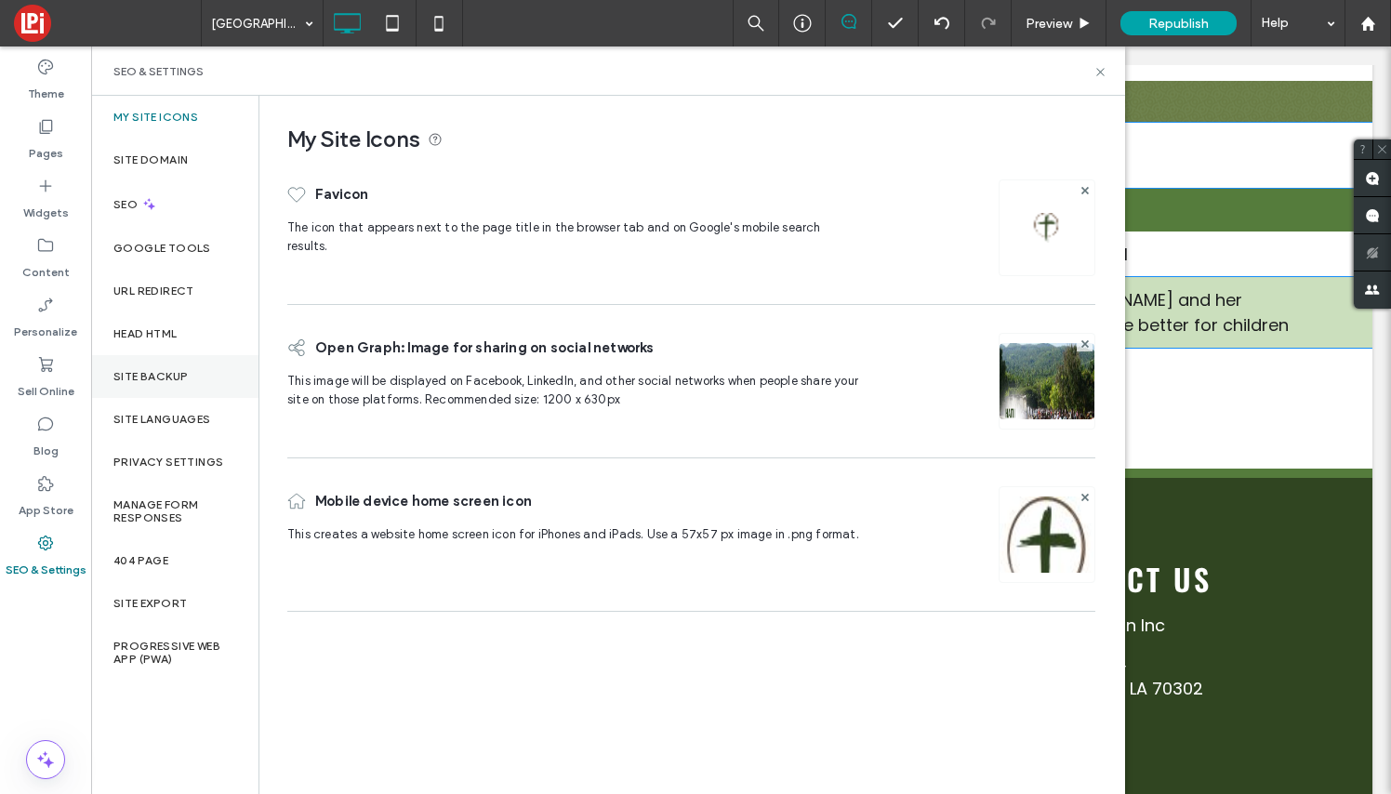
click at [178, 366] on div "Site Backup" at bounding box center [174, 376] width 167 height 43
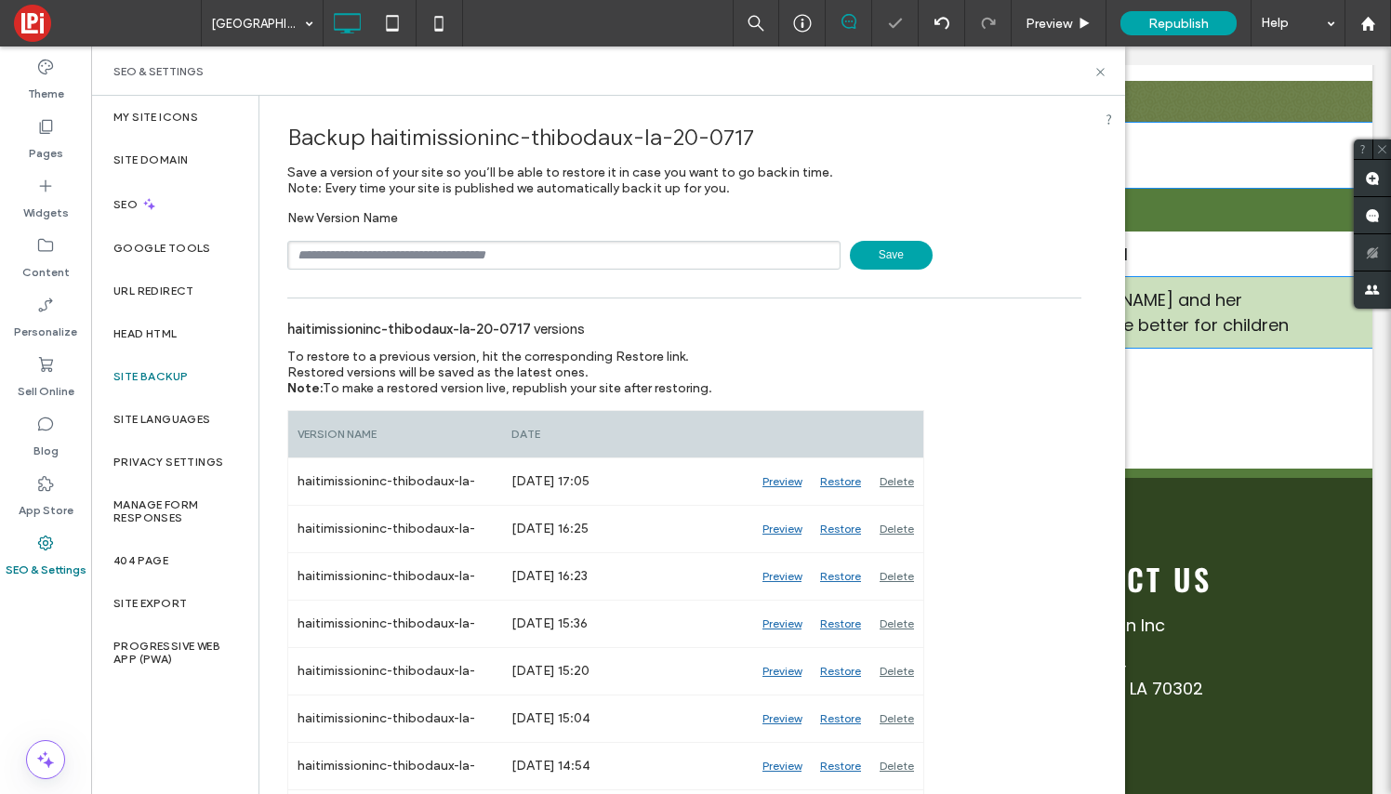
click at [896, 253] on span "Save" at bounding box center [891, 255] width 83 height 29
click at [1100, 73] on use at bounding box center [1099, 71] width 7 height 7
